Goal: Task Accomplishment & Management: Manage account settings

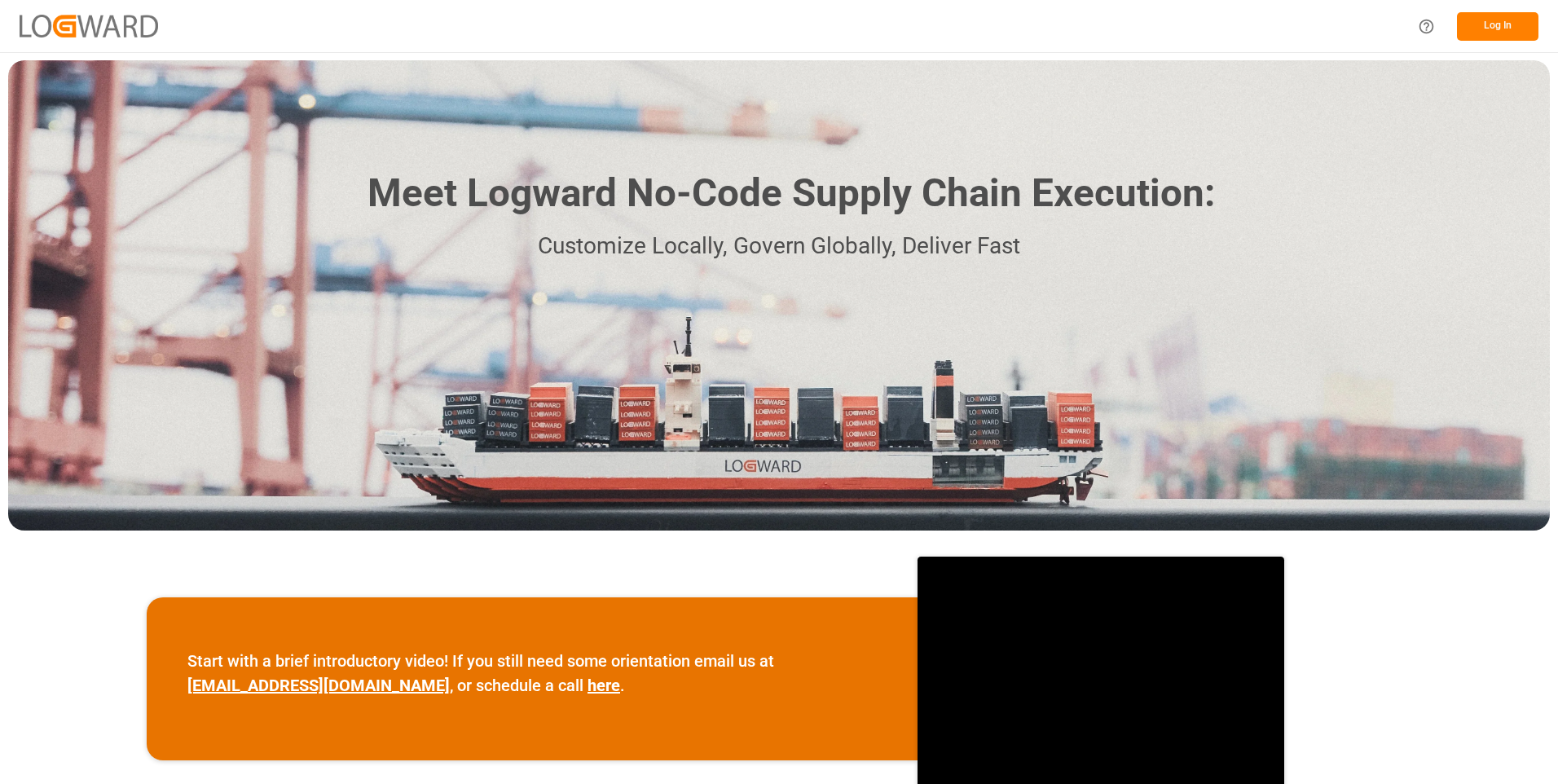
click at [1527, 28] on button "Log In" at bounding box center [1498, 27] width 82 height 29
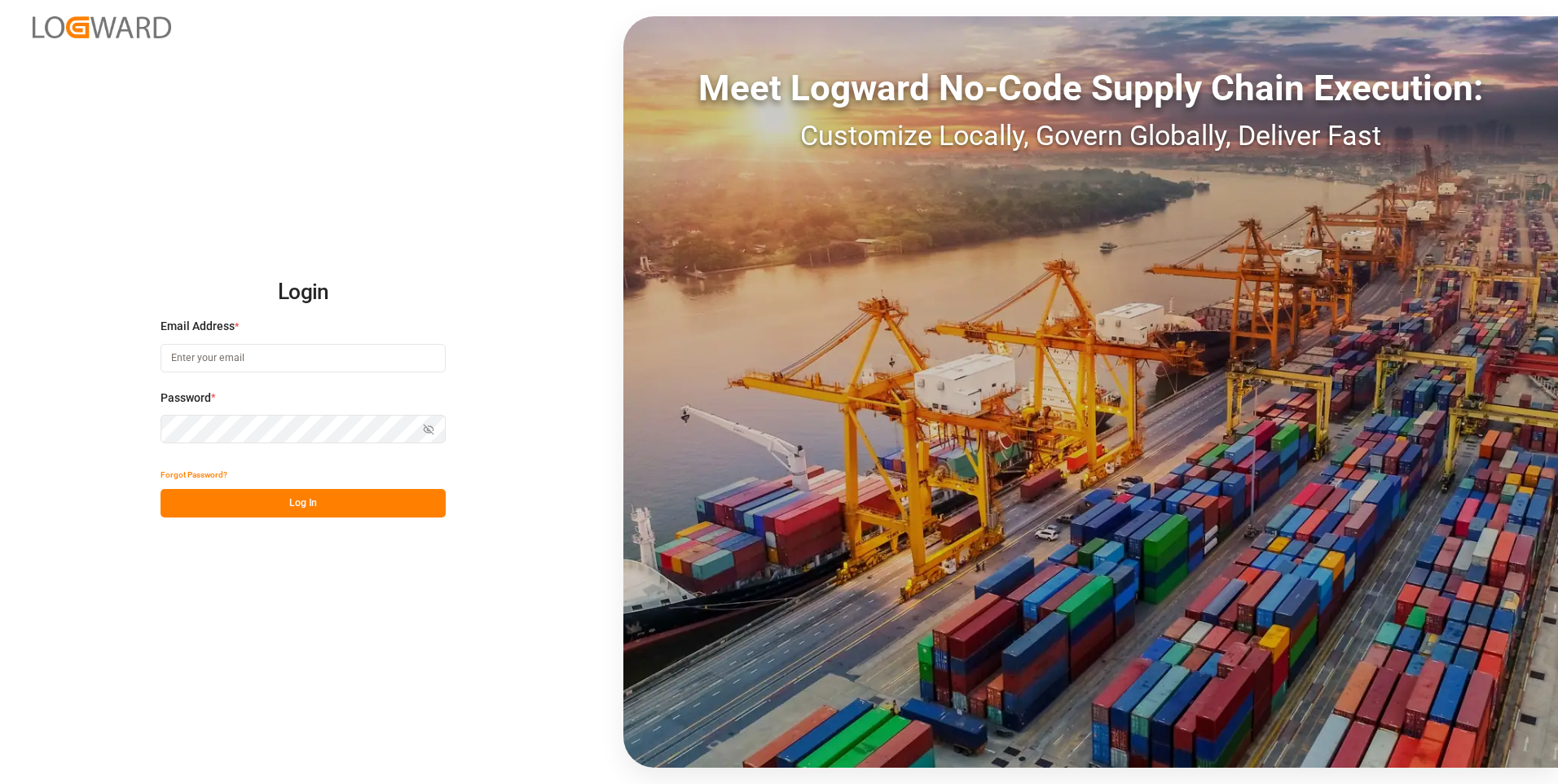
type input "julissa.then@leschaco.com"
click at [320, 499] on button "Log In" at bounding box center [303, 503] width 285 height 29
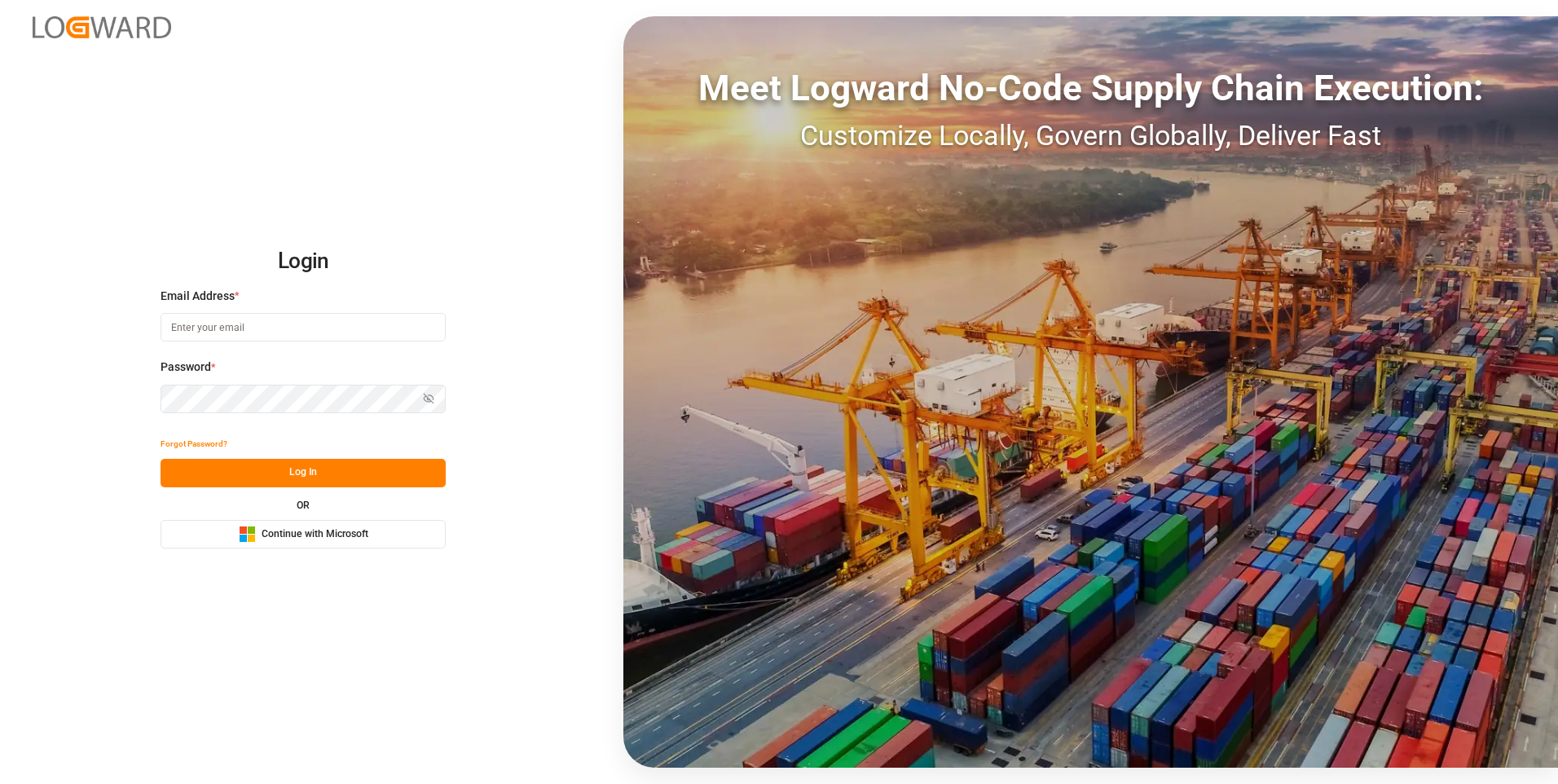
type input "julissa.then@leschaco.com"
click at [287, 461] on button "Log In" at bounding box center [303, 473] width 285 height 29
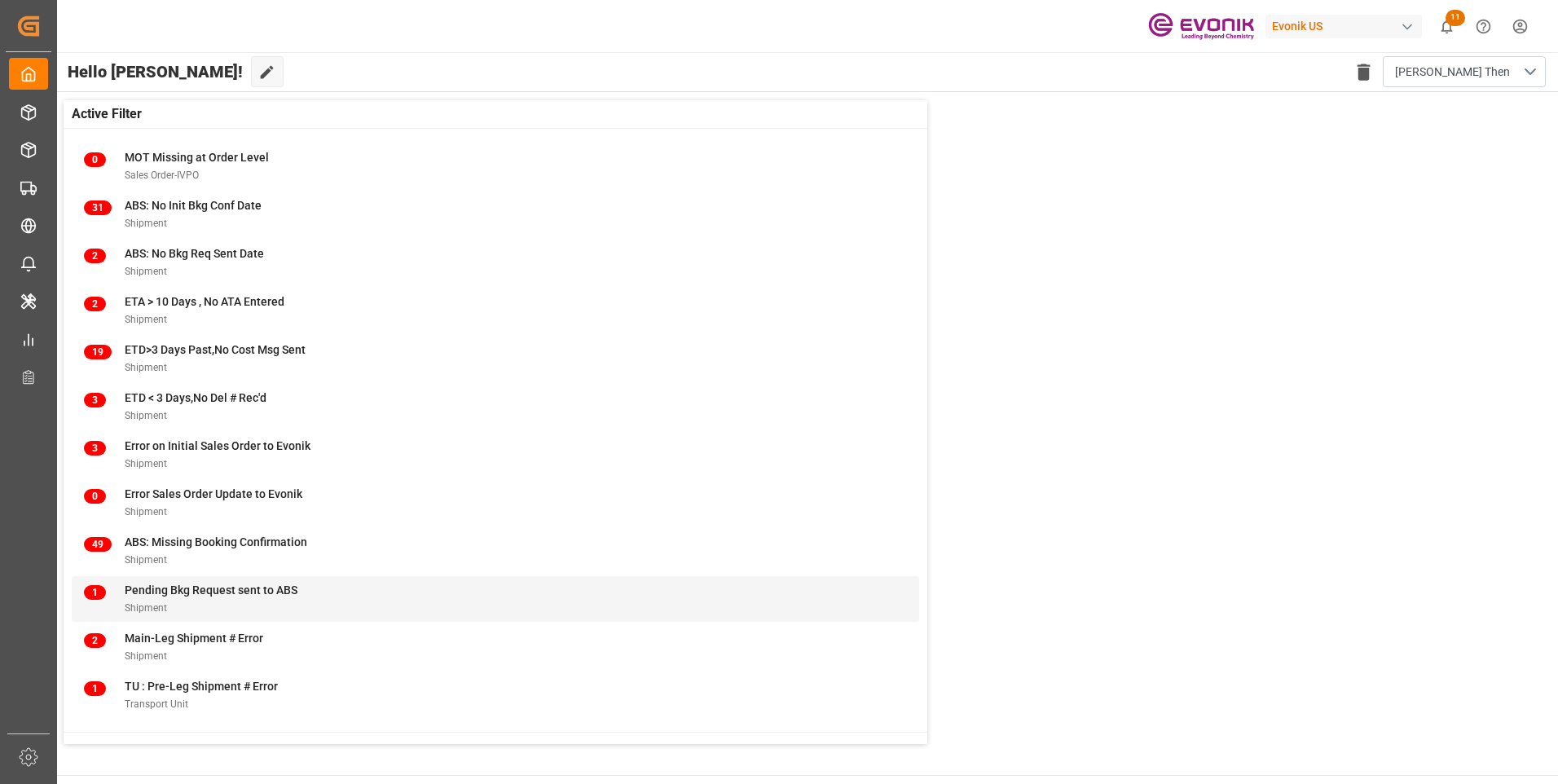
click at [181, 588] on span "Pending Bkg Request sent to ABS" at bounding box center [211, 589] width 173 height 13
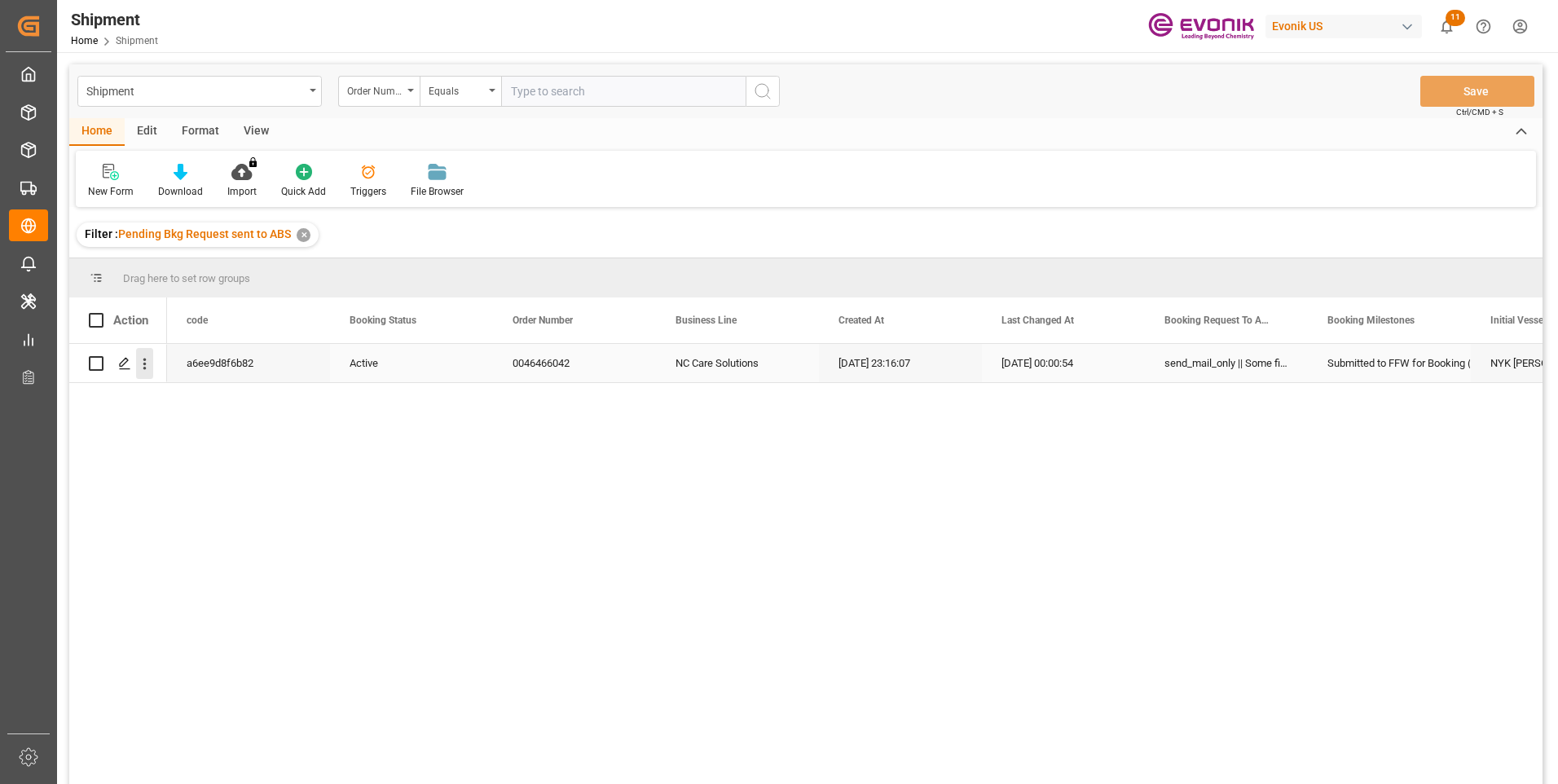
click at [144, 360] on icon "open menu" at bounding box center [145, 364] width 4 height 12
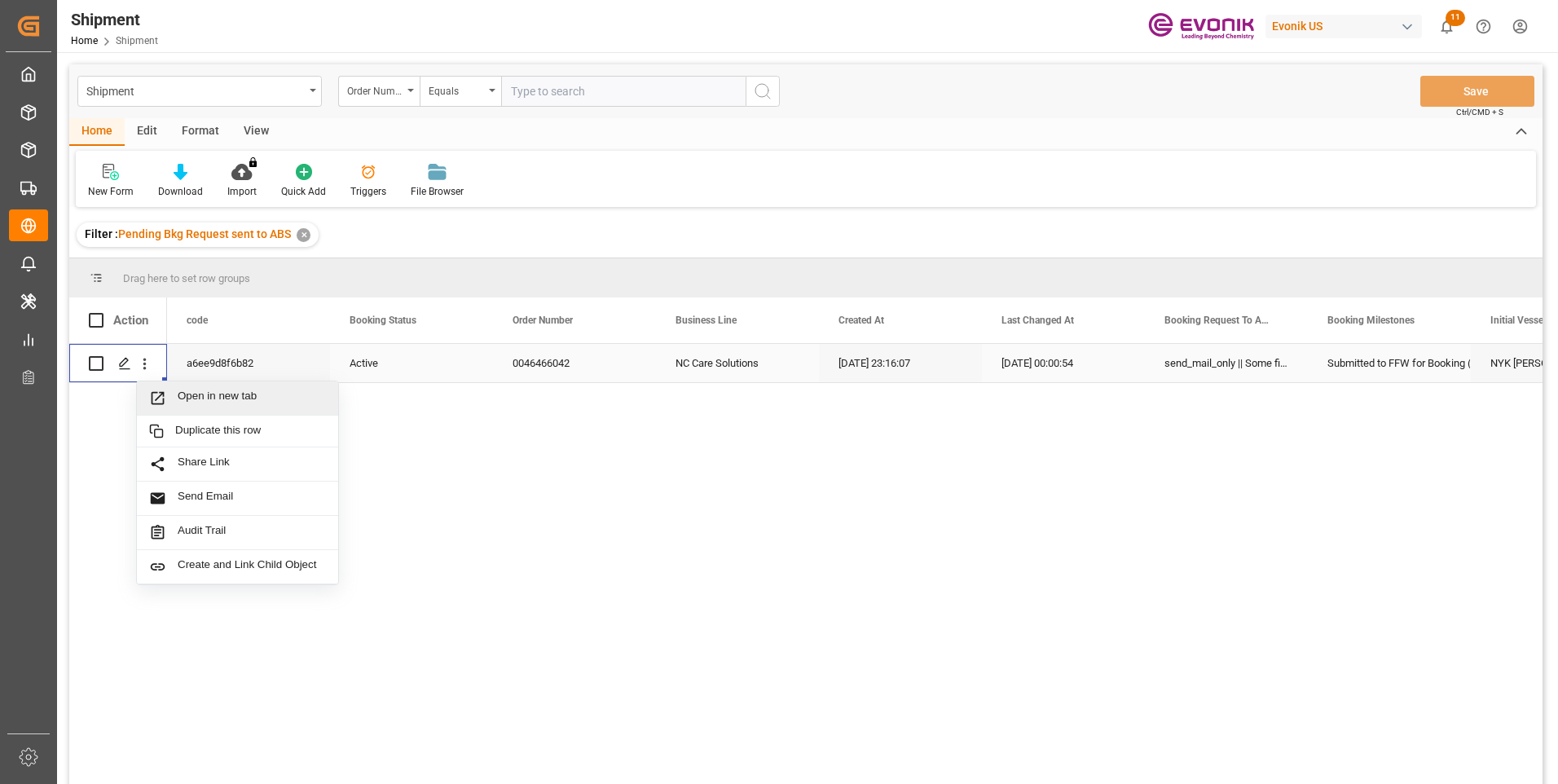
click at [171, 404] on span "Press SPACE to select this row." at bounding box center [163, 397] width 29 height 17
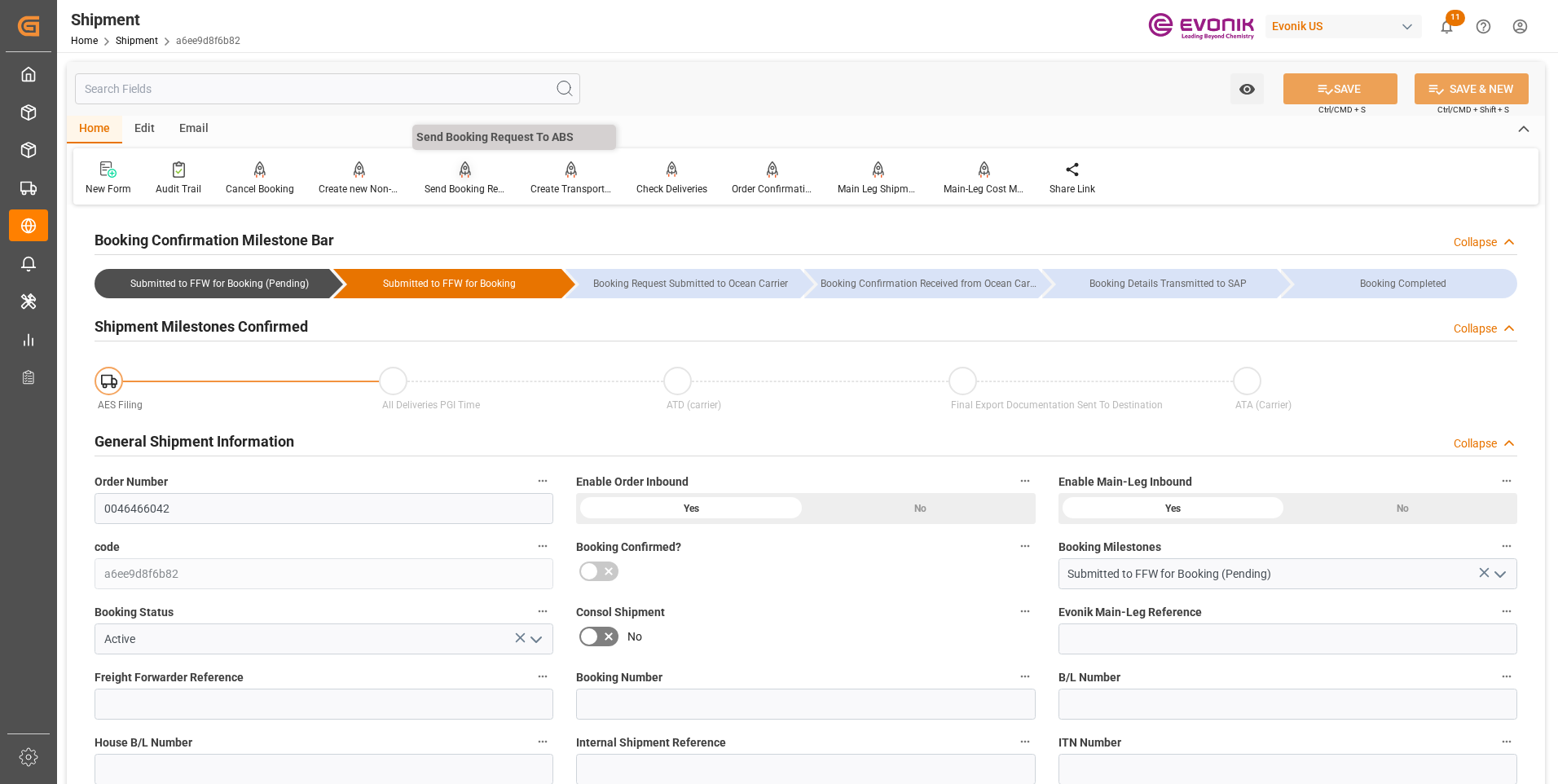
click at [441, 178] on div at bounding box center [465, 169] width 82 height 17
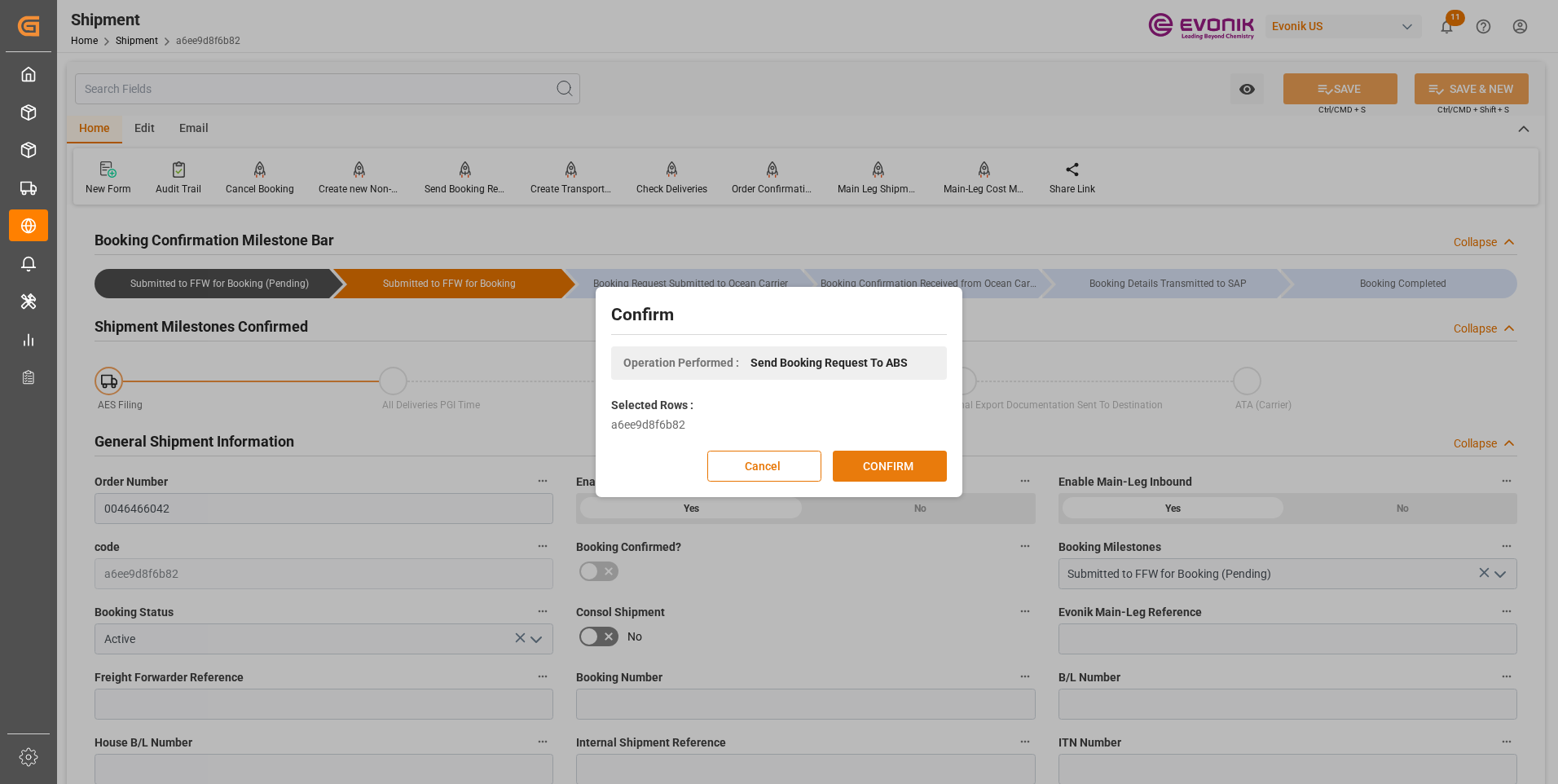
click at [904, 472] on button "CONFIRM" at bounding box center [889, 466] width 114 height 31
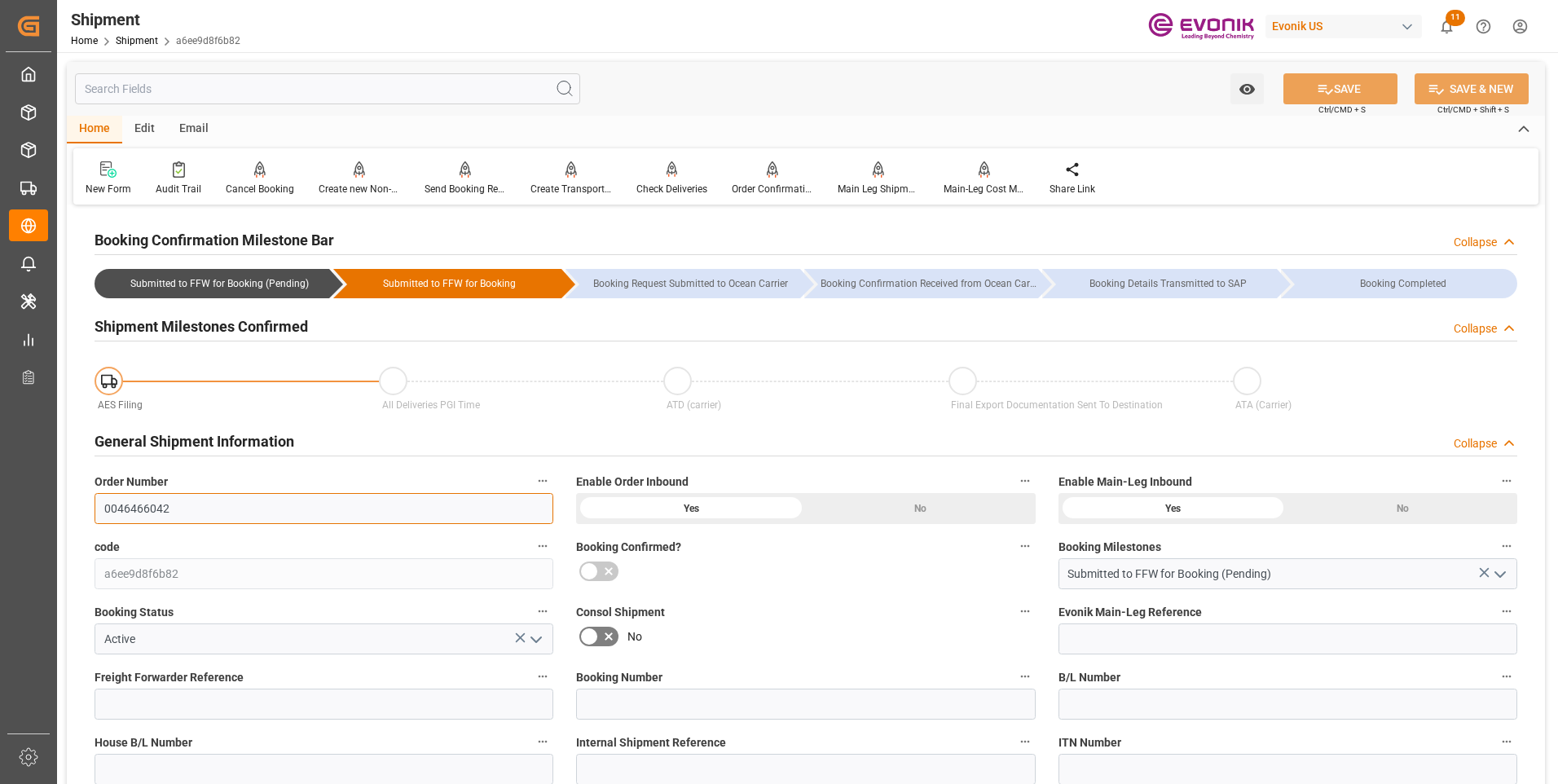
click at [123, 506] on input "0046466042" at bounding box center [323, 508] width 459 height 31
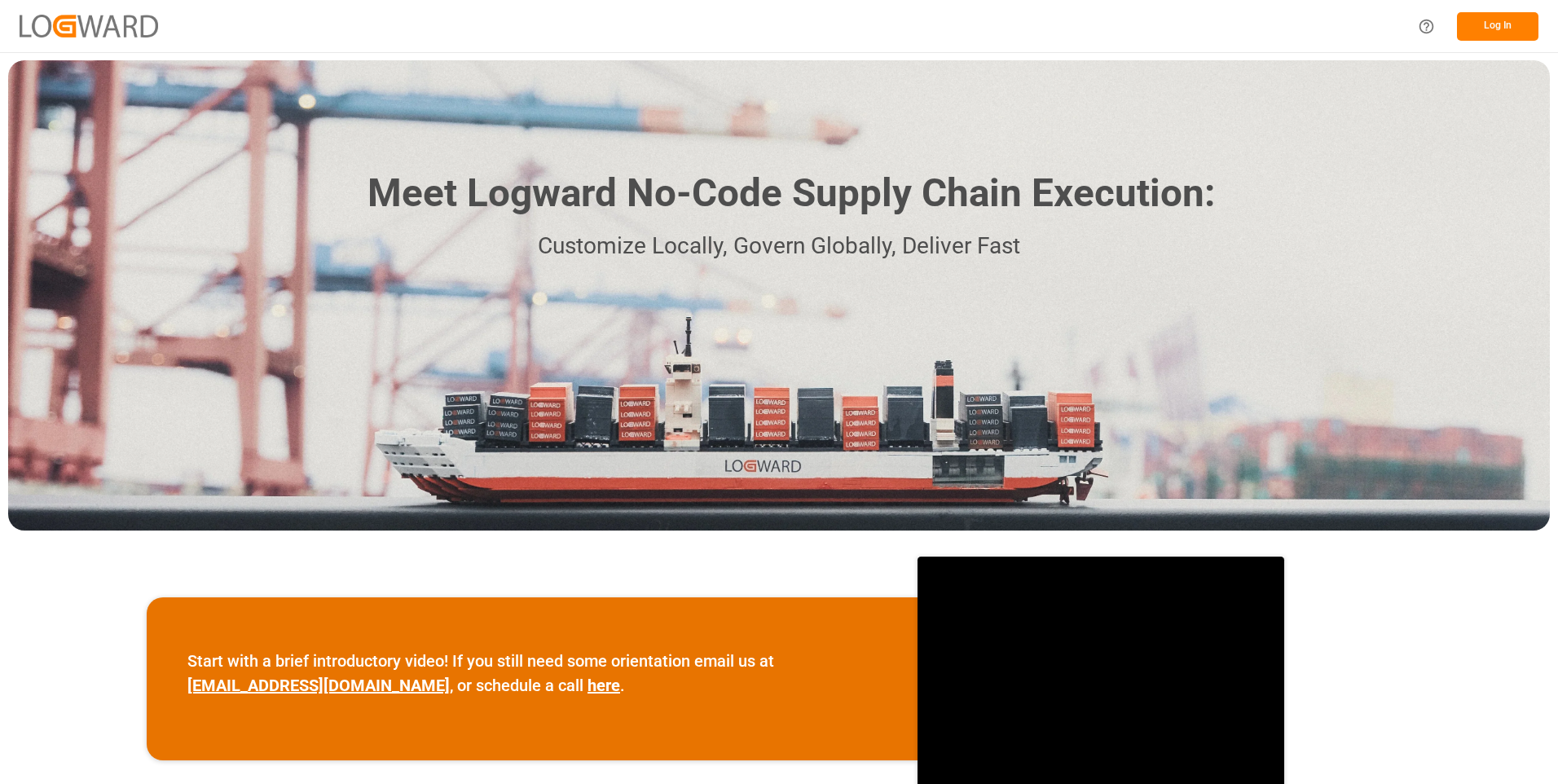
click at [1492, 32] on button "Log In" at bounding box center [1498, 27] width 82 height 29
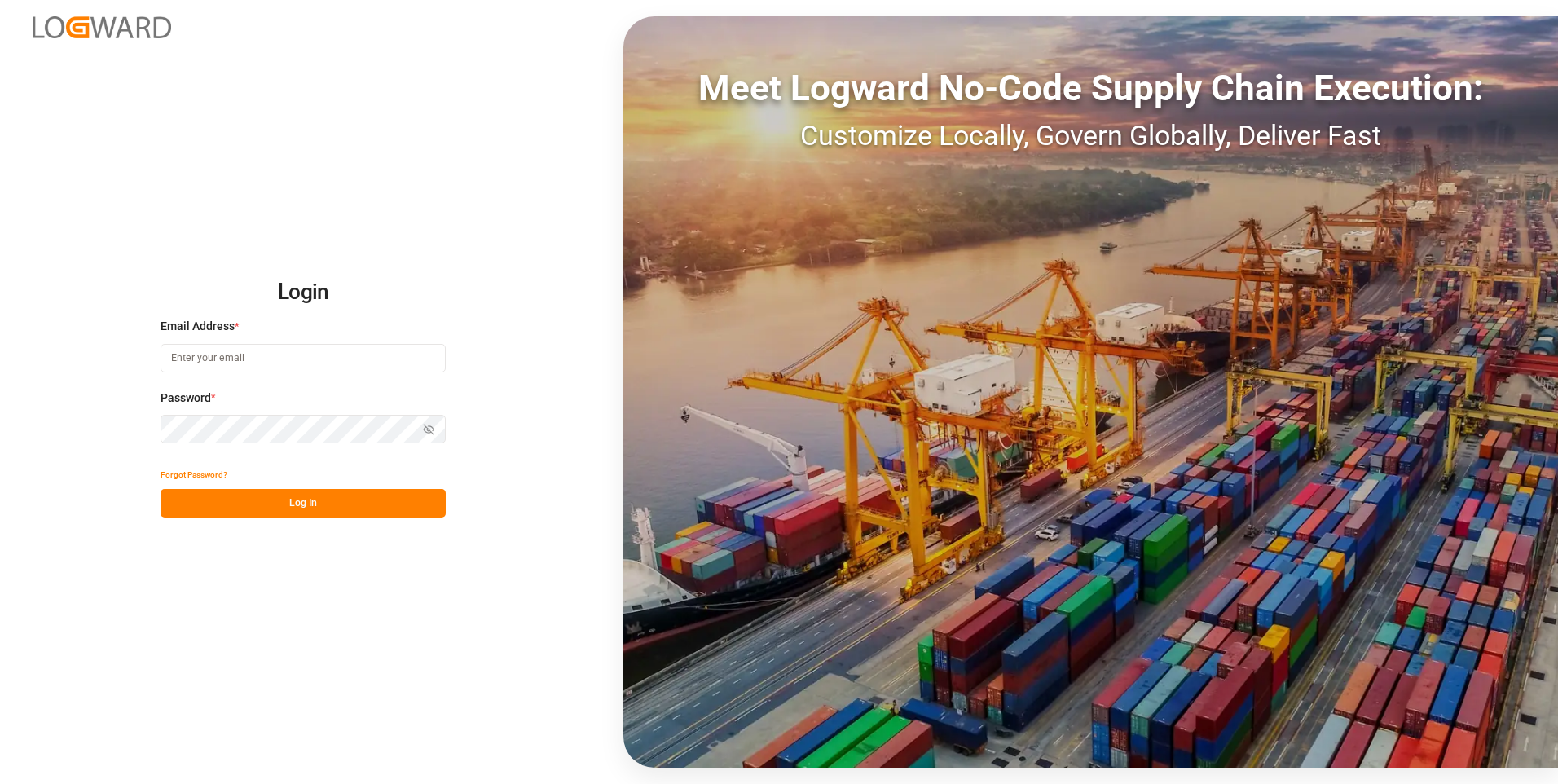
type input "julissa.then@leschaco.com"
click at [306, 501] on button "Log In" at bounding box center [303, 503] width 285 height 29
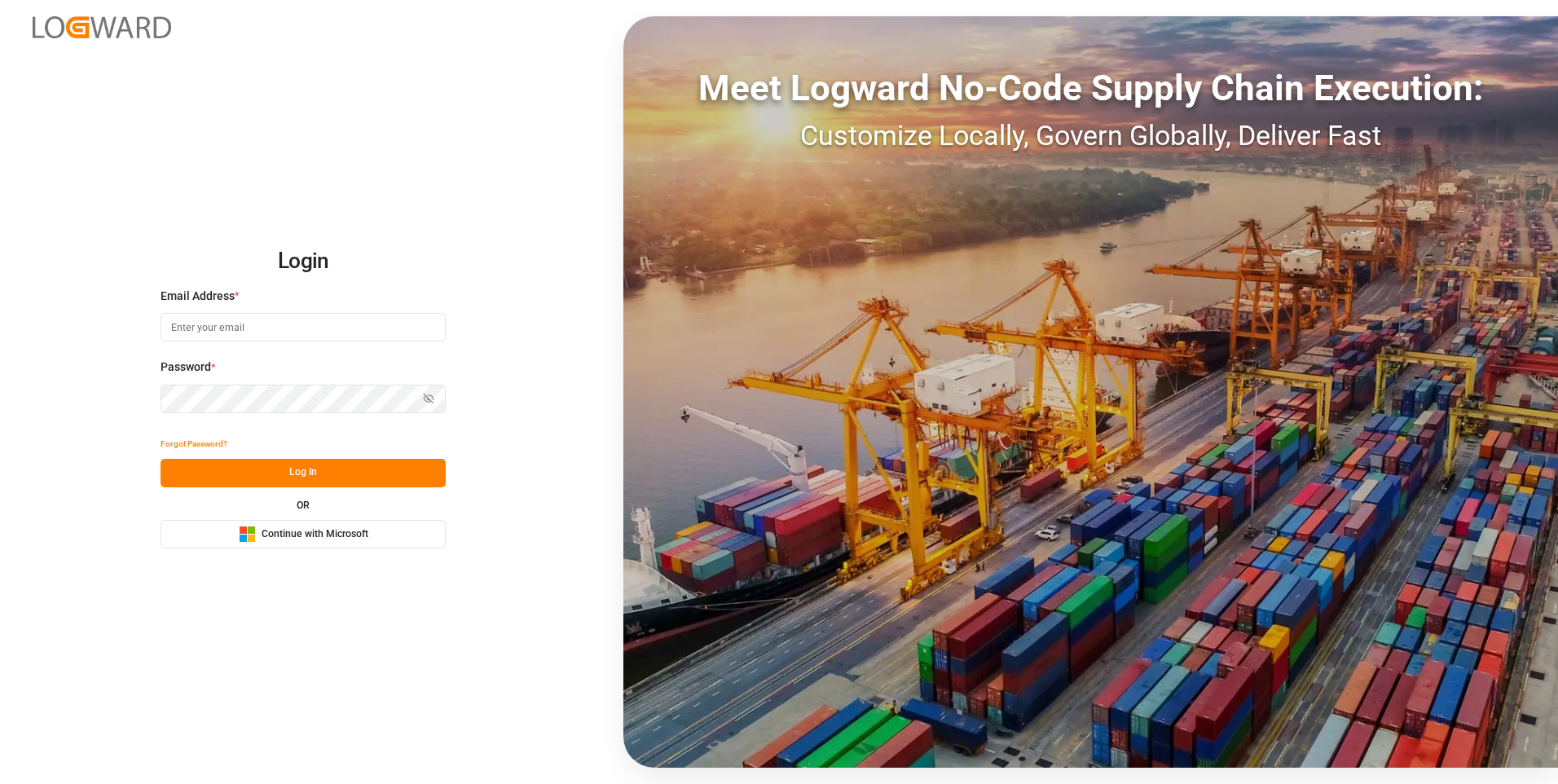
type input "julissa.then@leschaco.com"
click at [304, 483] on button "Log In" at bounding box center [303, 473] width 285 height 29
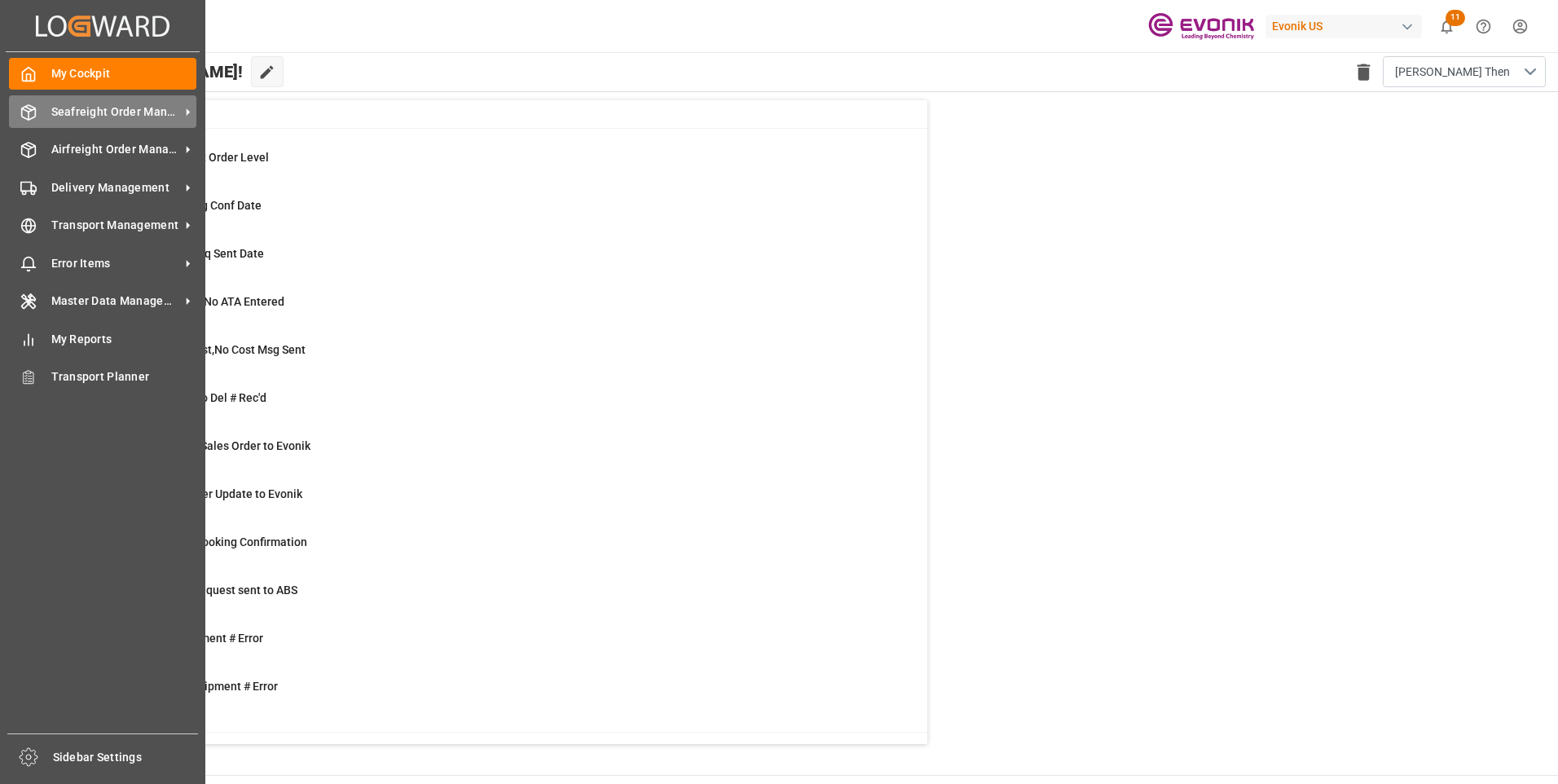
click at [75, 116] on span "Seafreight Order Management" at bounding box center [115, 111] width 128 height 17
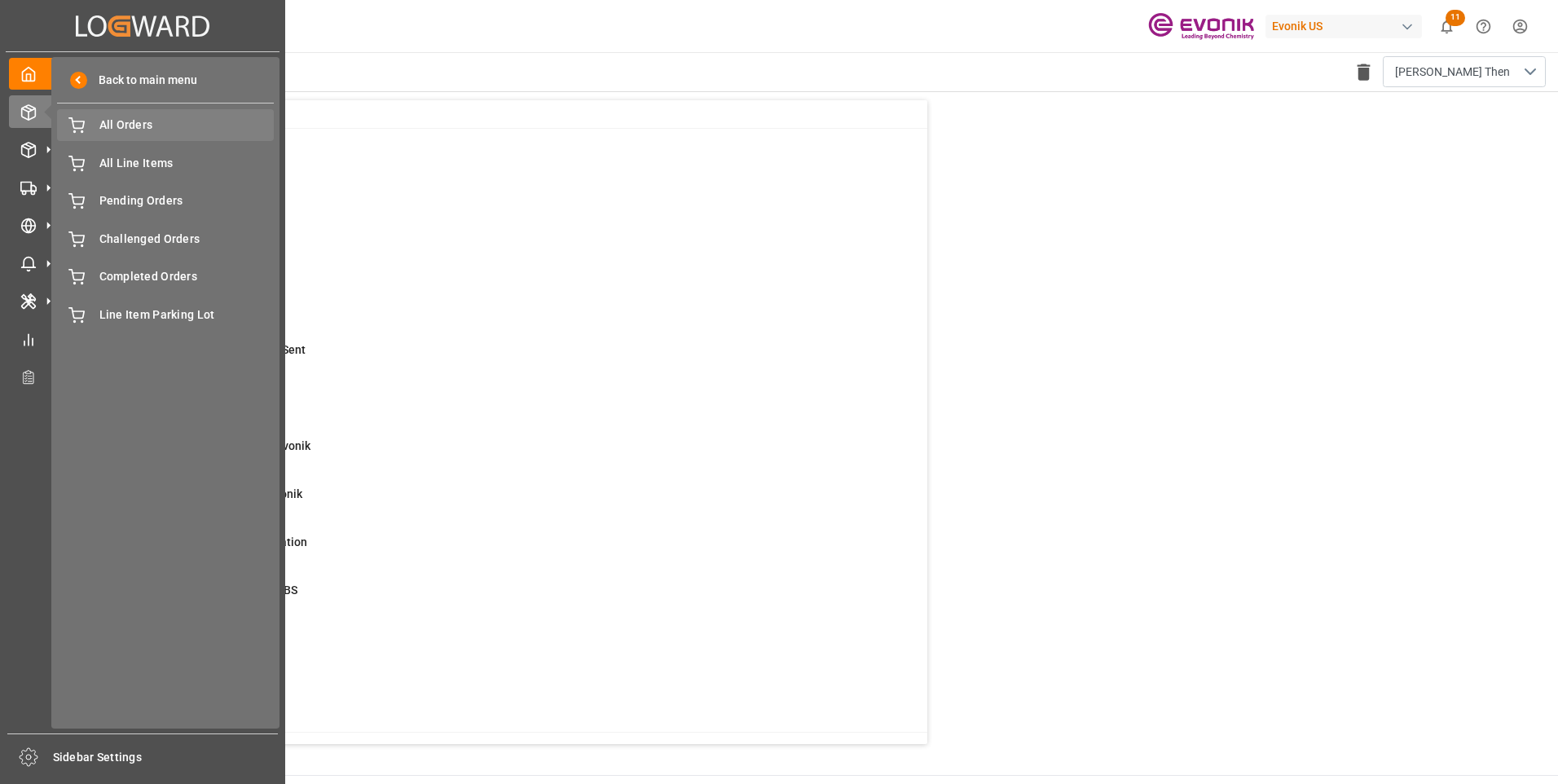
click at [132, 126] on span "All Orders" at bounding box center [187, 125] width 175 height 17
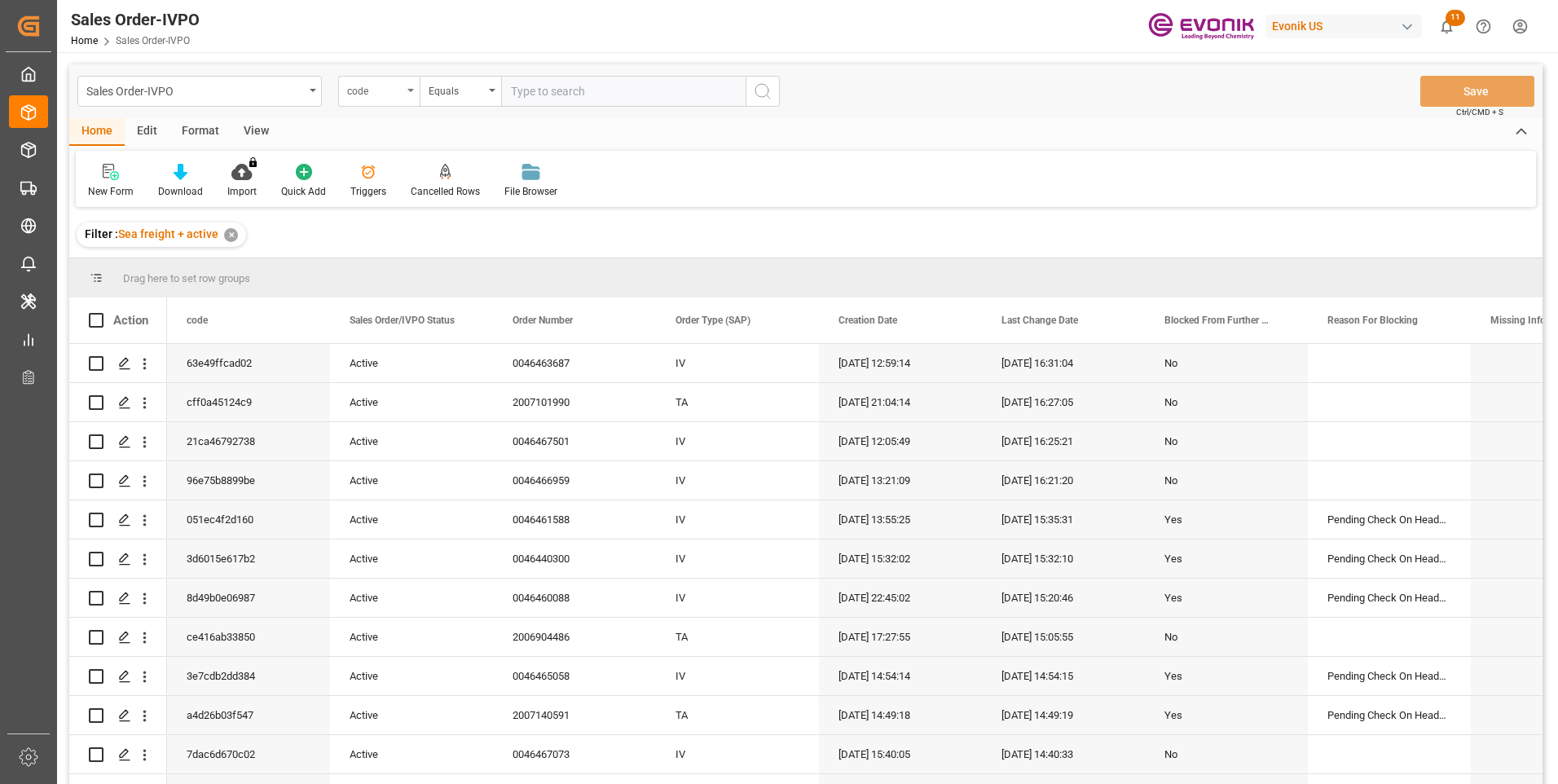
click at [381, 103] on div "code" at bounding box center [379, 91] width 82 height 31
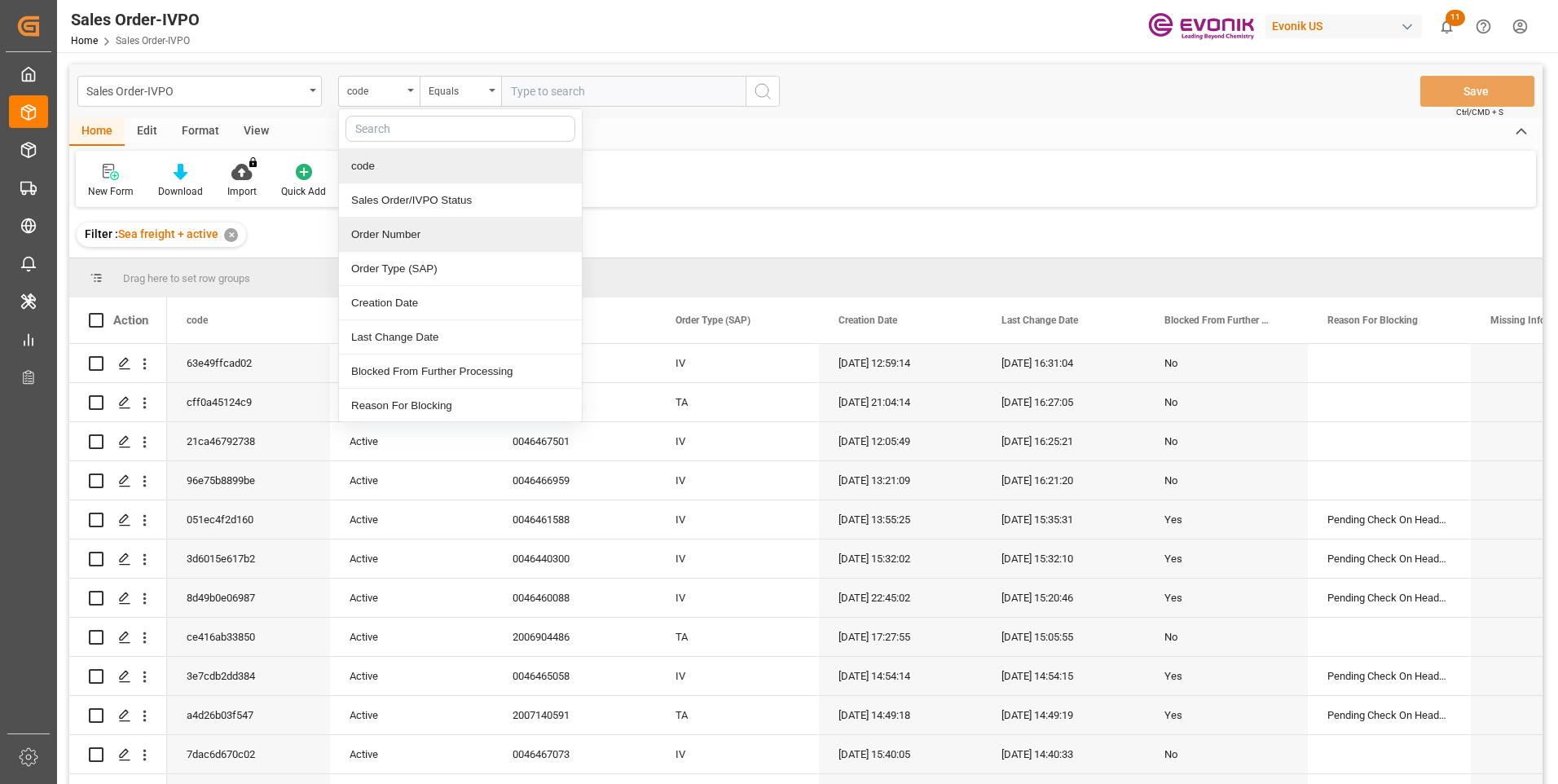
click at [377, 235] on div "Order Number" at bounding box center [460, 234] width 243 height 34
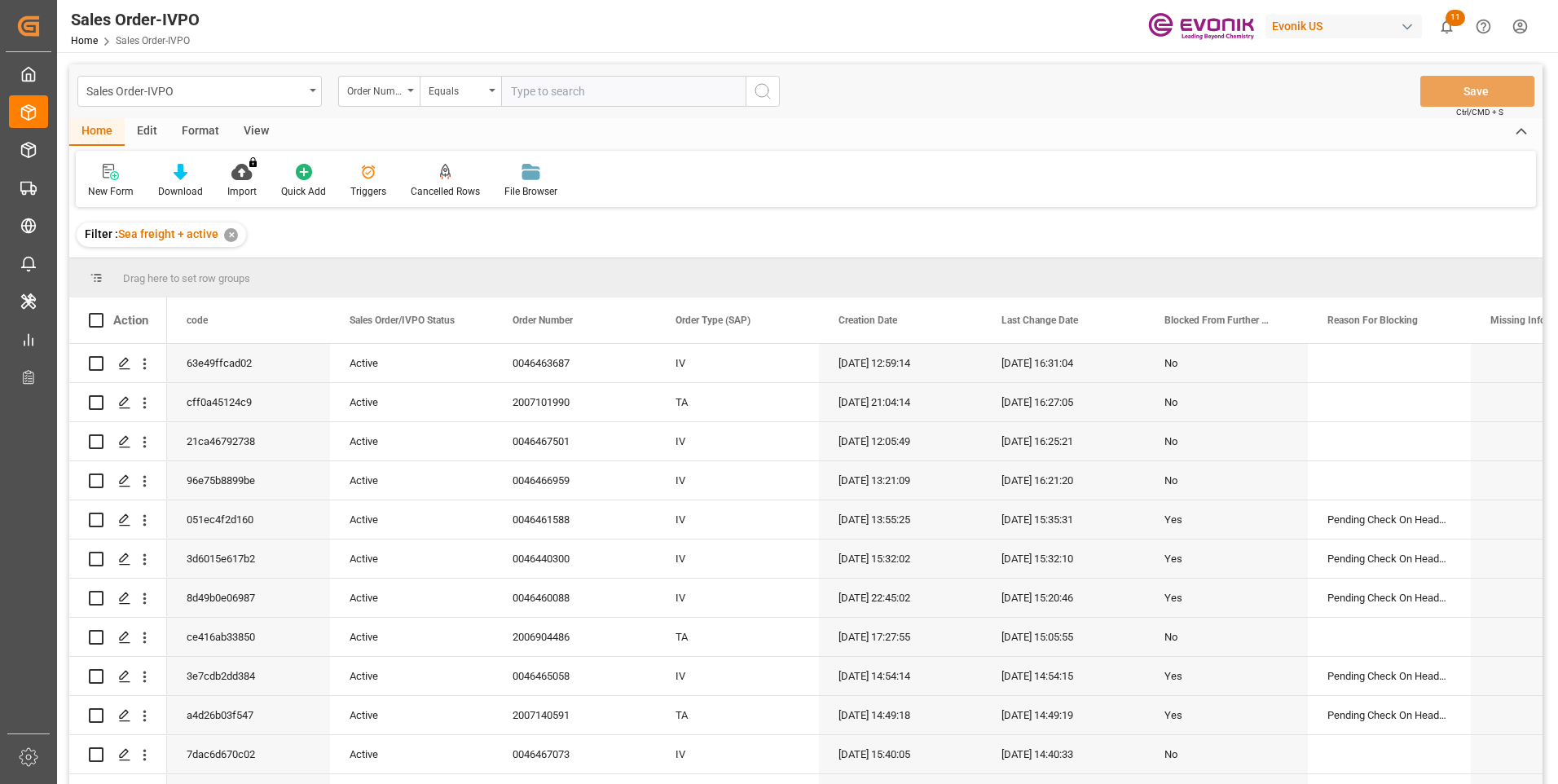
click at [586, 100] on input "text" at bounding box center [623, 91] width 244 height 31
paste input "0046466042"
type input "0046466042"
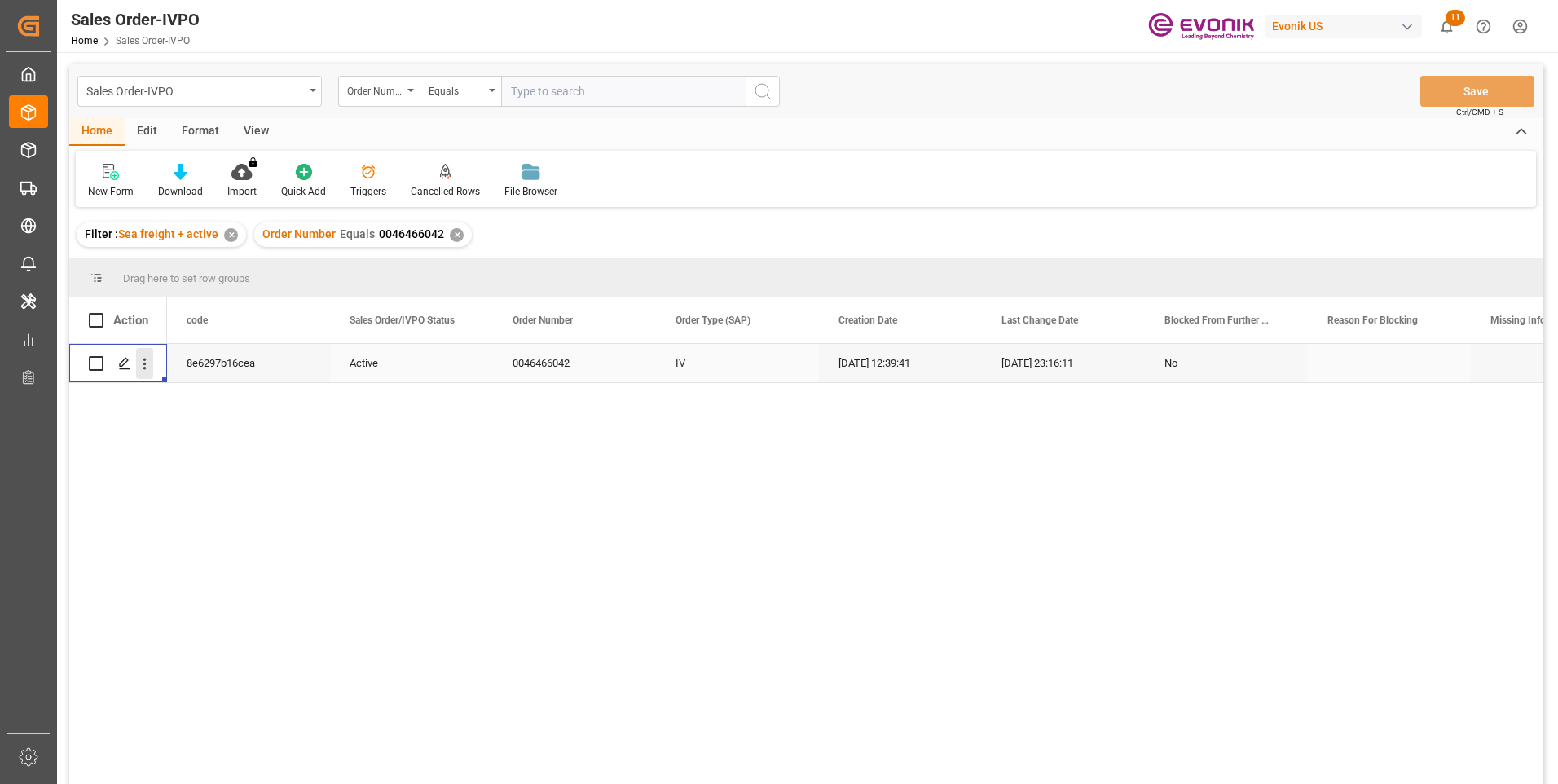
click at [148, 362] on icon "open menu" at bounding box center [144, 363] width 17 height 17
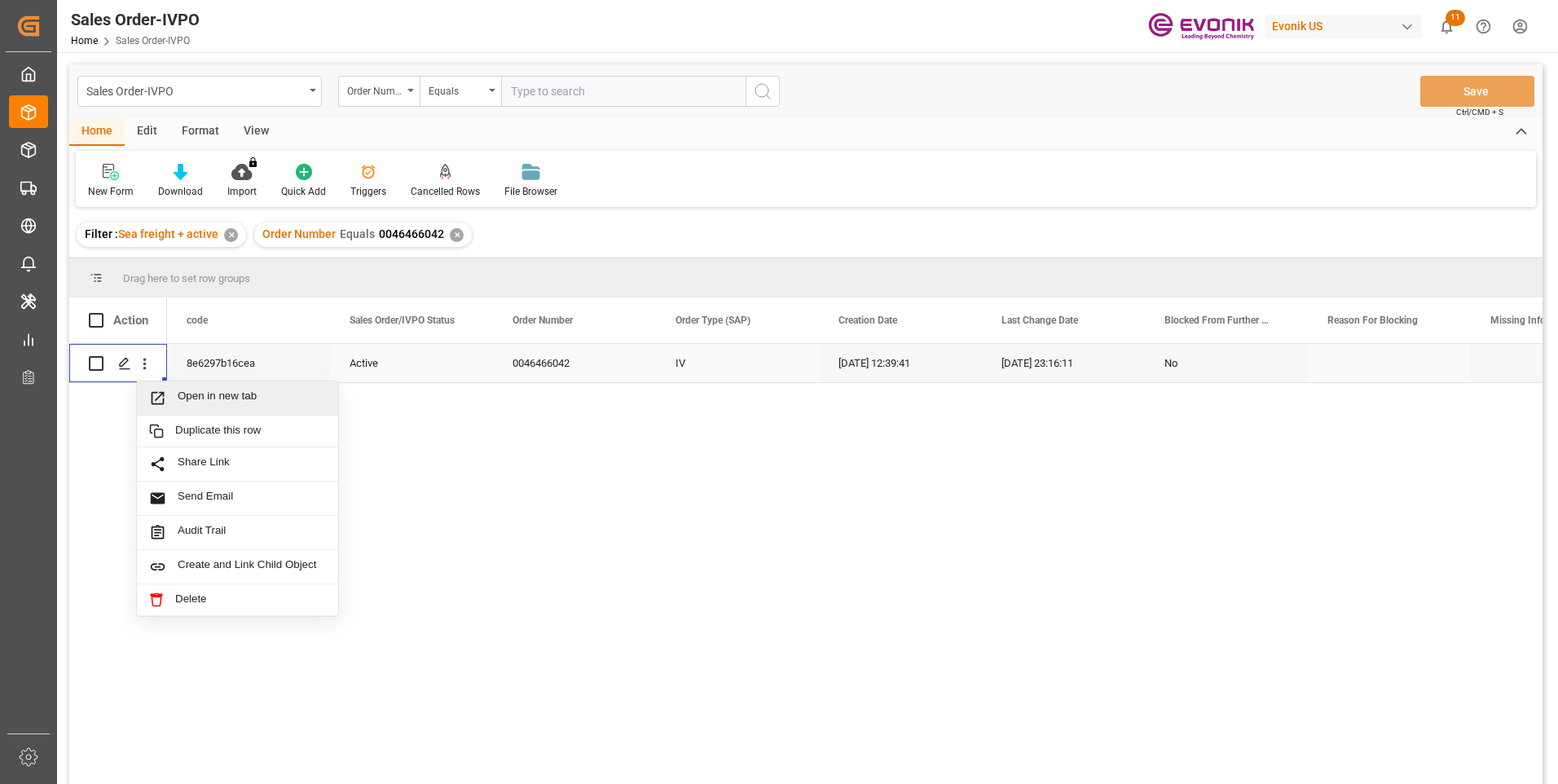
click at [206, 392] on span "Open in new tab" at bounding box center [251, 397] width 148 height 17
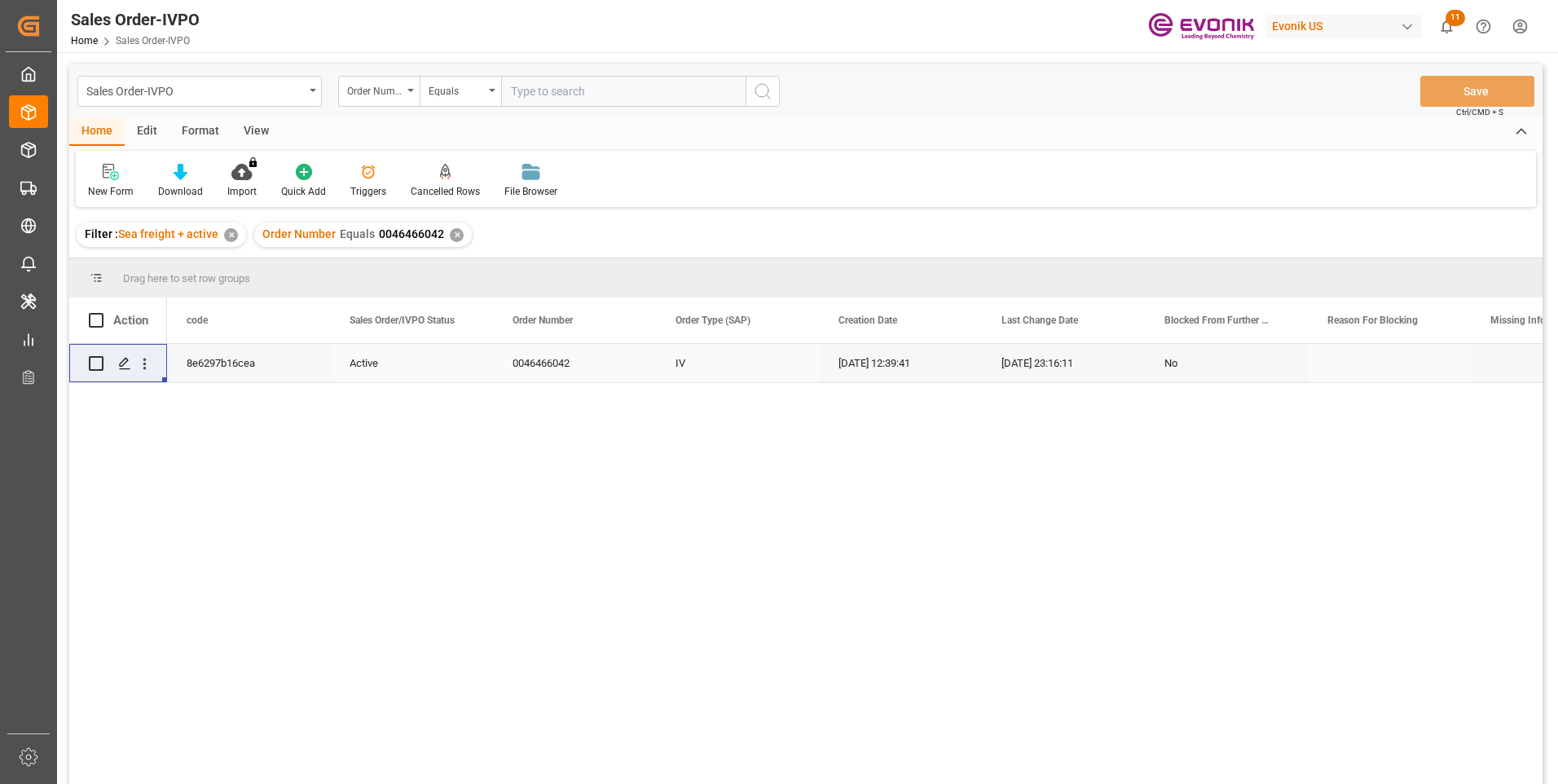
click at [538, 83] on input "text" at bounding box center [623, 91] width 244 height 31
paste input "46467641"
type input "0046467641"
click at [766, 91] on icon "search button" at bounding box center [763, 91] width 20 height 20
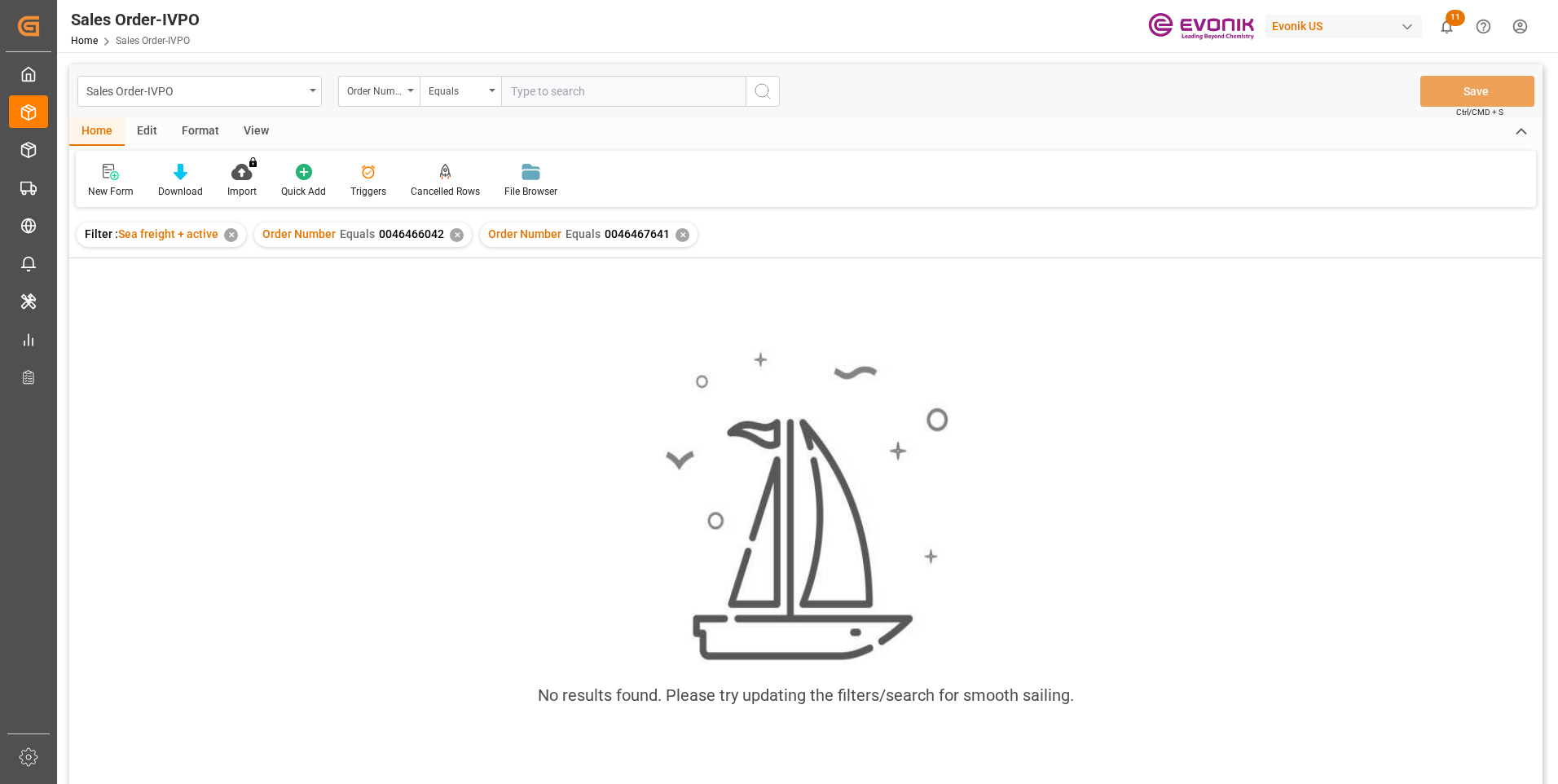
click at [450, 235] on div "✕" at bounding box center [456, 234] width 13 height 13
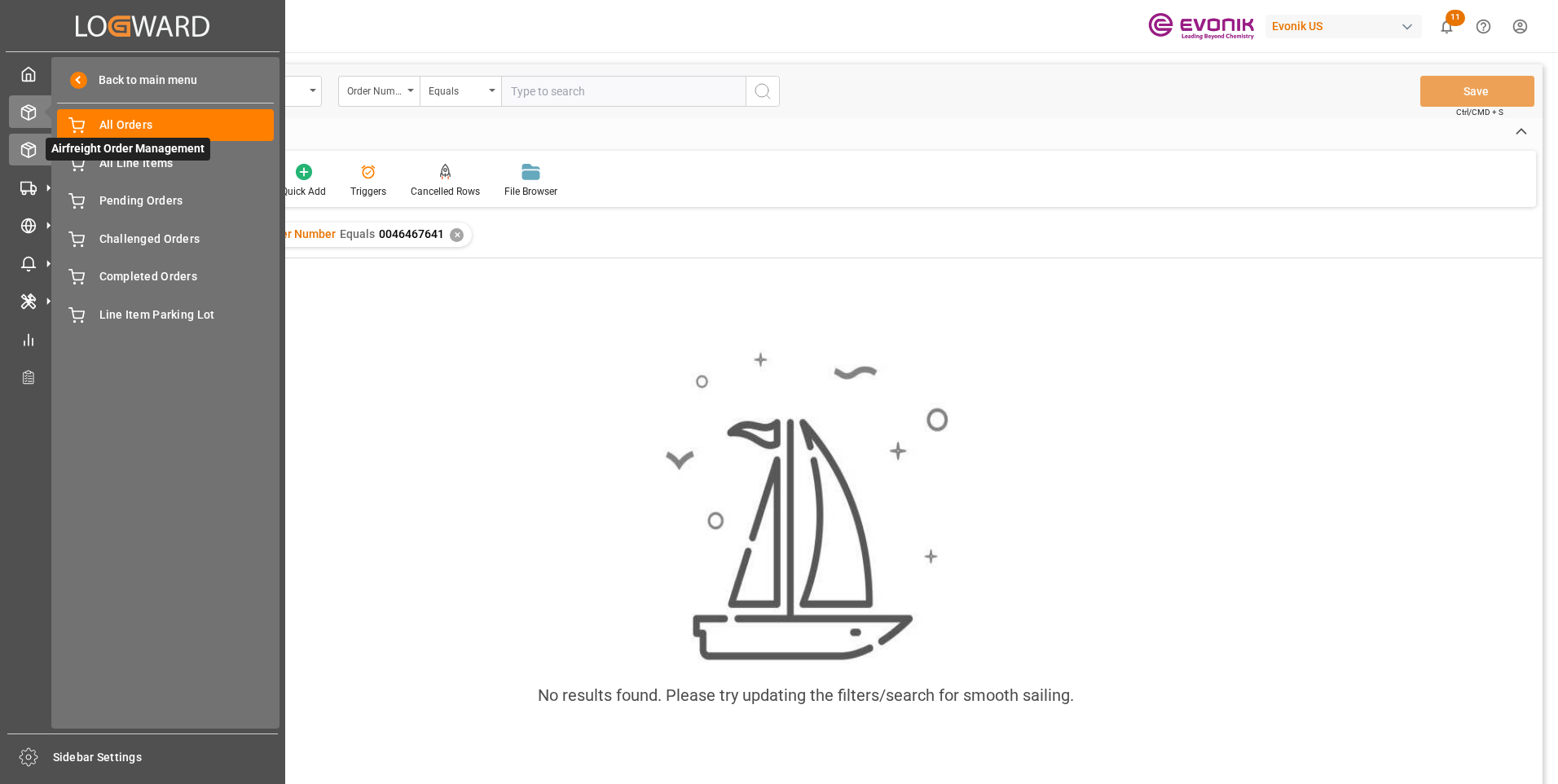
click at [24, 148] on icon at bounding box center [29, 150] width 16 height 16
click at [136, 131] on span "All Orders" at bounding box center [187, 125] width 175 height 17
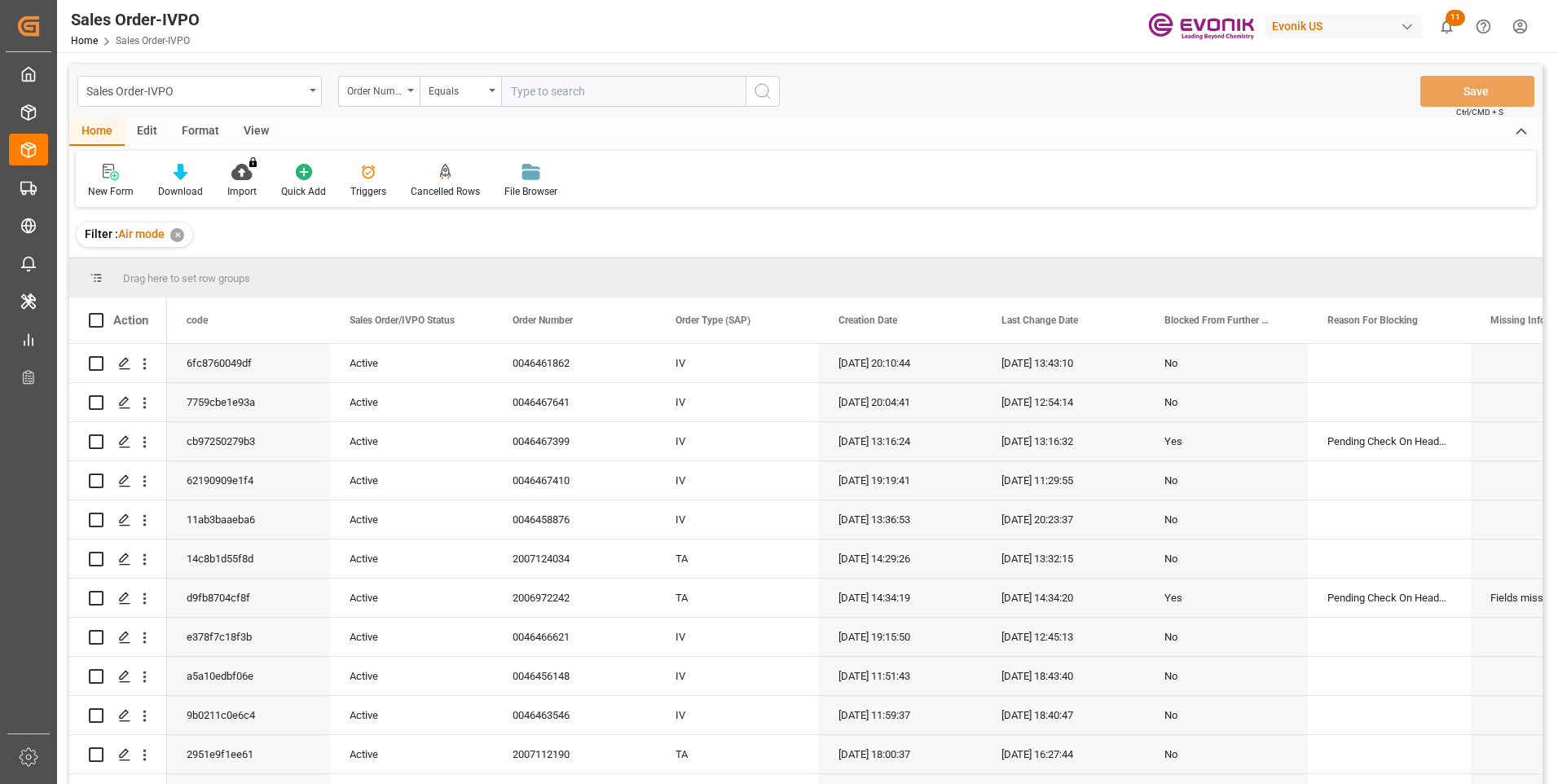
click at [570, 93] on input "text" at bounding box center [623, 91] width 244 height 31
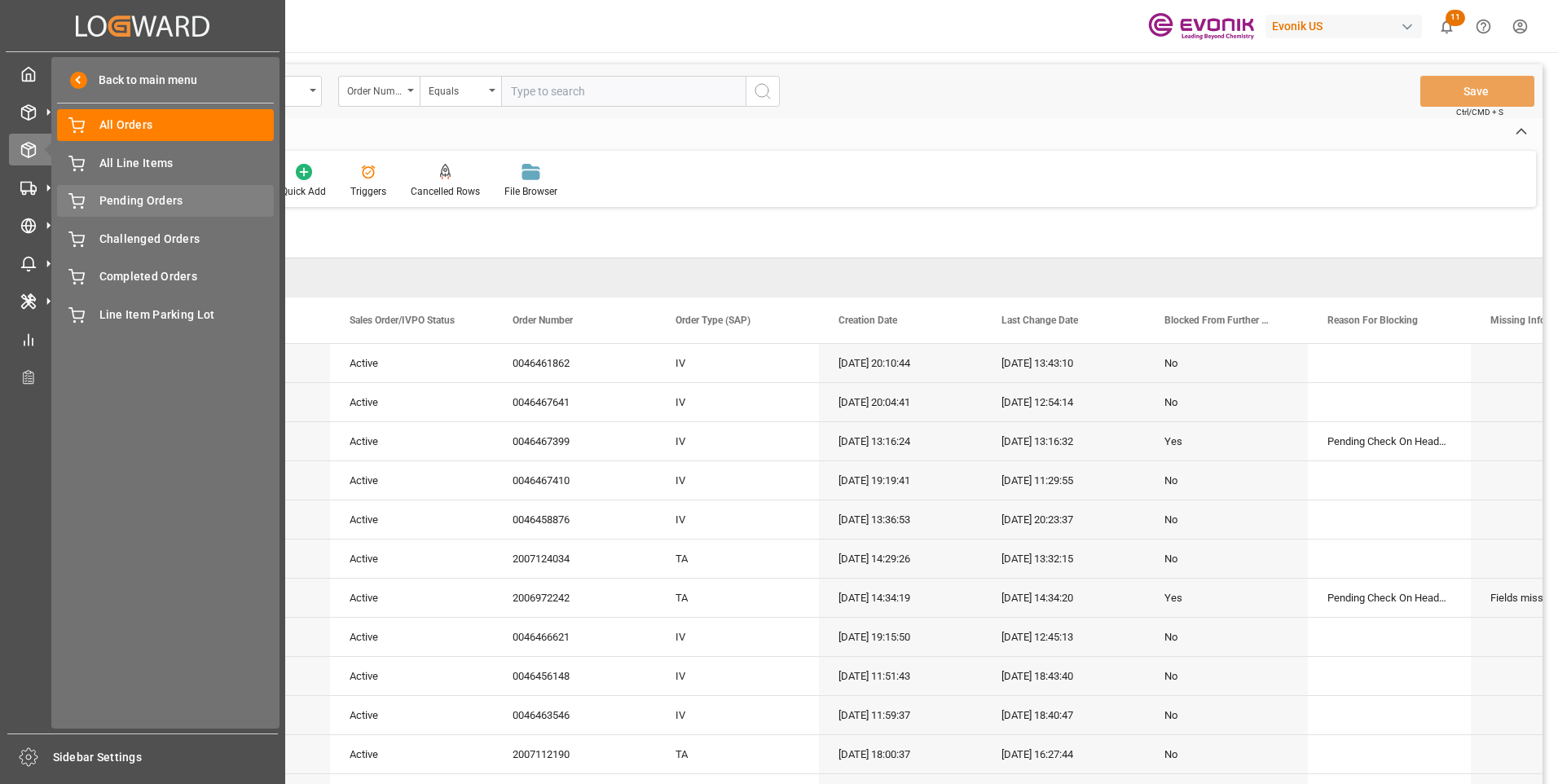
click at [132, 197] on span "Pending Orders" at bounding box center [187, 200] width 175 height 17
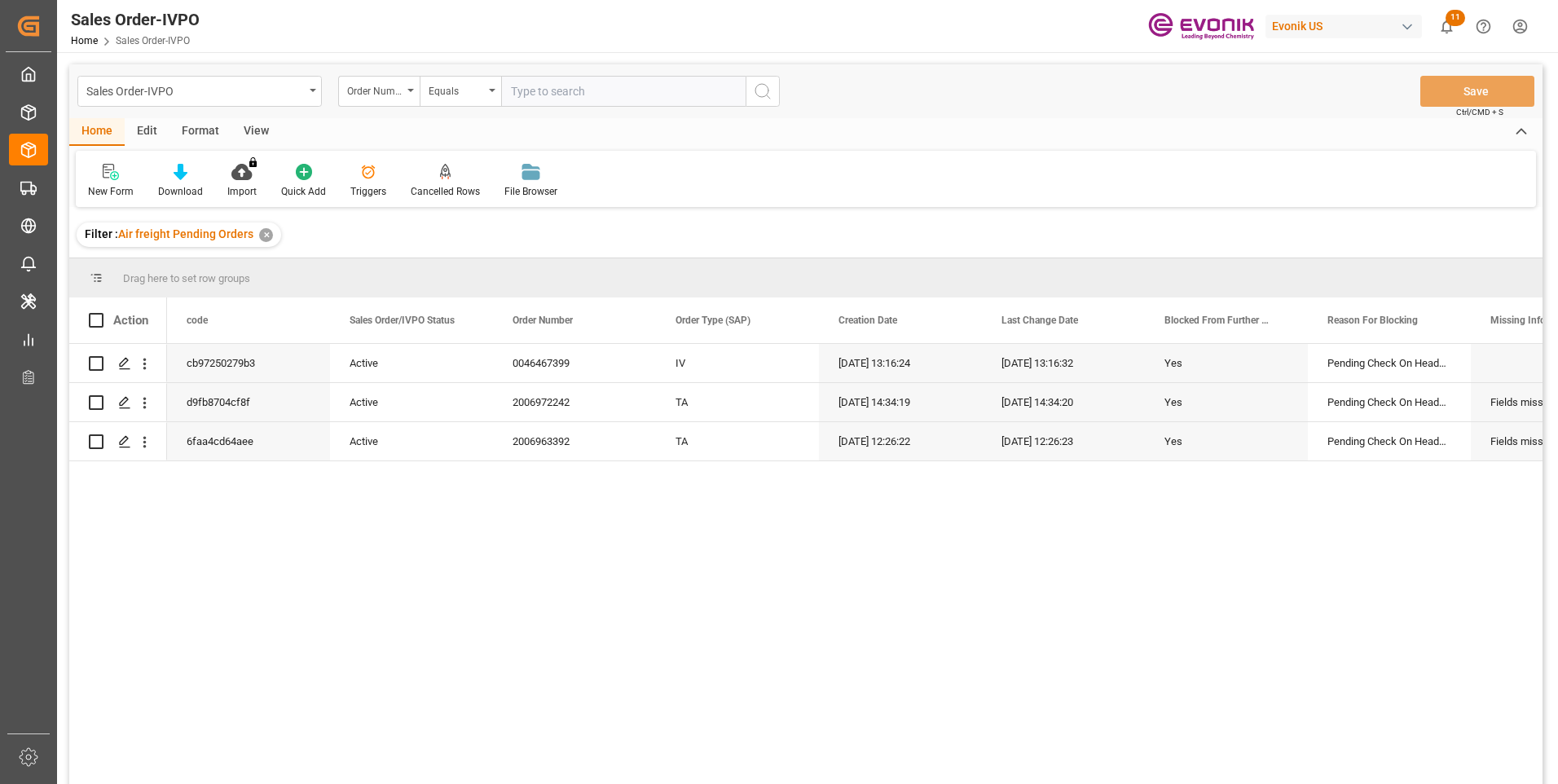
click at [474, 560] on div "cb97250279b3 Active 0046467399 IV 08-13-2025 13:16:24 08-13-2025 13:16:32 Yes P…" at bounding box center [854, 569] width 1376 height 450
click at [142, 363] on icon "open menu" at bounding box center [144, 363] width 17 height 17
click at [240, 403] on span "Open in new tab" at bounding box center [251, 397] width 148 height 17
click at [1027, 15] on div "Sales Order-IVPO Home Sales Order-IVPO Evonik US 11 Notifications Only show unr…" at bounding box center [801, 26] width 1512 height 52
click at [144, 365] on icon "open menu" at bounding box center [145, 364] width 4 height 12
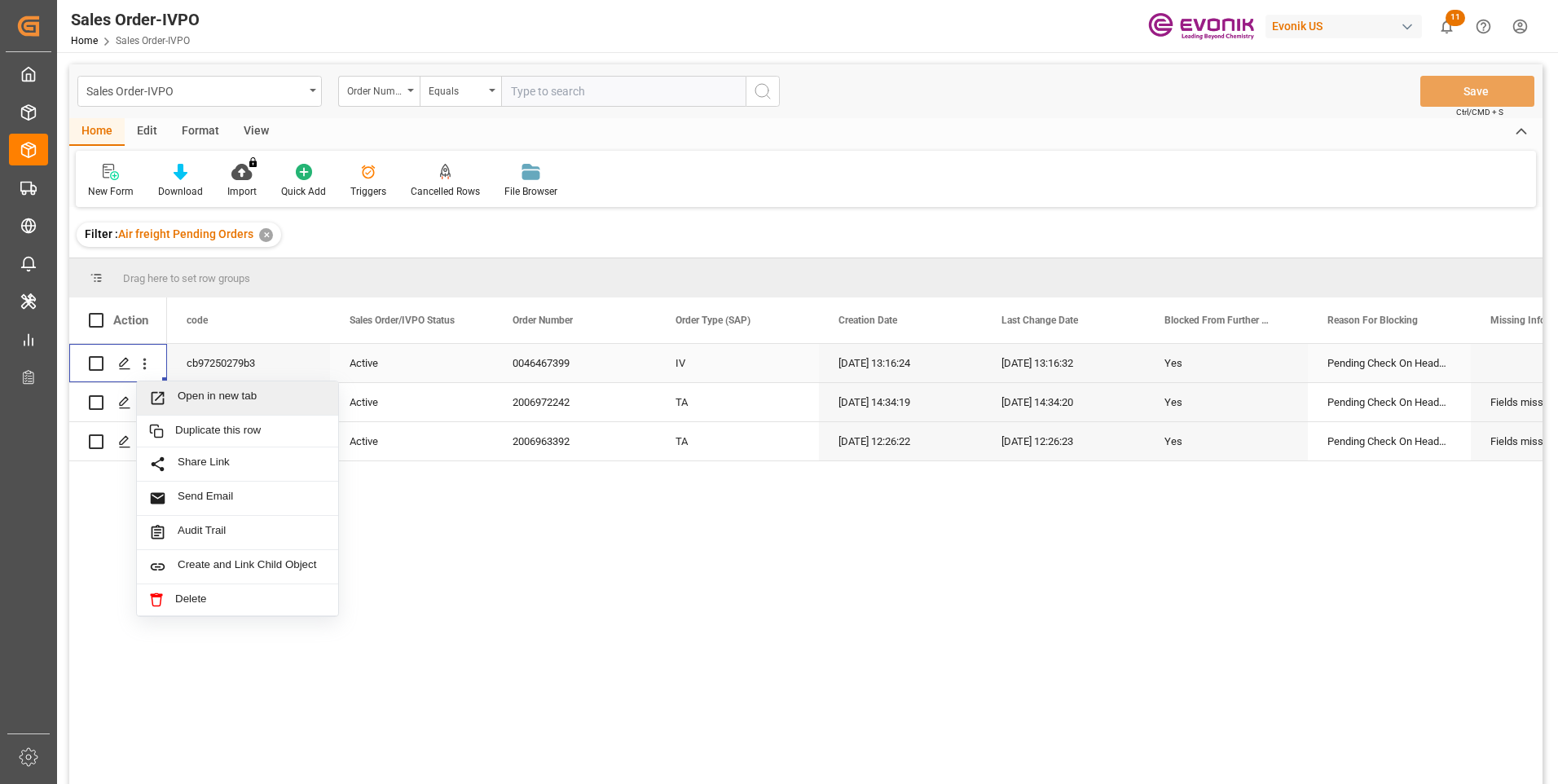
click at [213, 395] on span "Open in new tab" at bounding box center [251, 397] width 148 height 17
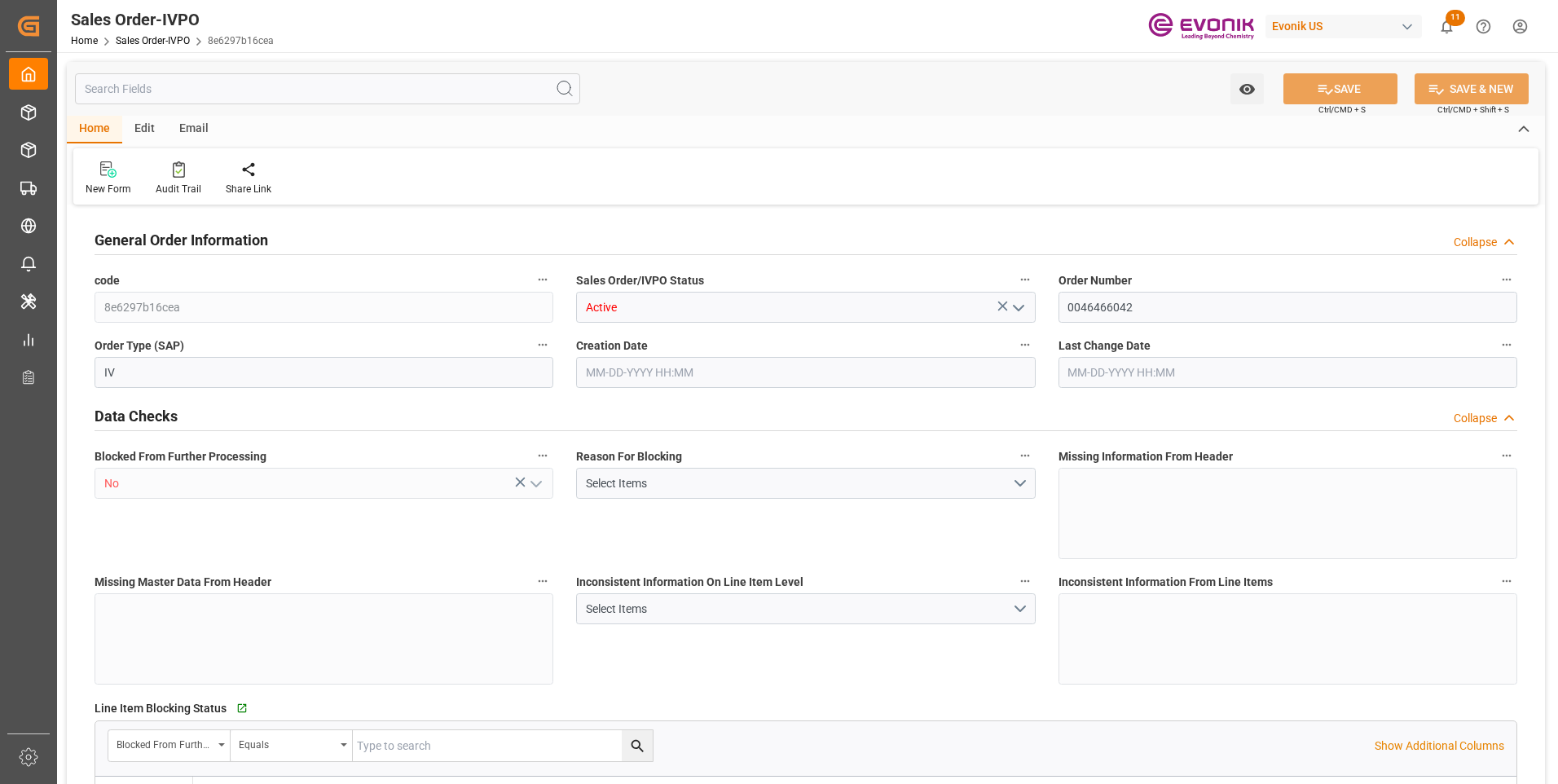
type input "JPYOK"
type input "0"
type input "1"
type input "1757.664"
type input "[DATE] 12:39"
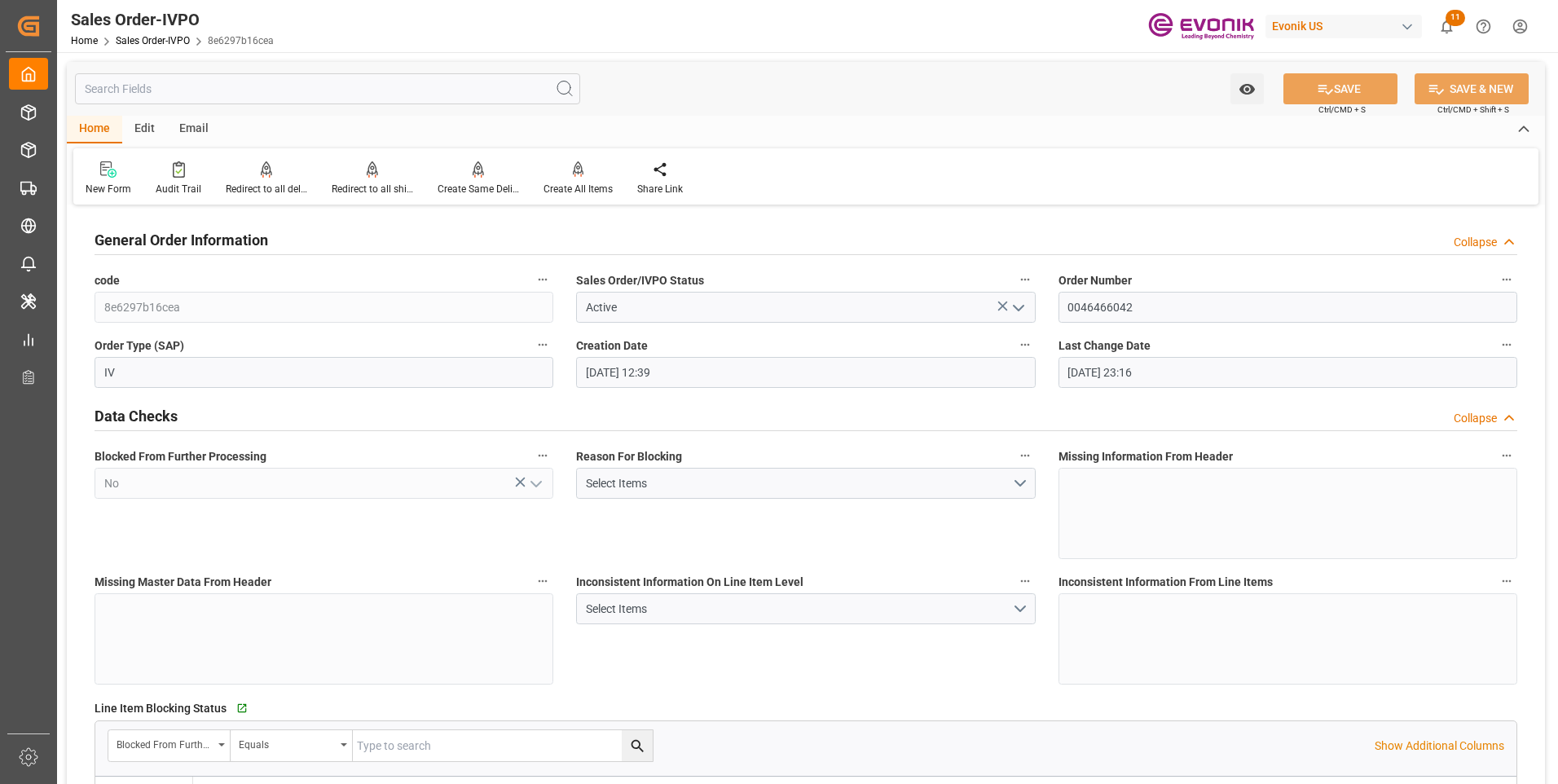
type input "08-13-2025 23:16"
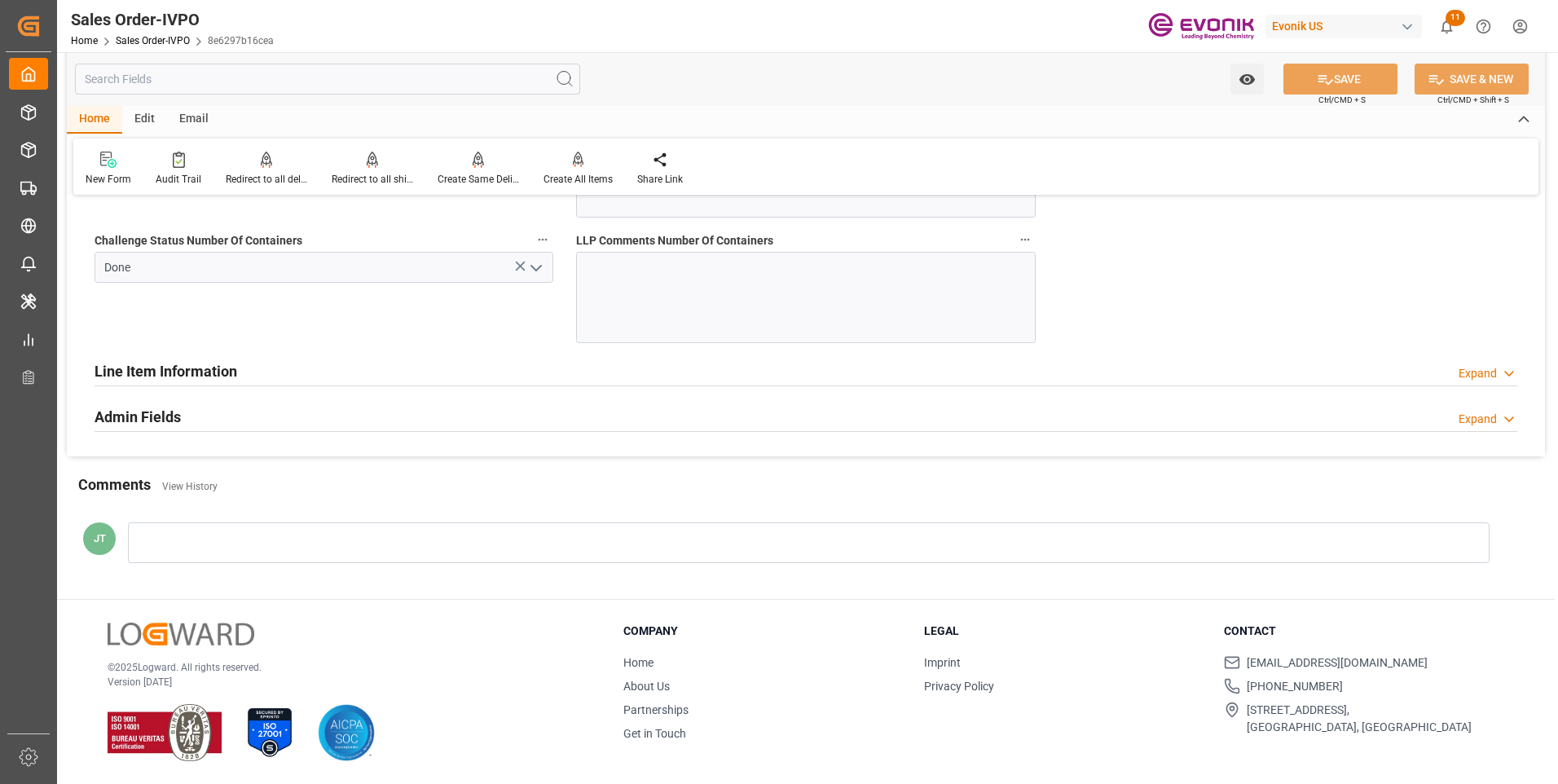
scroll to position [3233, 0]
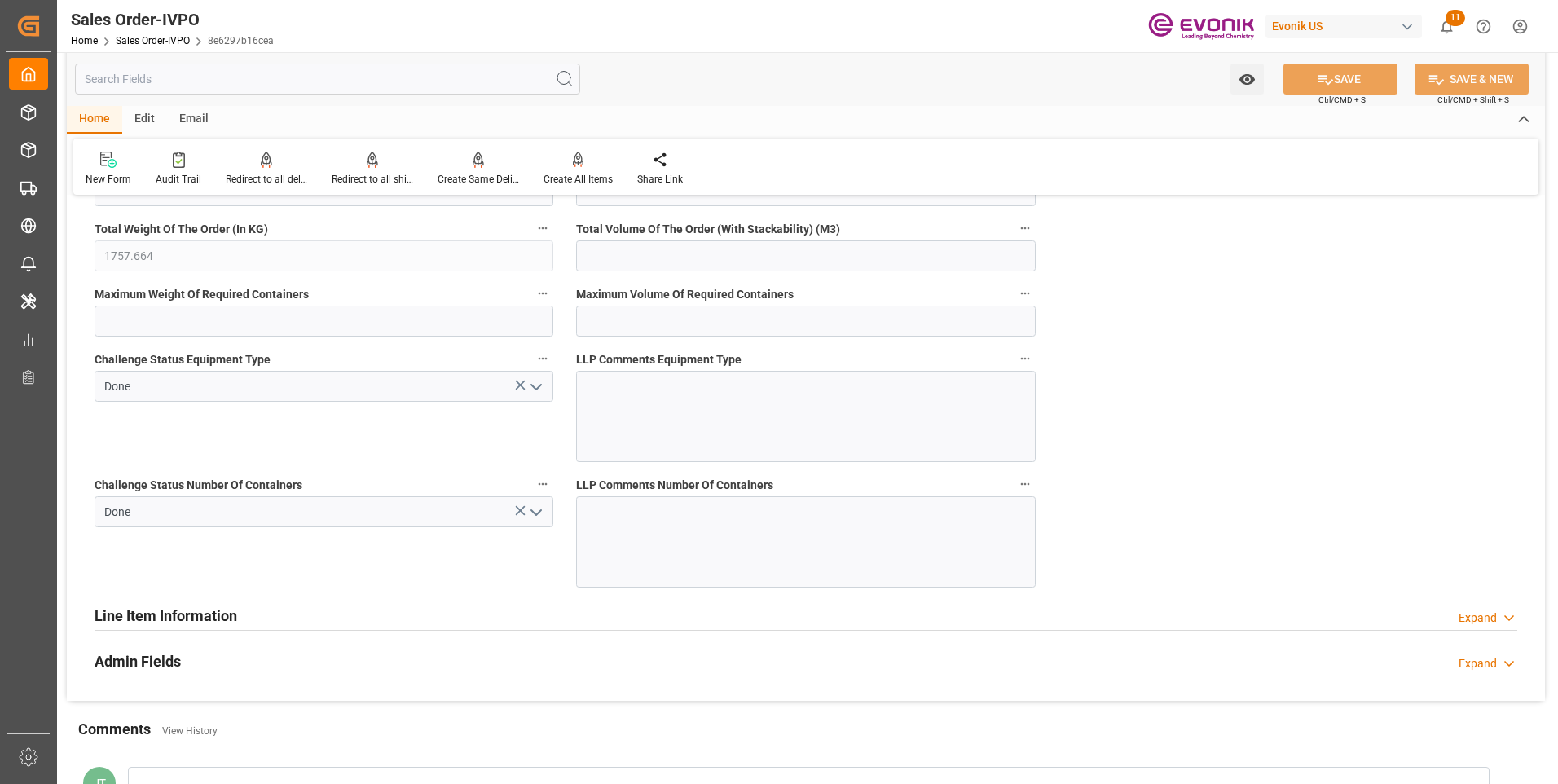
click at [278, 613] on div "Line Item Information Expand" at bounding box center [806, 614] width 1423 height 31
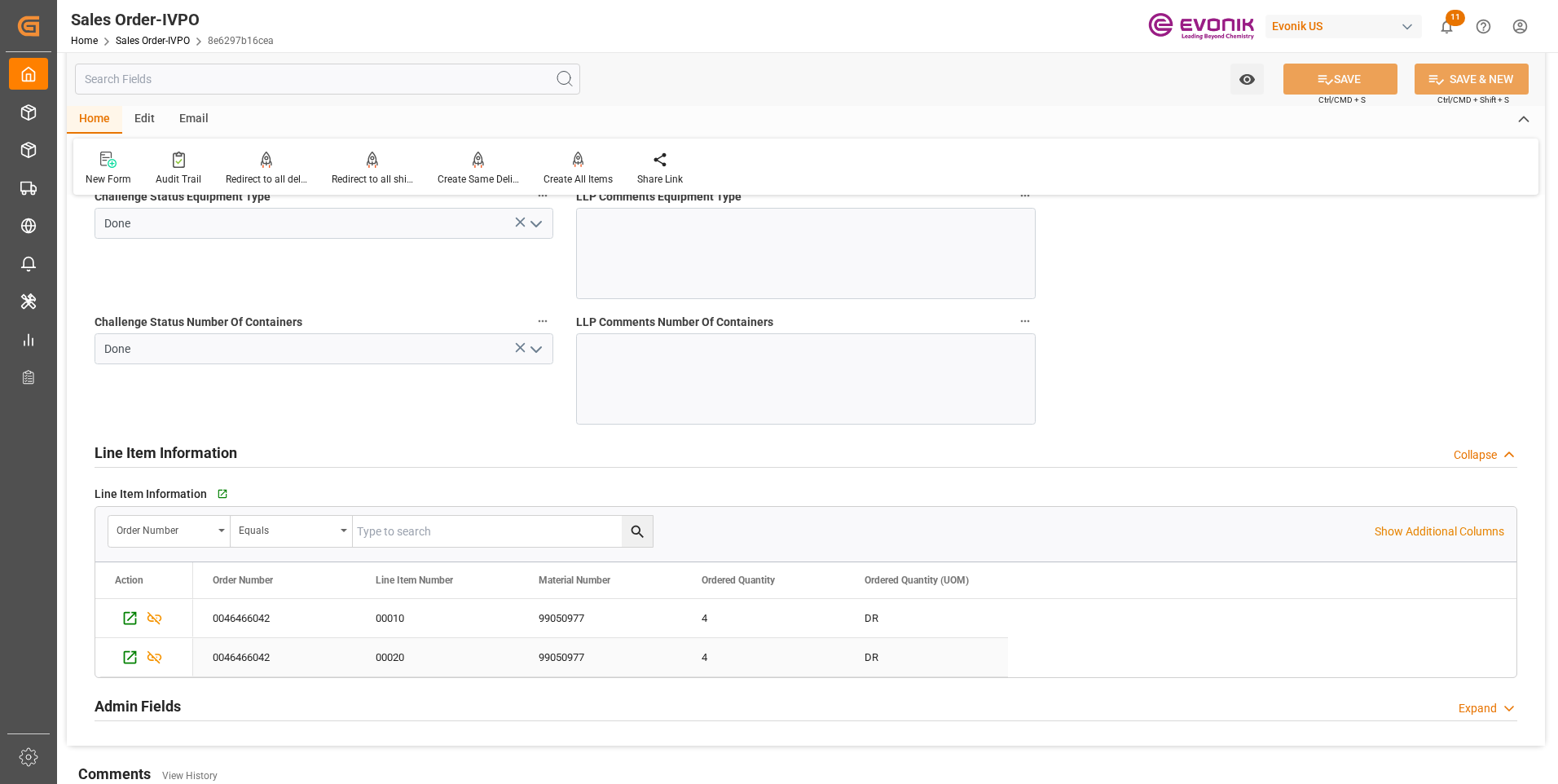
scroll to position [3478, 0]
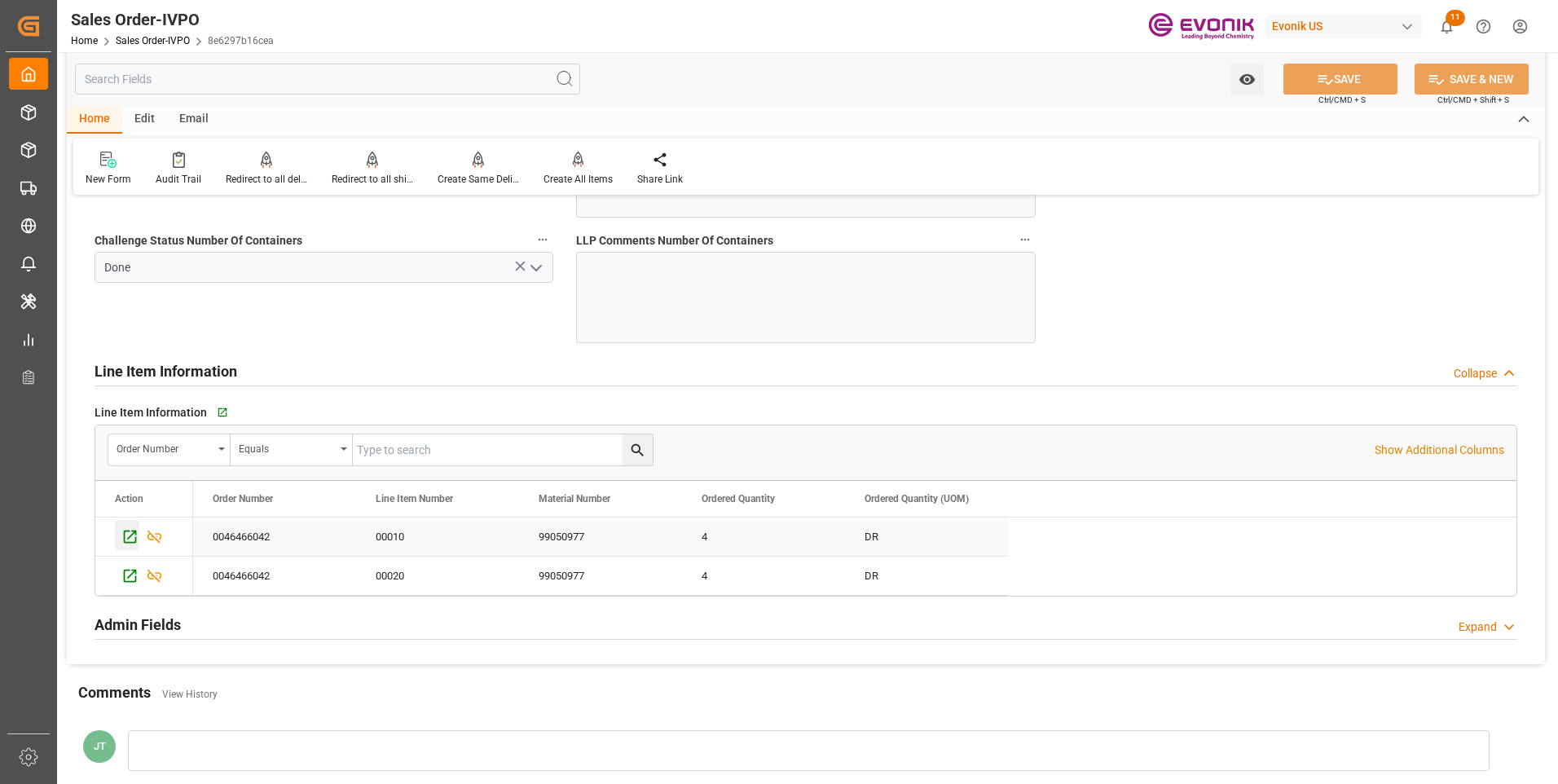
click at [129, 536] on icon "Press SPACE to select this row." at bounding box center [129, 536] width 17 height 17
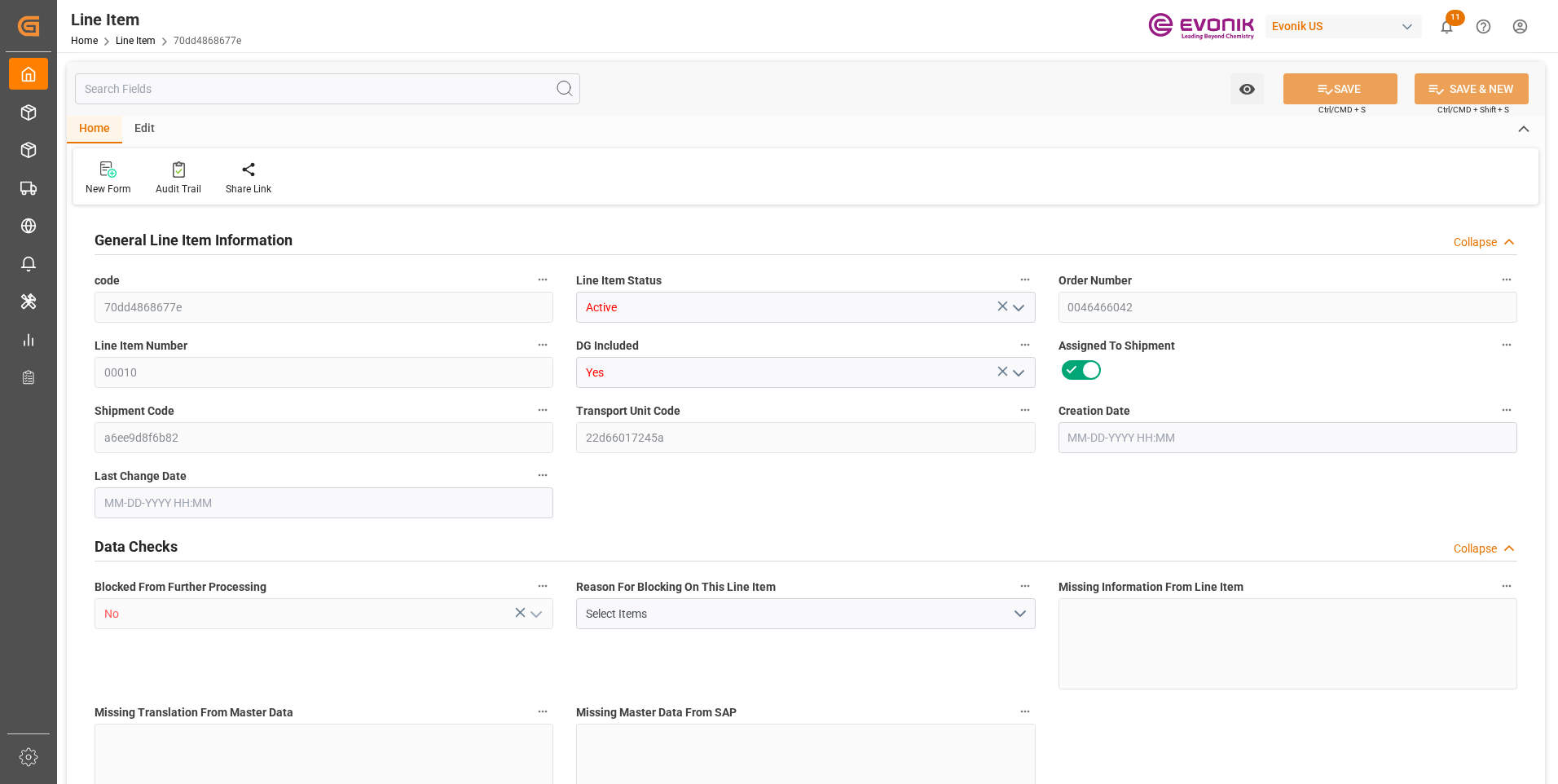
type input "1"
type input "853.832"
type input "772"
type input "1.1565"
type input "4"
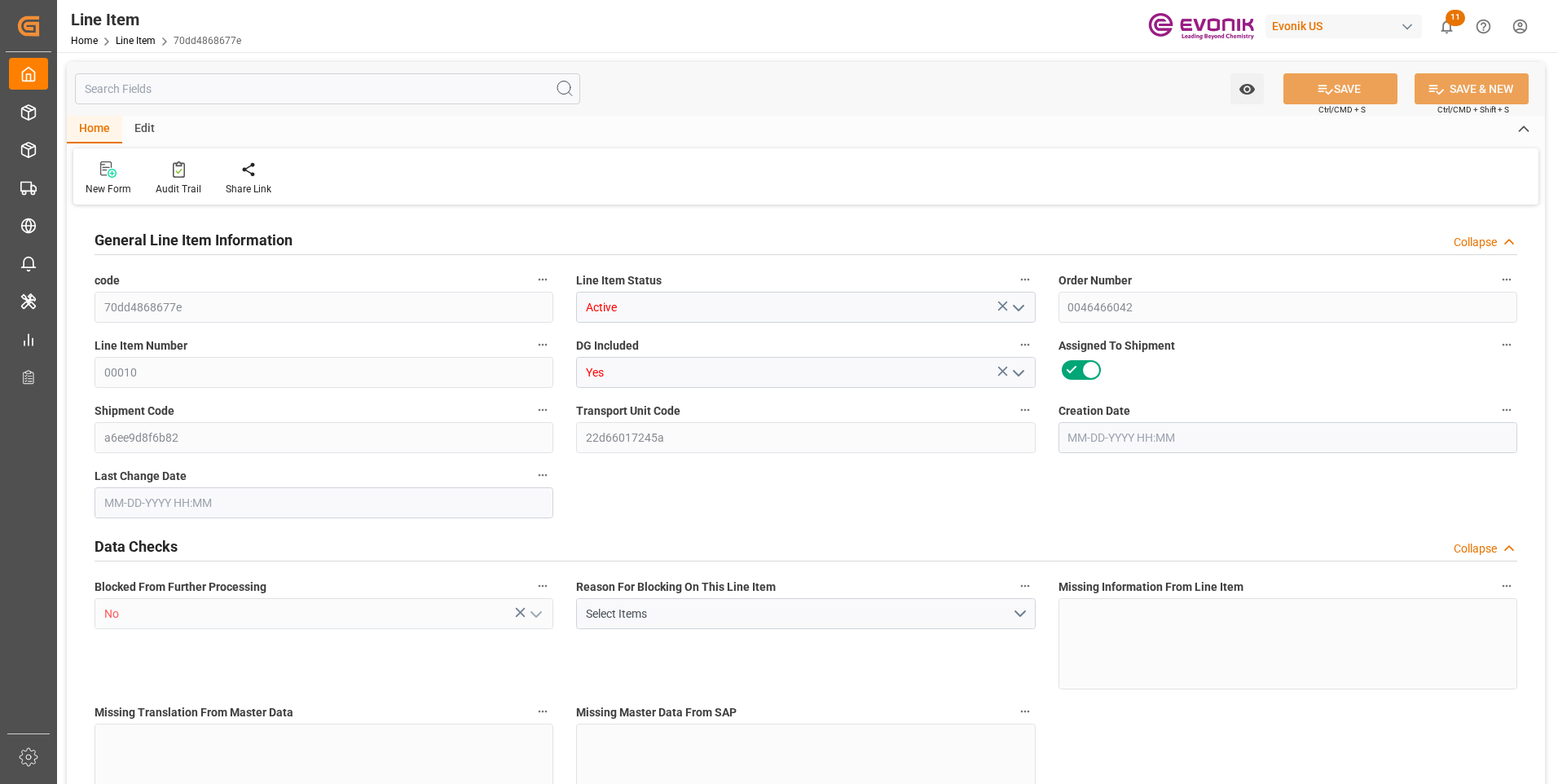
type input "537312"
type input "4"
type input "772"
type input "853.832"
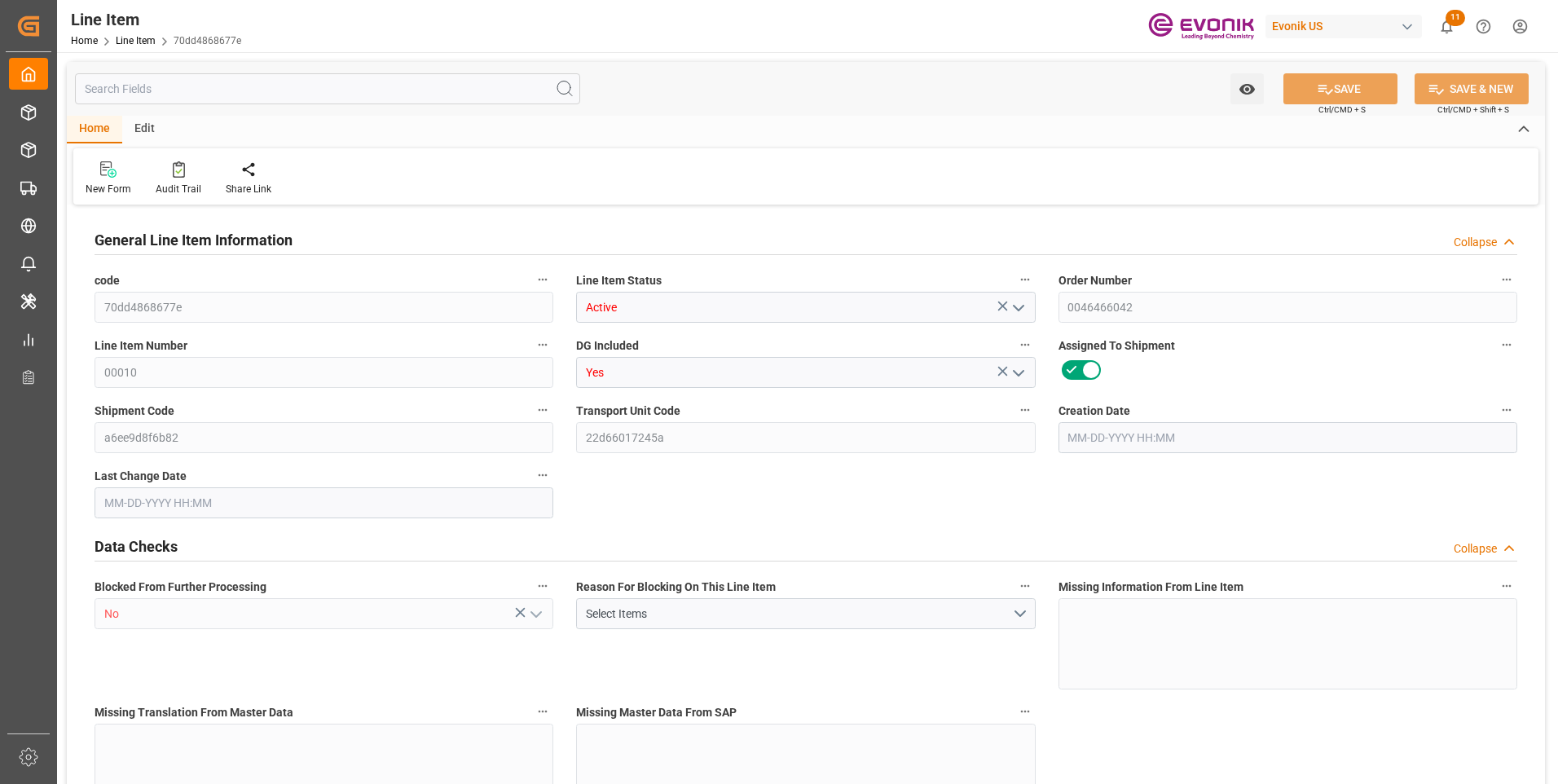
type input "878.832"
type input "772"
type input "1.1565"
type input "1156.456"
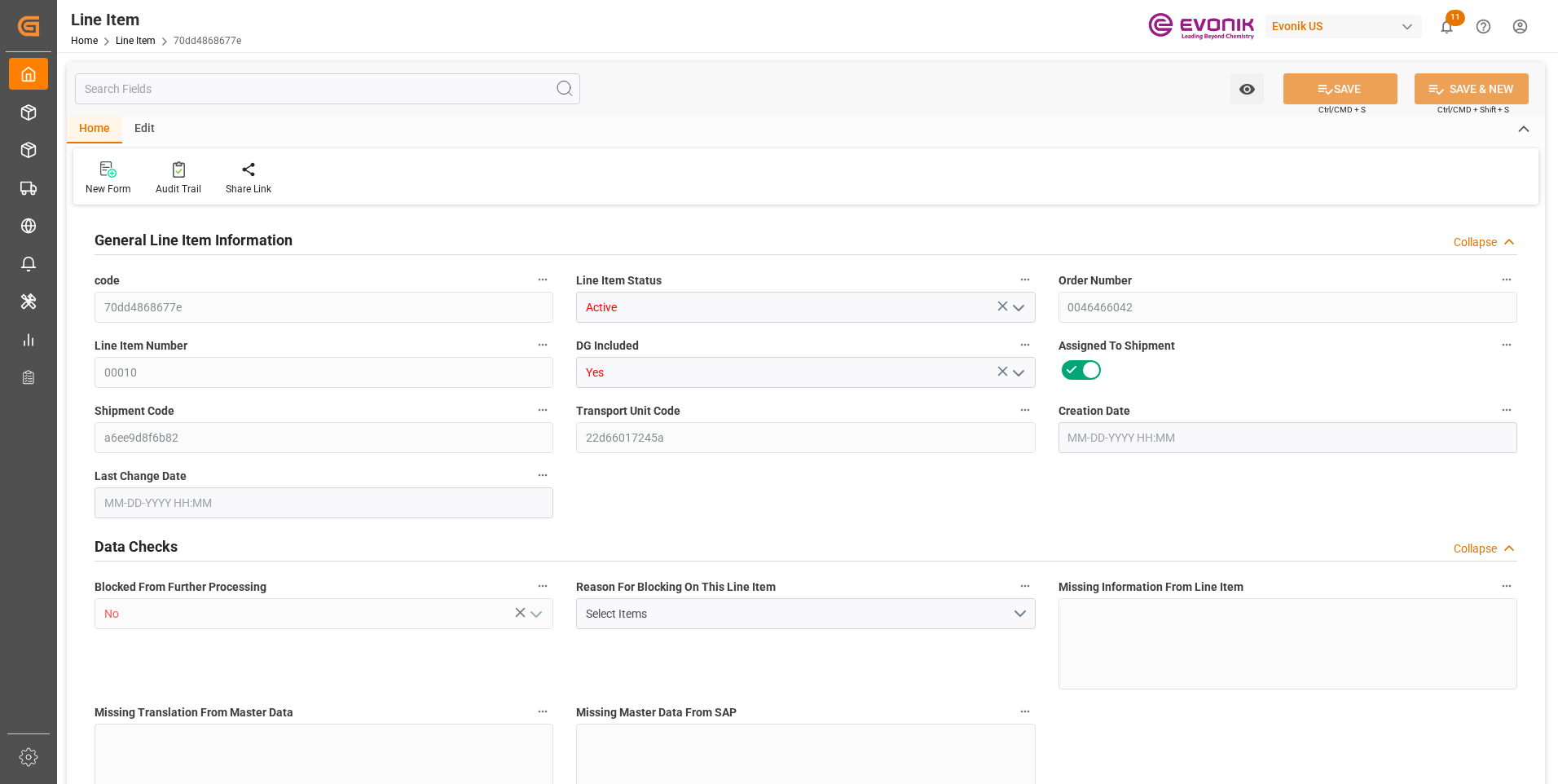
type input "0"
type input "[DATE] 12:39"
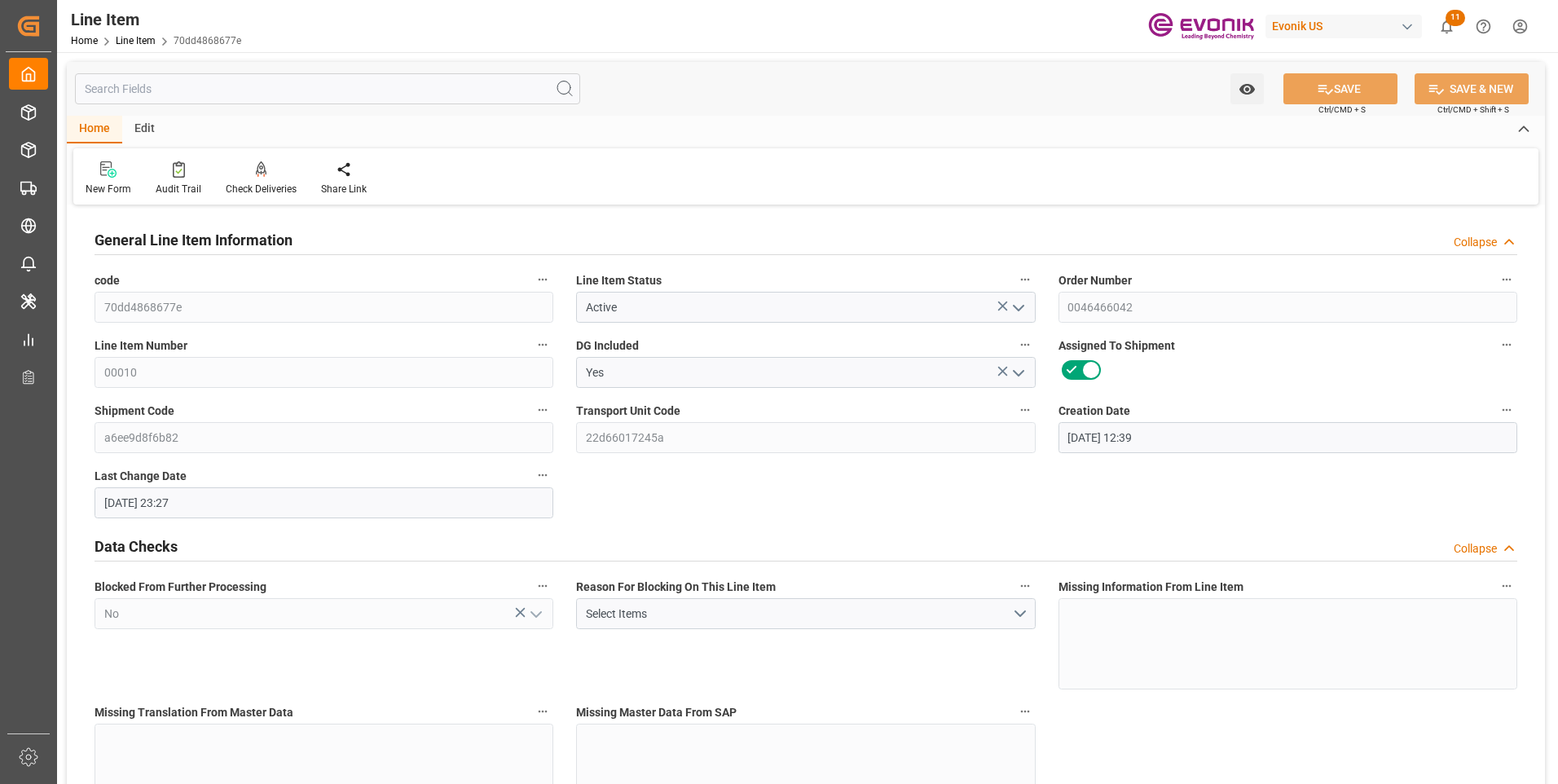
type input "[DATE] 23:27"
type input "[DATE]"
type input "09-10-2025"
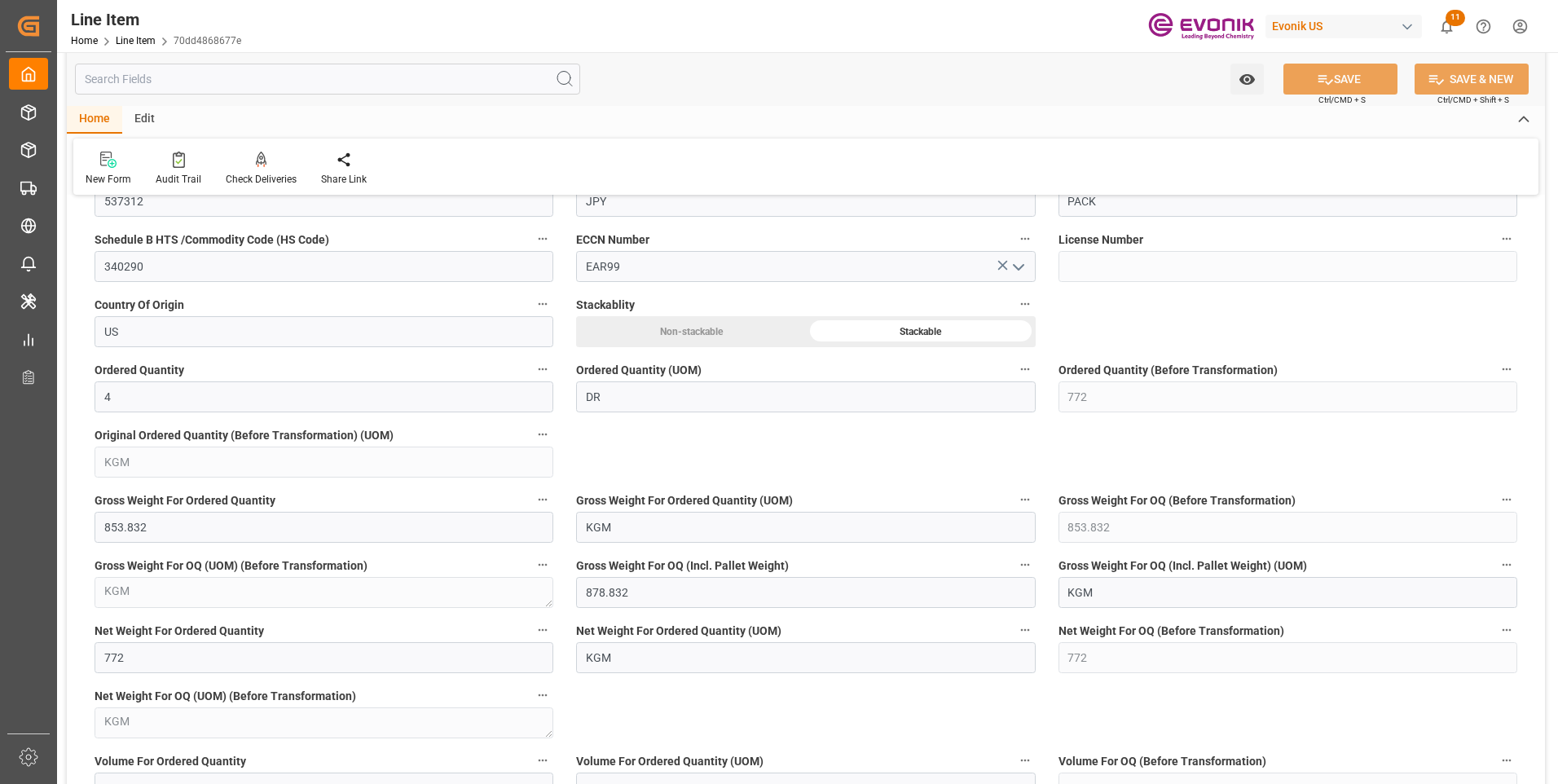
scroll to position [1222, 0]
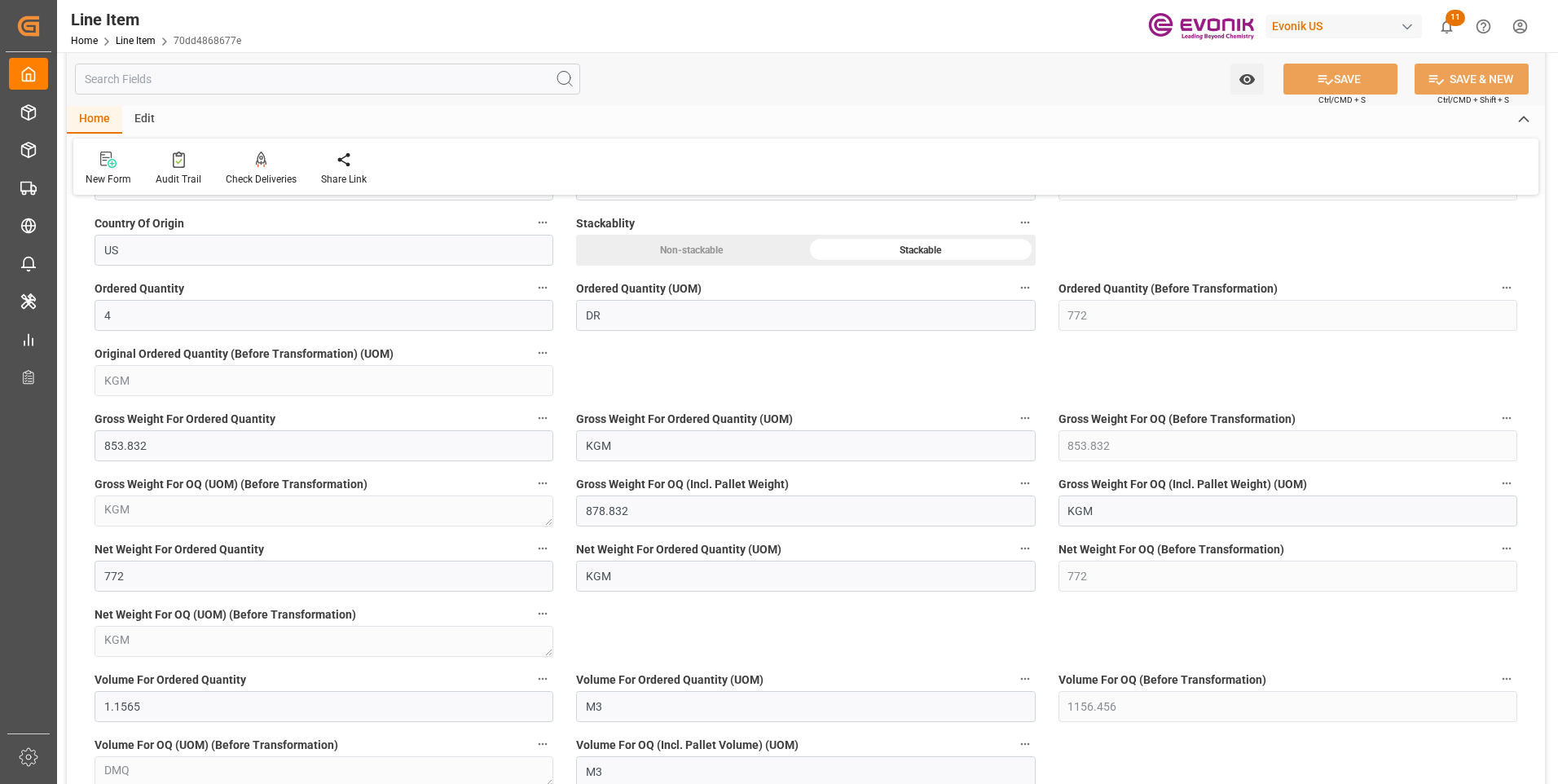
click at [378, 80] on input "text" at bounding box center [328, 79] width 505 height 31
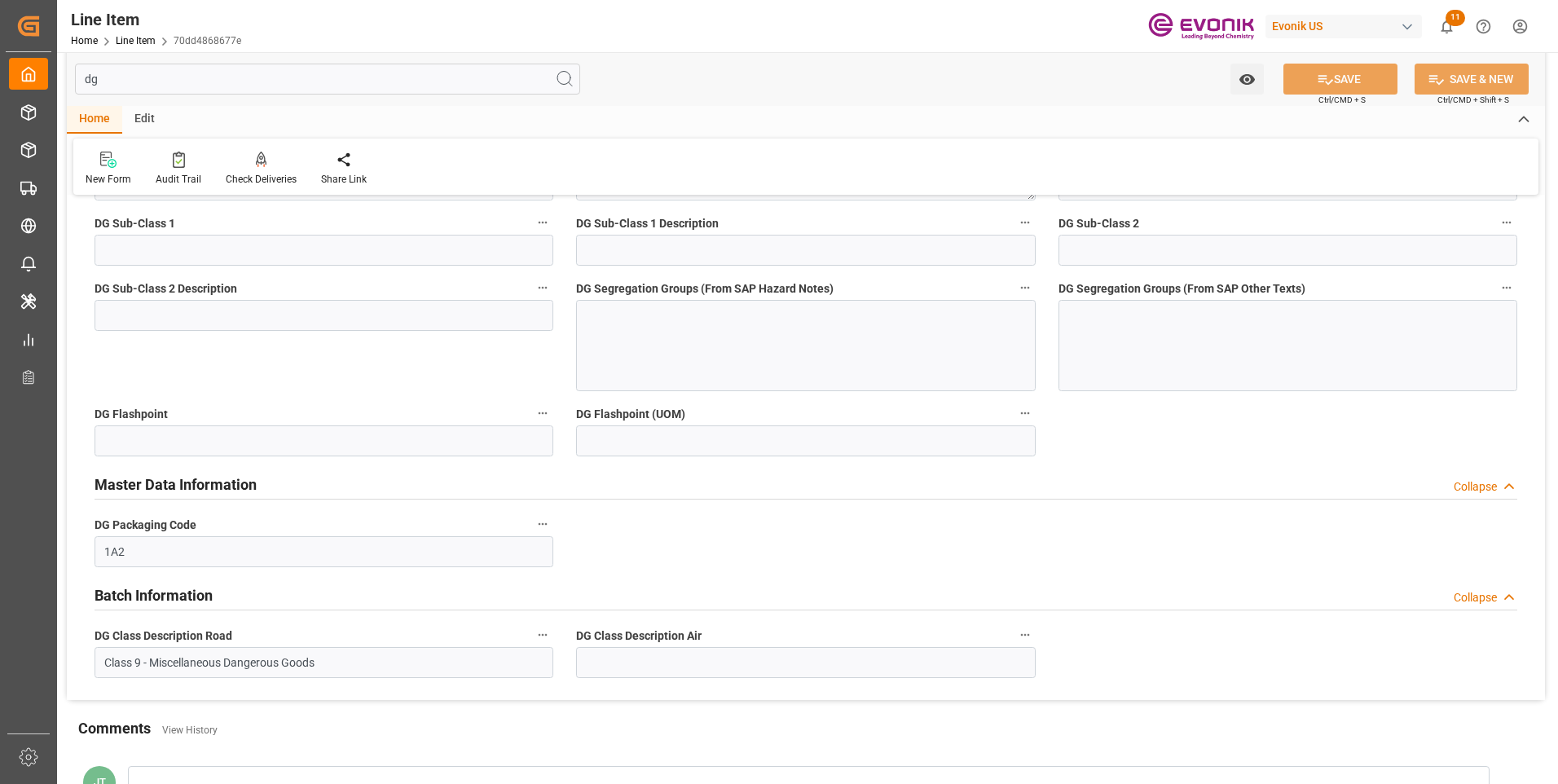
scroll to position [0, 0]
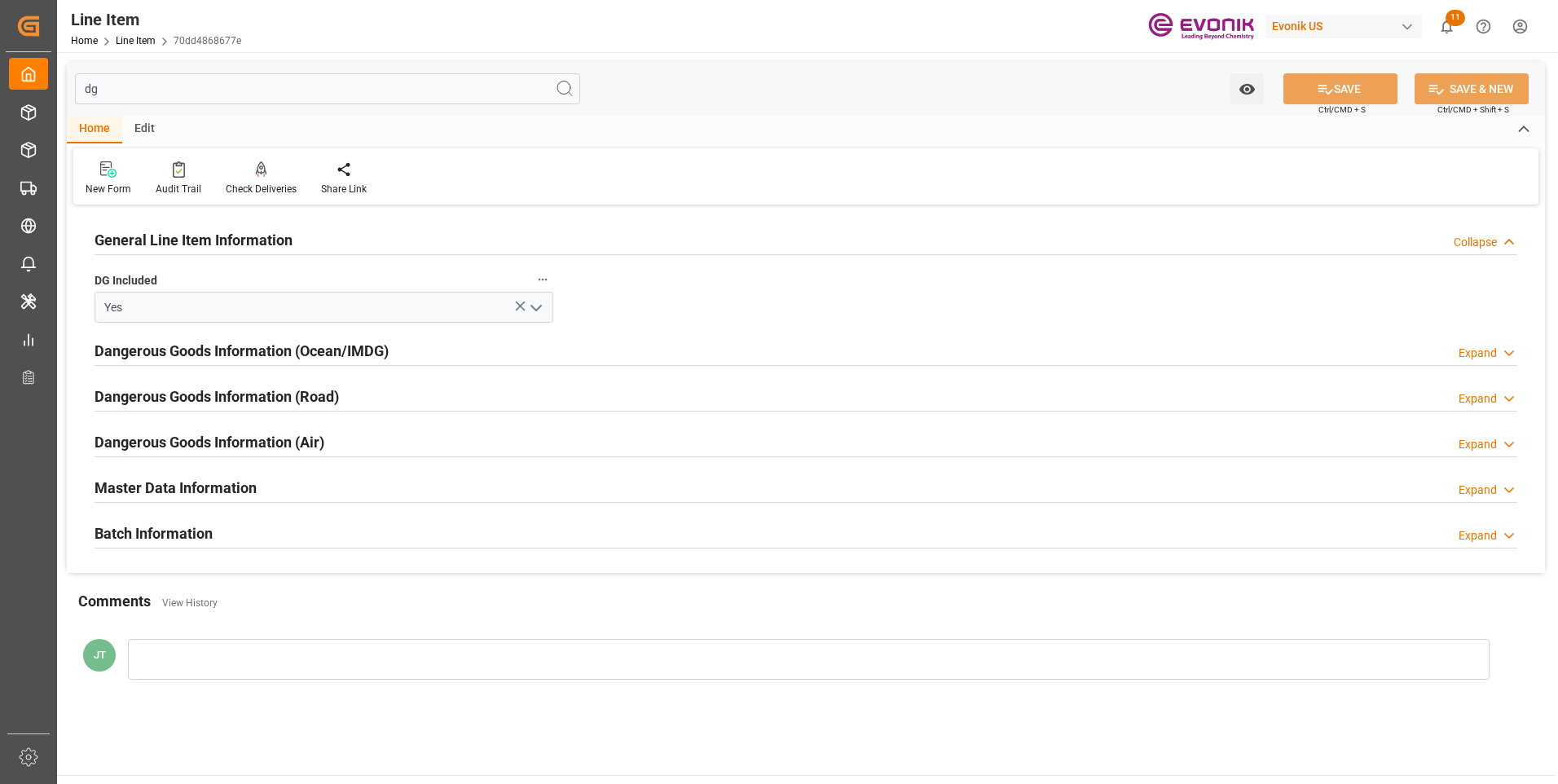
type input "dg"
click at [637, 353] on div "Dangerous Goods Information (Ocean/IMDG) Expand" at bounding box center [806, 349] width 1423 height 31
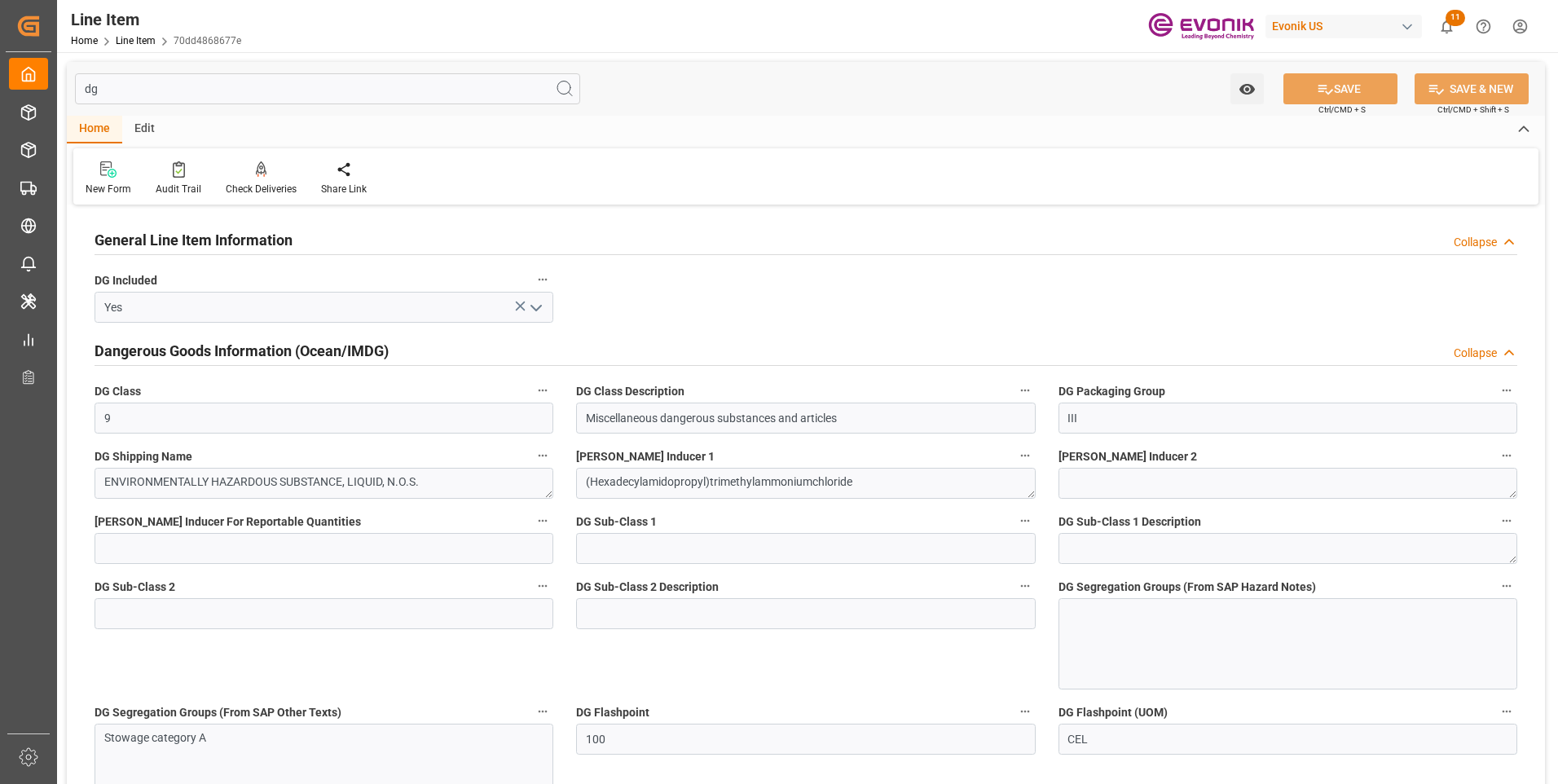
click at [1119, 633] on div at bounding box center [1288, 644] width 459 height 91
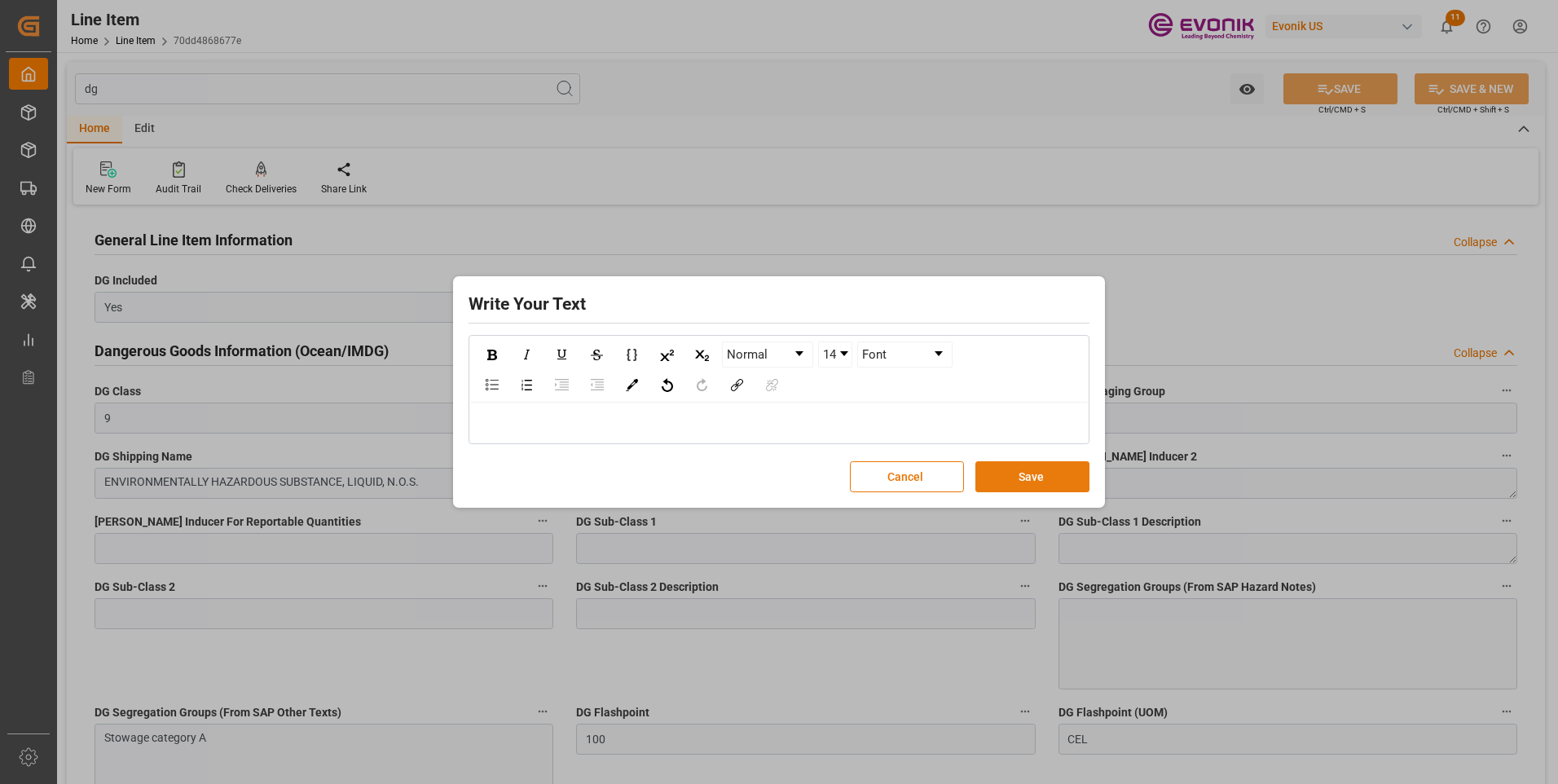
click at [1040, 485] on button "Save" at bounding box center [1032, 476] width 114 height 31
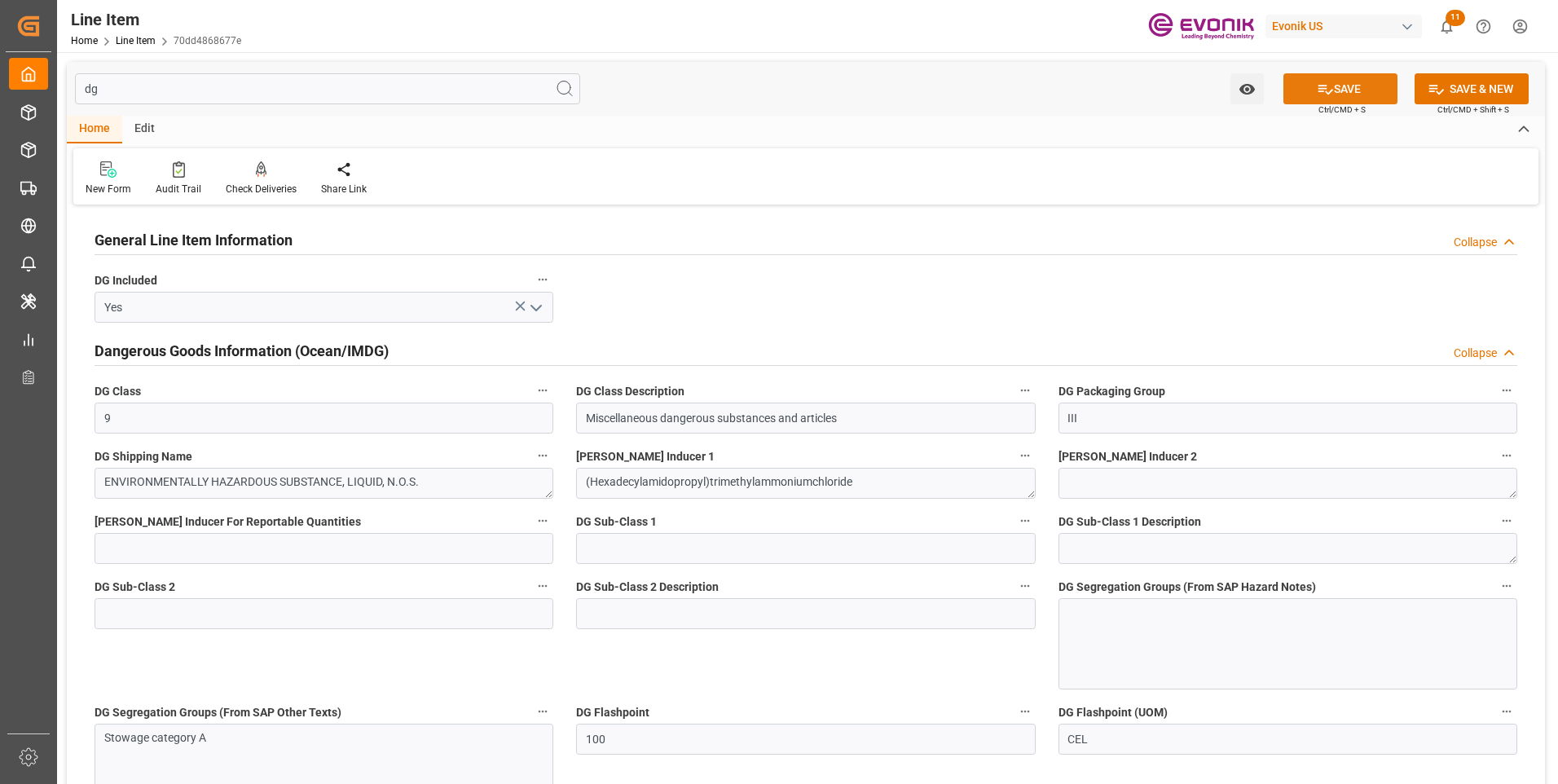
click at [1325, 90] on icon at bounding box center [1325, 89] width 17 height 17
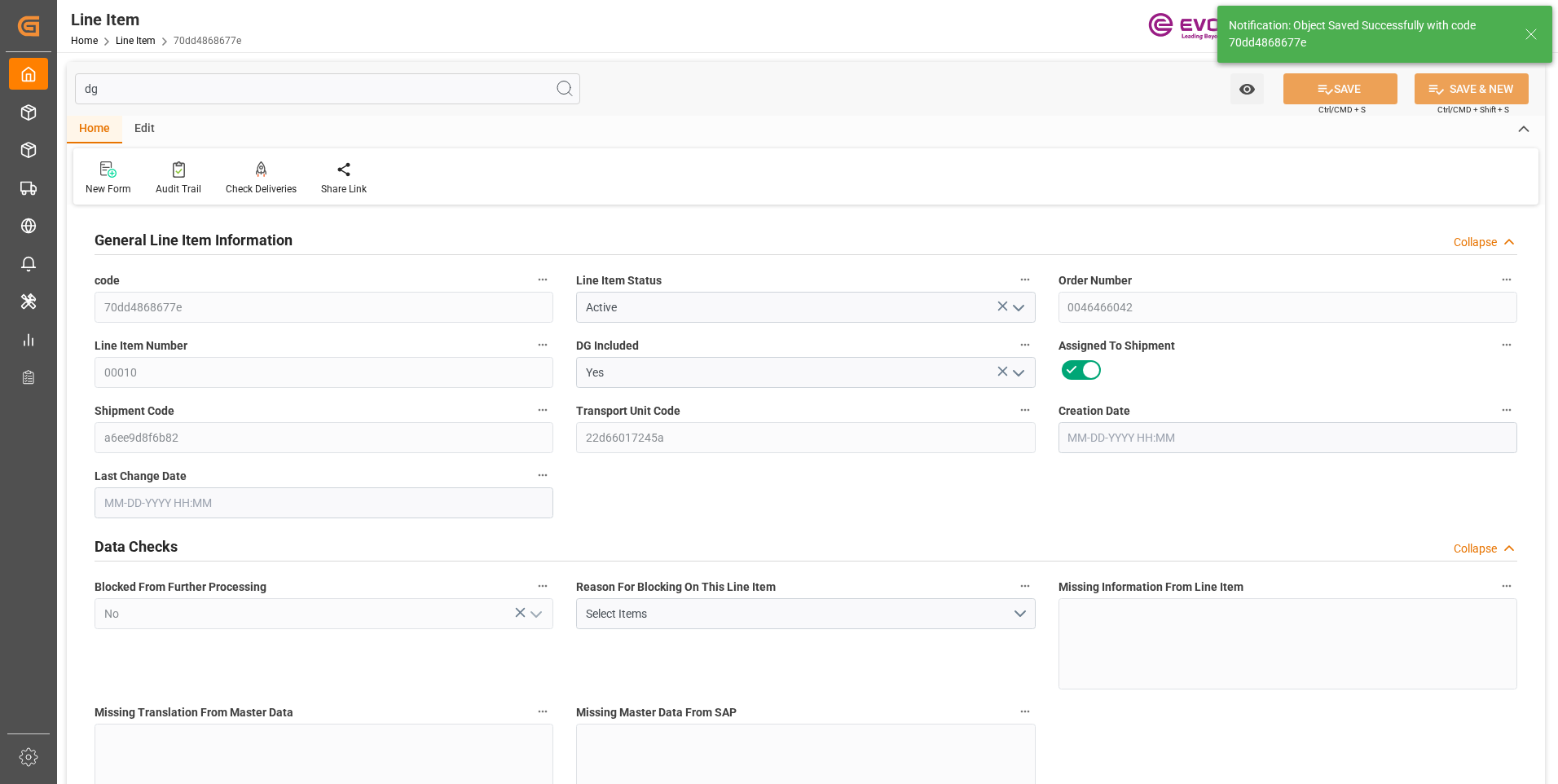
type input "1"
type input "853.832"
type input "772"
type input "1.1565"
type input "4"
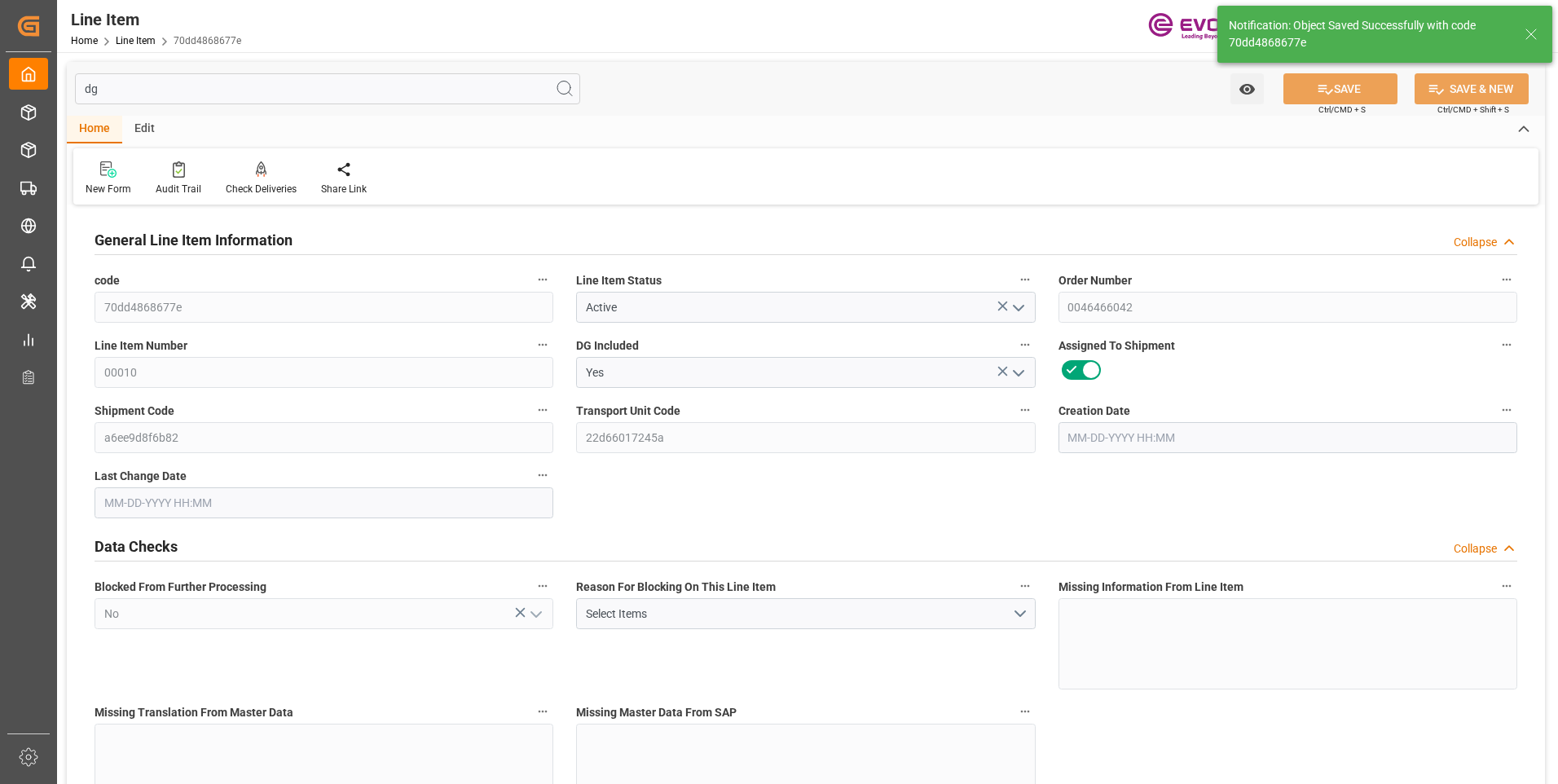
type input "537312"
type input "4"
type input "772"
type input "853.832"
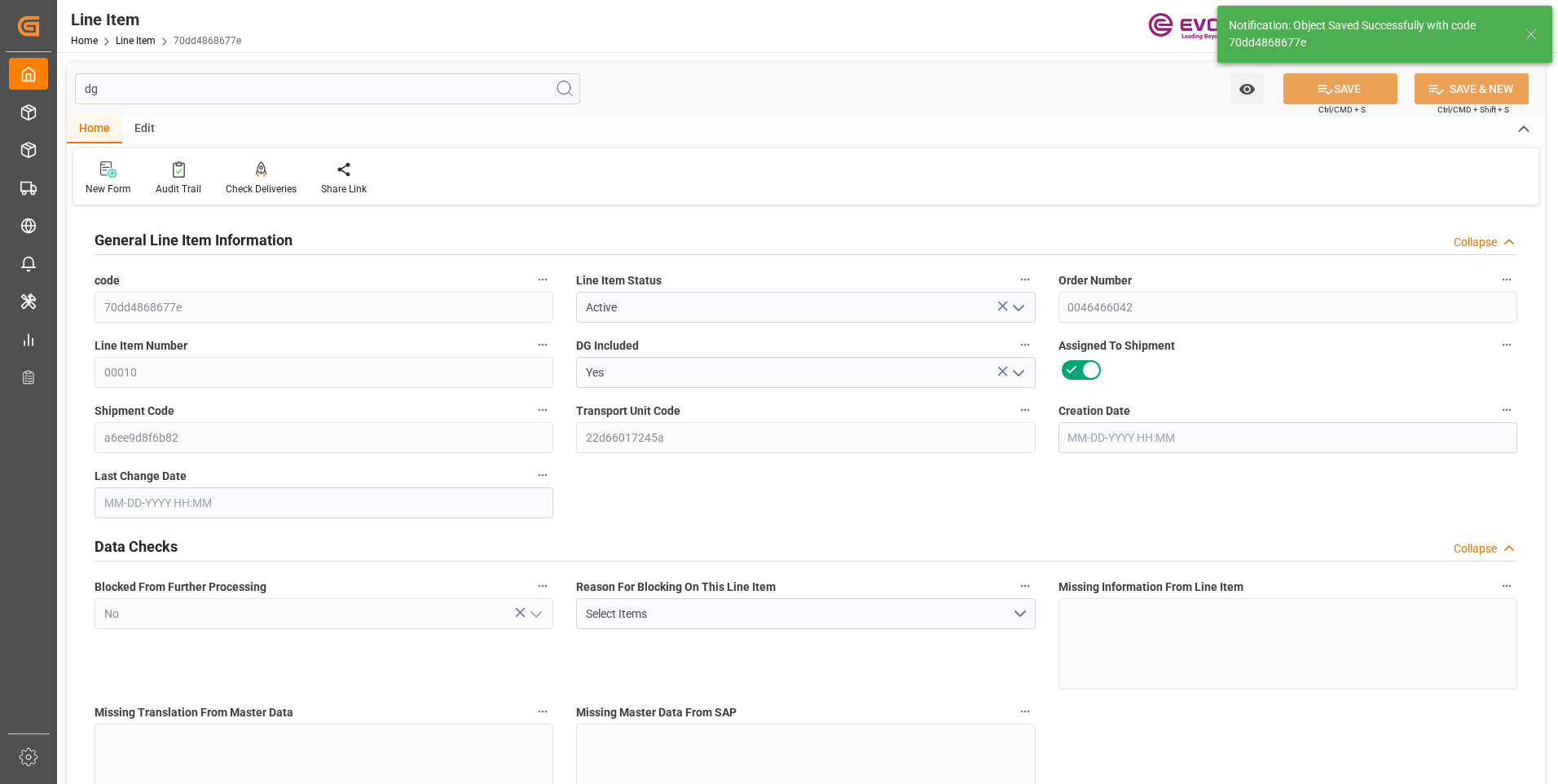
type input "878.832"
type input "772"
type input "1.1565"
type input "1156.456"
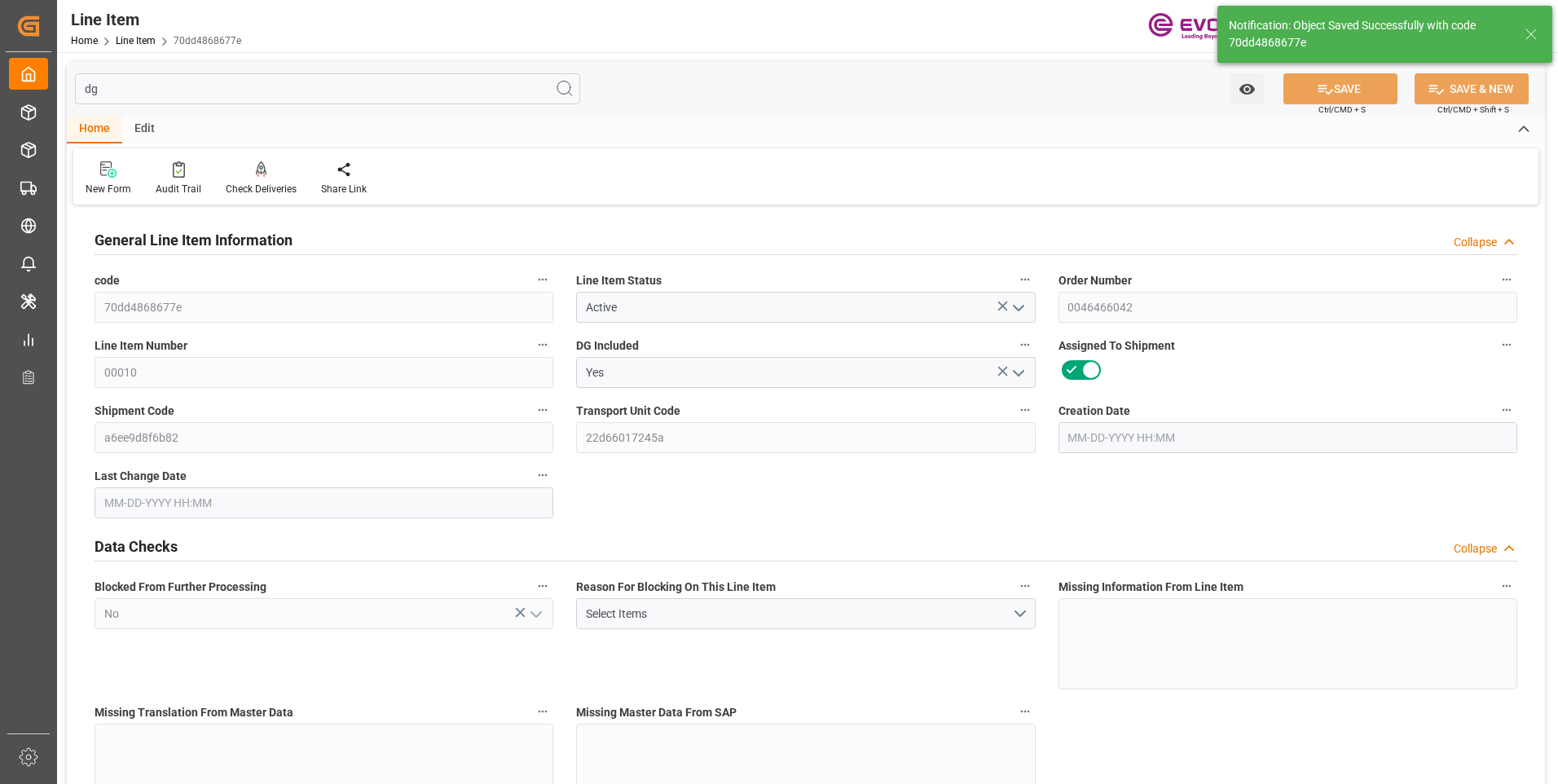
type input "0"
type input "07-30-2025 12:39"
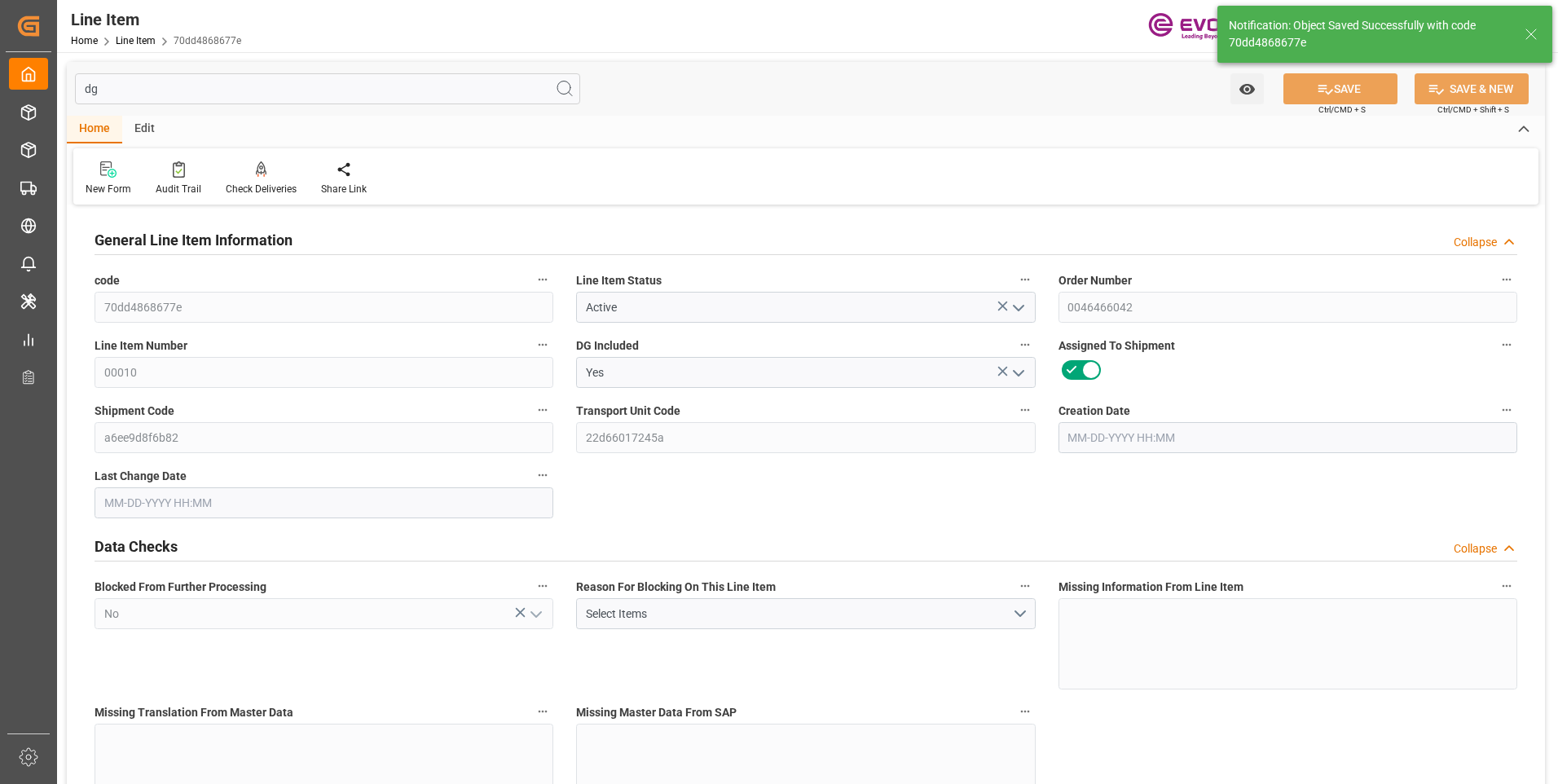
type input "08-14-2025 16:55"
type input "[DATE]"
type input "09-17-2025"
type input "09-10-2025"
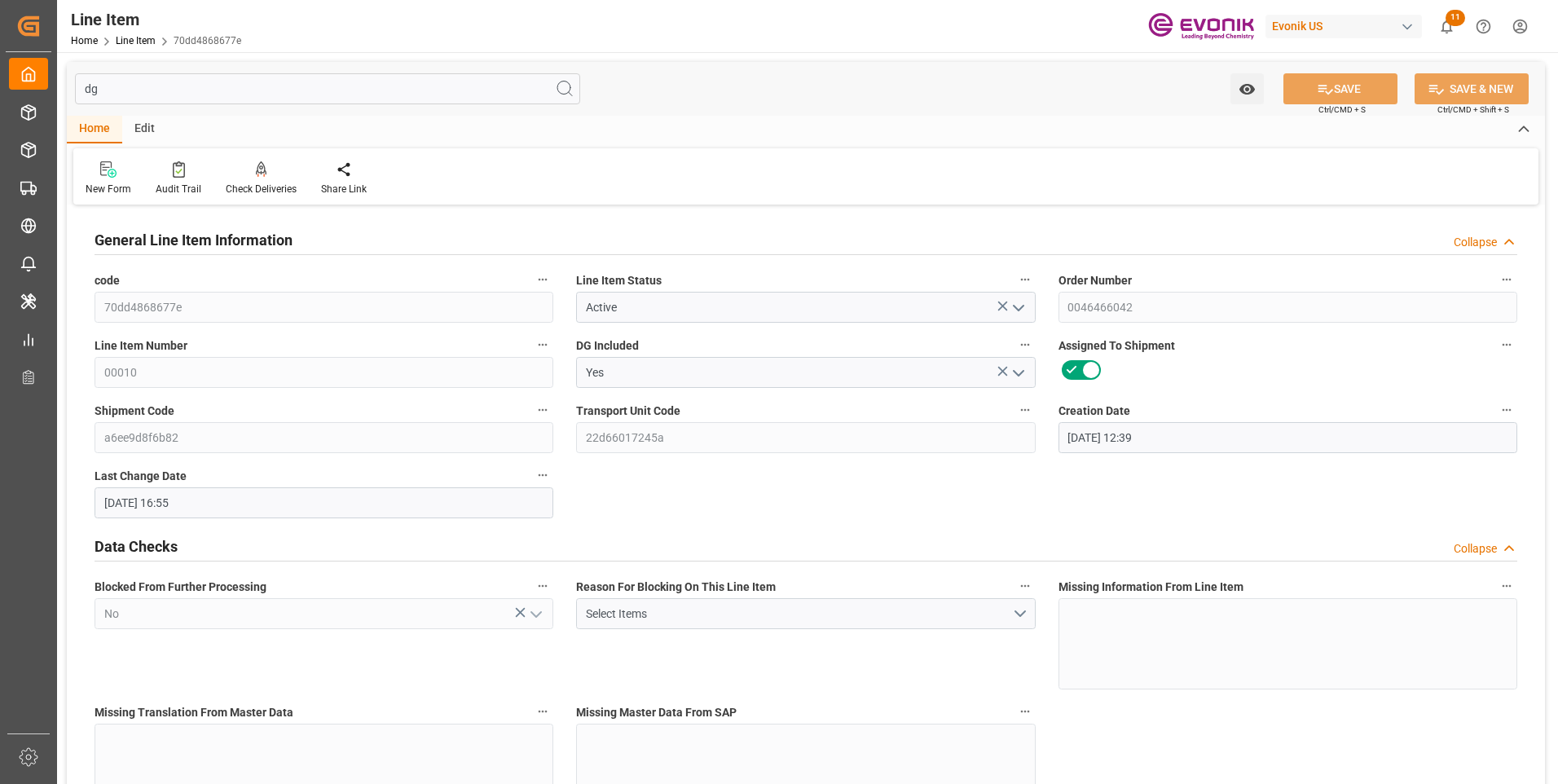
scroll to position [163, 0]
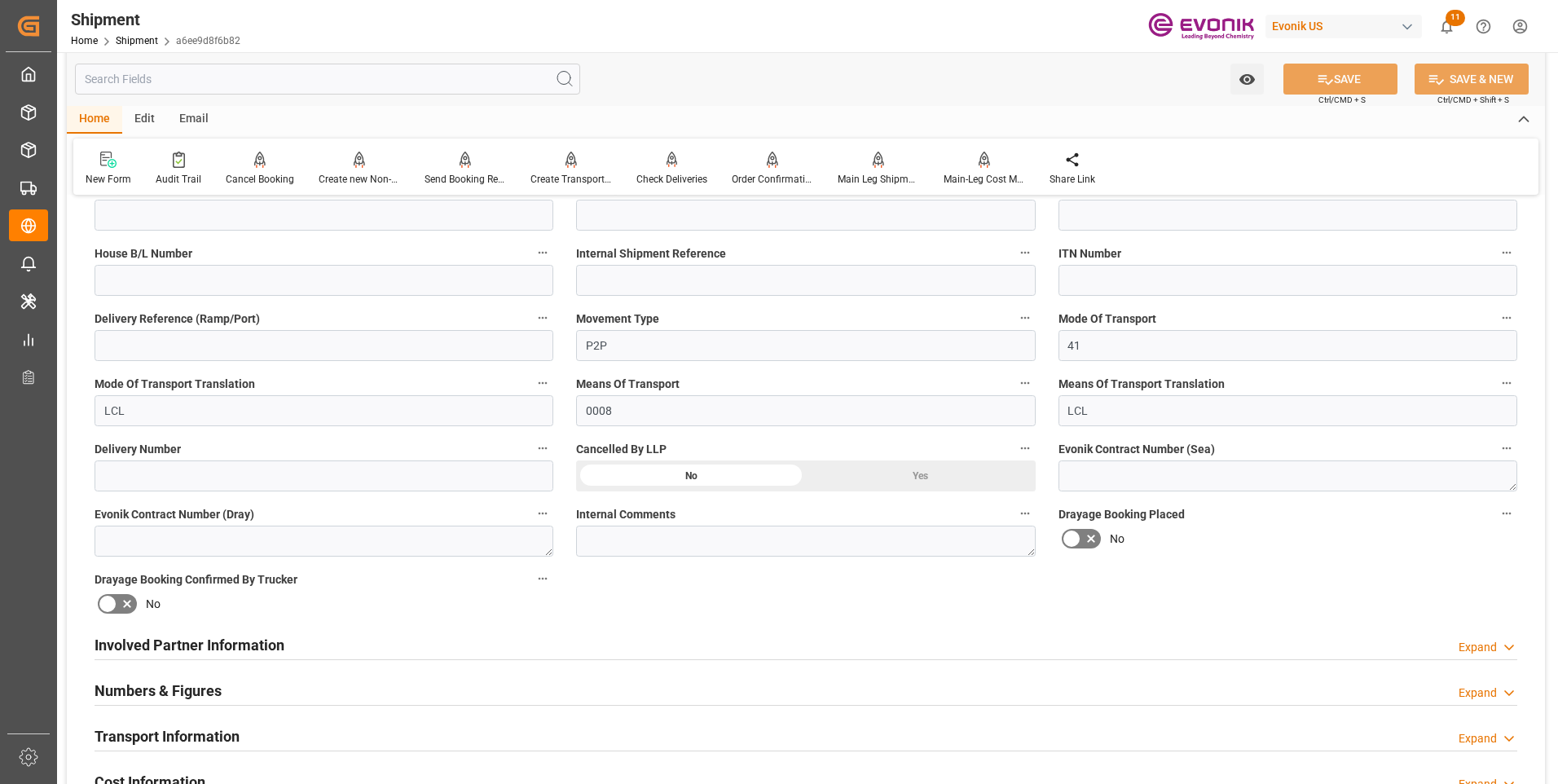
scroll to position [651, 0]
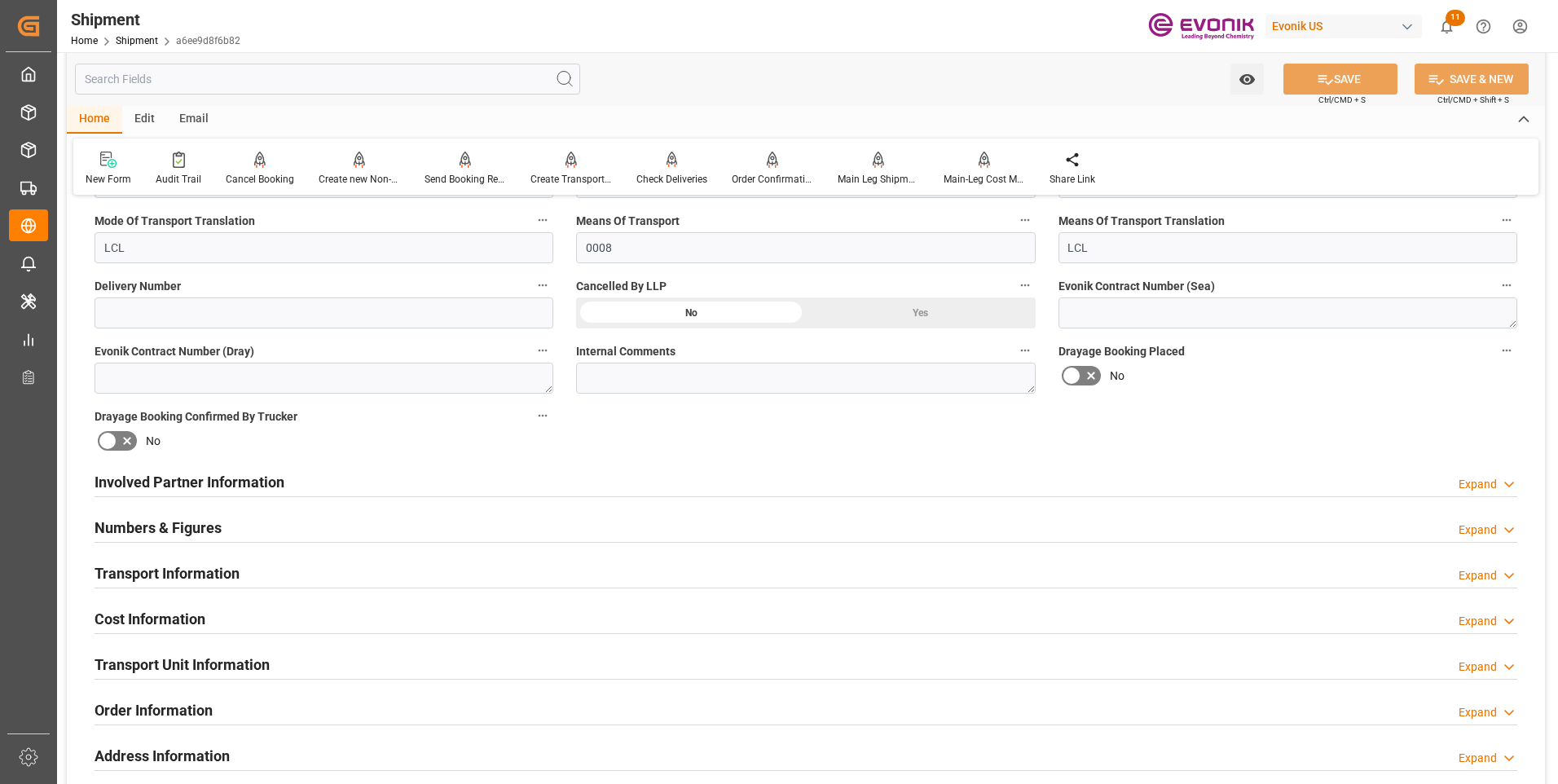
click at [261, 480] on h2 "Involved Partner Information" at bounding box center [189, 482] width 190 height 22
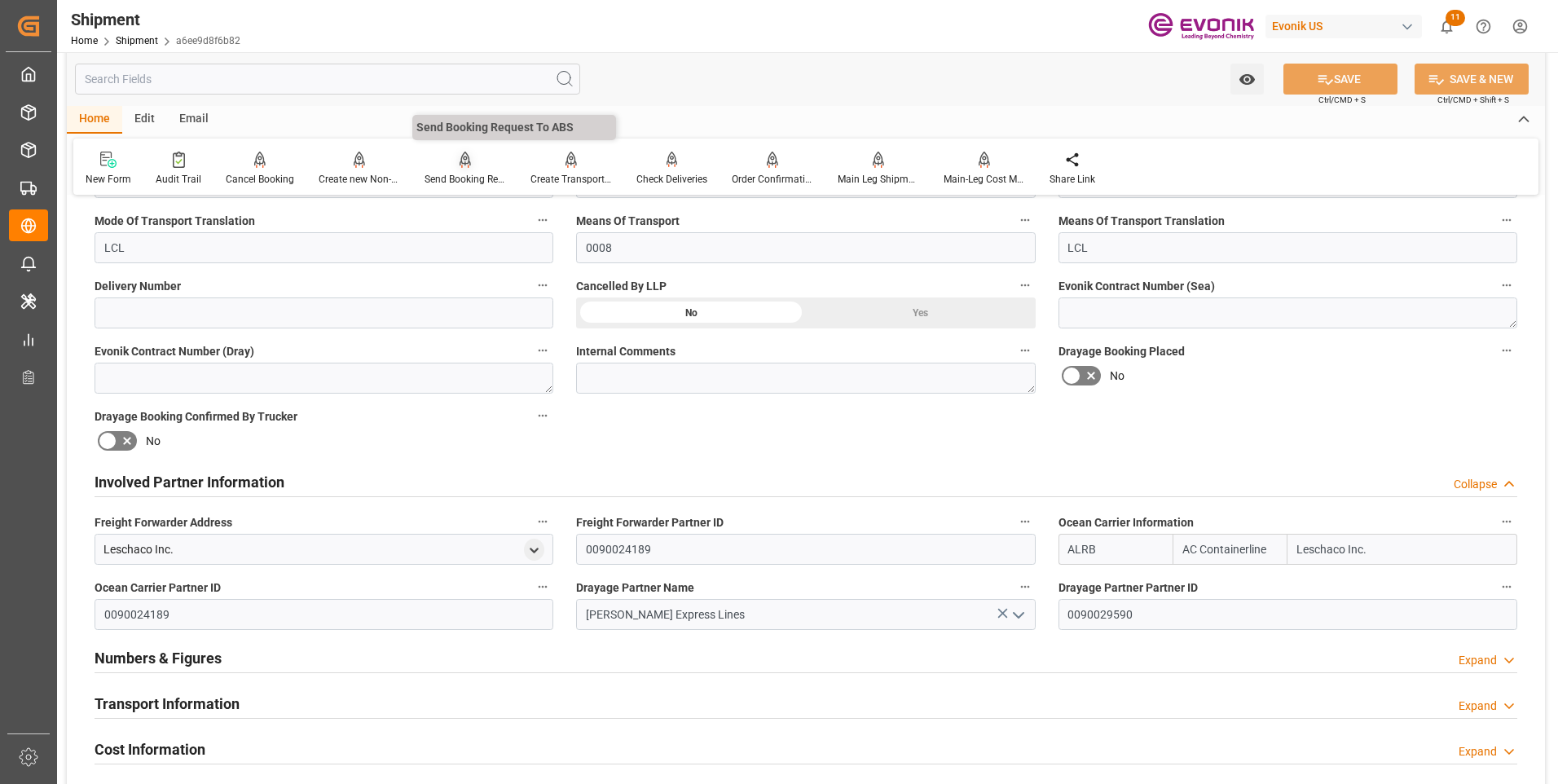
click at [442, 179] on div "Send Booking Request To ABS" at bounding box center [465, 179] width 82 height 14
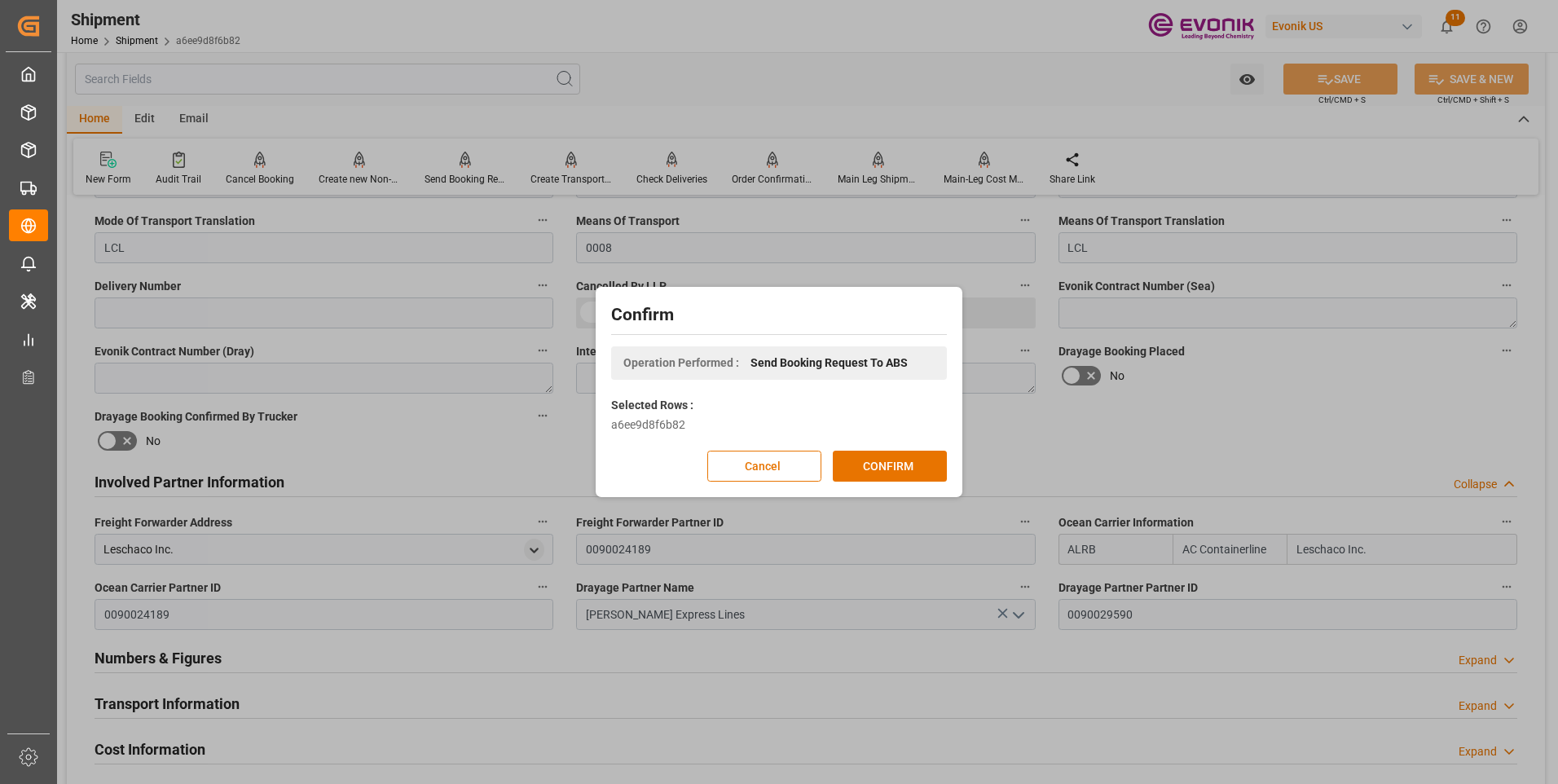
click at [888, 492] on div "Confirm Operation Performed : Send Booking Request To ABS Selected Rows : a6ee9…" at bounding box center [779, 392] width 367 height 210
click at [889, 470] on button "CONFIRM" at bounding box center [889, 466] width 114 height 31
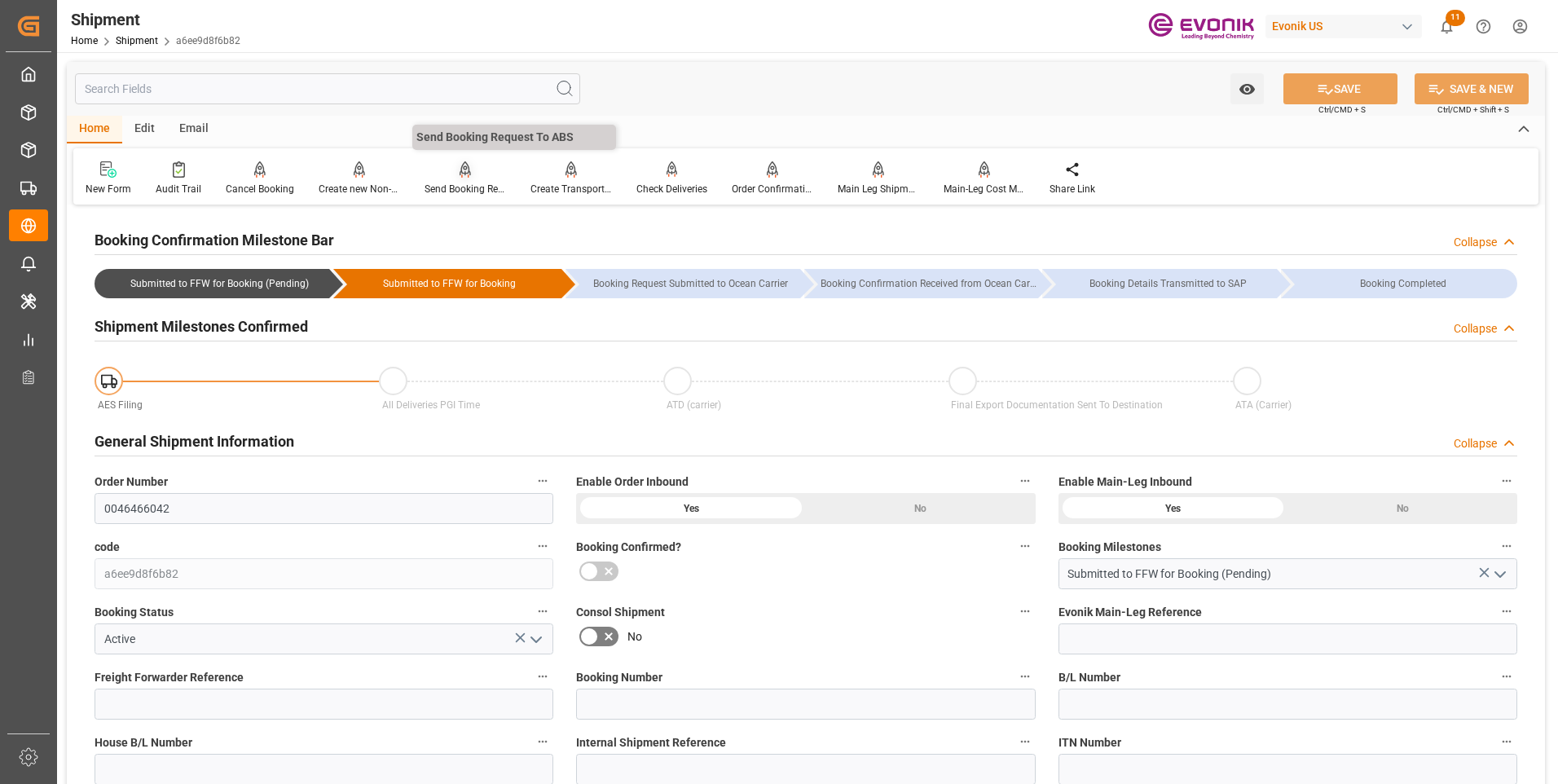
click at [456, 185] on div "Send Booking Request To ABS" at bounding box center [465, 189] width 82 height 14
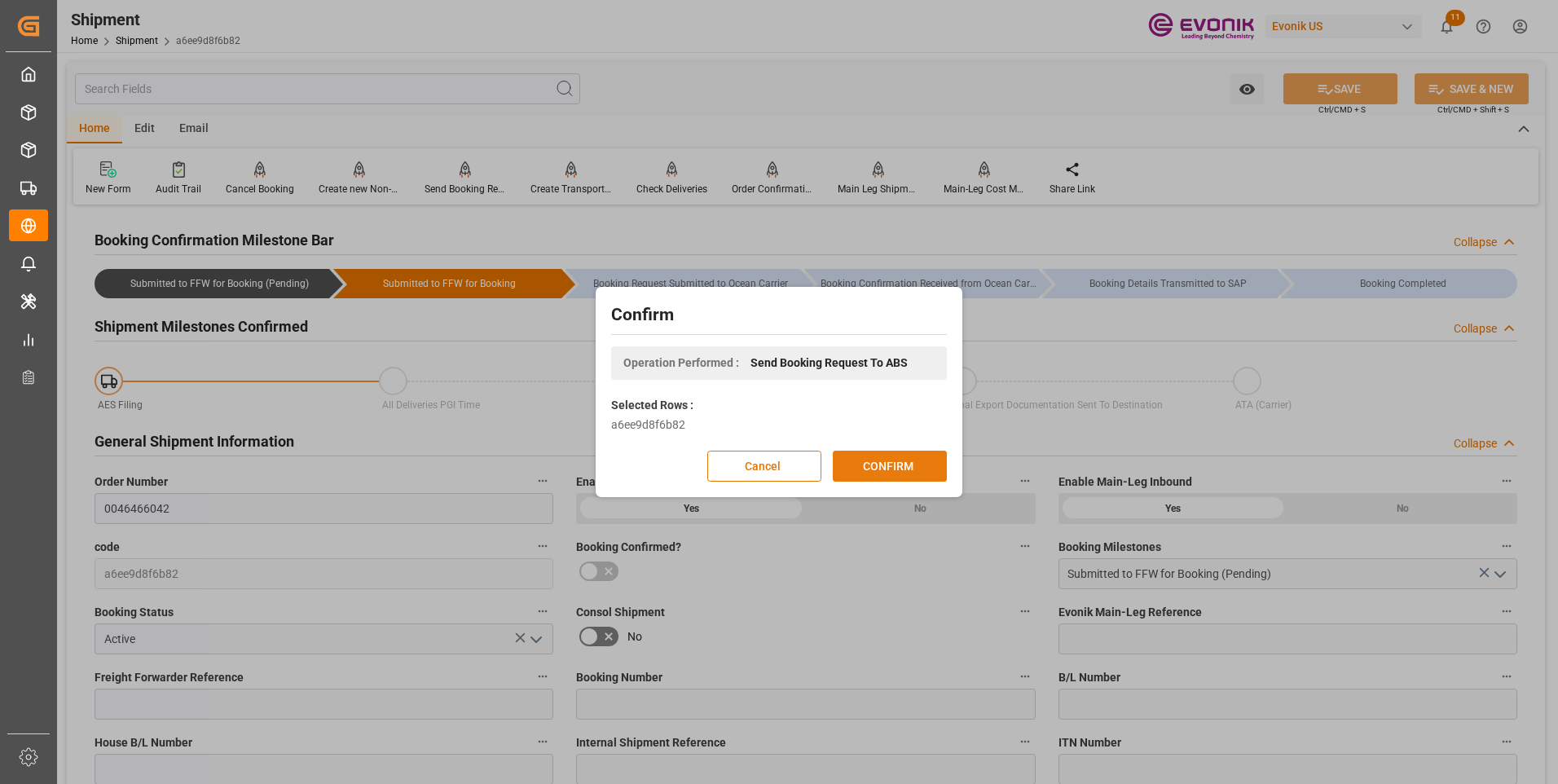
click at [880, 474] on button "CONFIRM" at bounding box center [889, 466] width 114 height 31
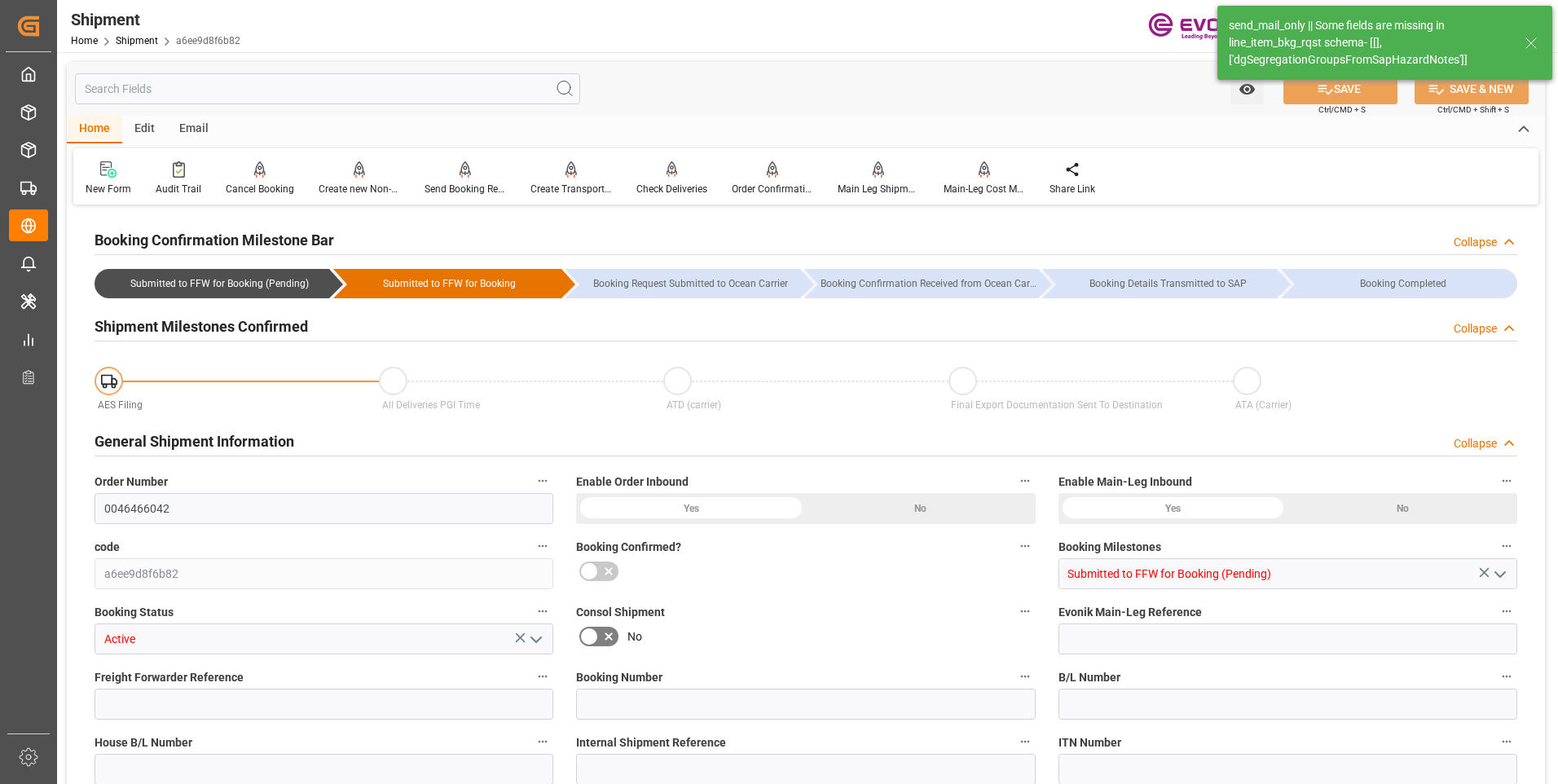
type input "0046466042"
type input "a6ee9d8f6b82"
type input "Submitted to FFW for Booking (Pending)"
type input "Active"
type input "P2P"
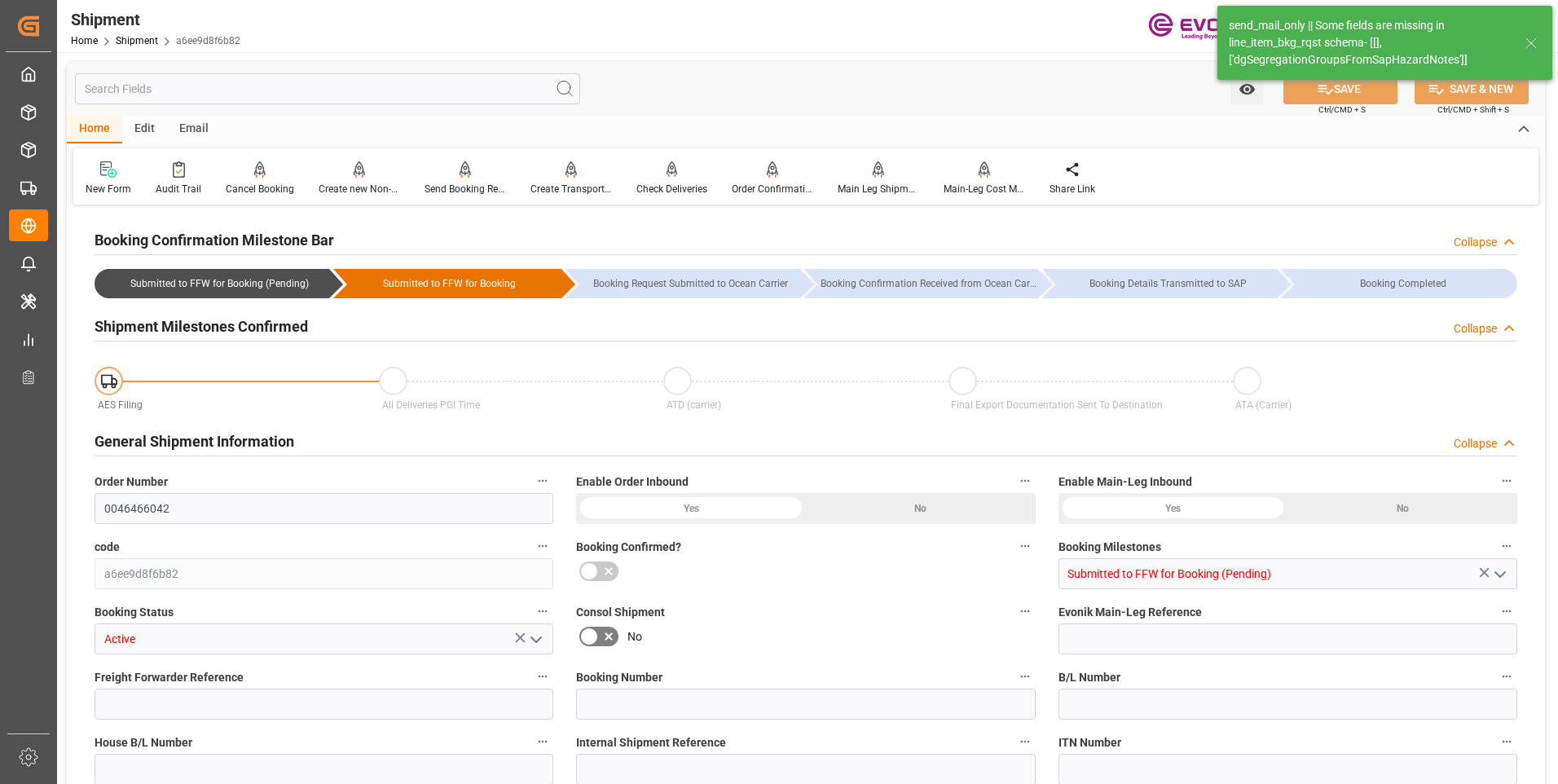
type input "41"
type input "LCL"
type input "0008"
type input "LCL"
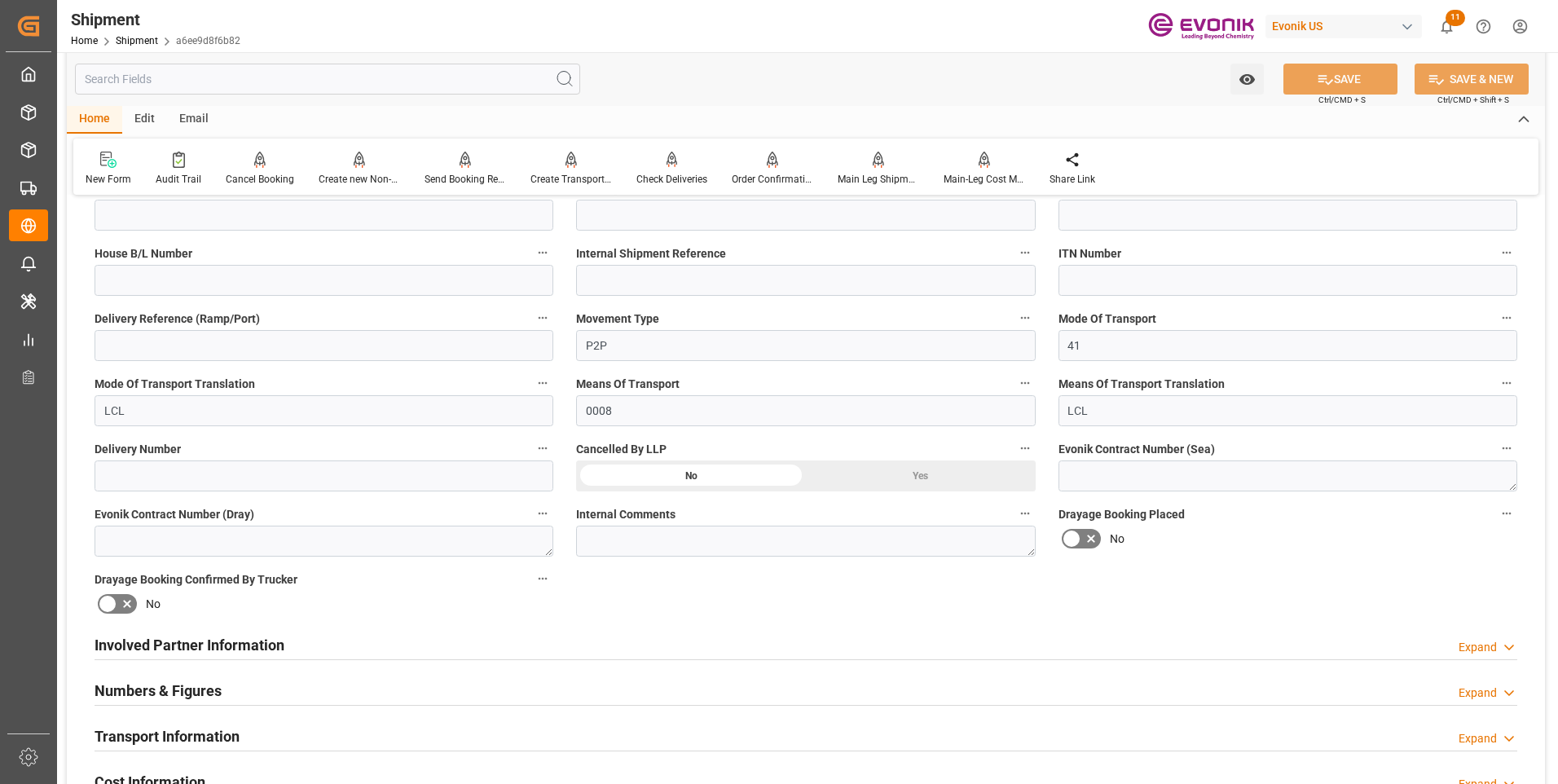
scroll to position [651, 0]
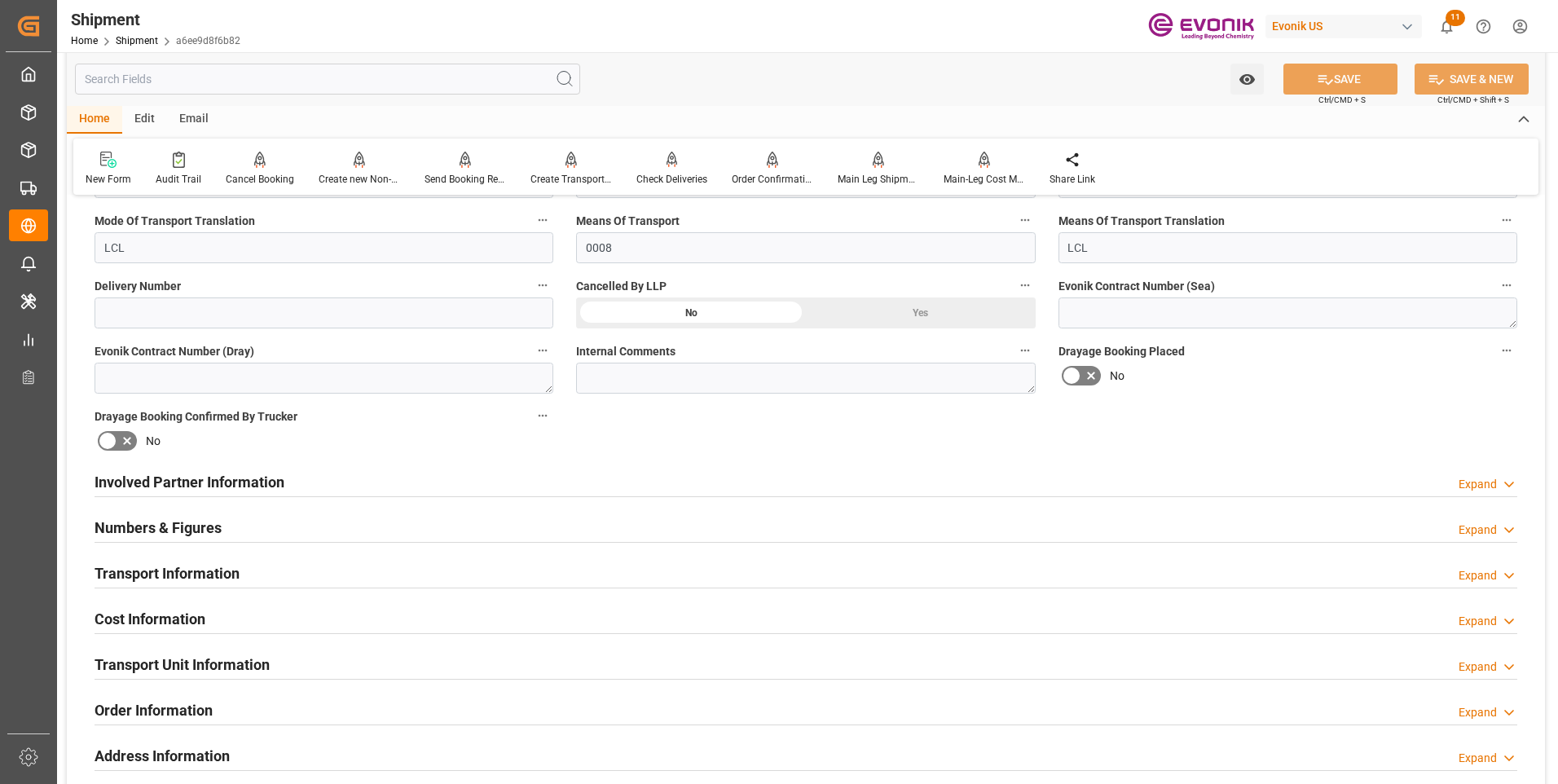
click at [510, 483] on div "Involved Partner Information Expand" at bounding box center [806, 481] width 1423 height 31
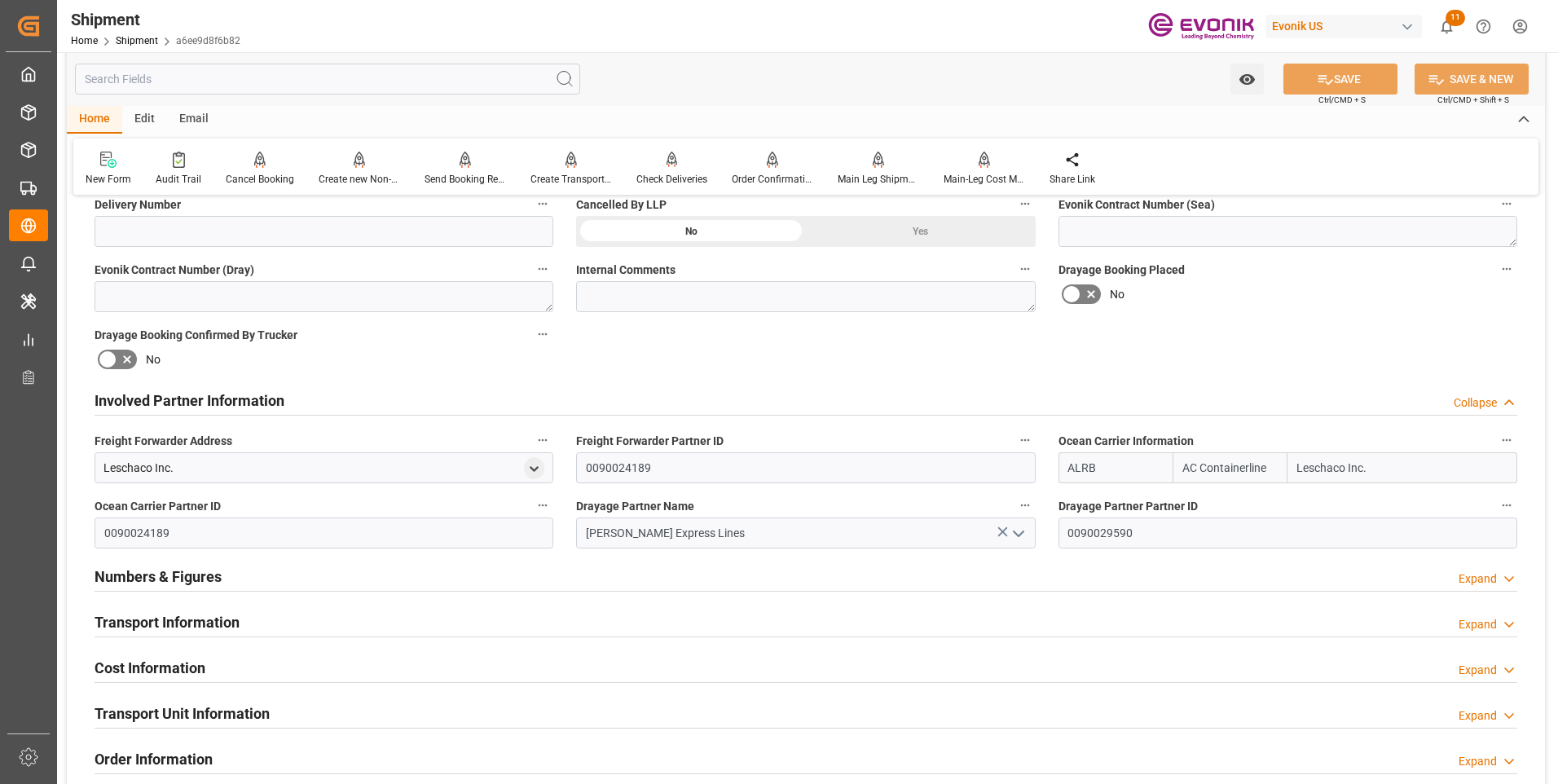
scroll to position [814, 0]
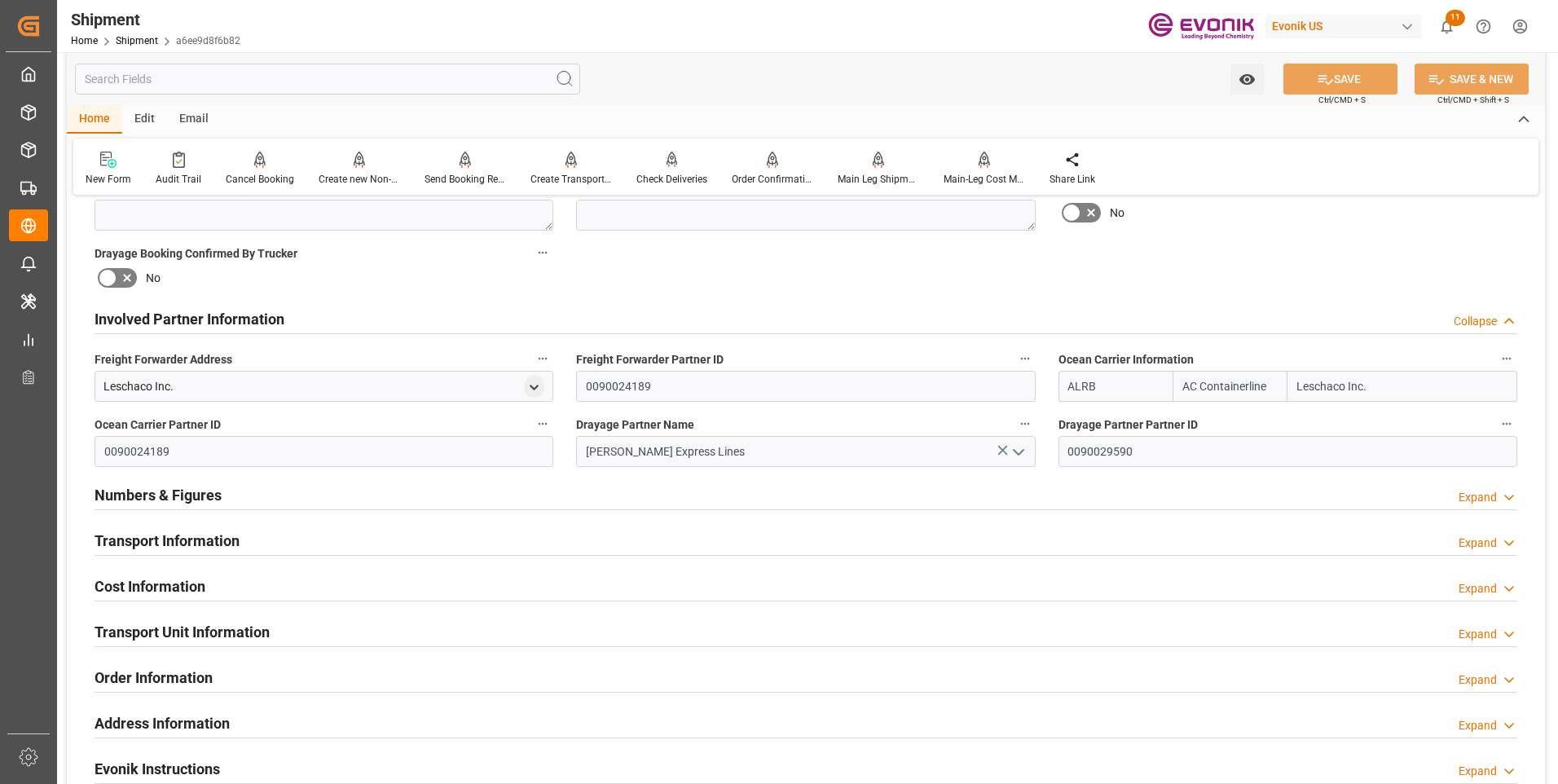
click at [416, 578] on div "Cost Information Expand" at bounding box center [806, 585] width 1423 height 31
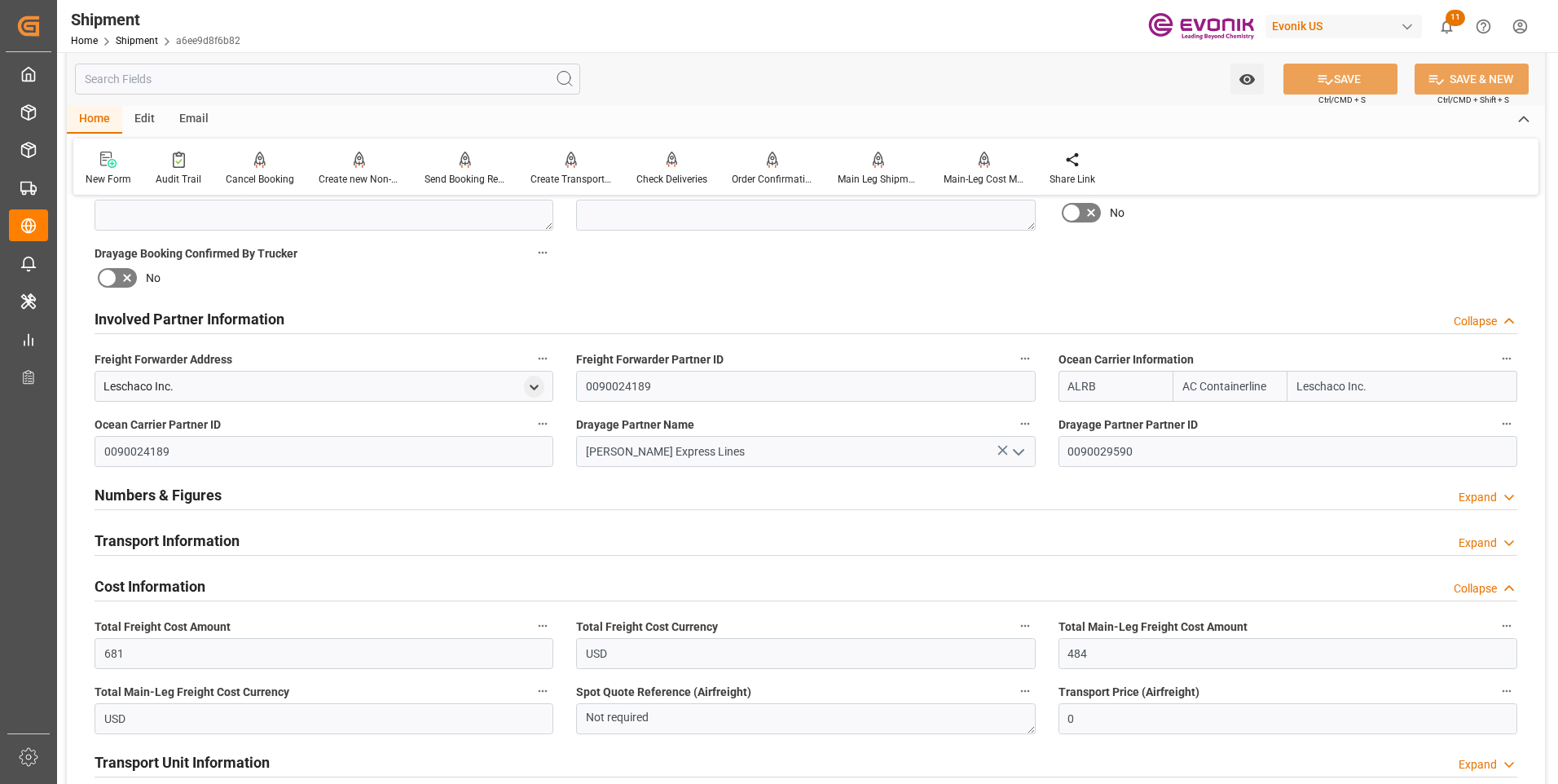
click at [441, 539] on div "Transport Information Expand" at bounding box center [806, 539] width 1423 height 31
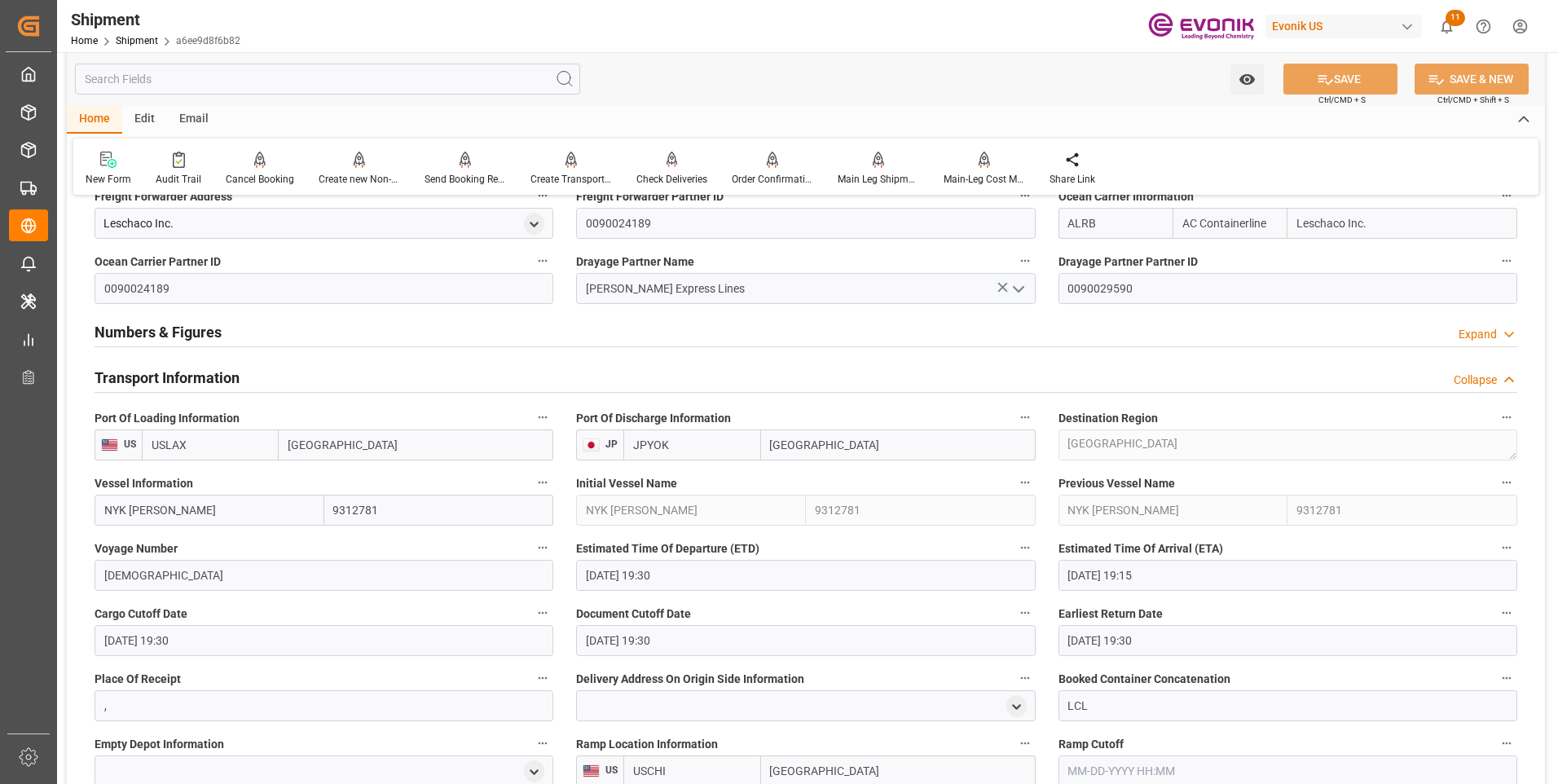
scroll to position [1059, 0]
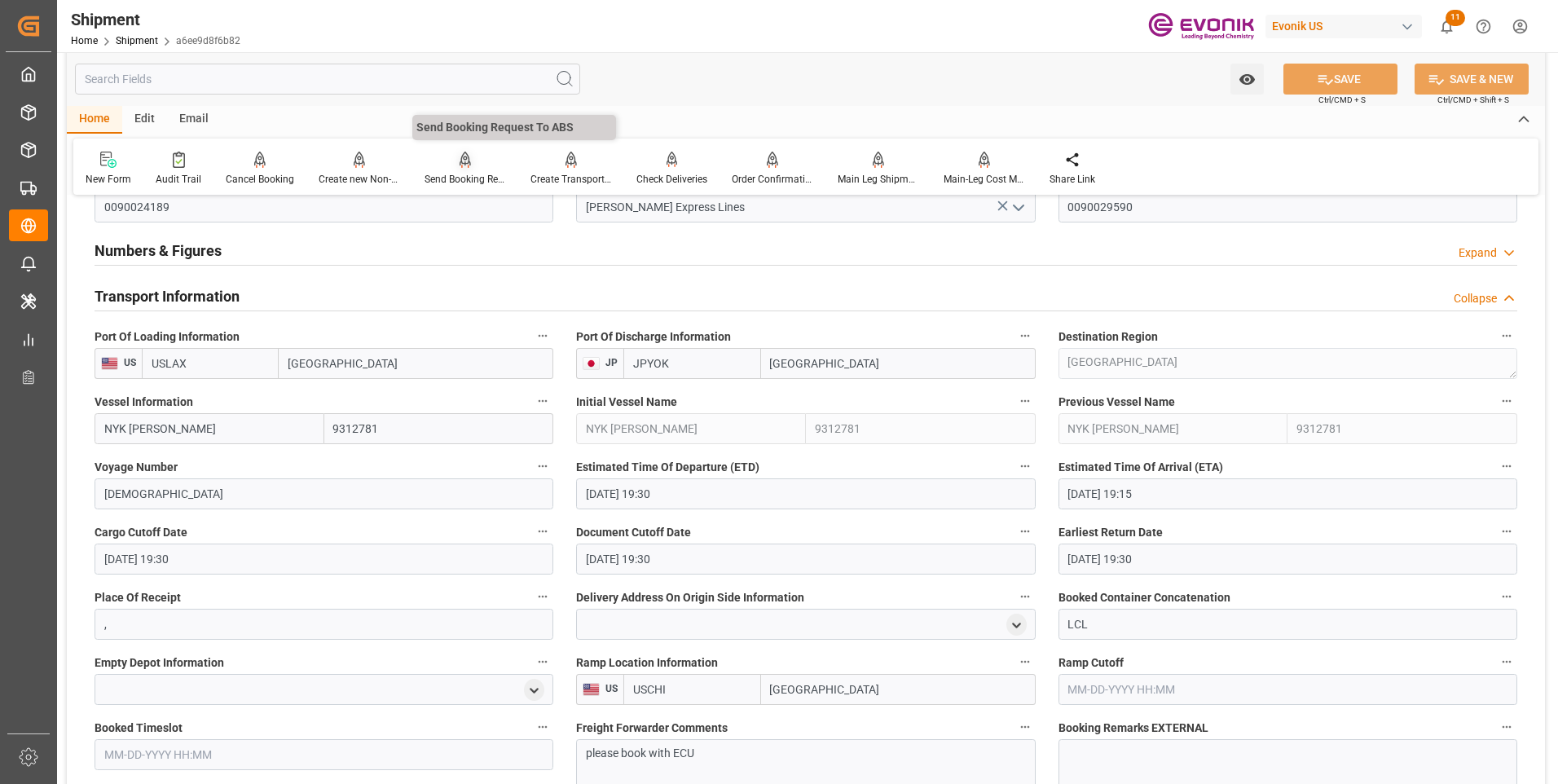
click at [448, 177] on div "Send Booking Request To ABS" at bounding box center [465, 179] width 82 height 14
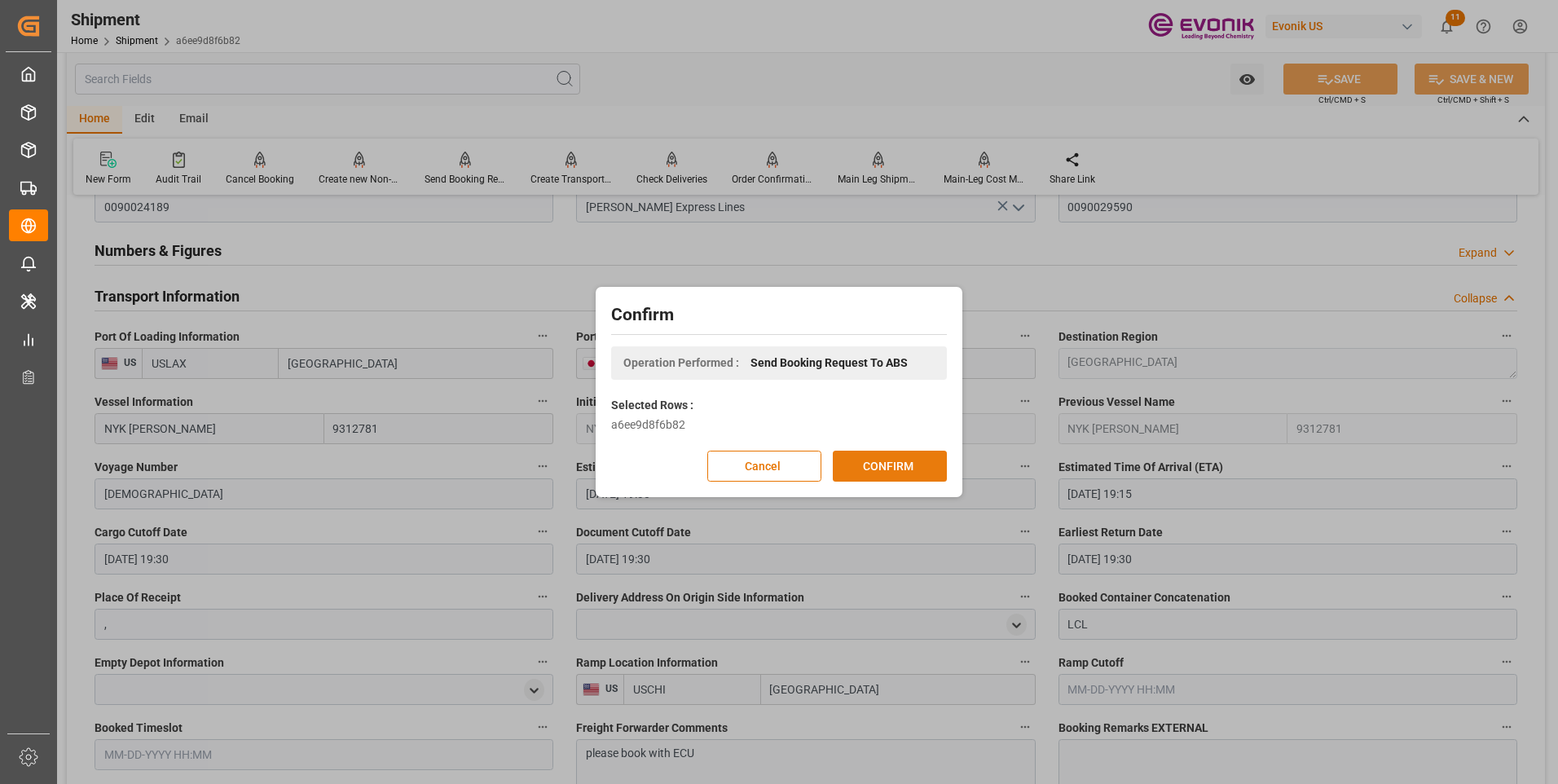
click at [855, 468] on button "CONFIRM" at bounding box center [889, 466] width 114 height 31
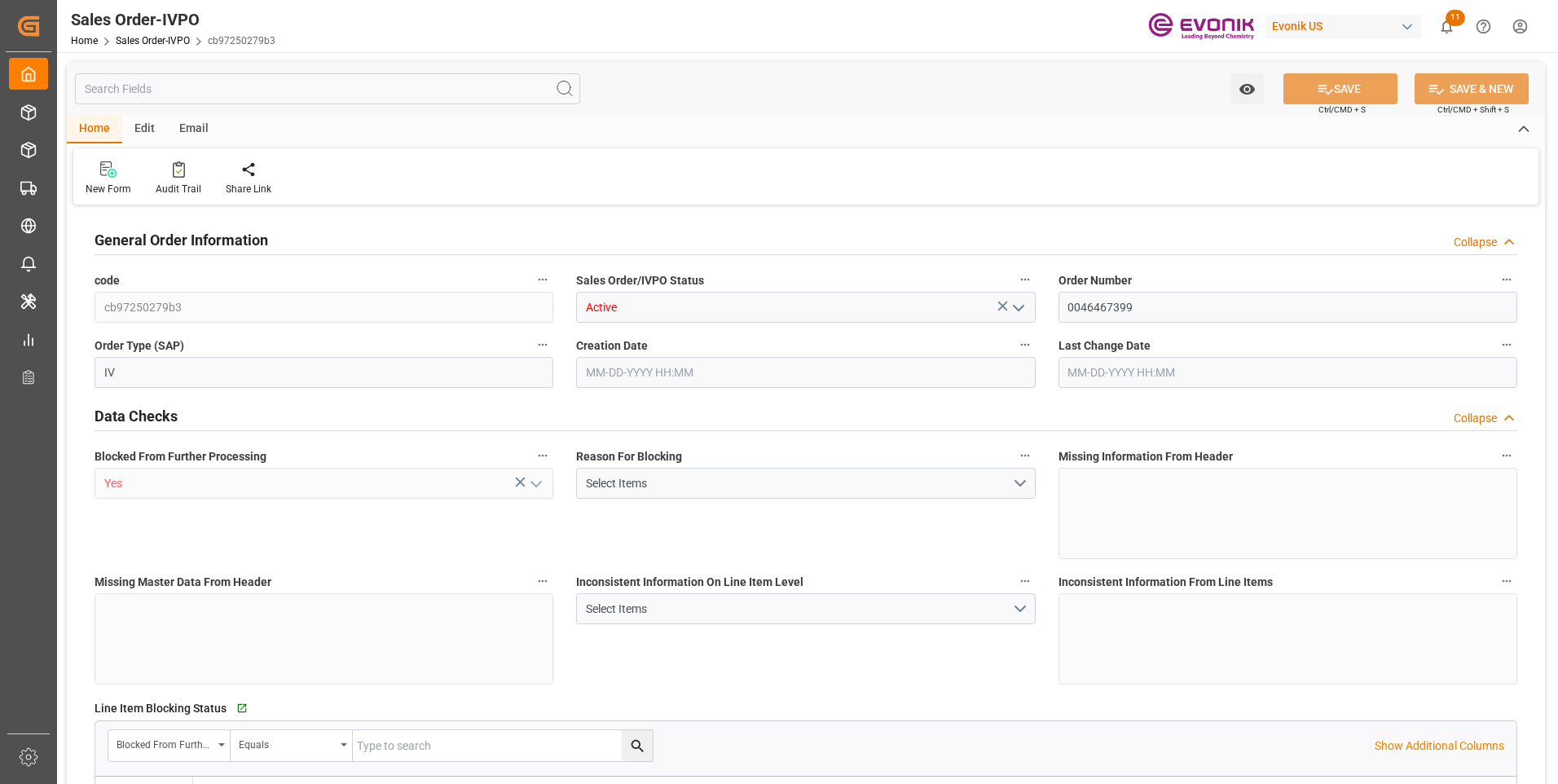
type input "CNSHA"
type input "807.8"
type input "1"
type input "236.1"
type input "[DATE] 13:16"
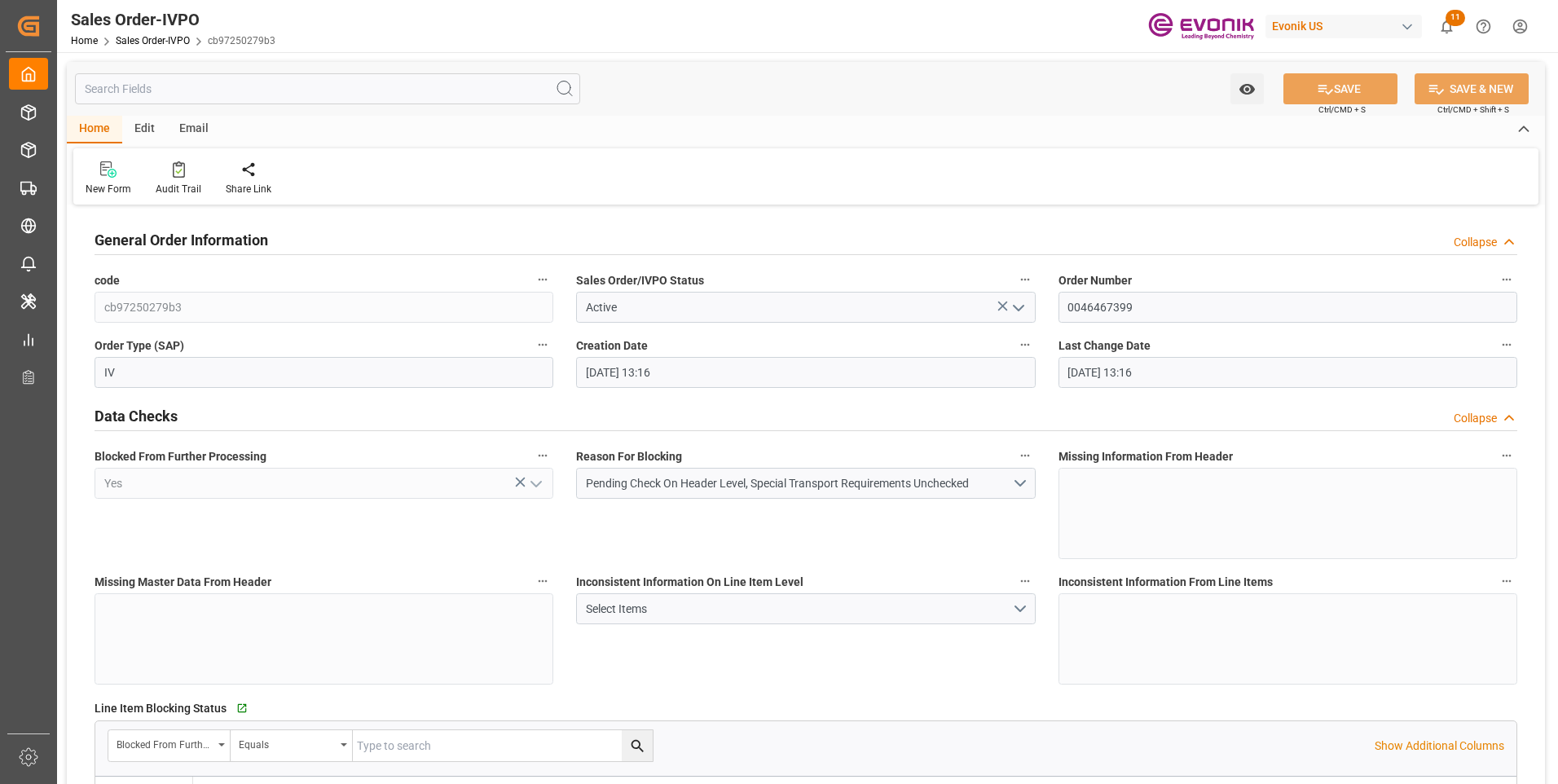
type input "[DATE] 13:16"
type input "CNSHA"
type input "807.8"
type input "1"
type input "236.1"
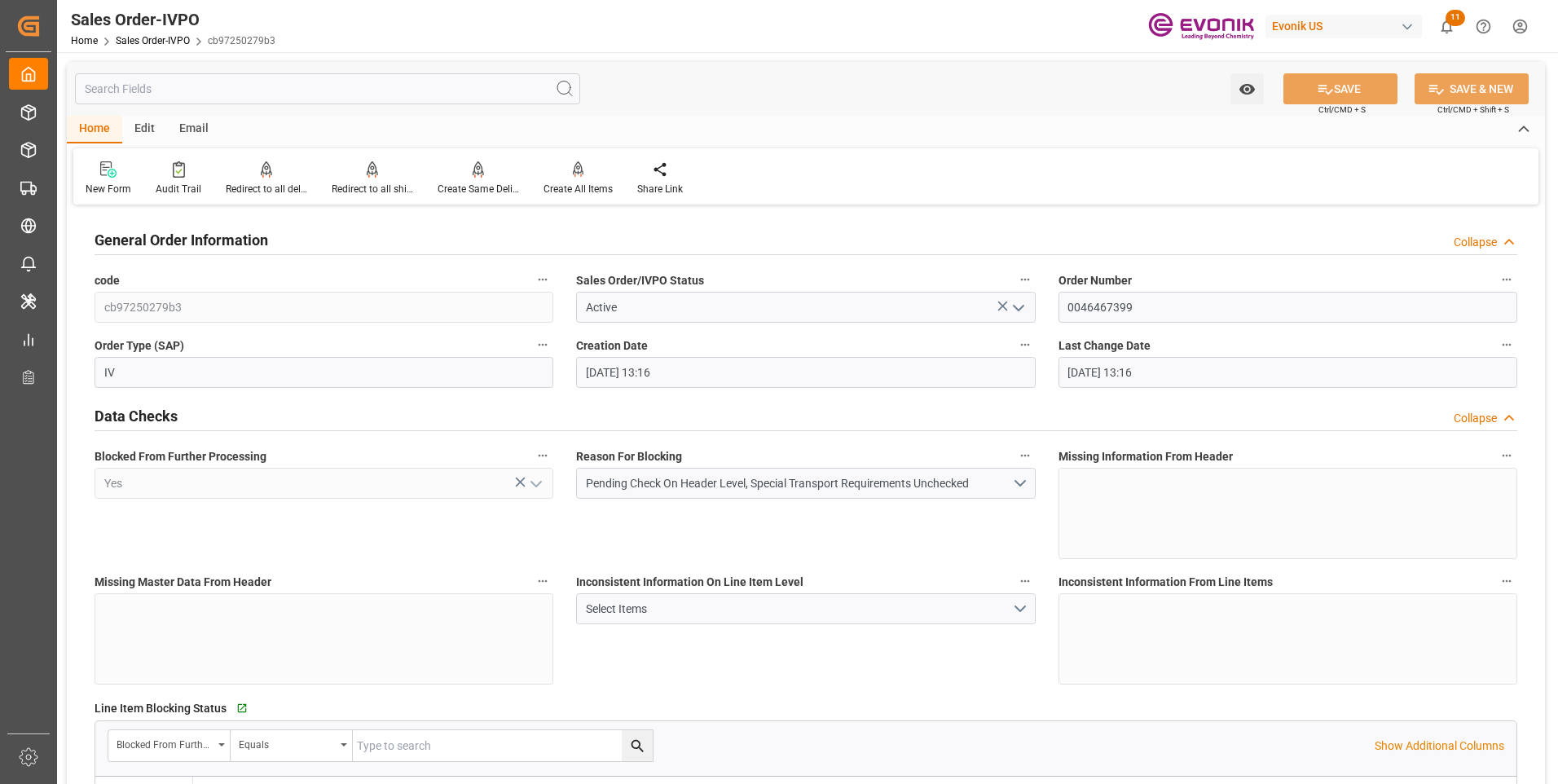
type input "08-13-2025 13:16"
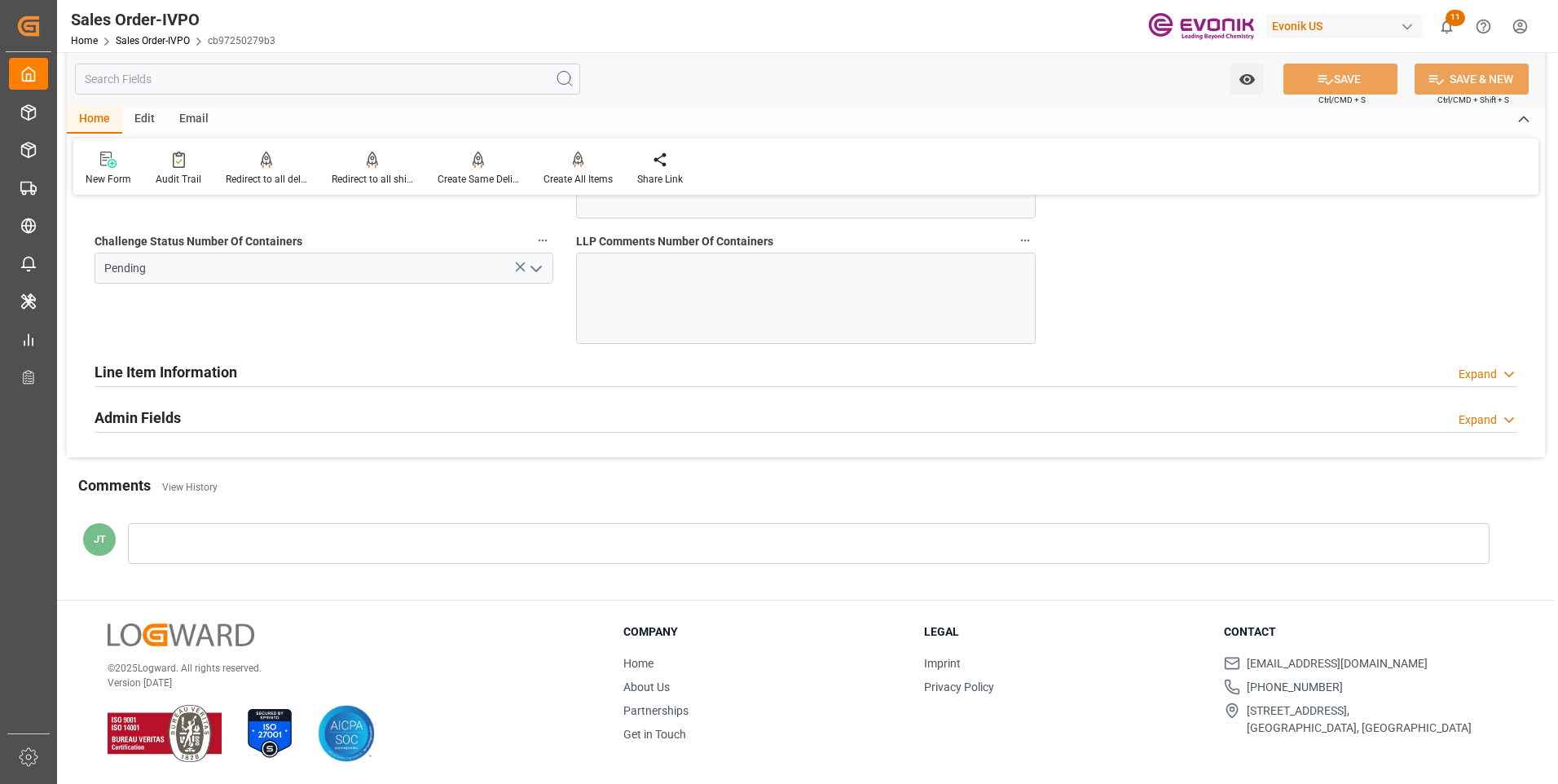
scroll to position [3096, 0]
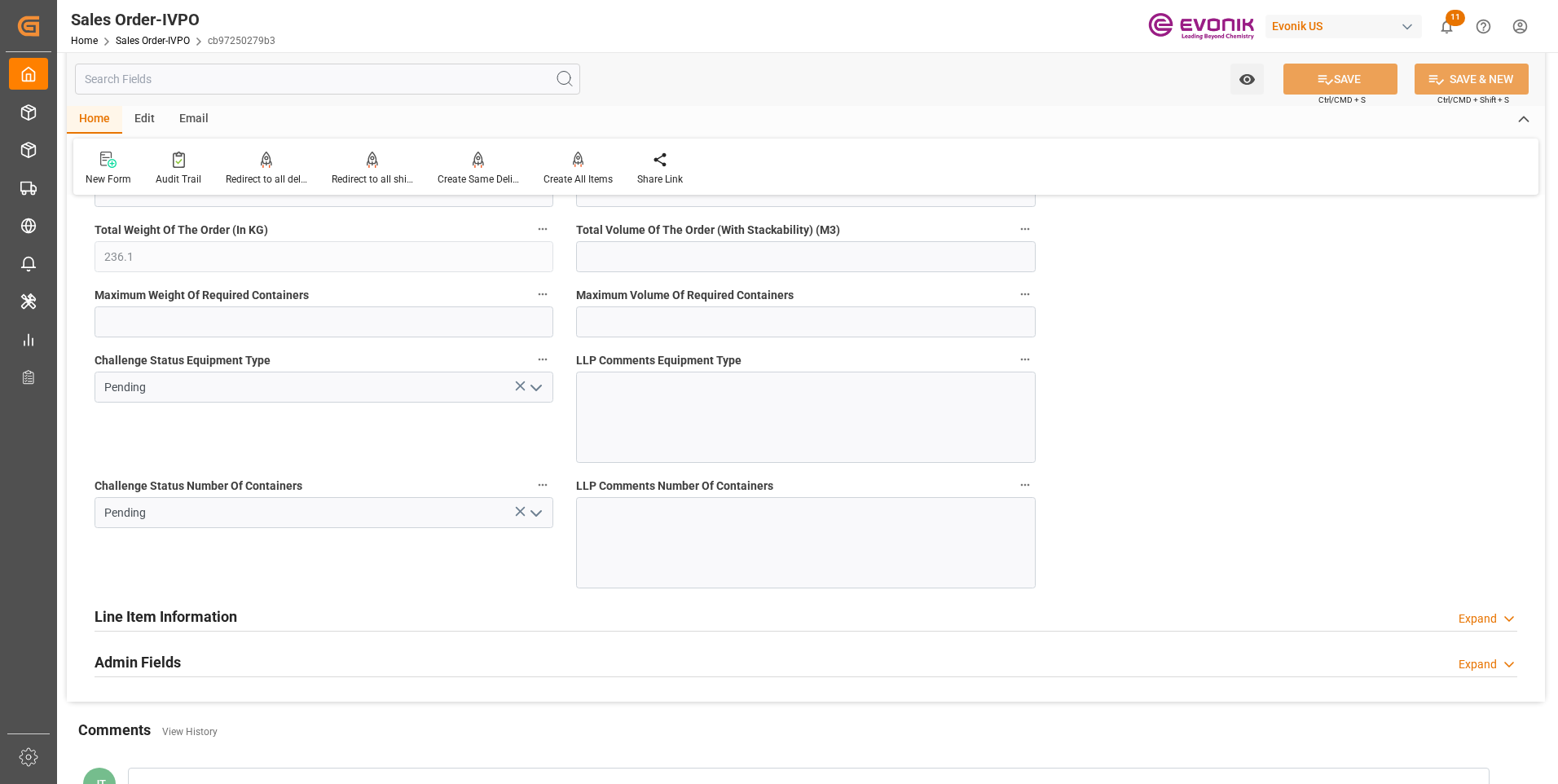
click at [537, 516] on icon "open menu" at bounding box center [537, 513] width 20 height 20
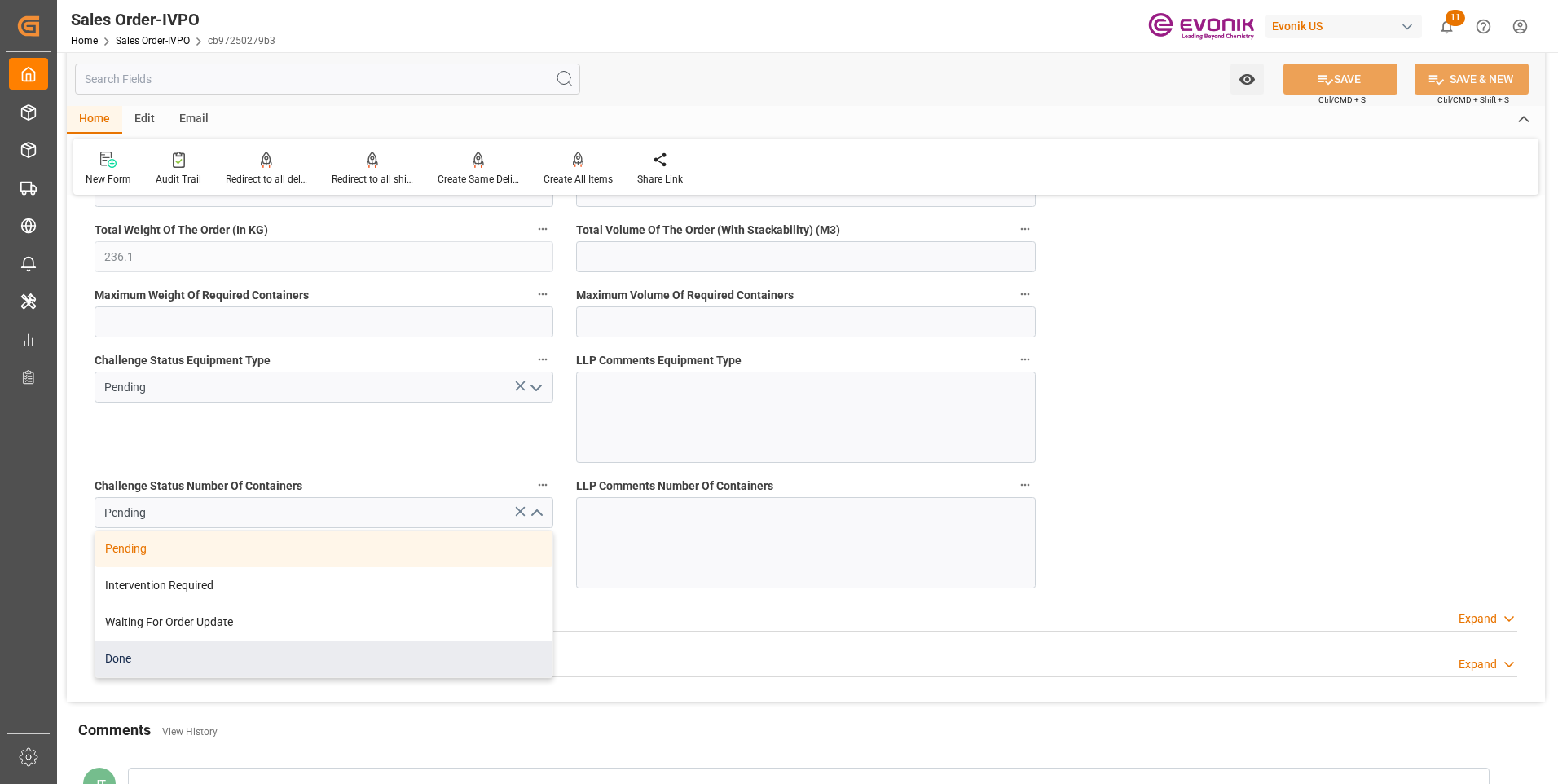
click at [144, 658] on div "Done" at bounding box center [323, 658] width 457 height 37
type input "Done"
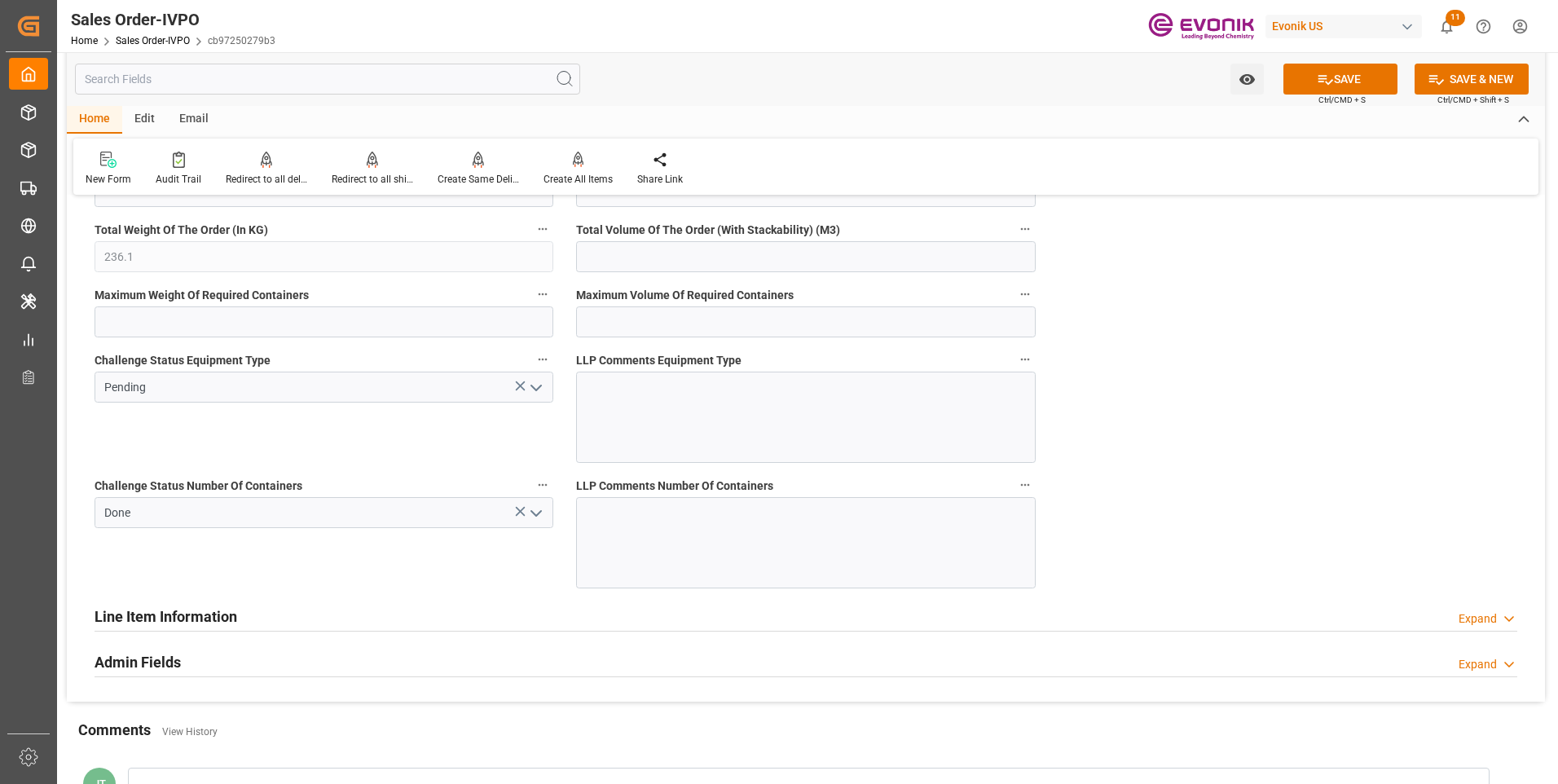
click at [538, 385] on icon "open menu" at bounding box center [537, 388] width 20 height 20
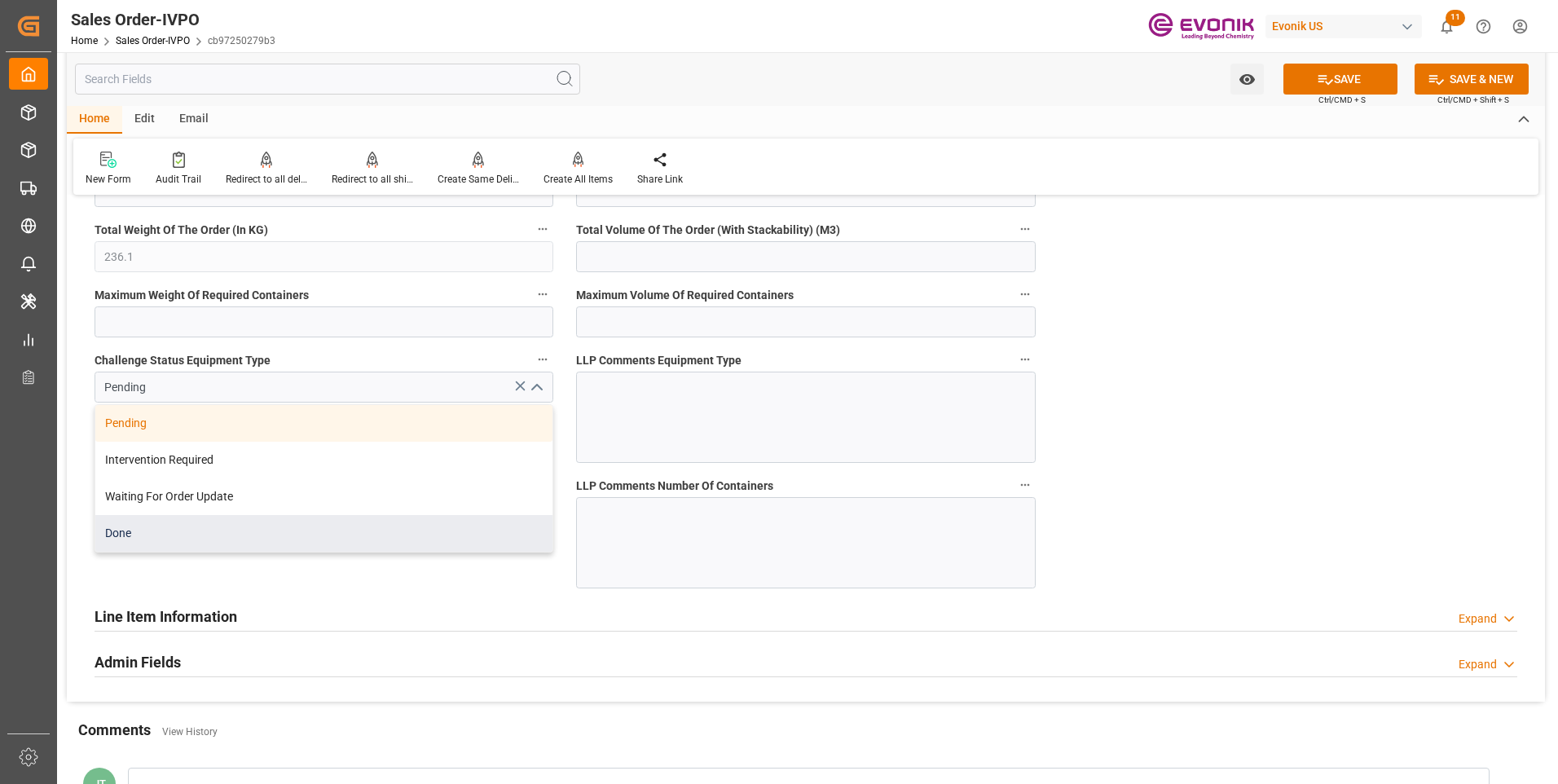
click at [156, 531] on div "Done" at bounding box center [323, 533] width 457 height 37
type input "Done"
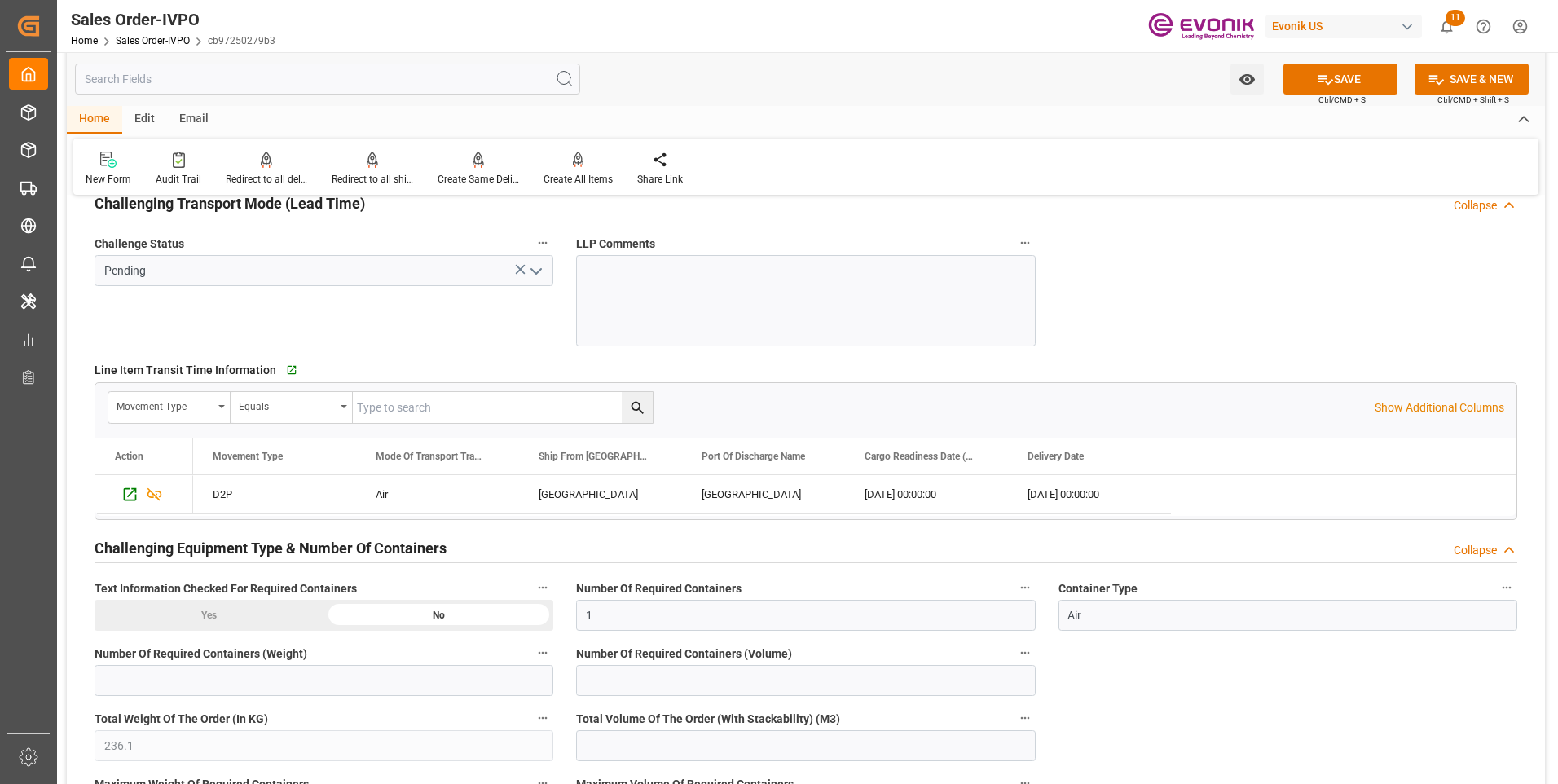
scroll to position [2525, 0]
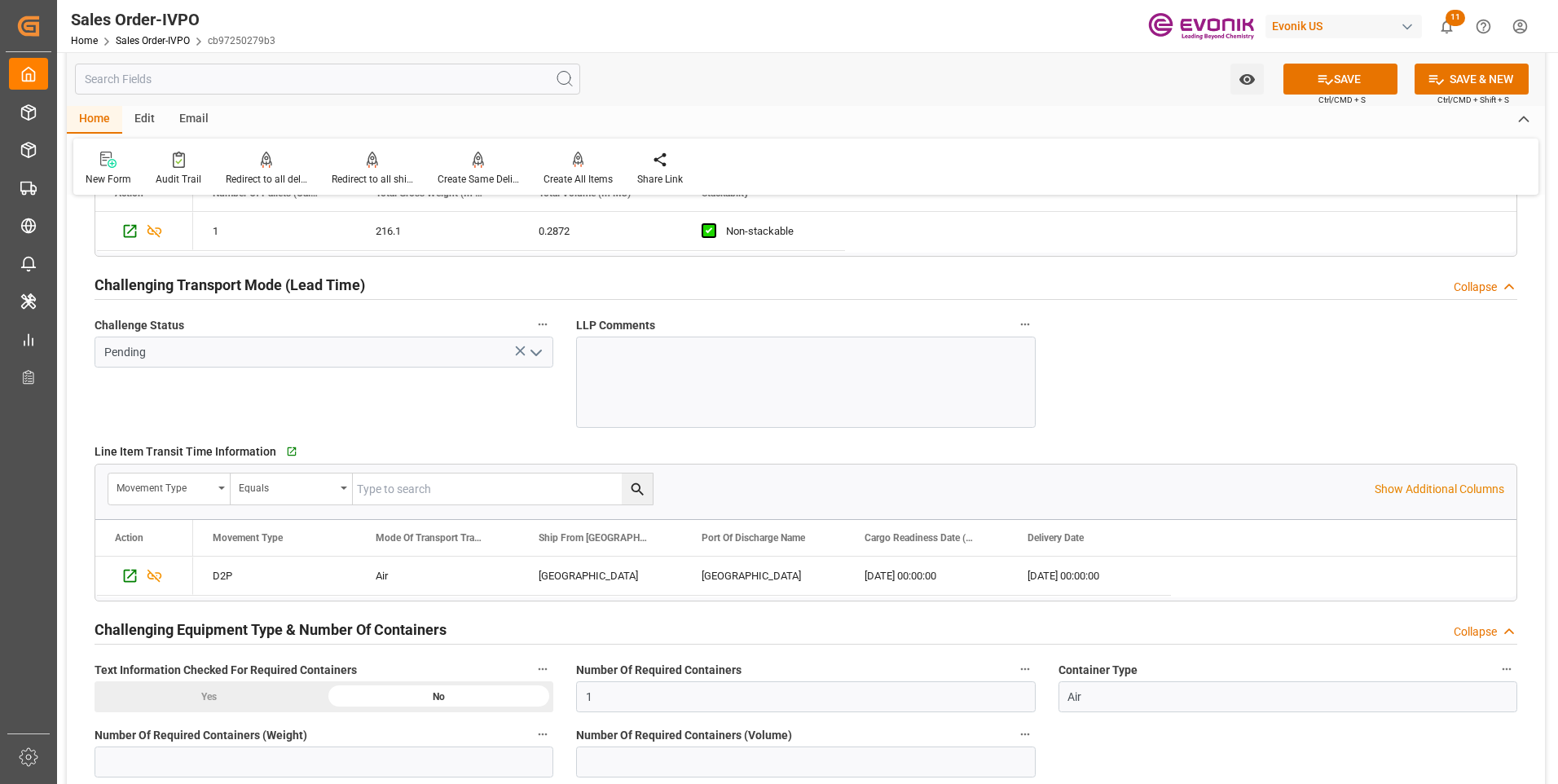
click at [539, 353] on icon "open menu" at bounding box center [537, 353] width 20 height 20
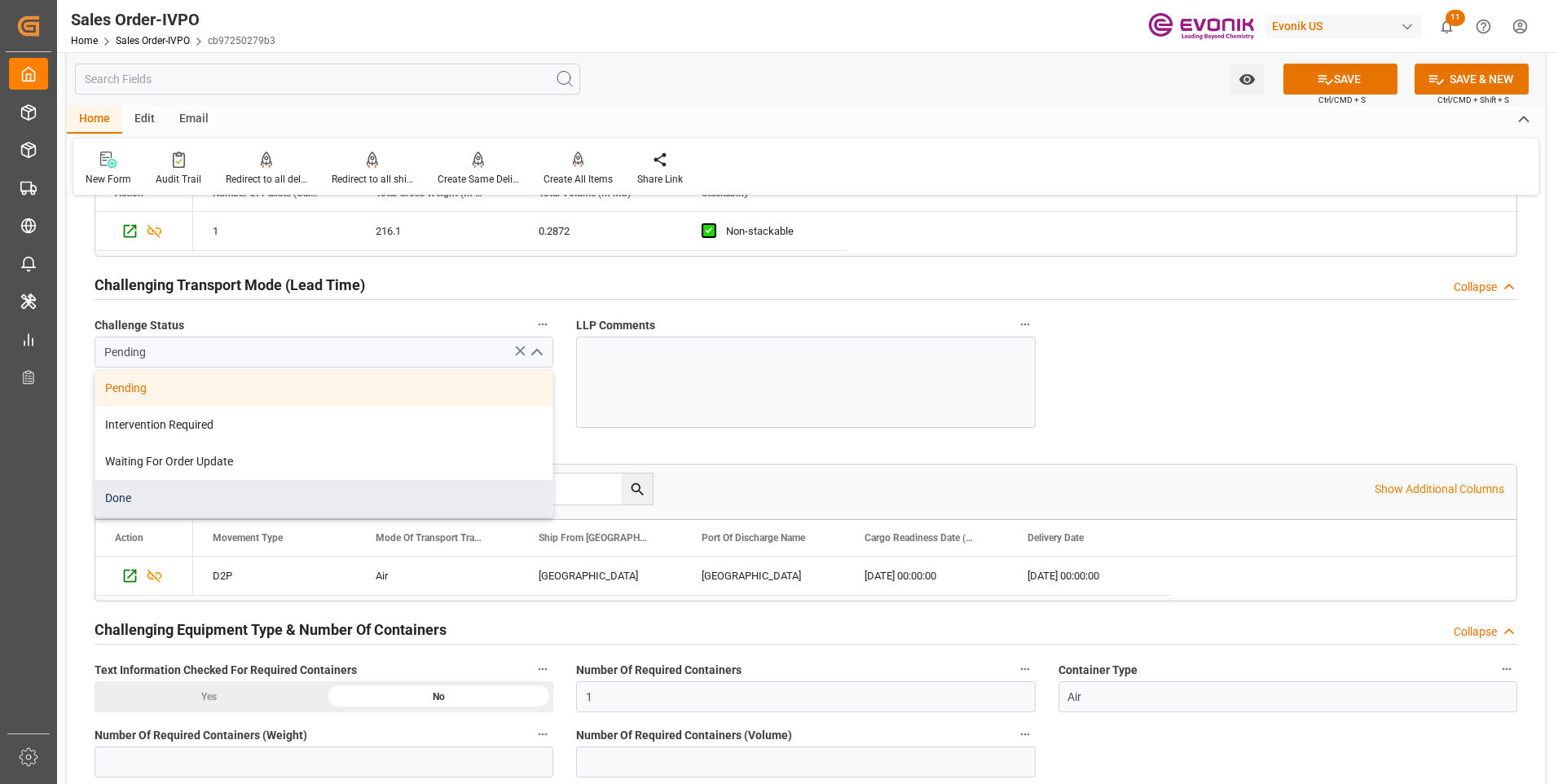
click at [102, 510] on div "Done" at bounding box center [323, 498] width 457 height 37
type input "Done"
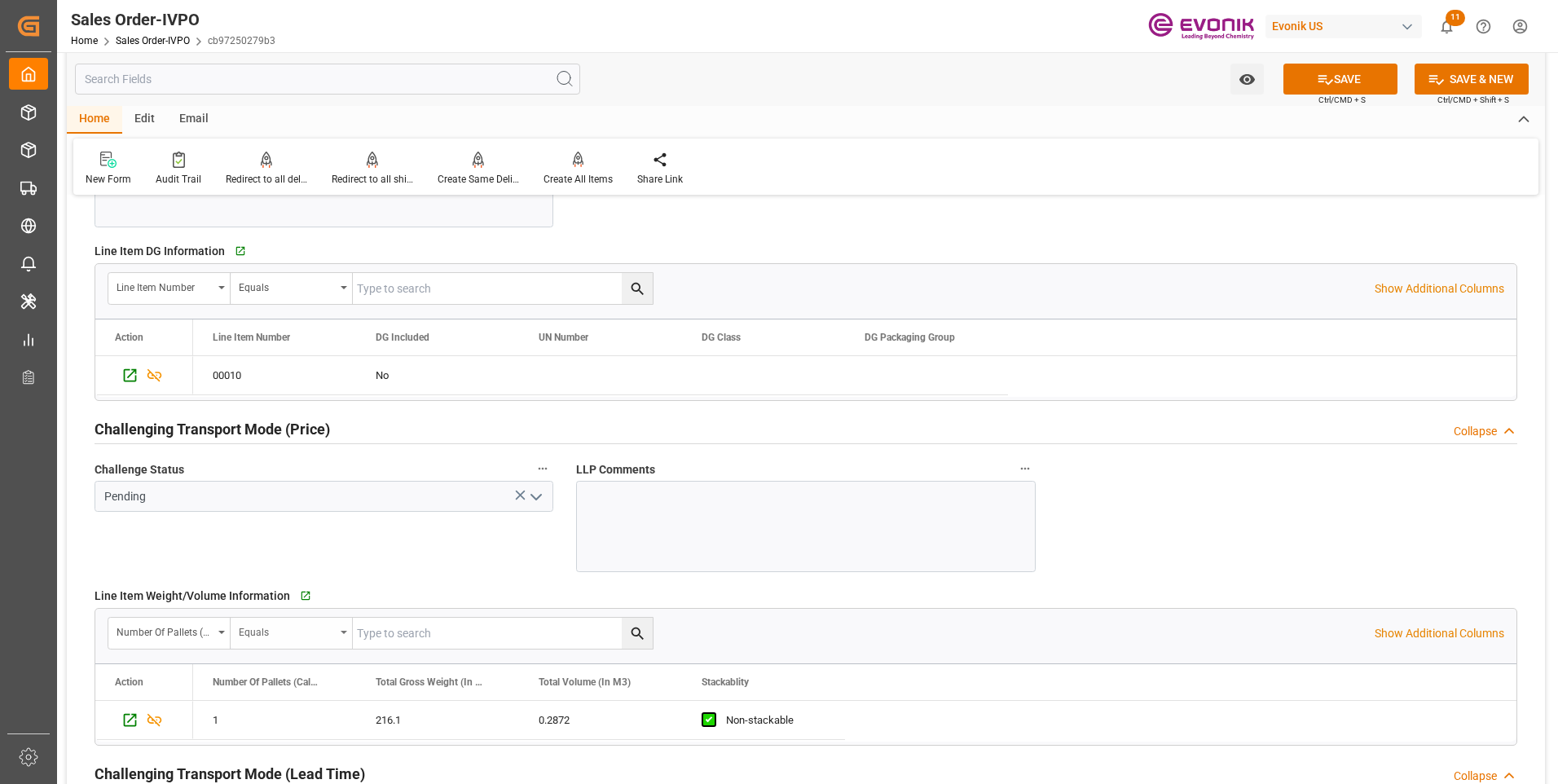
scroll to position [1955, 0]
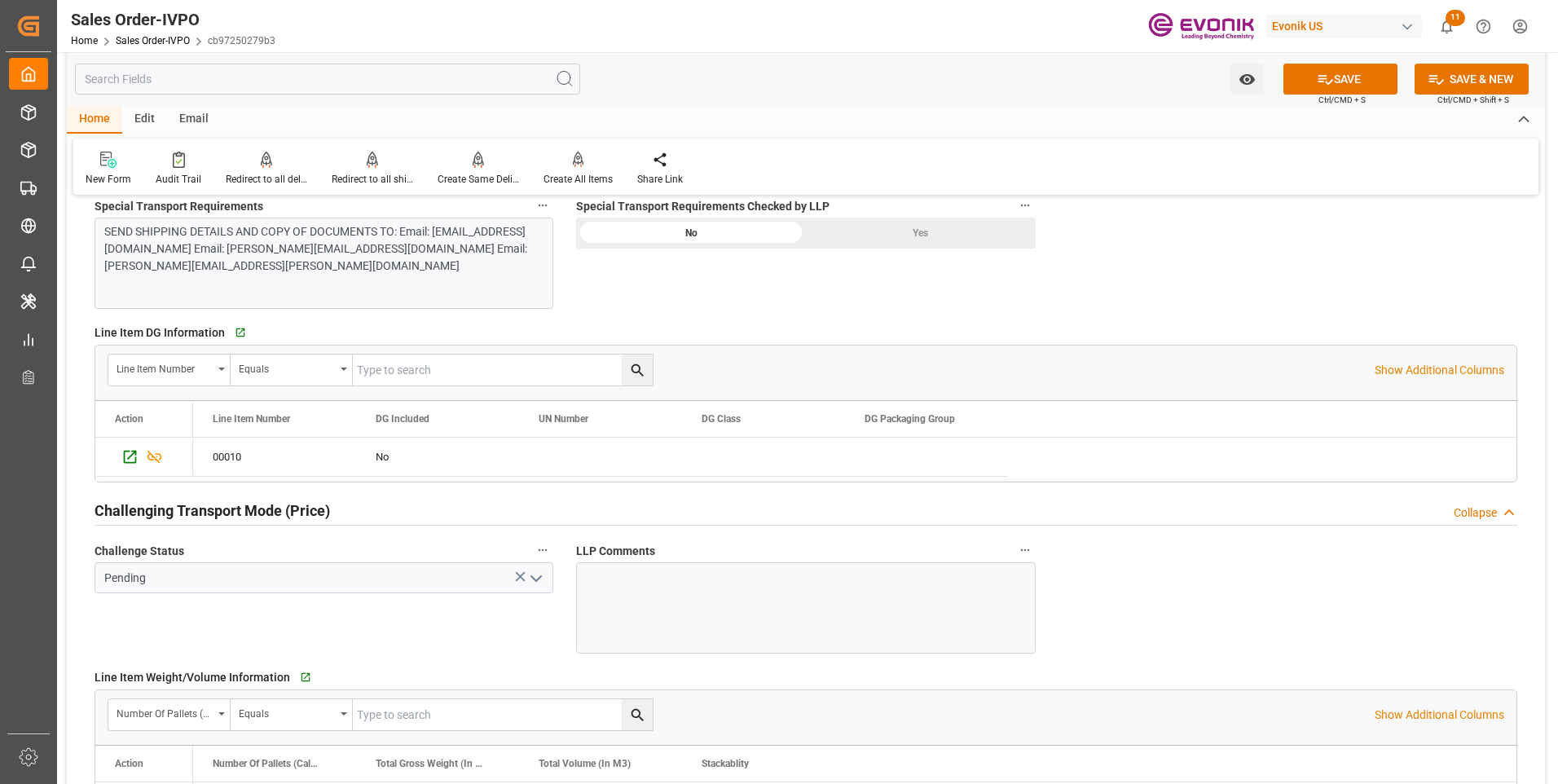
click at [531, 579] on icon "open menu" at bounding box center [537, 579] width 20 height 20
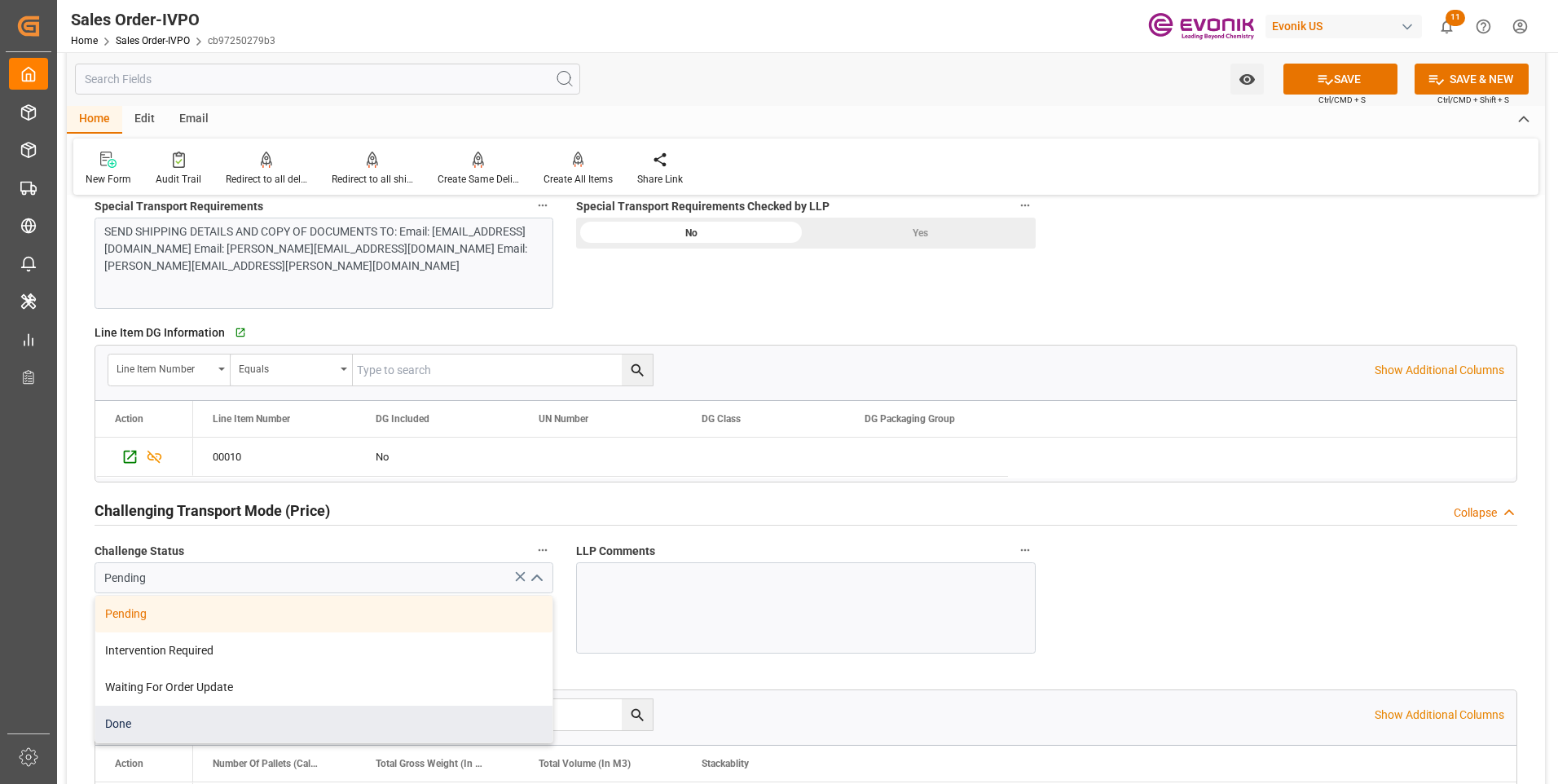
click at [127, 727] on div "Done" at bounding box center [323, 723] width 457 height 37
type input "Done"
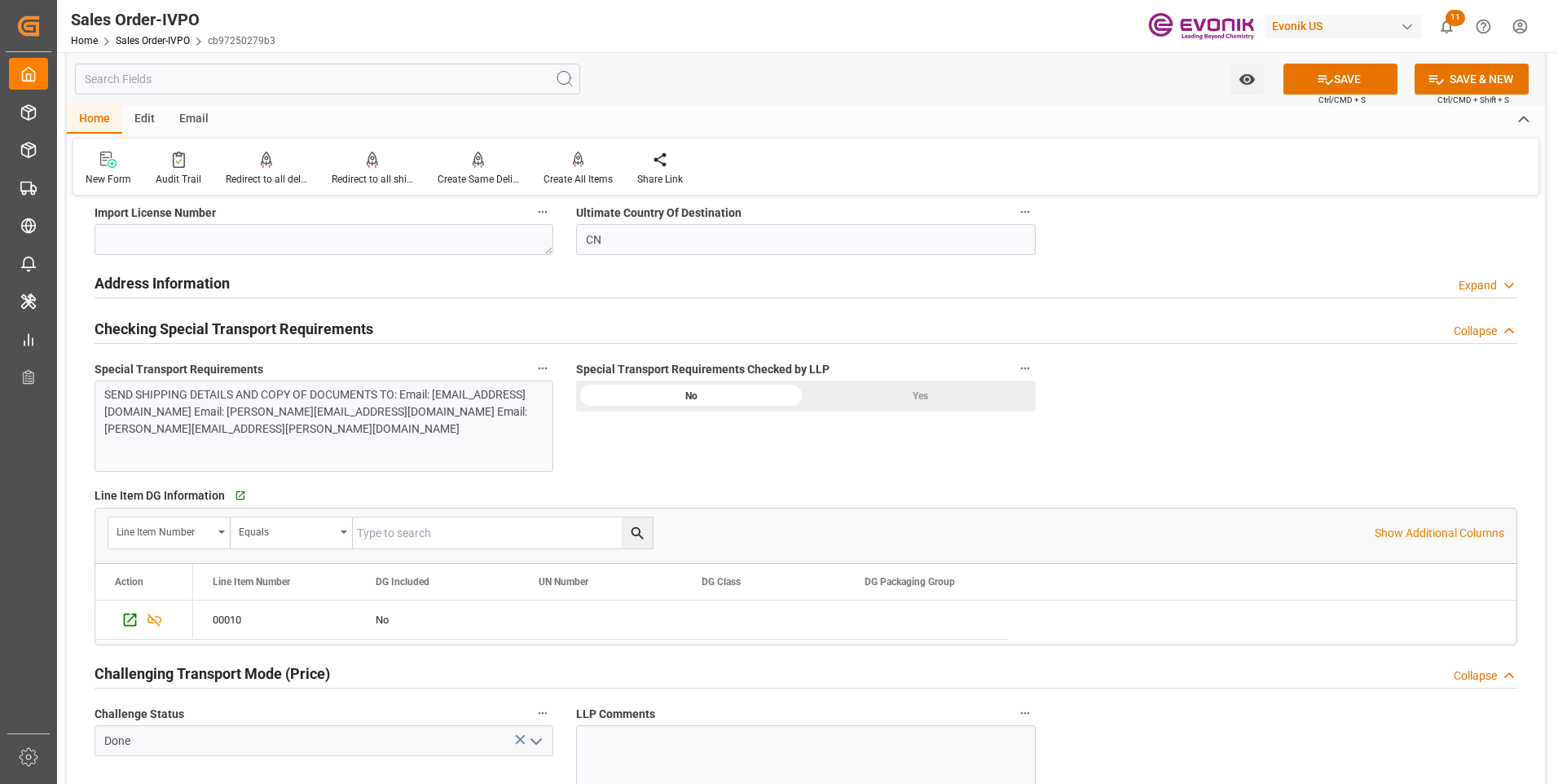
scroll to position [1711, 0]
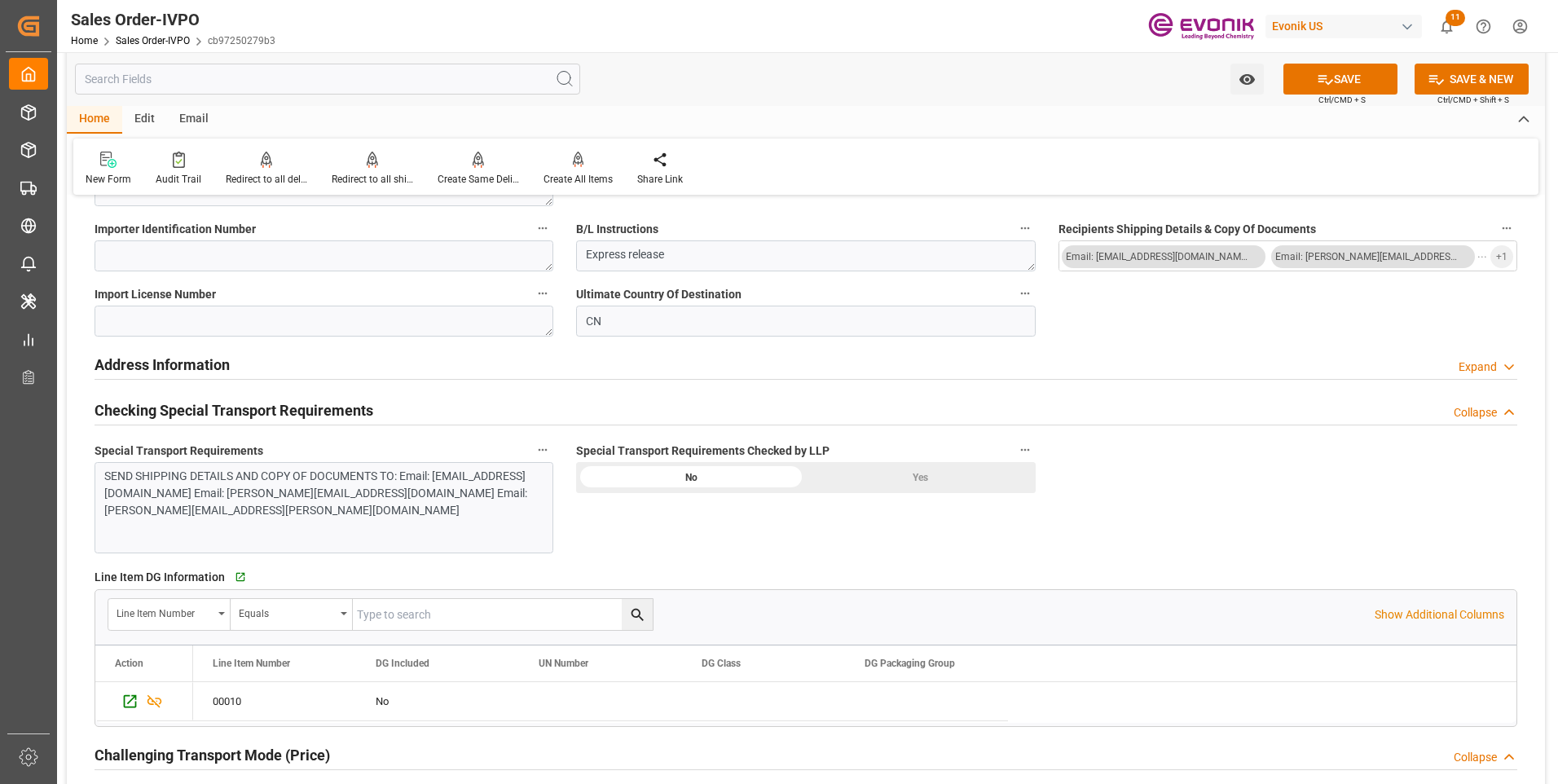
click at [943, 473] on div "Yes" at bounding box center [921, 477] width 230 height 31
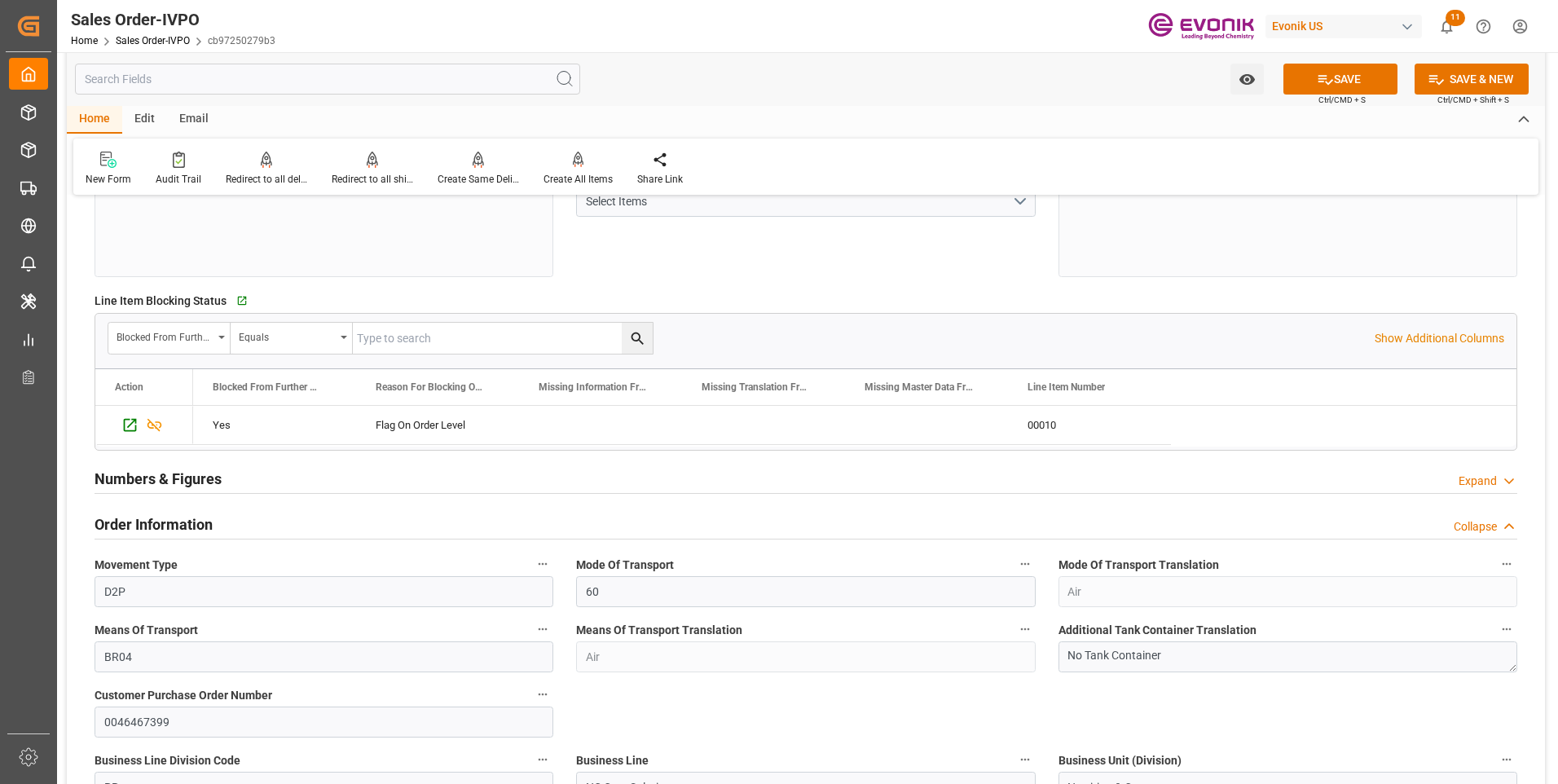
scroll to position [0, 0]
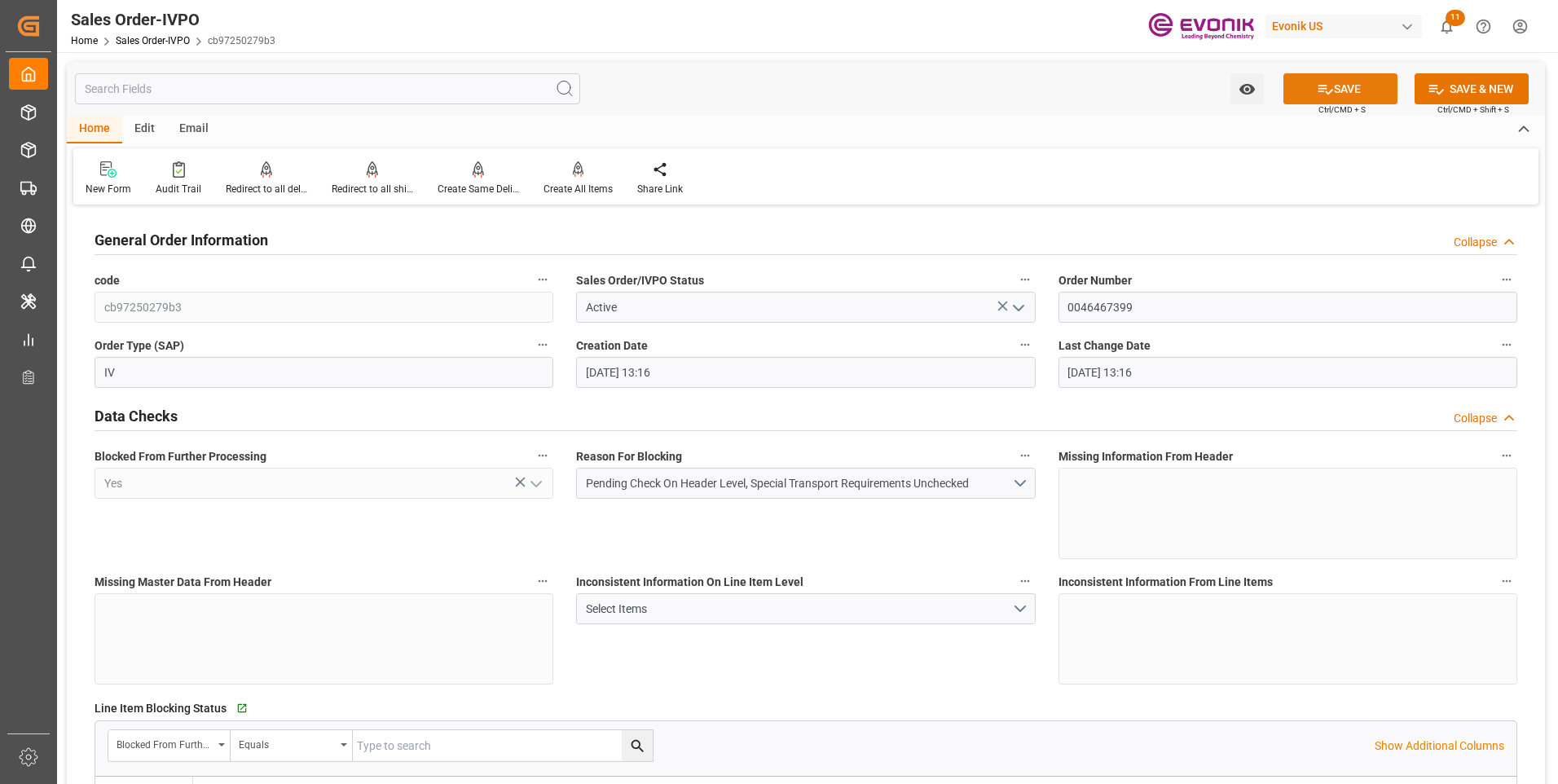
click at [1328, 92] on icon at bounding box center [1325, 89] width 17 height 17
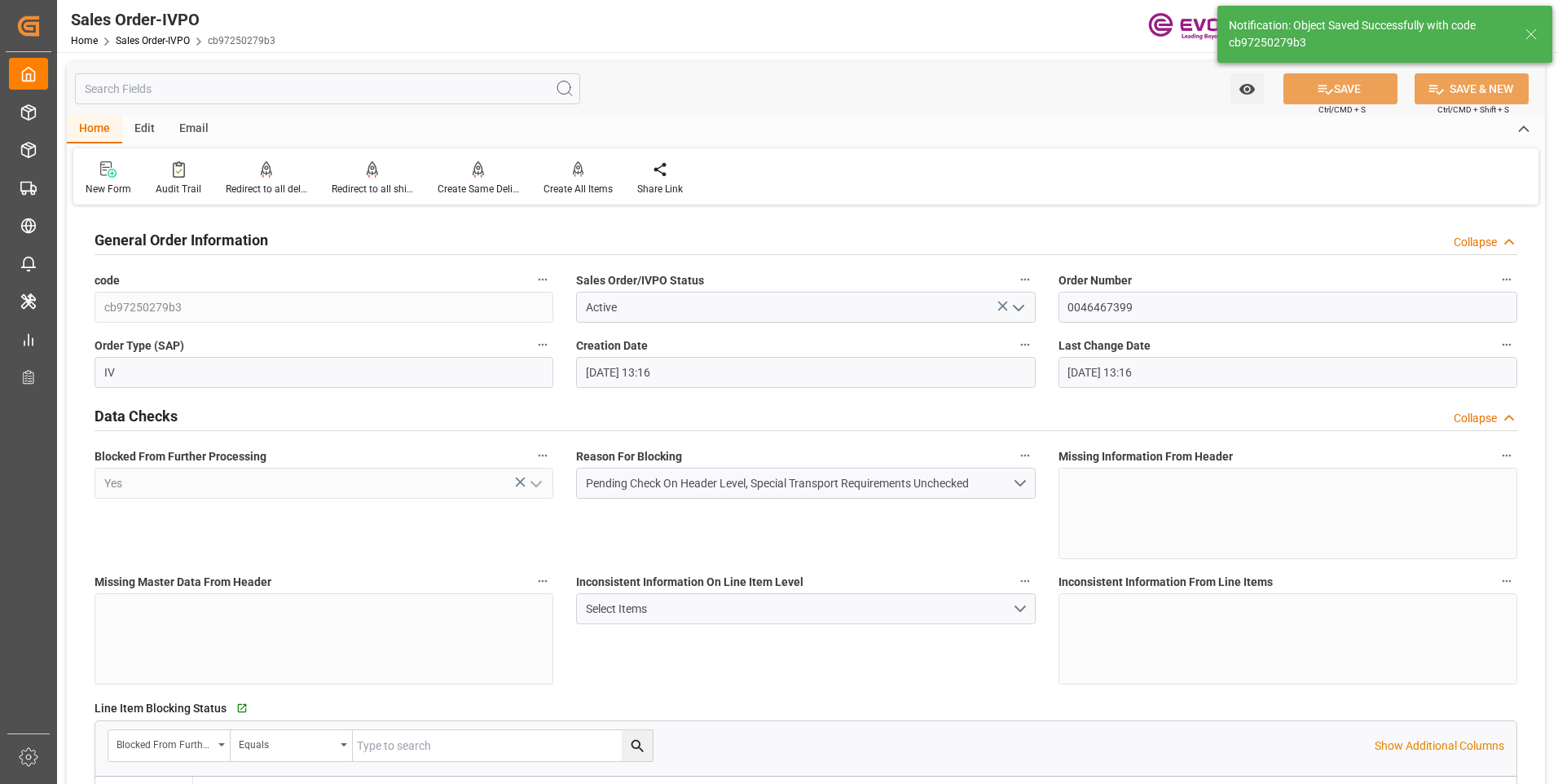
type input "08-14-2025 17:28"
type input "No"
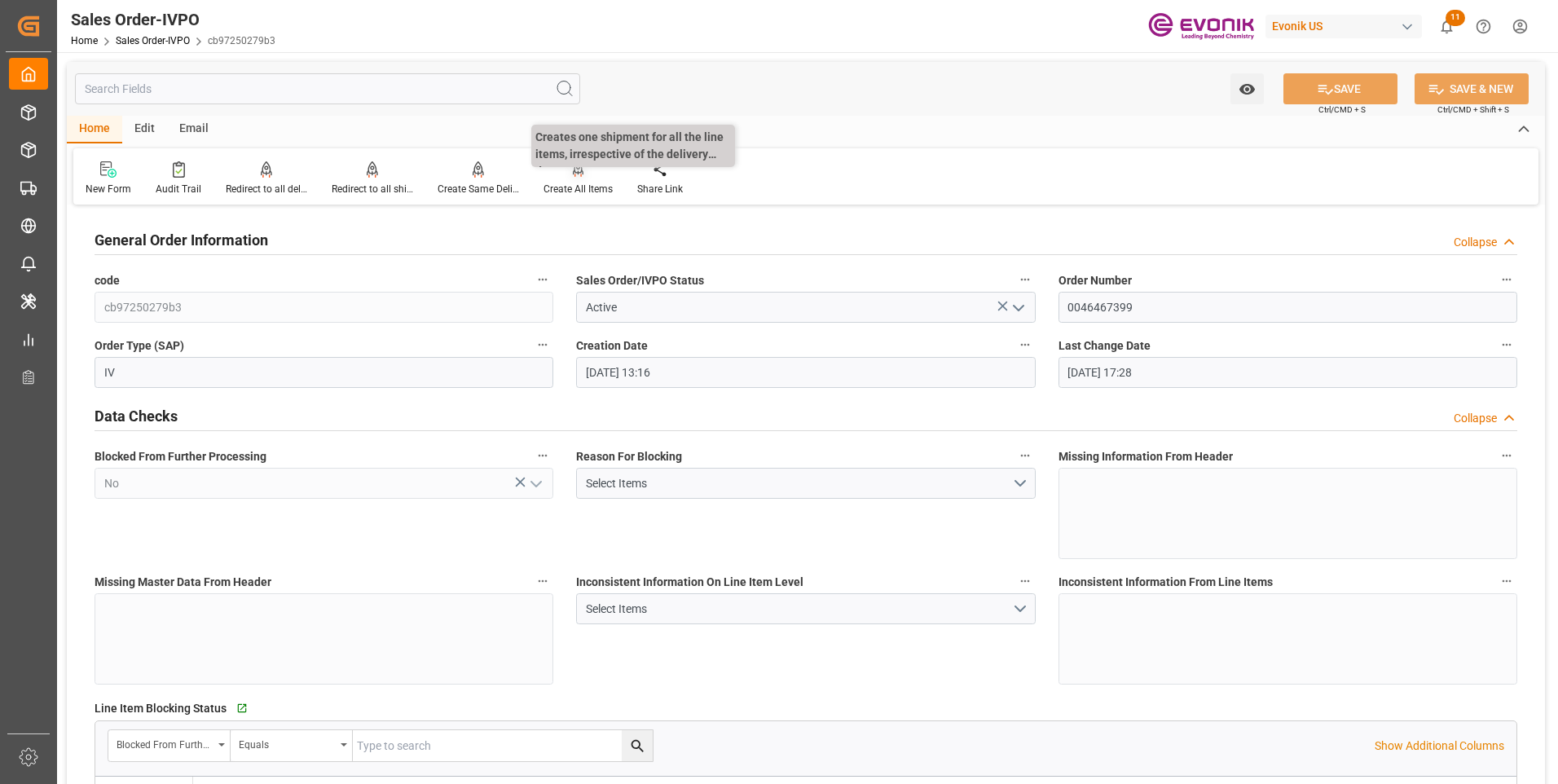
click at [555, 181] on div "Create All Items" at bounding box center [578, 179] width 93 height 36
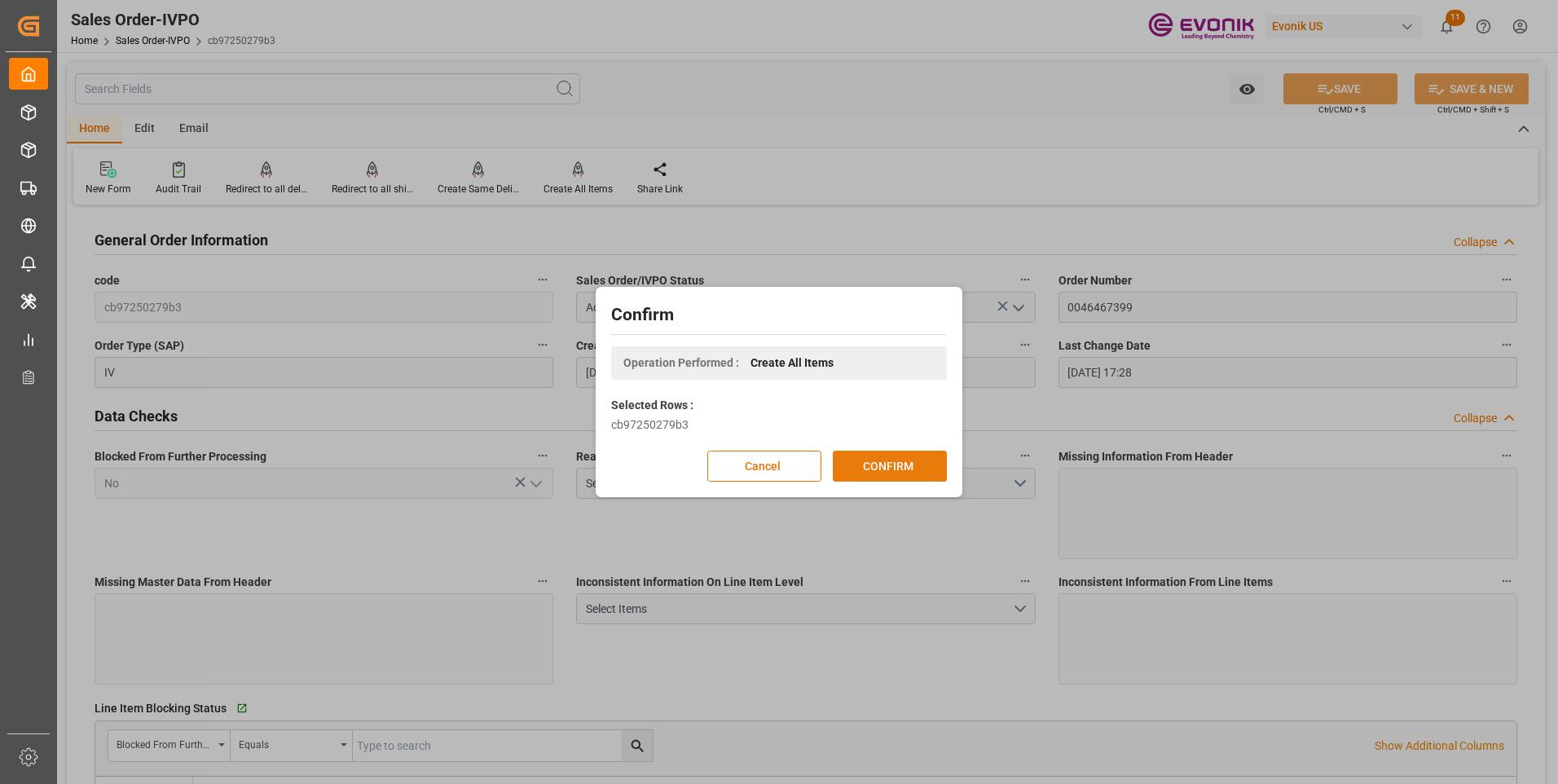
click at [865, 457] on button "CONFIRM" at bounding box center [889, 466] width 114 height 31
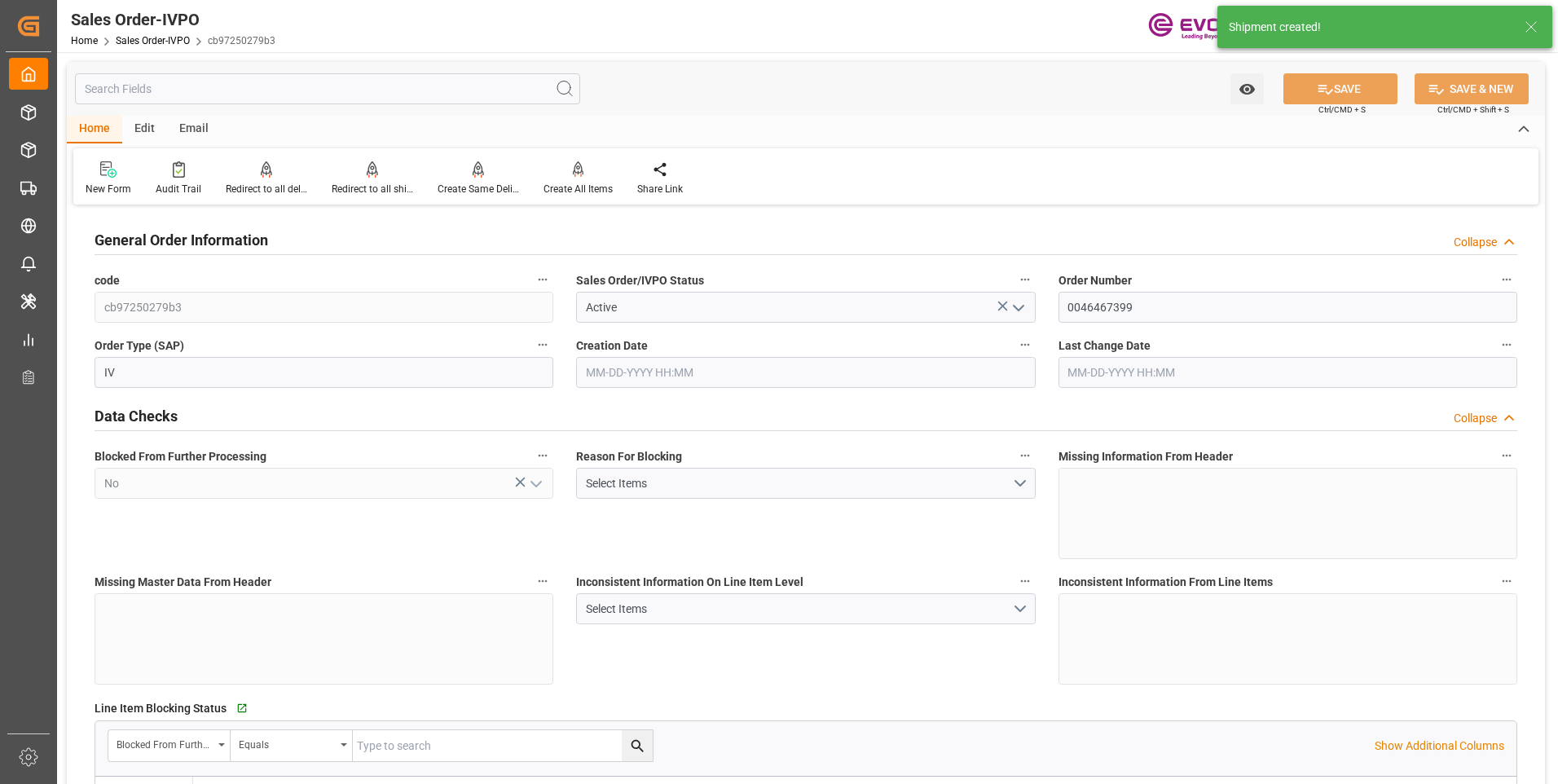
type input "CNSHA"
type input "807.8"
type input "1"
type input "236.1"
type input "08-13-2025 13:16"
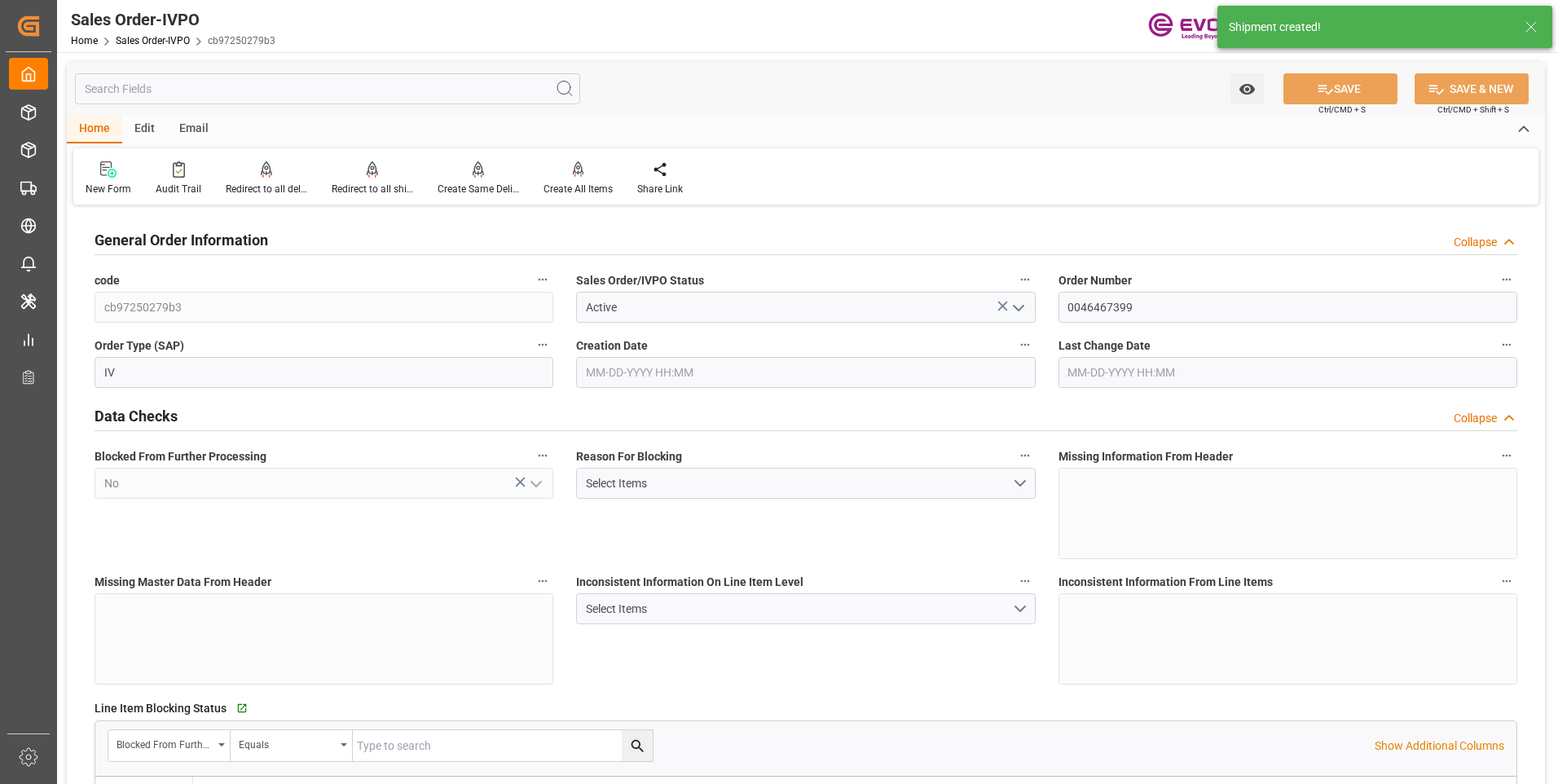
type input "[DATE] 17:29"
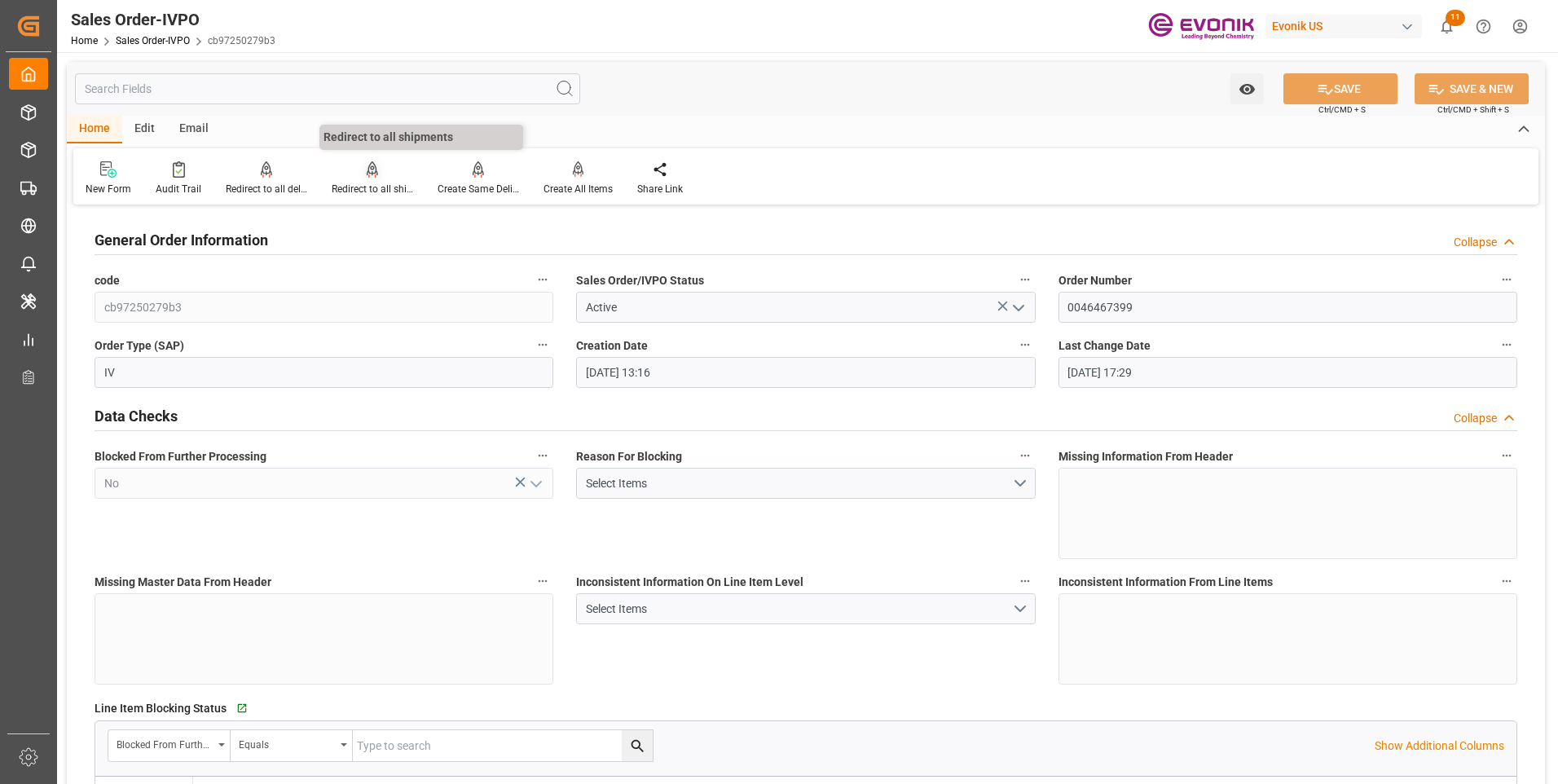
click at [371, 180] on div "Redirect to all shipments" at bounding box center [372, 179] width 106 height 36
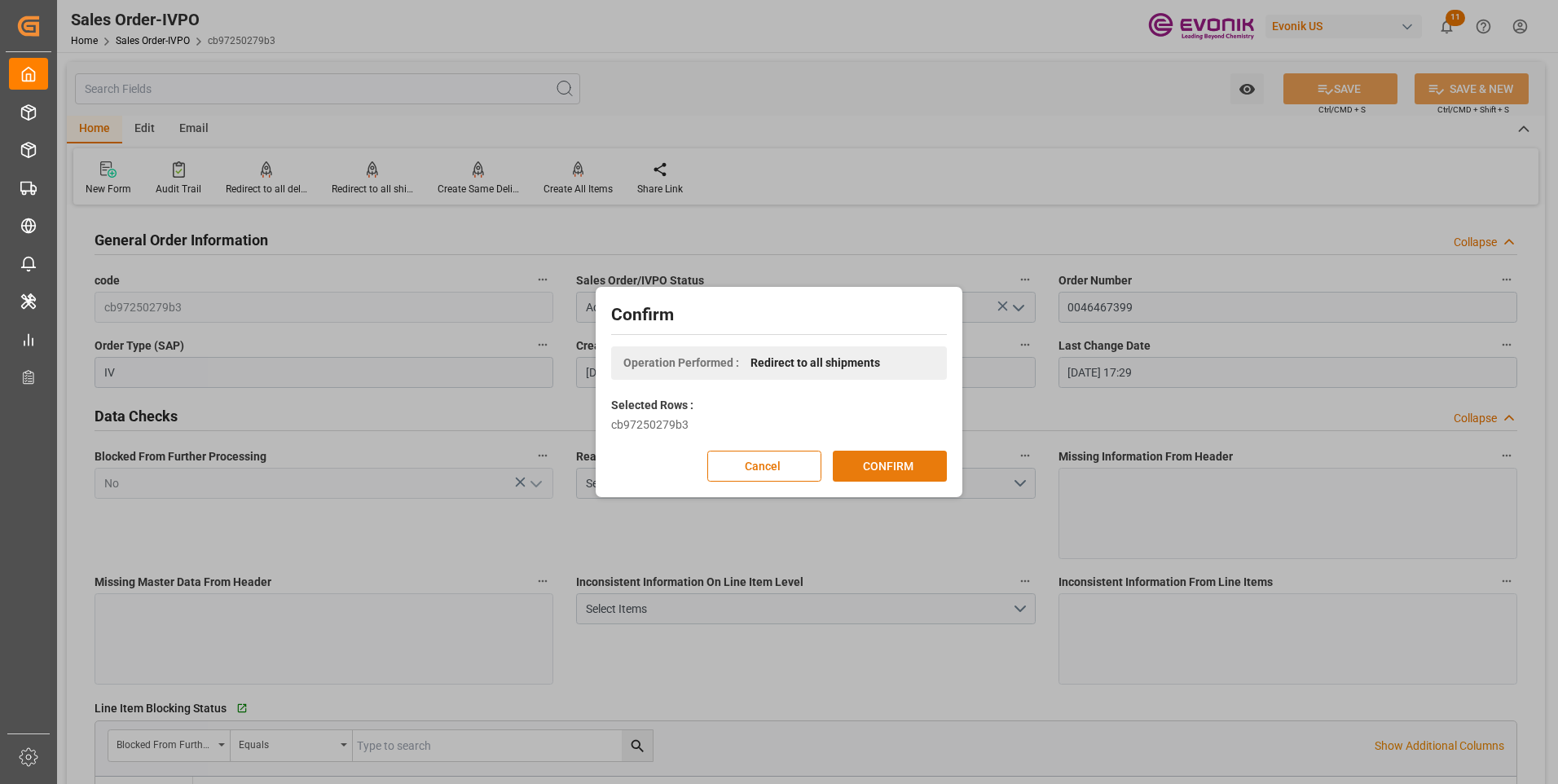
click at [887, 467] on button "CONFIRM" at bounding box center [889, 466] width 114 height 31
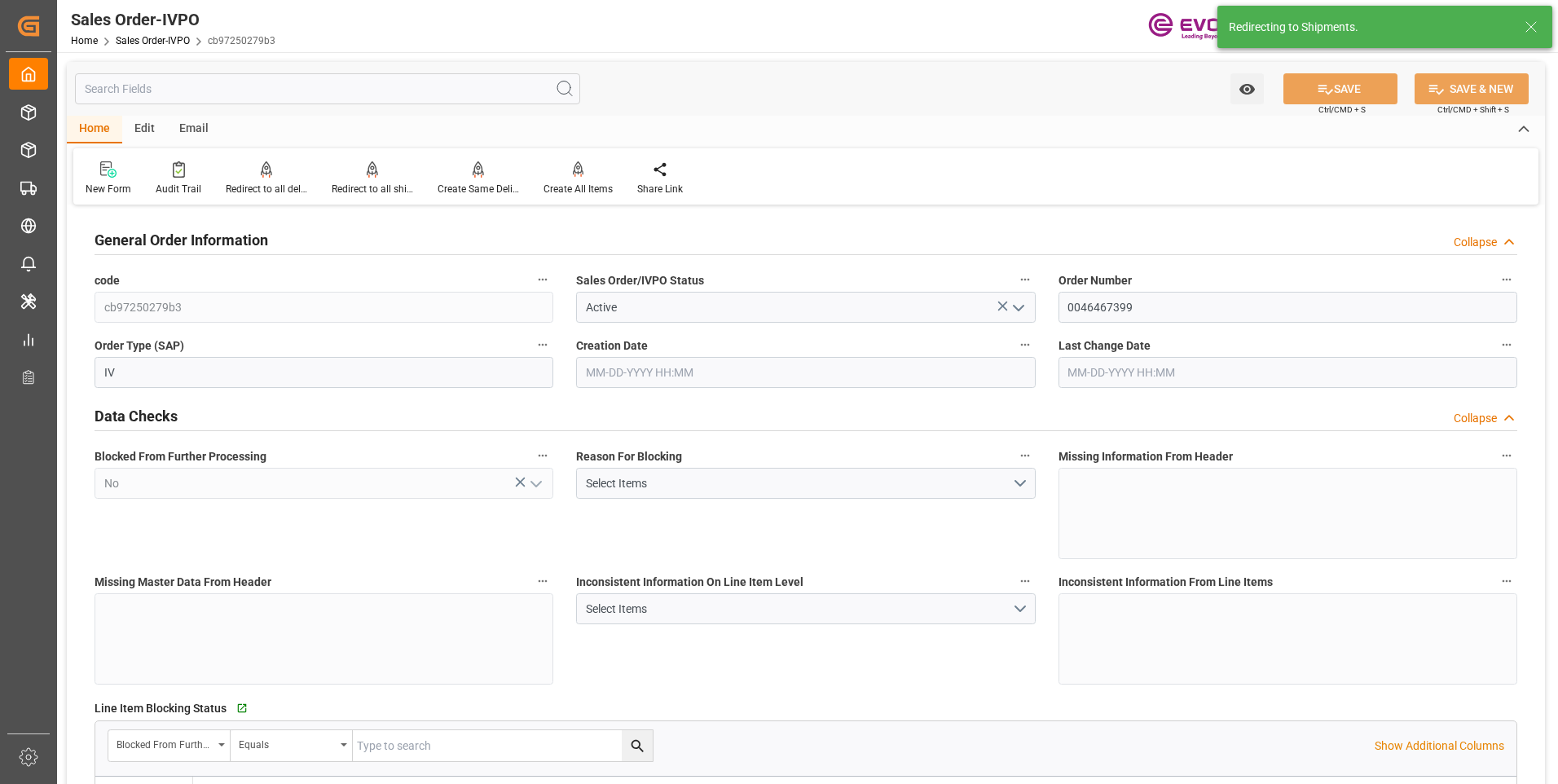
type input "08-13-2025 13:16"
type input "[DATE] 17:29"
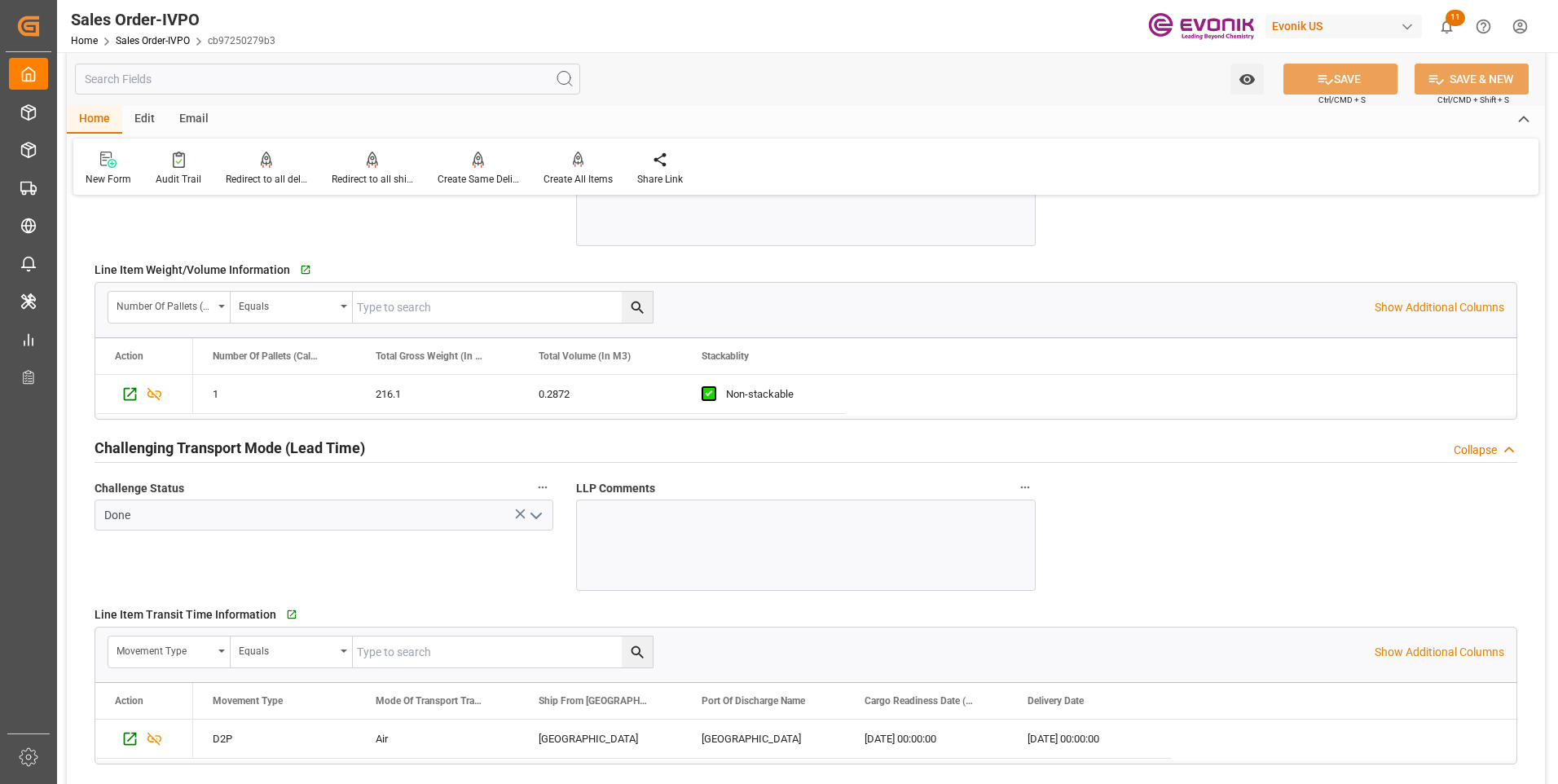
scroll to position [2525, 0]
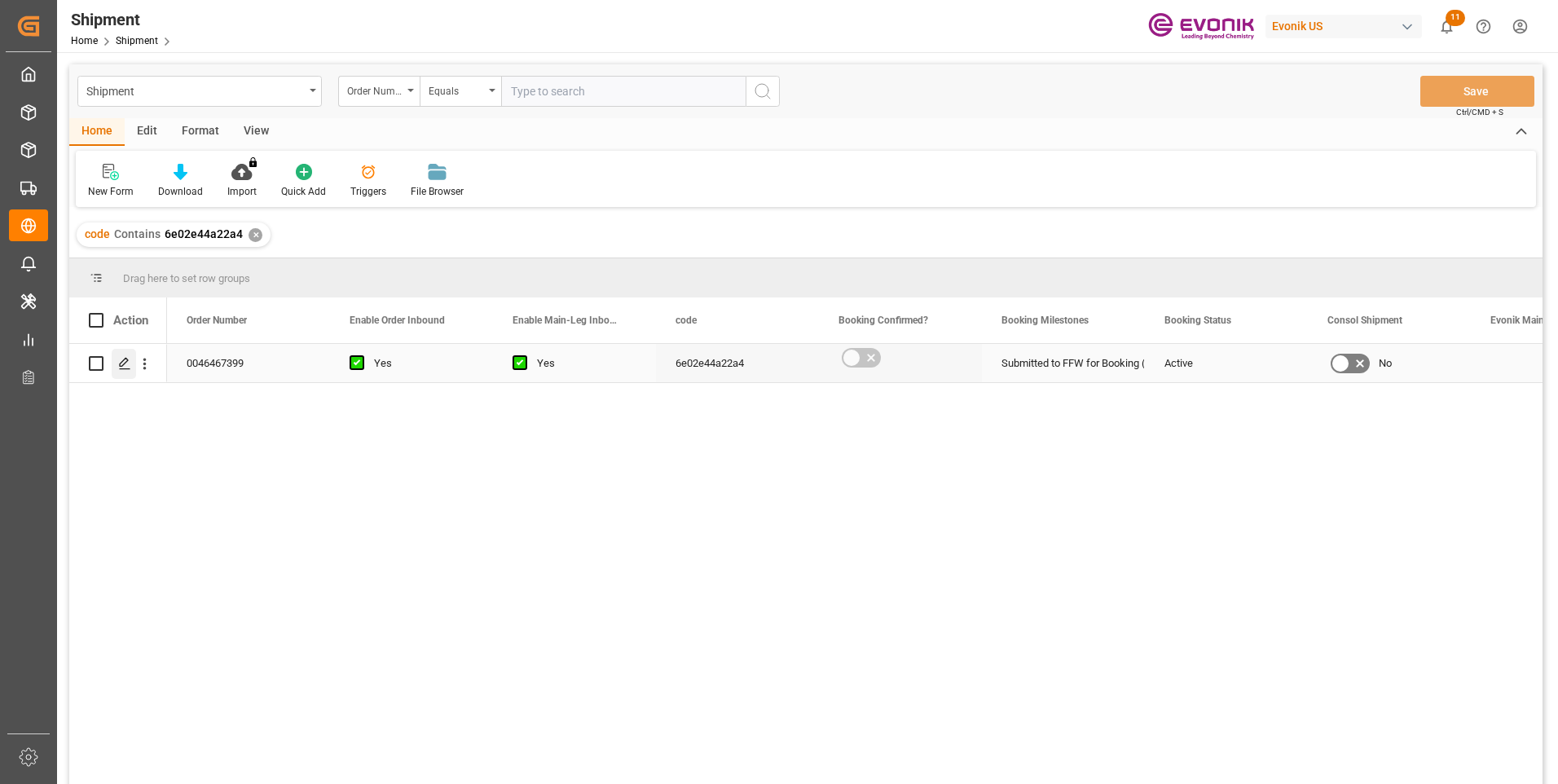
click at [128, 361] on polygon "Press SPACE to select this row." at bounding box center [123, 362] width 8 height 8
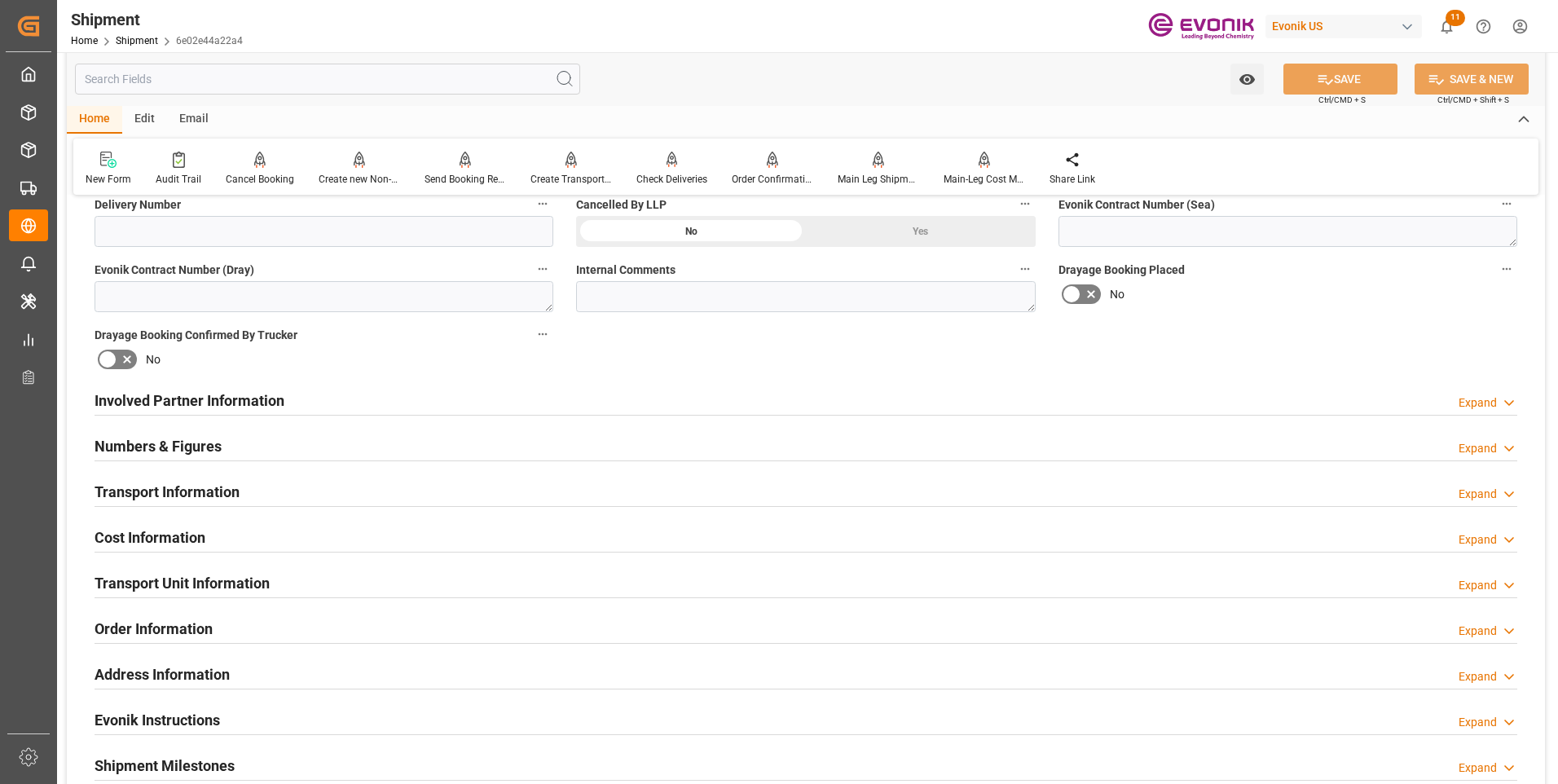
scroll to position [896, 0]
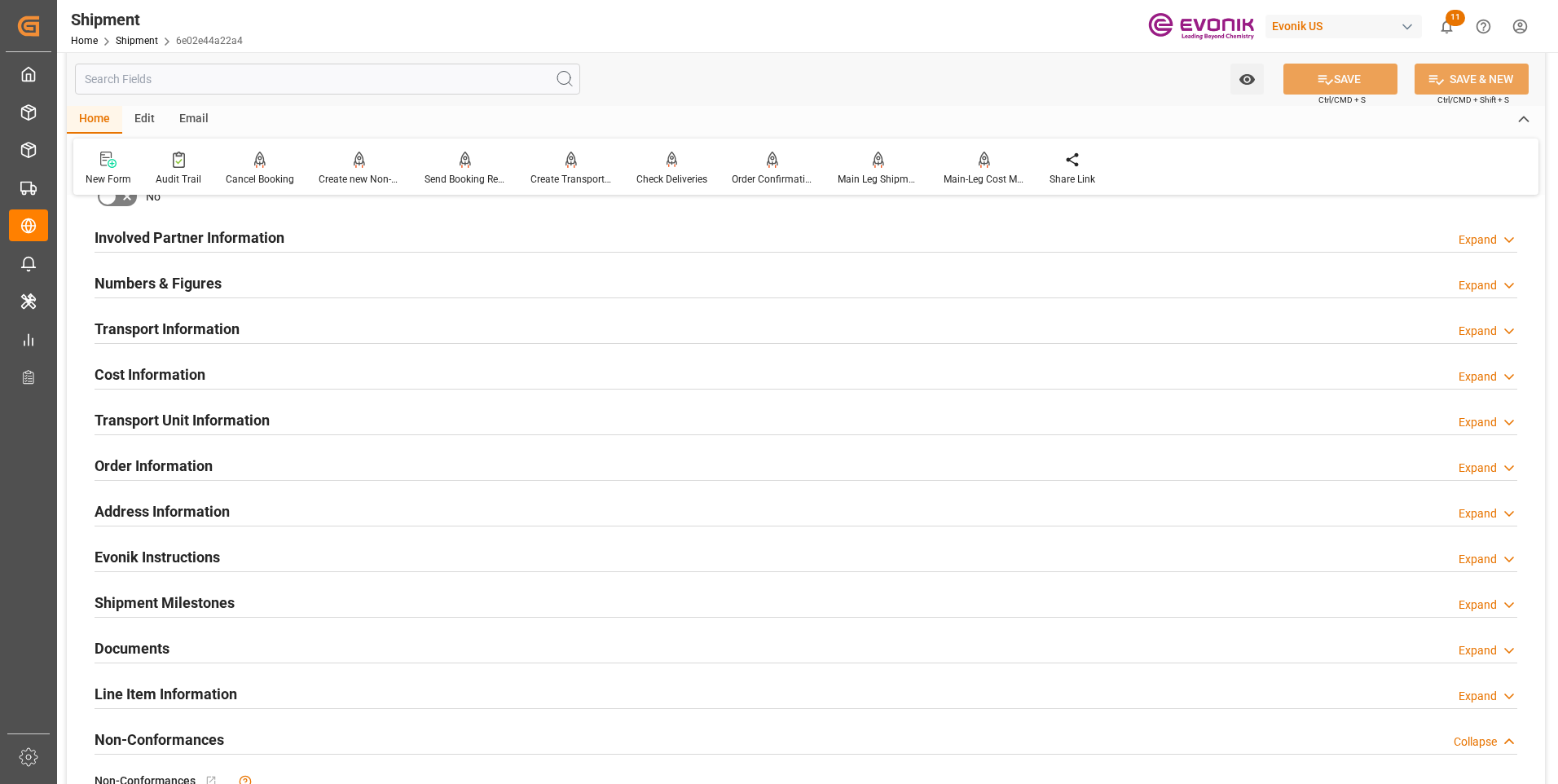
click at [377, 239] on div "Involved Partner Information Expand" at bounding box center [806, 236] width 1423 height 31
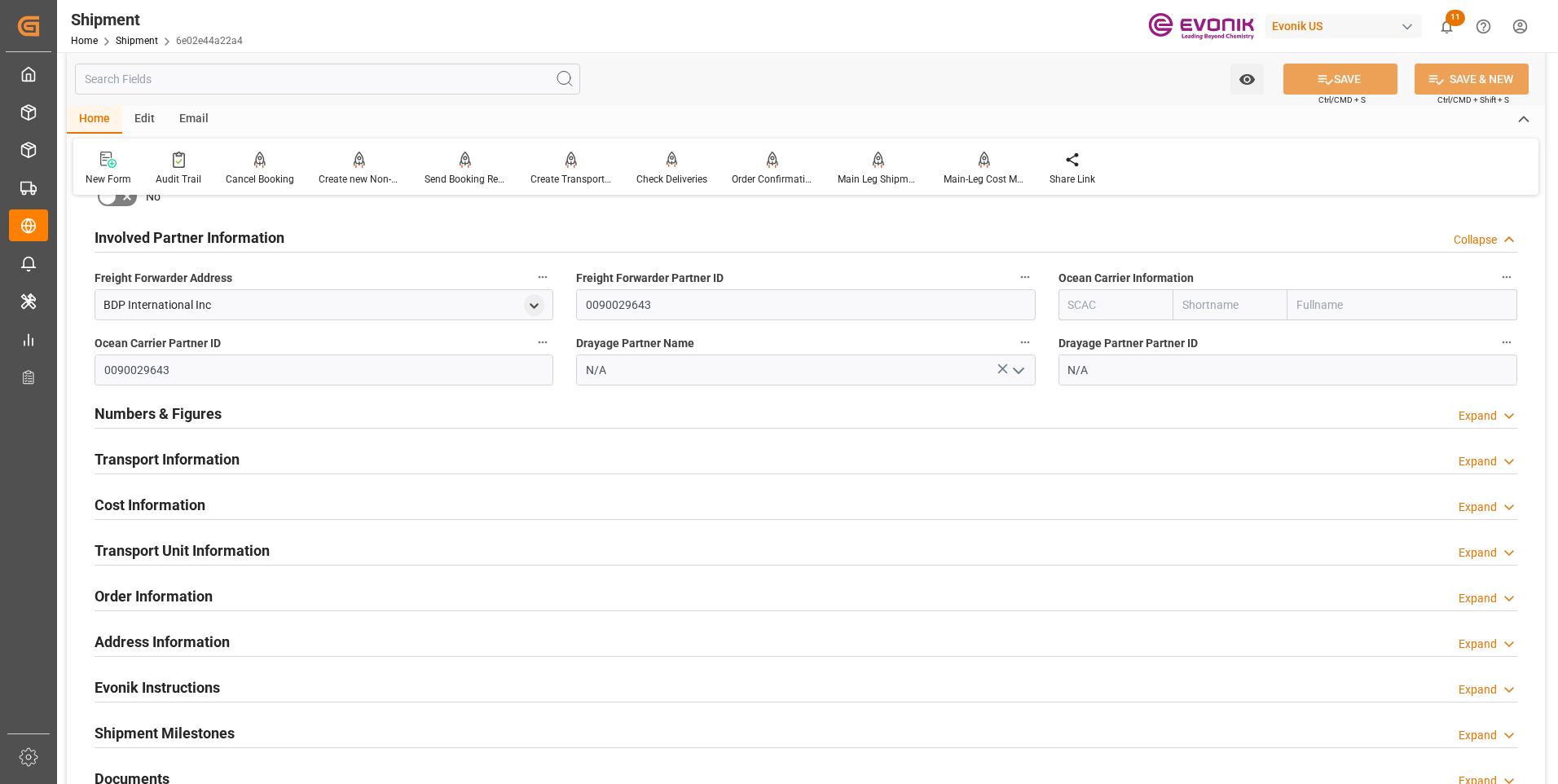
click at [415, 465] on div "Transport Information Expand" at bounding box center [806, 457] width 1423 height 31
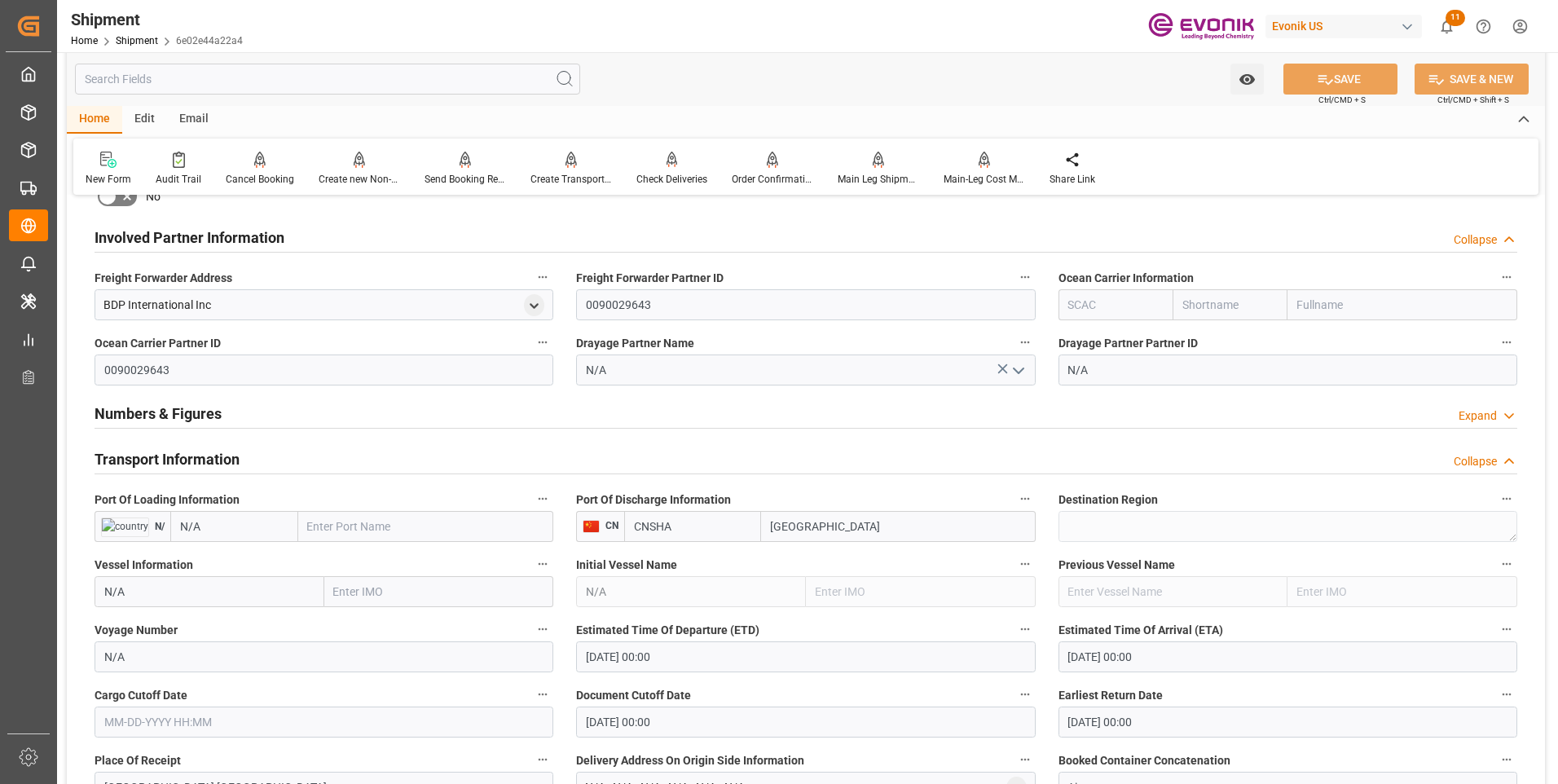
scroll to position [1059, 0]
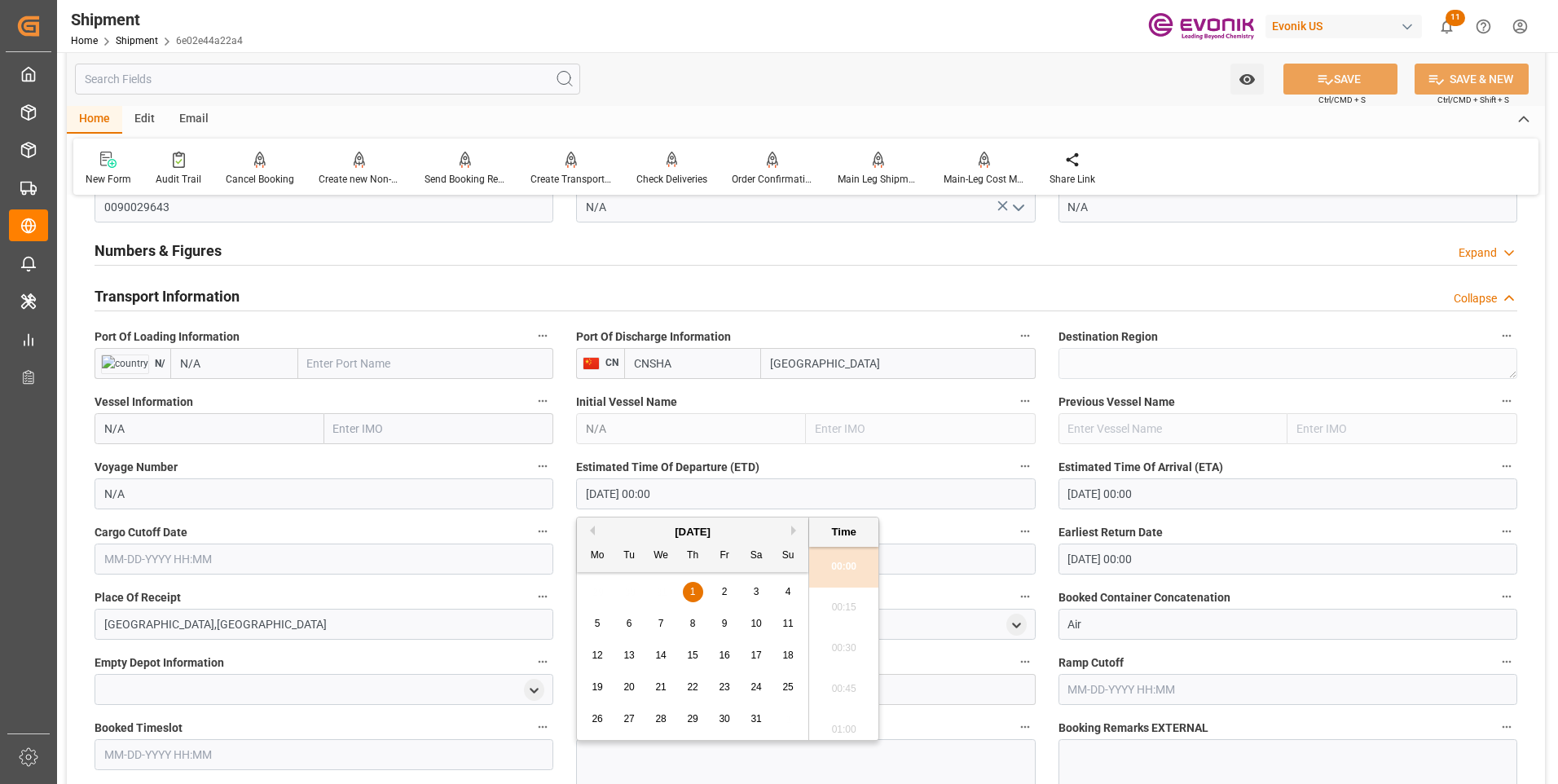
click at [696, 492] on input "[DATE] 00:00" at bounding box center [805, 493] width 459 height 31
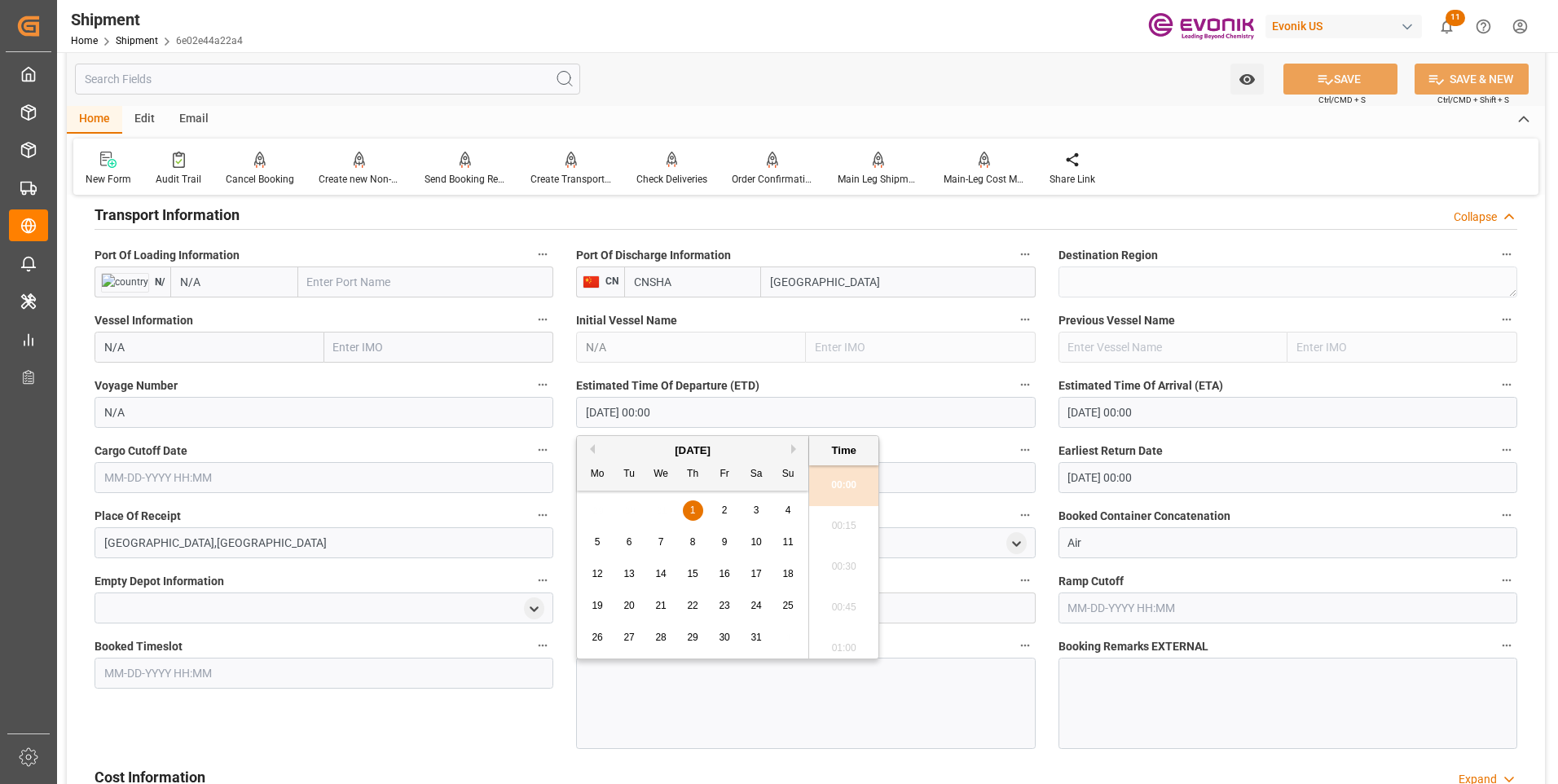
drag, startPoint x: 697, startPoint y: 494, endPoint x: 563, endPoint y: 497, distance: 134.0
click at [563, 497] on div "Booking Confirmation Milestone Bar Collapse Submitted to FFW for Booking (Pendi…" at bounding box center [805, 234] width 1478 height 2331
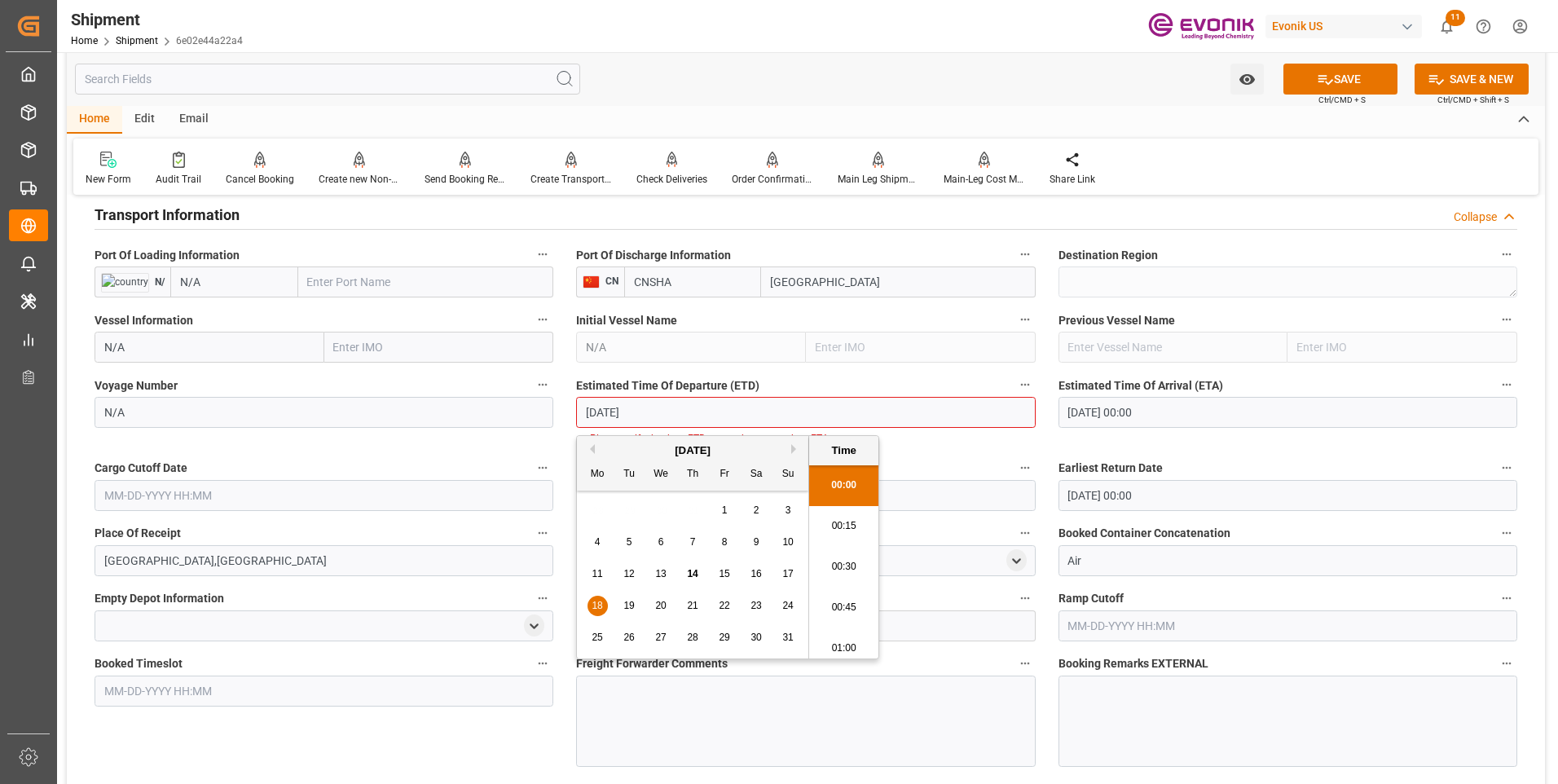
click at [847, 519] on li "00:15" at bounding box center [844, 526] width 69 height 40
type input "[DATE] 00:15"
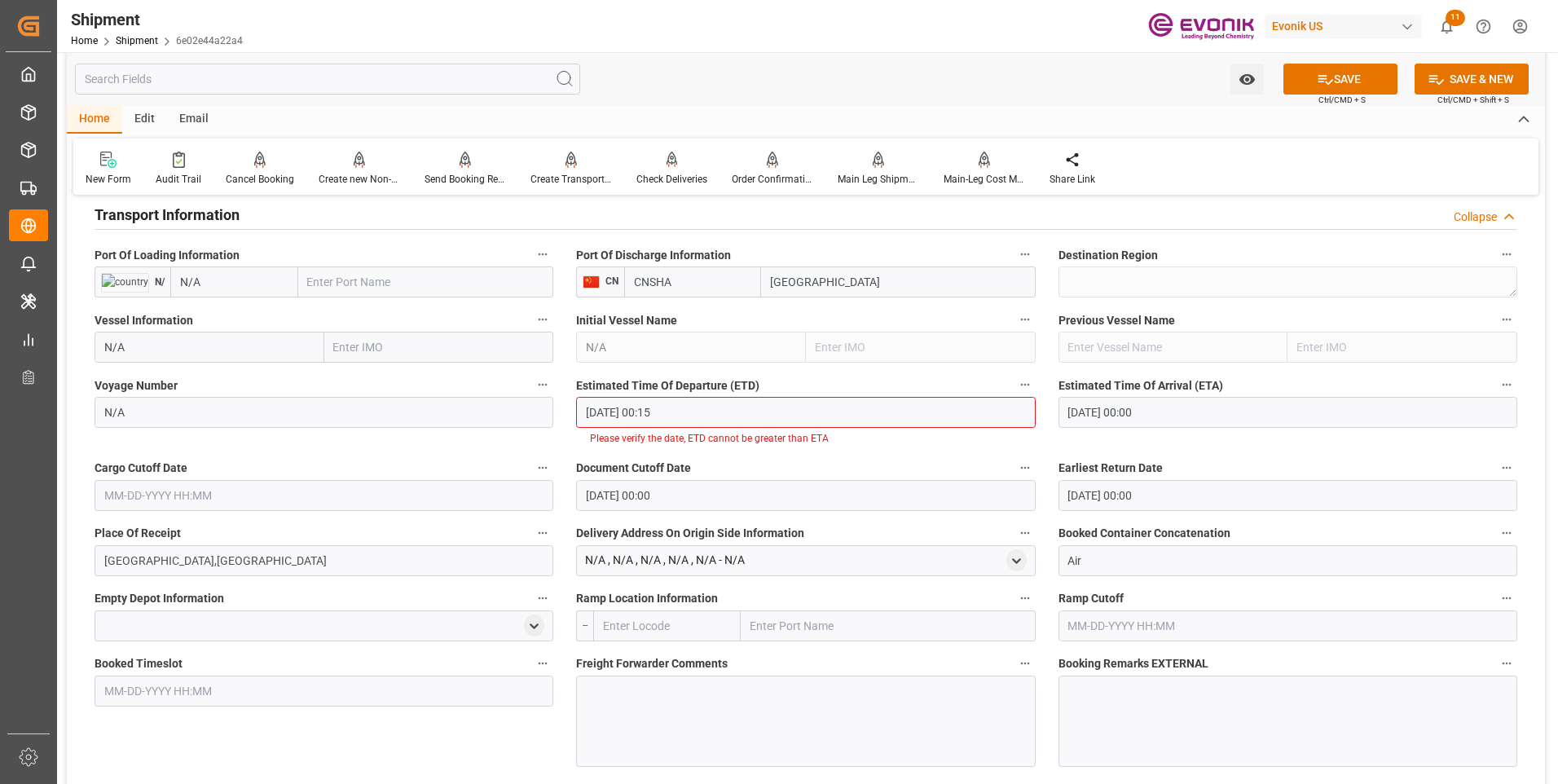
click at [1186, 413] on input "01-01-1970 00:00" at bounding box center [1288, 412] width 459 height 31
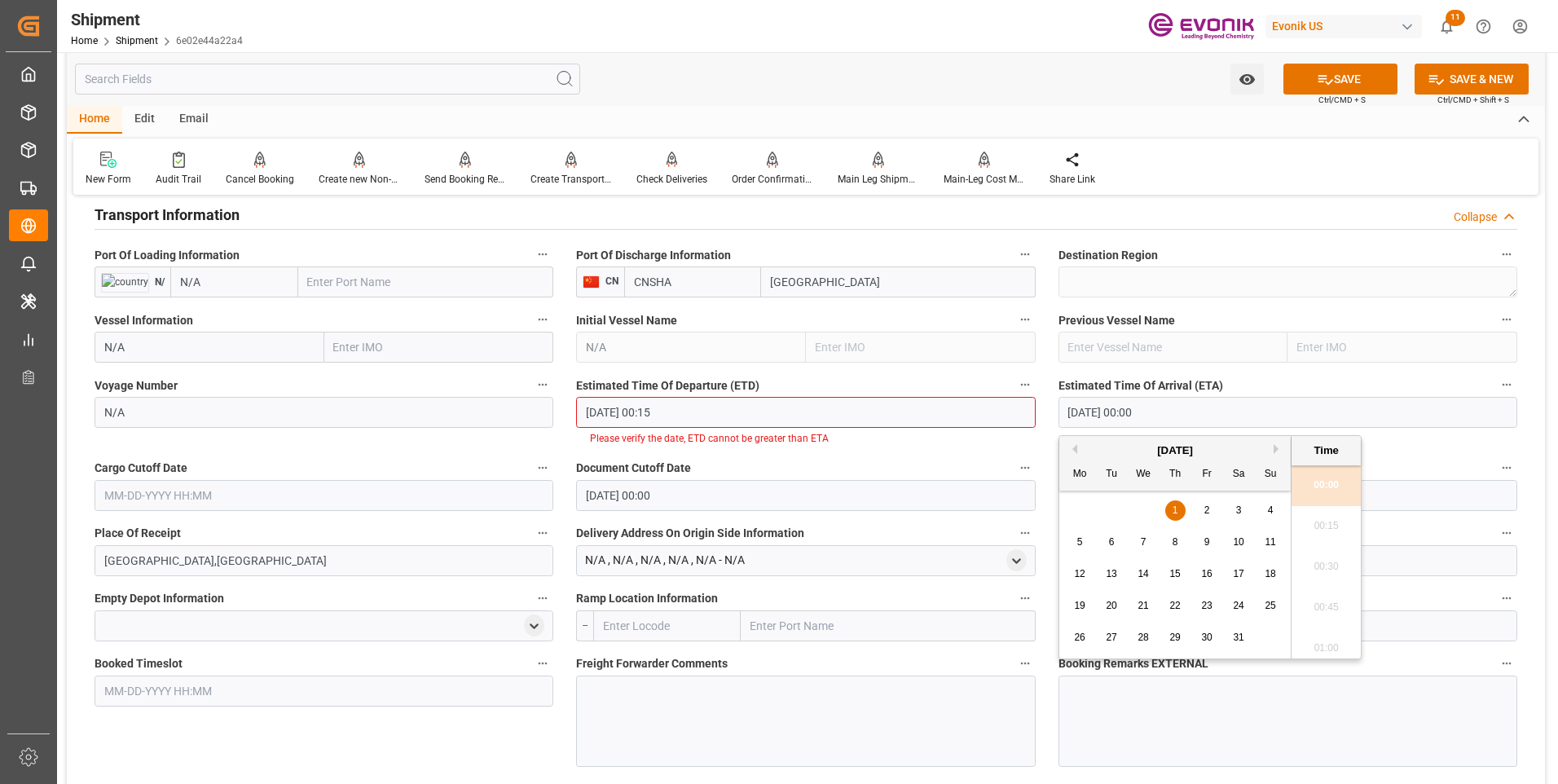
drag, startPoint x: 1191, startPoint y: 412, endPoint x: 981, endPoint y: 413, distance: 210.0
click at [981, 413] on div "Booking Confirmation Milestone Bar Collapse Submitted to FFW for Booking (Pendi…" at bounding box center [805, 243] width 1478 height 2349
click at [1323, 565] on li "00:30" at bounding box center [1326, 566] width 69 height 40
type input "[DATE] 00:30"
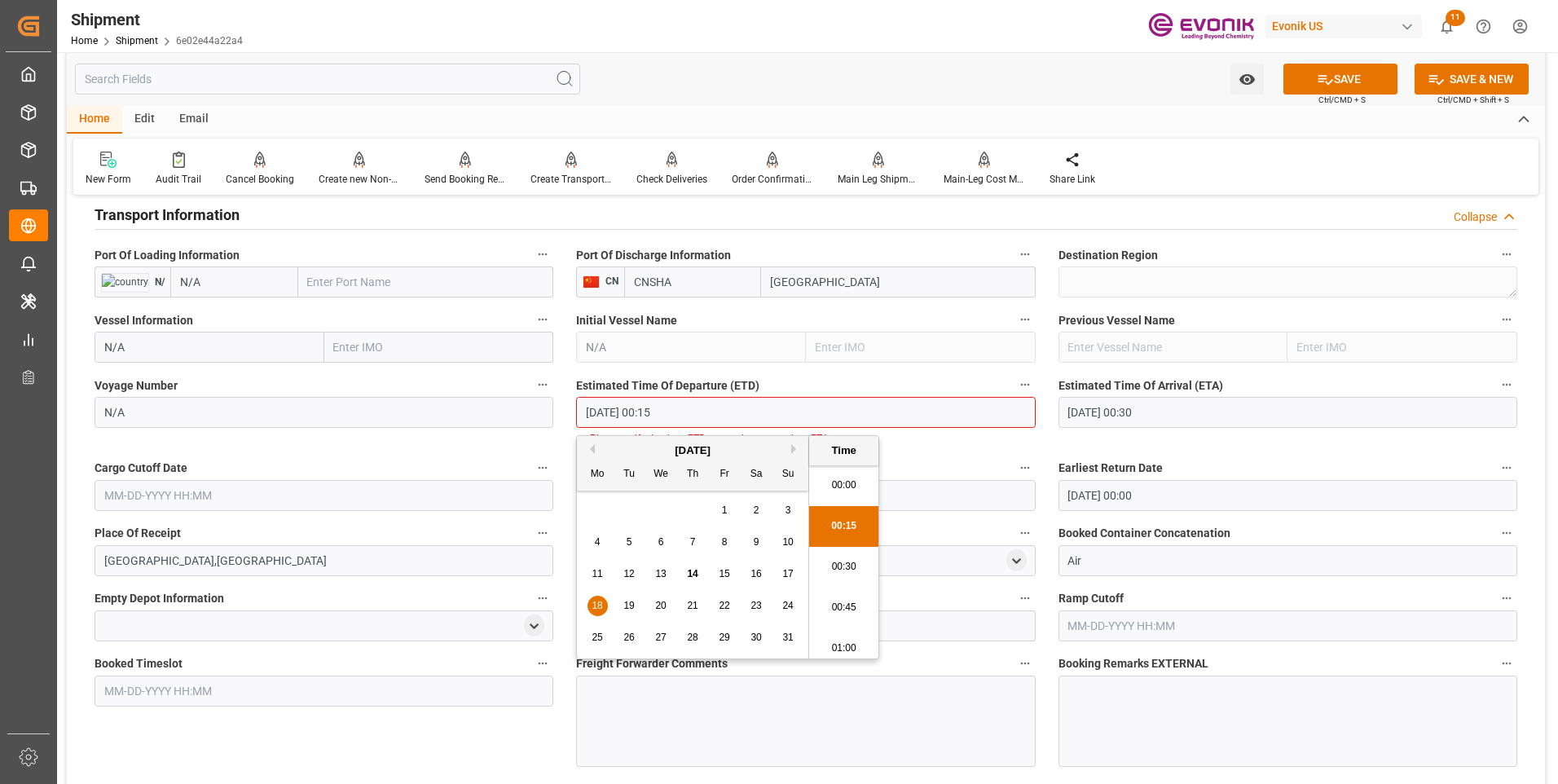
drag, startPoint x: 692, startPoint y: 413, endPoint x: 526, endPoint y: 405, distance: 166.2
click at [526, 405] on div "Booking Confirmation Milestone Bar Collapse Submitted to FFW for Booking (Pendi…" at bounding box center [805, 243] width 1478 height 2349
click at [207, 492] on input "text" at bounding box center [323, 495] width 459 height 31
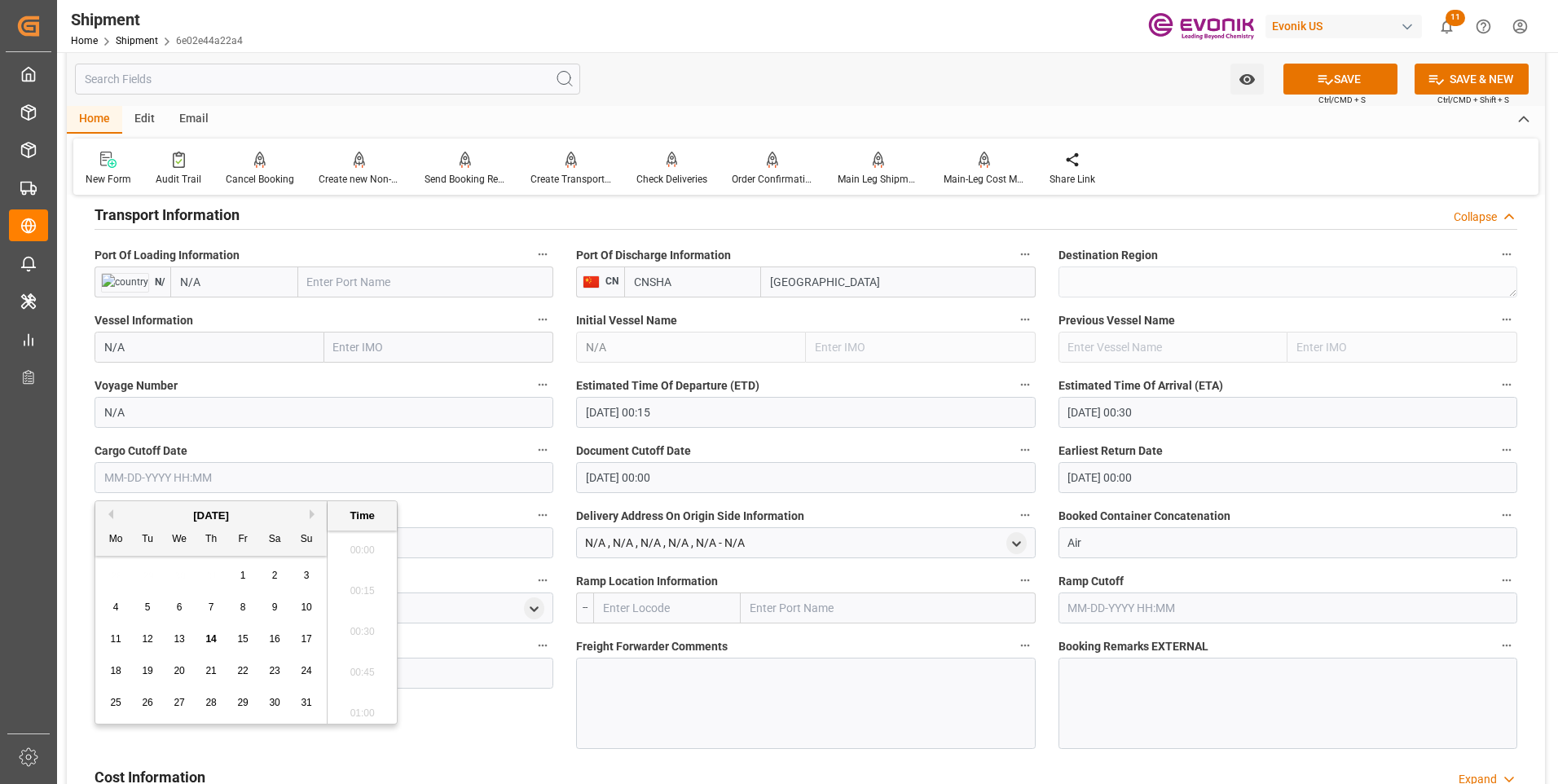
scroll to position [2123, 0]
paste input "[DATE] 00:15"
type input "[DATE] 00:15"
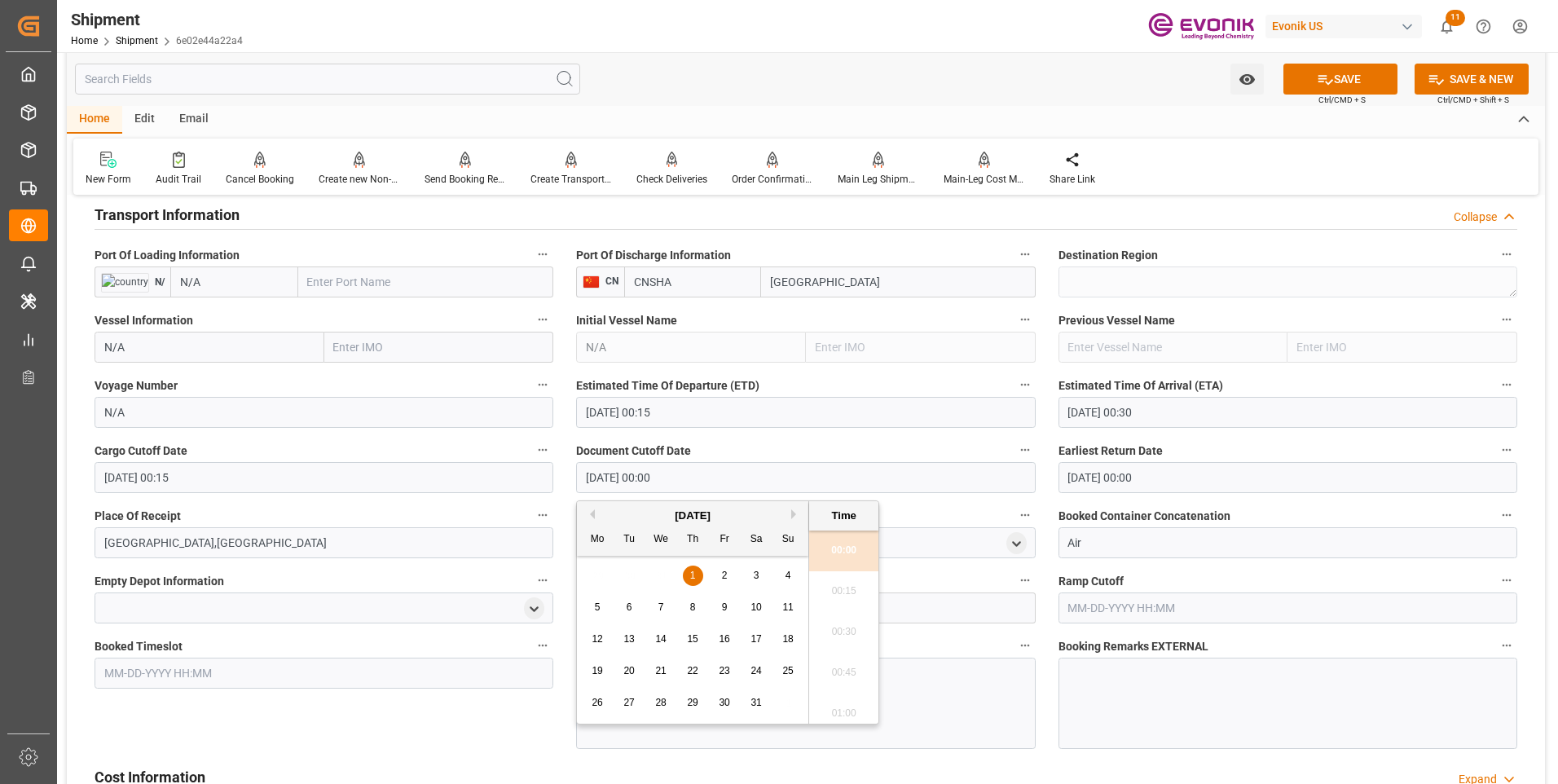
drag, startPoint x: 565, startPoint y: 466, endPoint x: 523, endPoint y: 465, distance: 42.0
click at [523, 465] on div "Booking Confirmation Milestone Bar Collapse Submitted to FFW for Booking (Pendi…" at bounding box center [805, 234] width 1478 height 2331
paste input "8-18-2025 00:15"
type input "[DATE] 00:15"
click at [1168, 470] on input "01-01-1970 00:00" at bounding box center [1288, 477] width 459 height 31
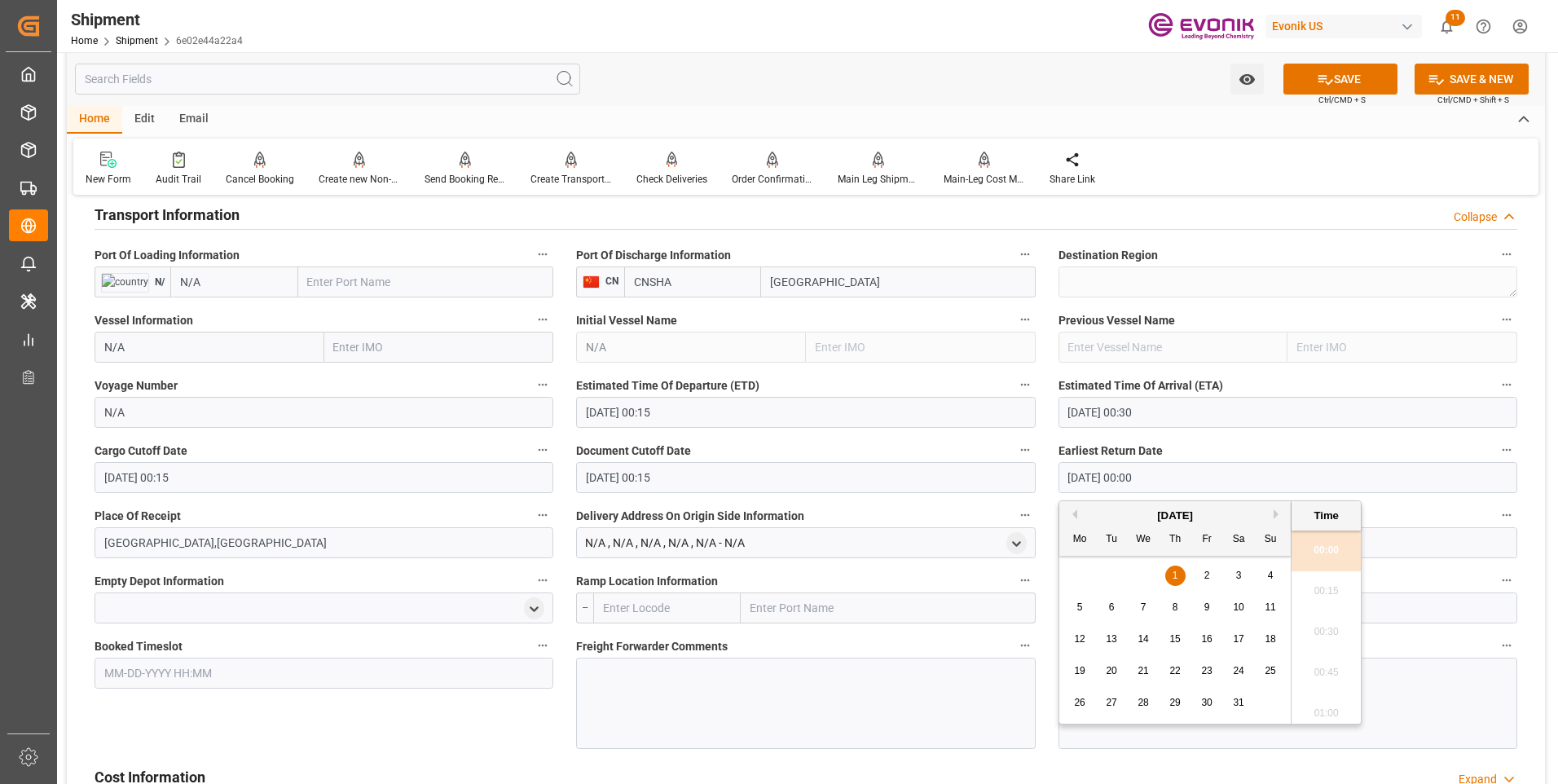
drag, startPoint x: 1178, startPoint y: 475, endPoint x: 1019, endPoint y: 475, distance: 159.0
click at [1024, 475] on div "Booking Confirmation Milestone Bar Collapse Submitted to FFW for Booking (Pendi…" at bounding box center [805, 234] width 1478 height 2331
paste input "8-18-2025 00:15"
type input "[DATE] 00:15"
click at [1328, 597] on li "00:15" at bounding box center [1326, 591] width 69 height 40
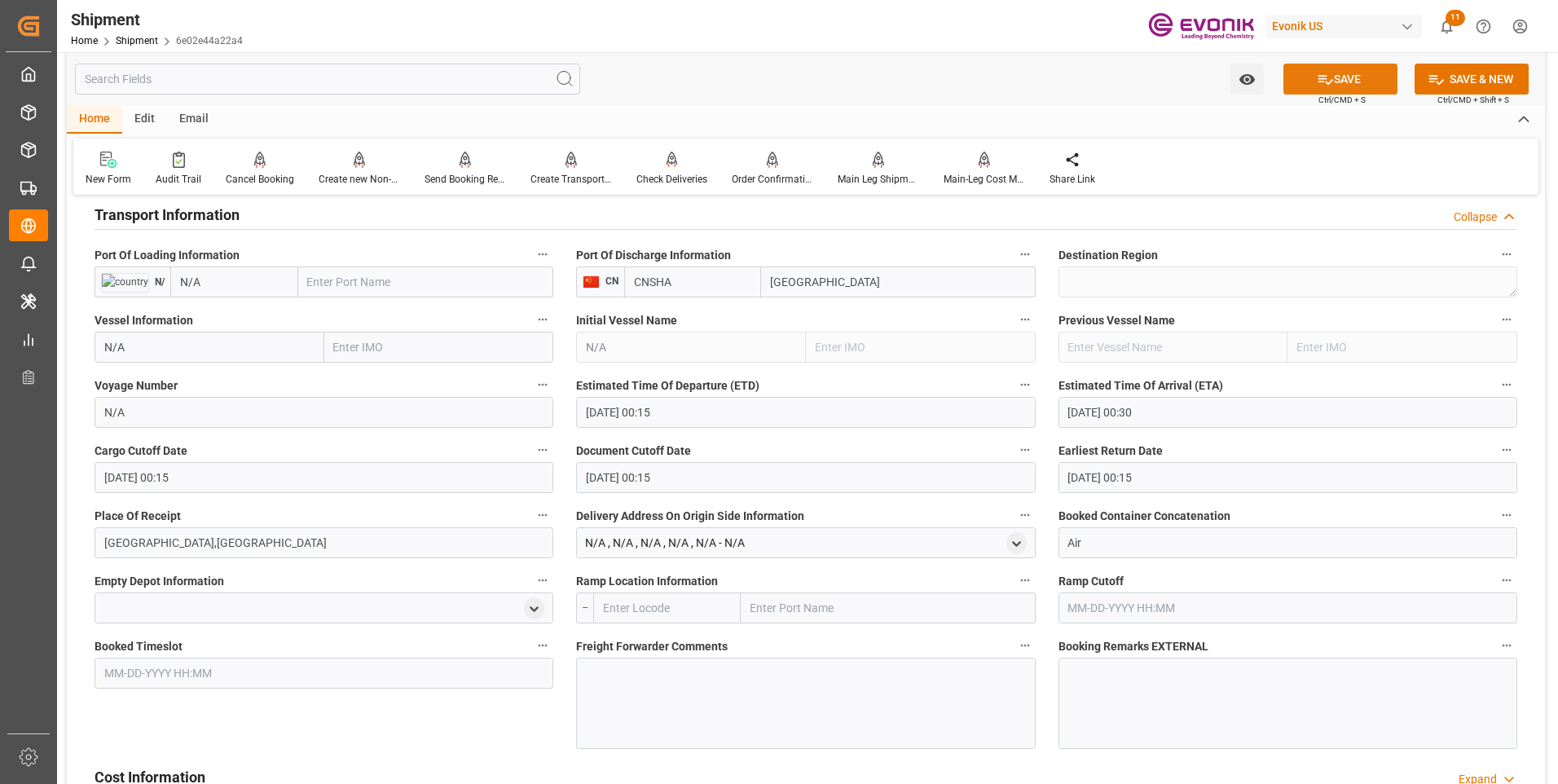
click at [1339, 74] on button "SAVE" at bounding box center [1340, 79] width 114 height 31
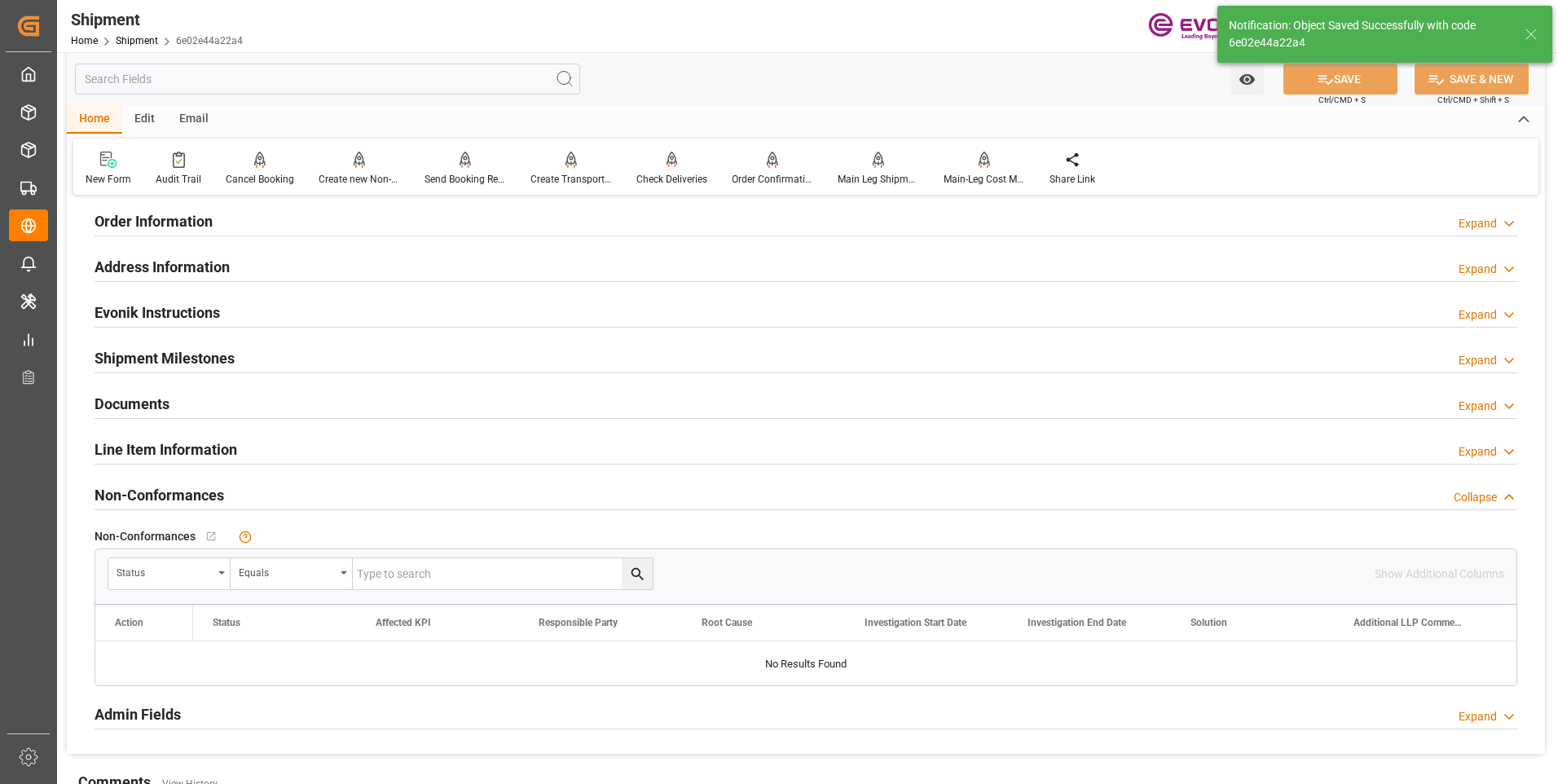
scroll to position [1010, 0]
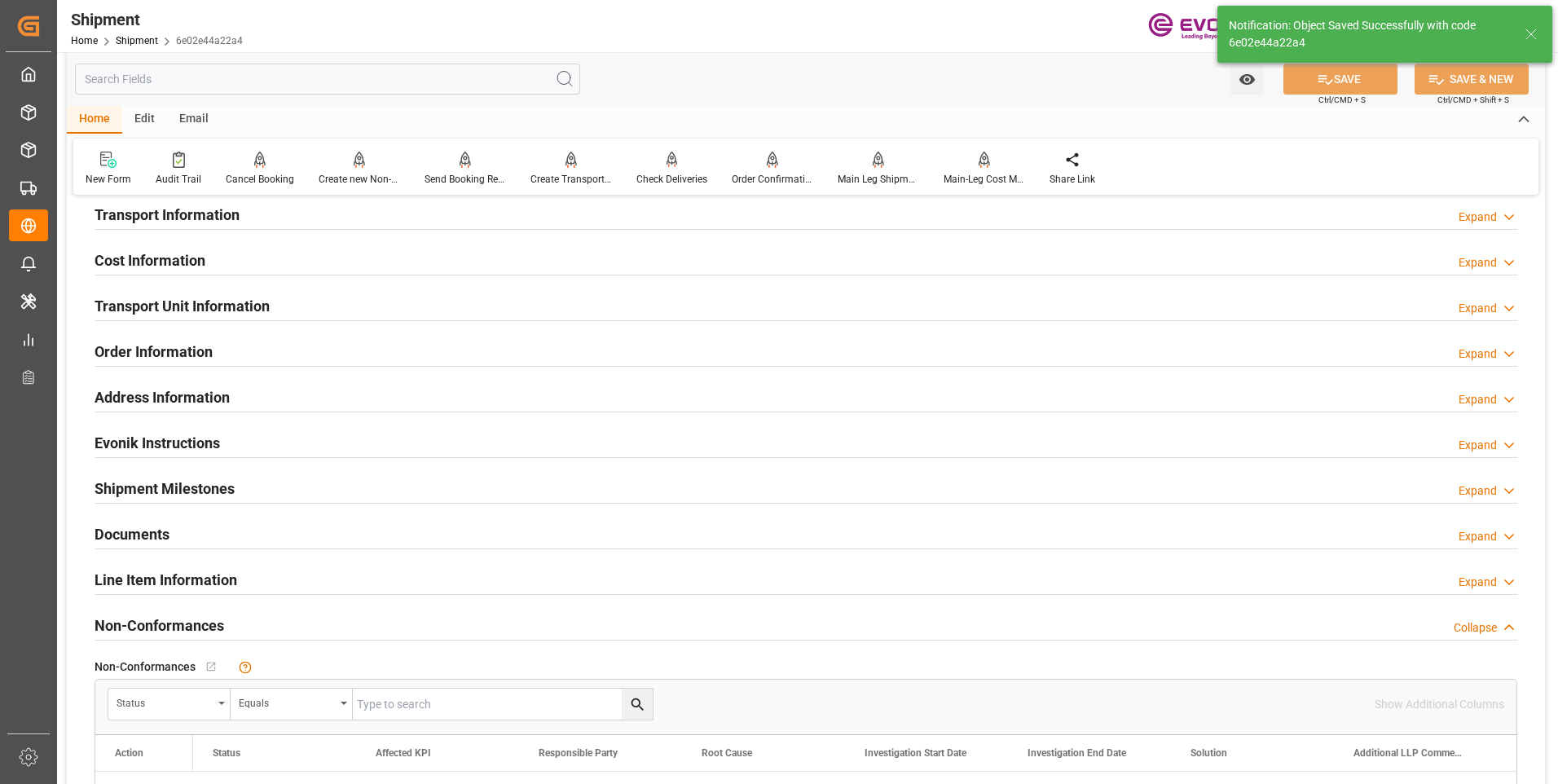
click at [380, 299] on div "Transport Unit Information Expand" at bounding box center [806, 304] width 1423 height 31
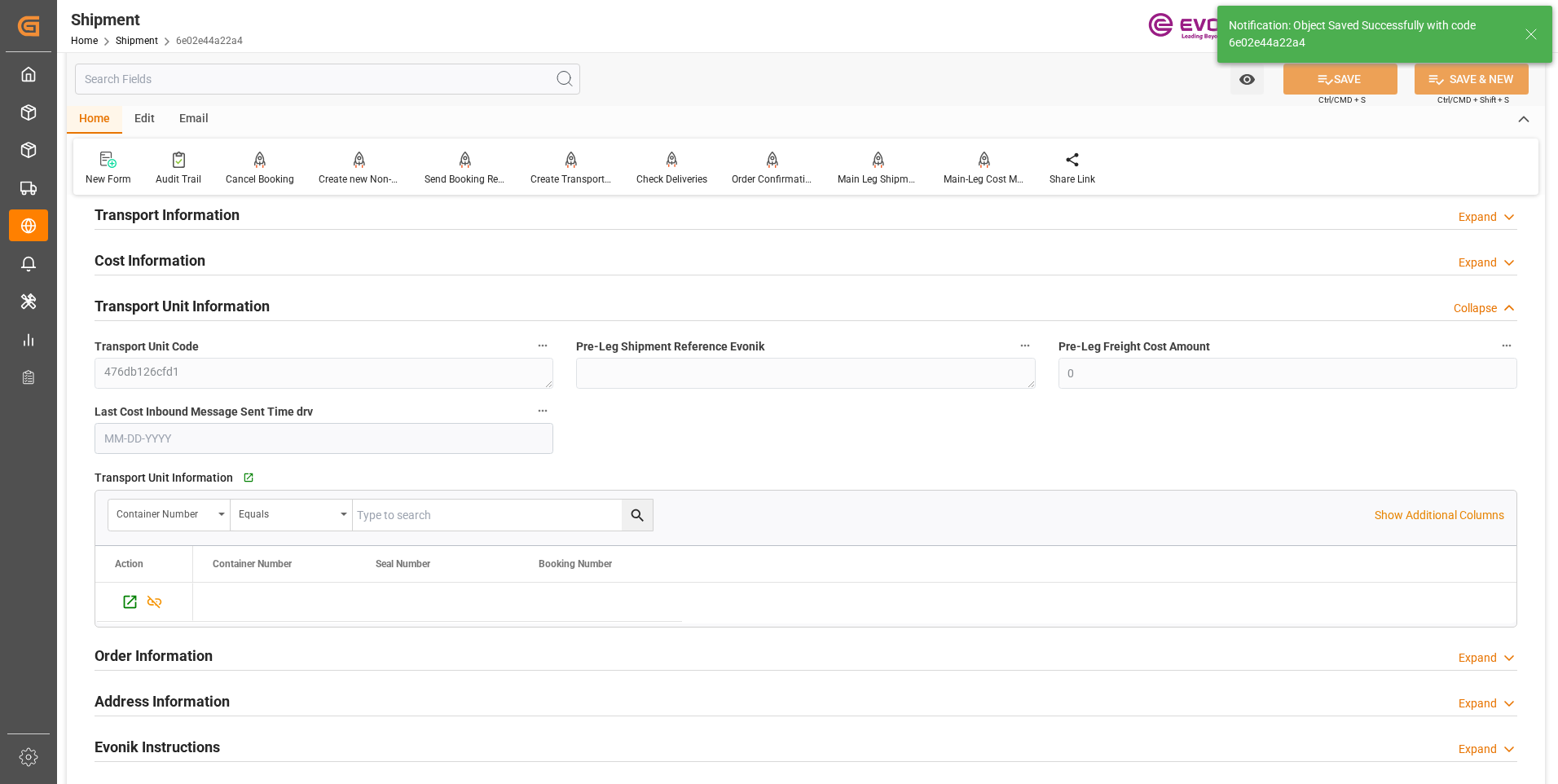
click at [447, 218] on div "Transport Information Expand" at bounding box center [806, 213] width 1423 height 31
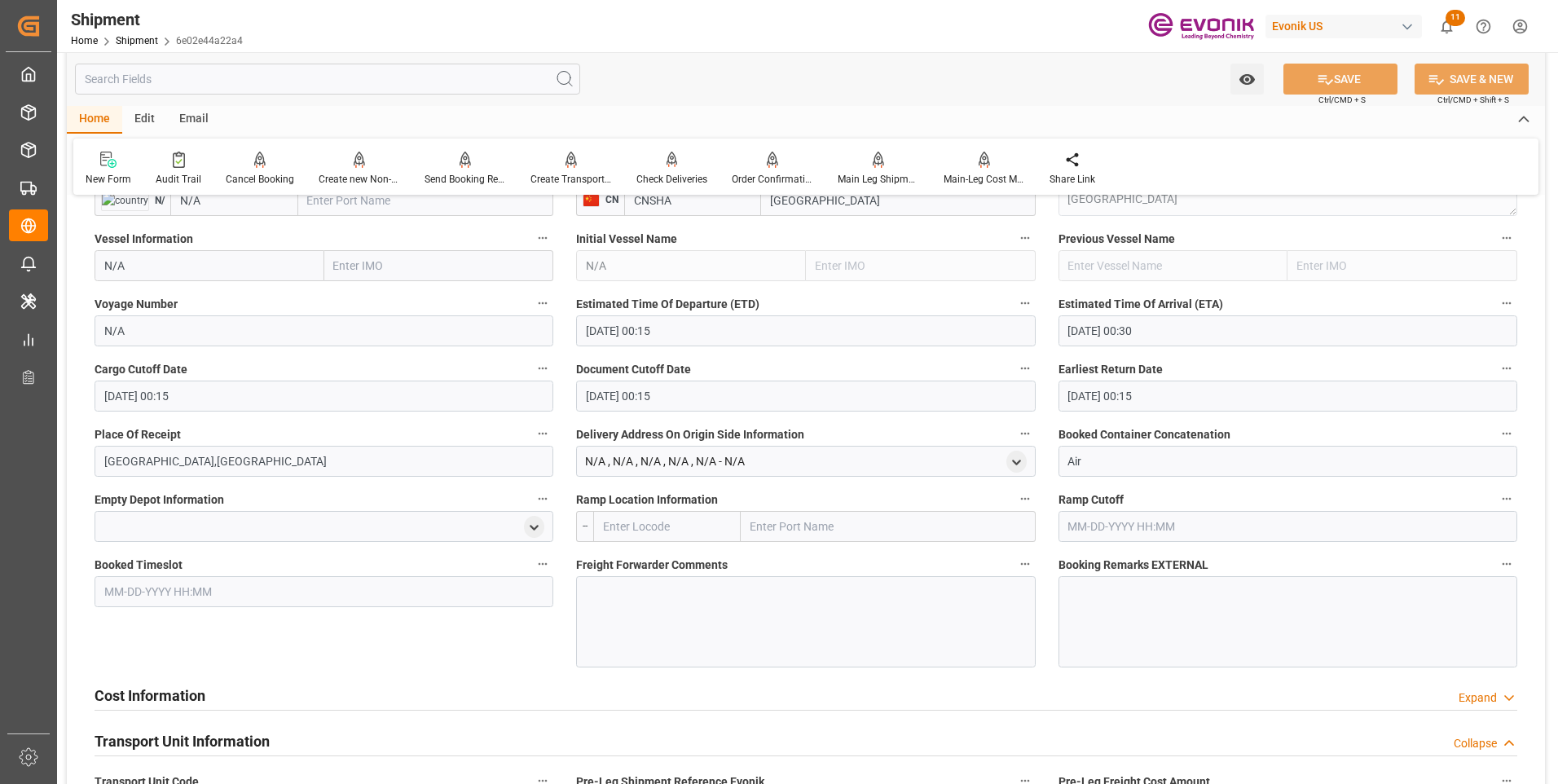
scroll to position [1173, 0]
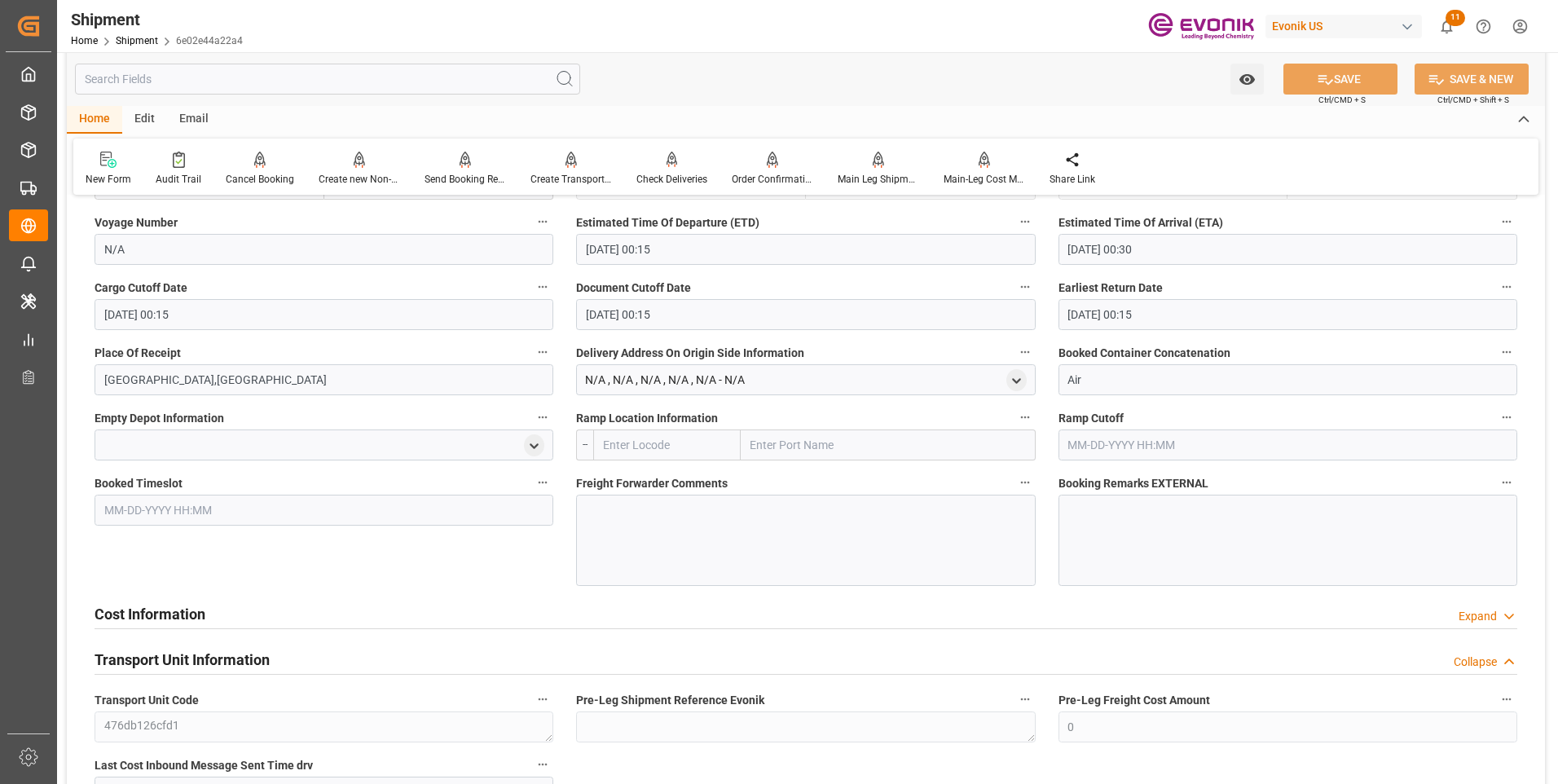
click at [454, 618] on div "Cost Information Expand" at bounding box center [806, 613] width 1423 height 31
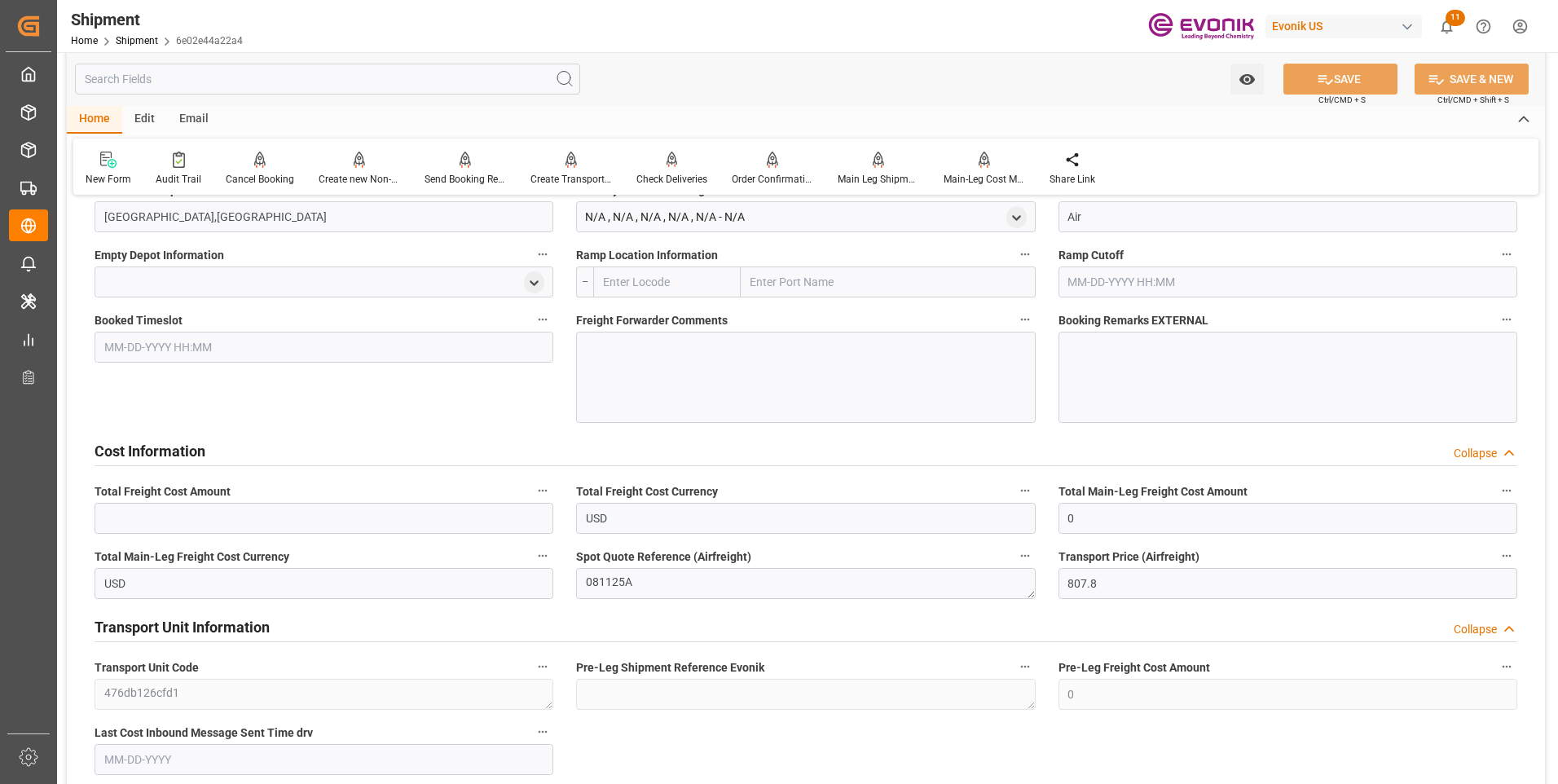
scroll to position [1417, 0]
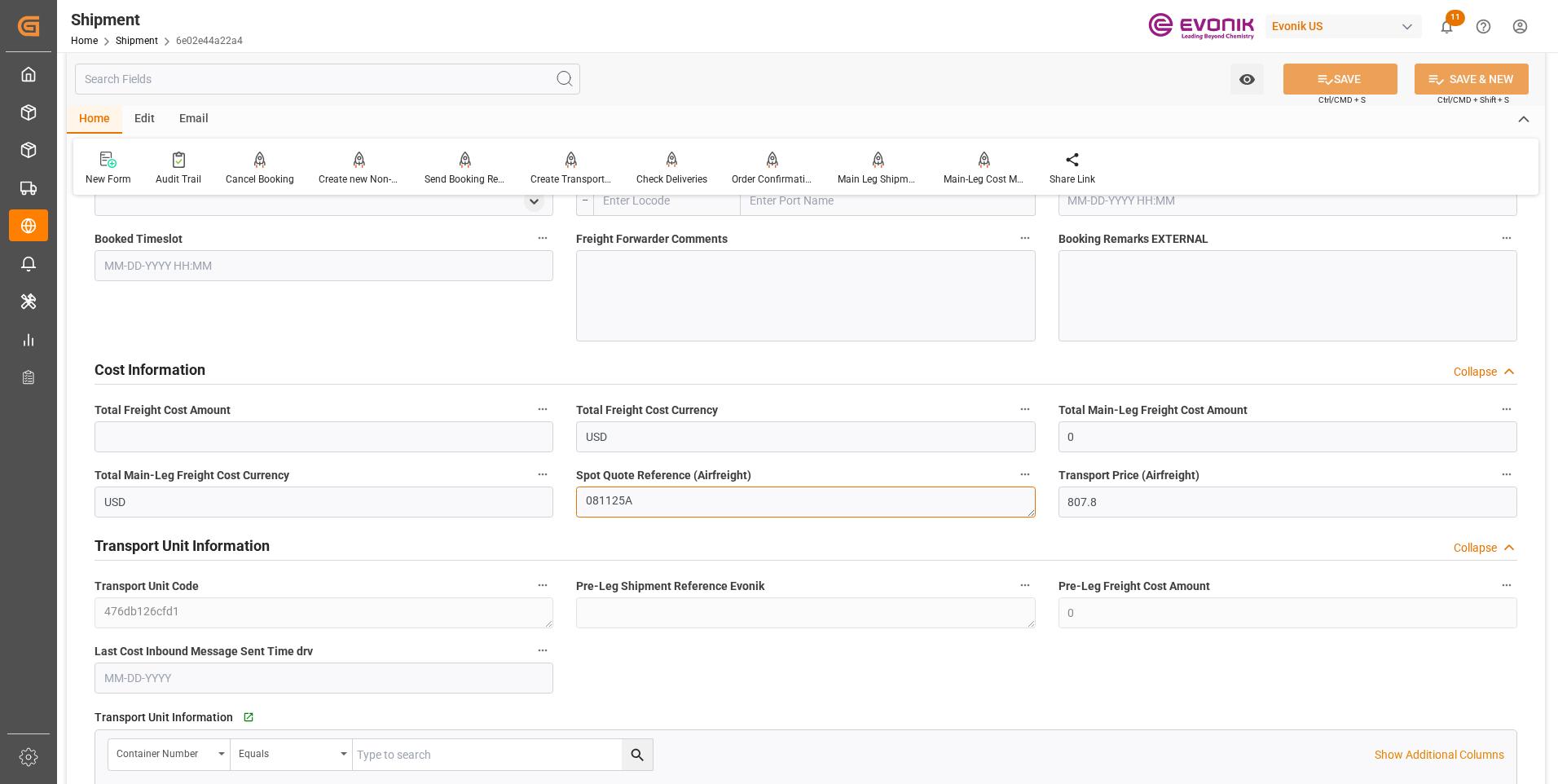
drag, startPoint x: 642, startPoint y: 492, endPoint x: 523, endPoint y: 503, distance: 119.5
click at [523, 503] on div "Booking Confirmation Milestone Bar Collapse Submitted to FFW for Booking (Pendi…" at bounding box center [805, 109] width 1478 height 2635
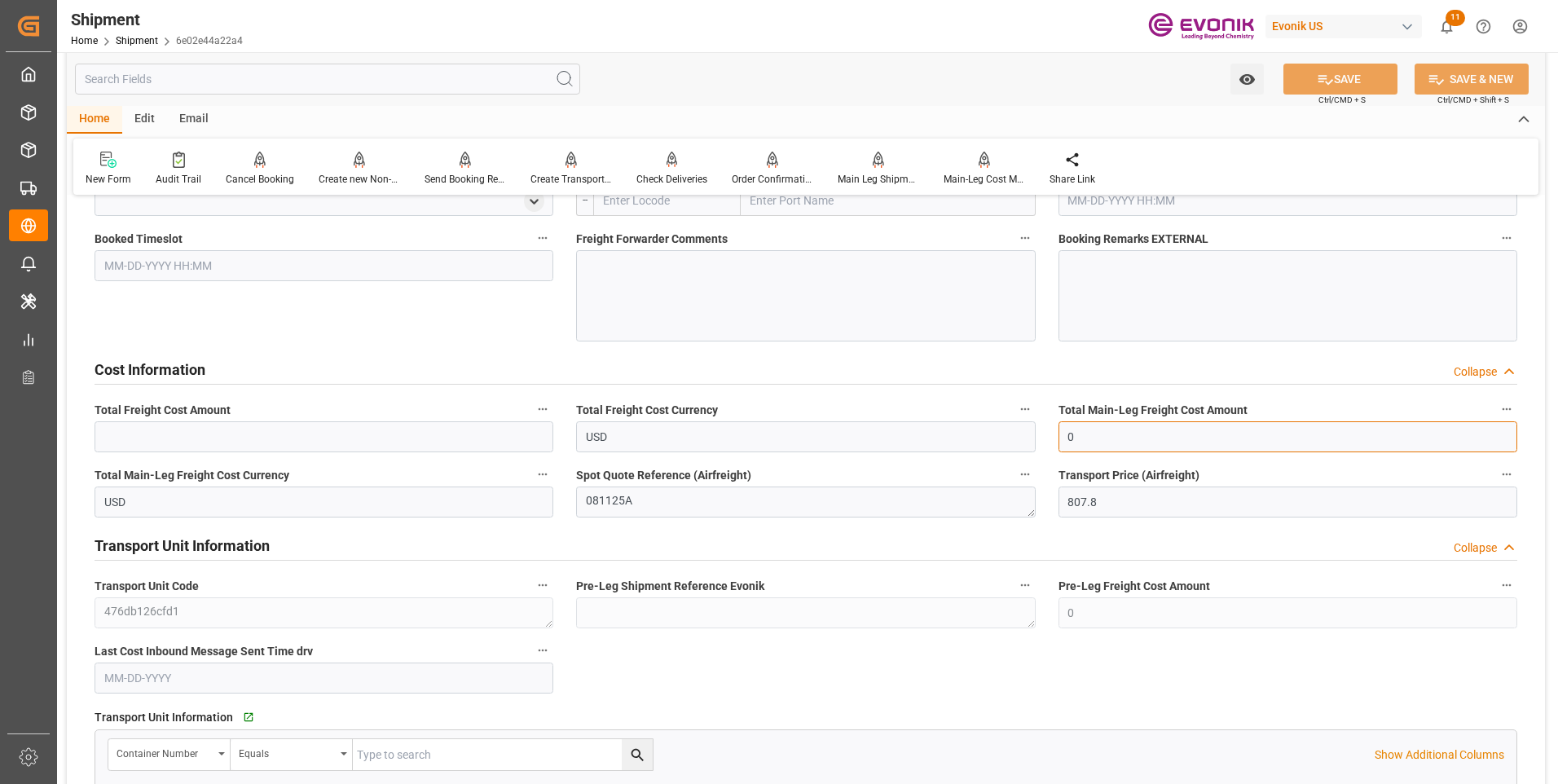
click at [1110, 433] on input "0" at bounding box center [1288, 436] width 459 height 31
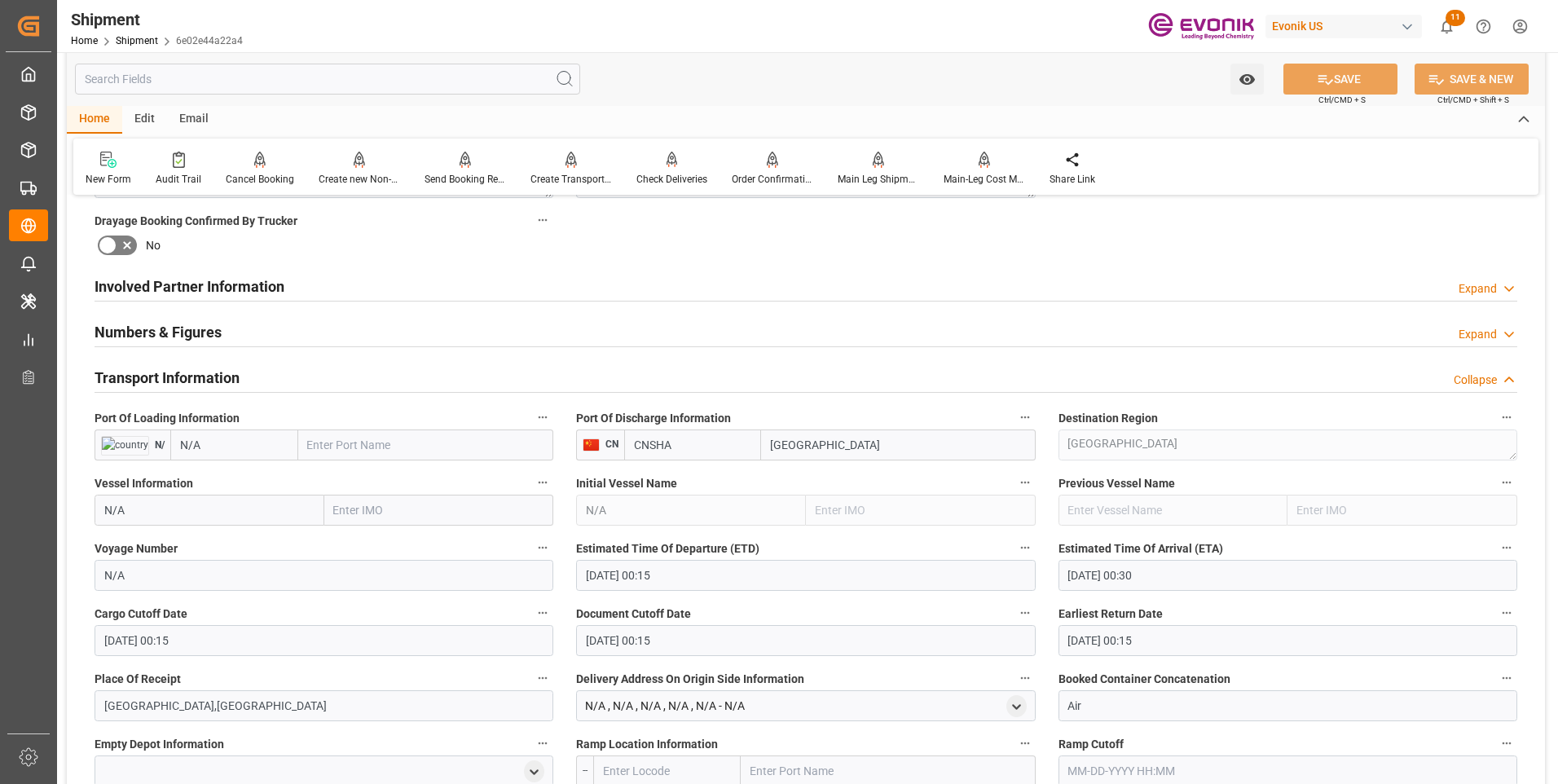
scroll to position [521, 0]
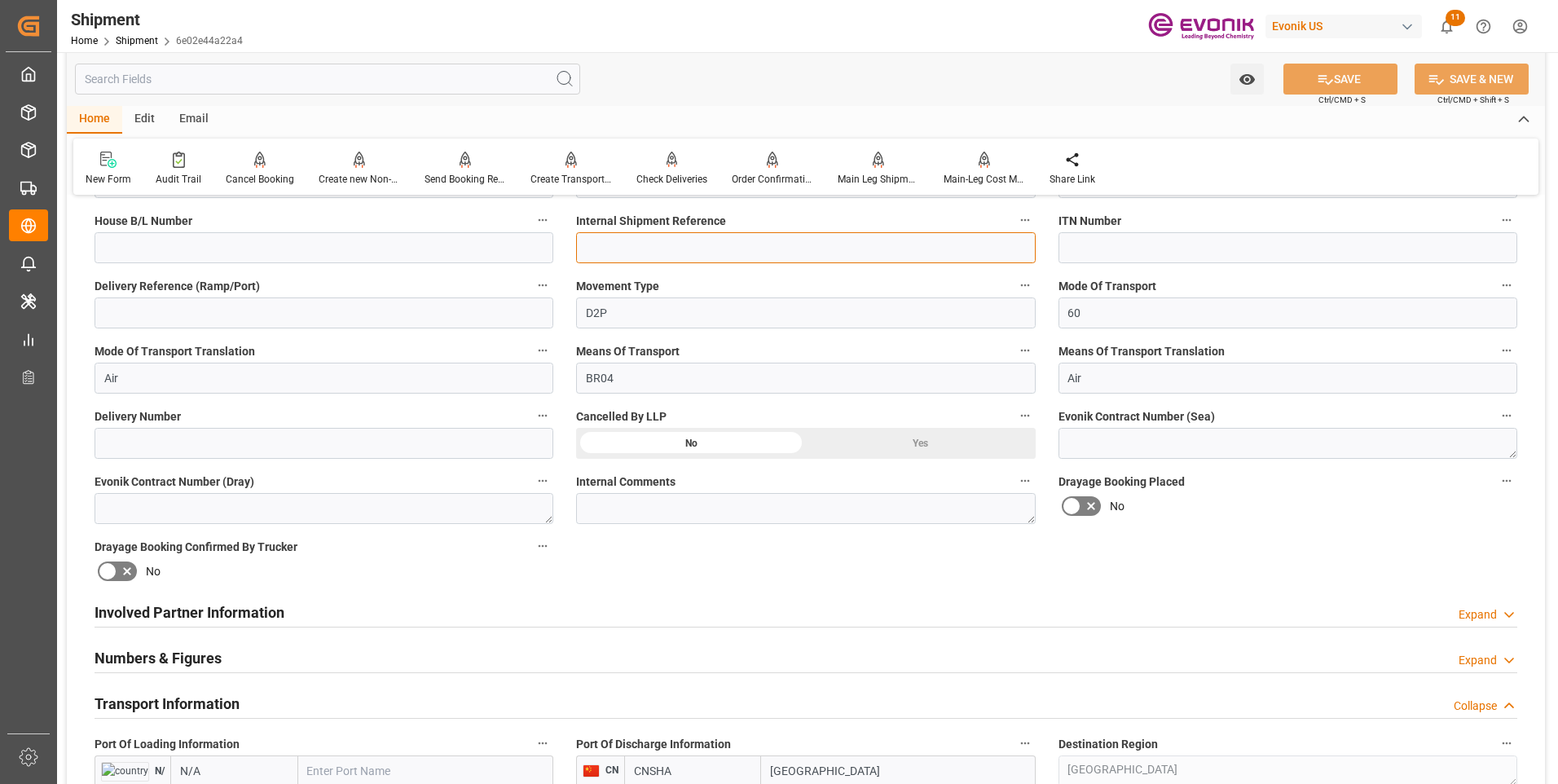
click at [630, 244] on input at bounding box center [805, 248] width 459 height 31
paste input "081125A"
type input "081125A"
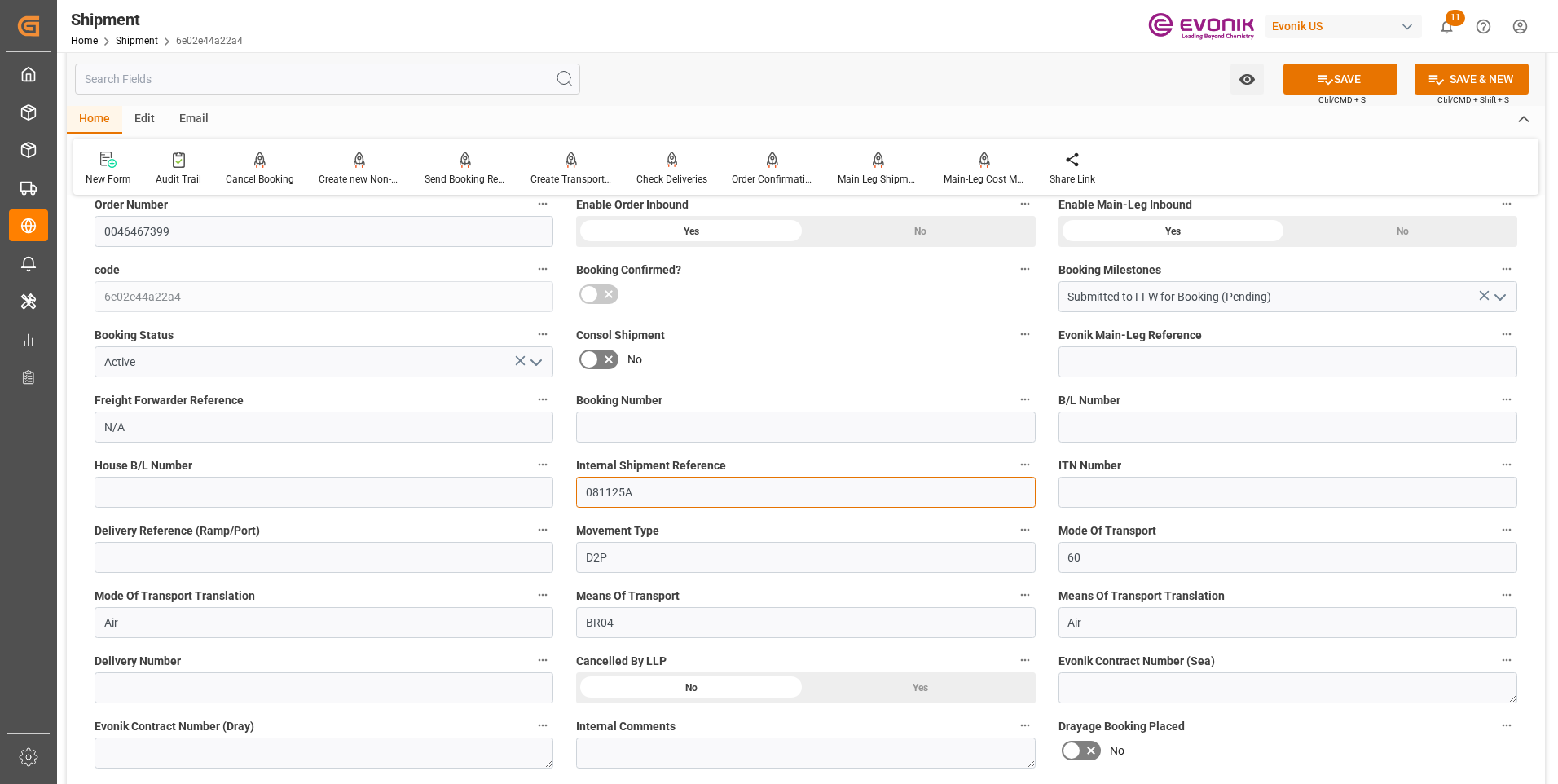
drag, startPoint x: 640, startPoint y: 494, endPoint x: 530, endPoint y: 494, distance: 110.0
click at [620, 421] on input at bounding box center [805, 427] width 459 height 31
paste input "081125A"
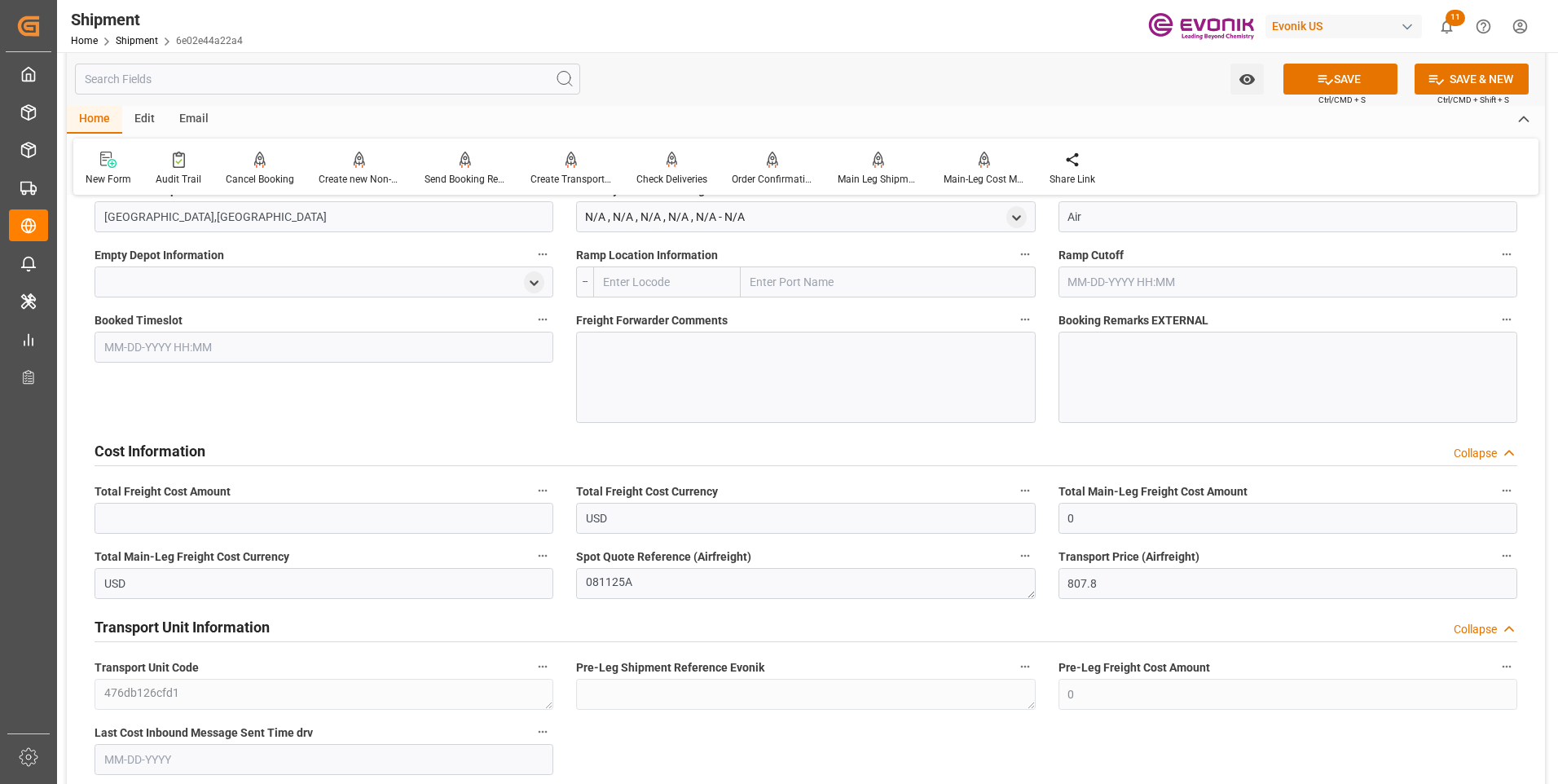
scroll to position [1417, 0]
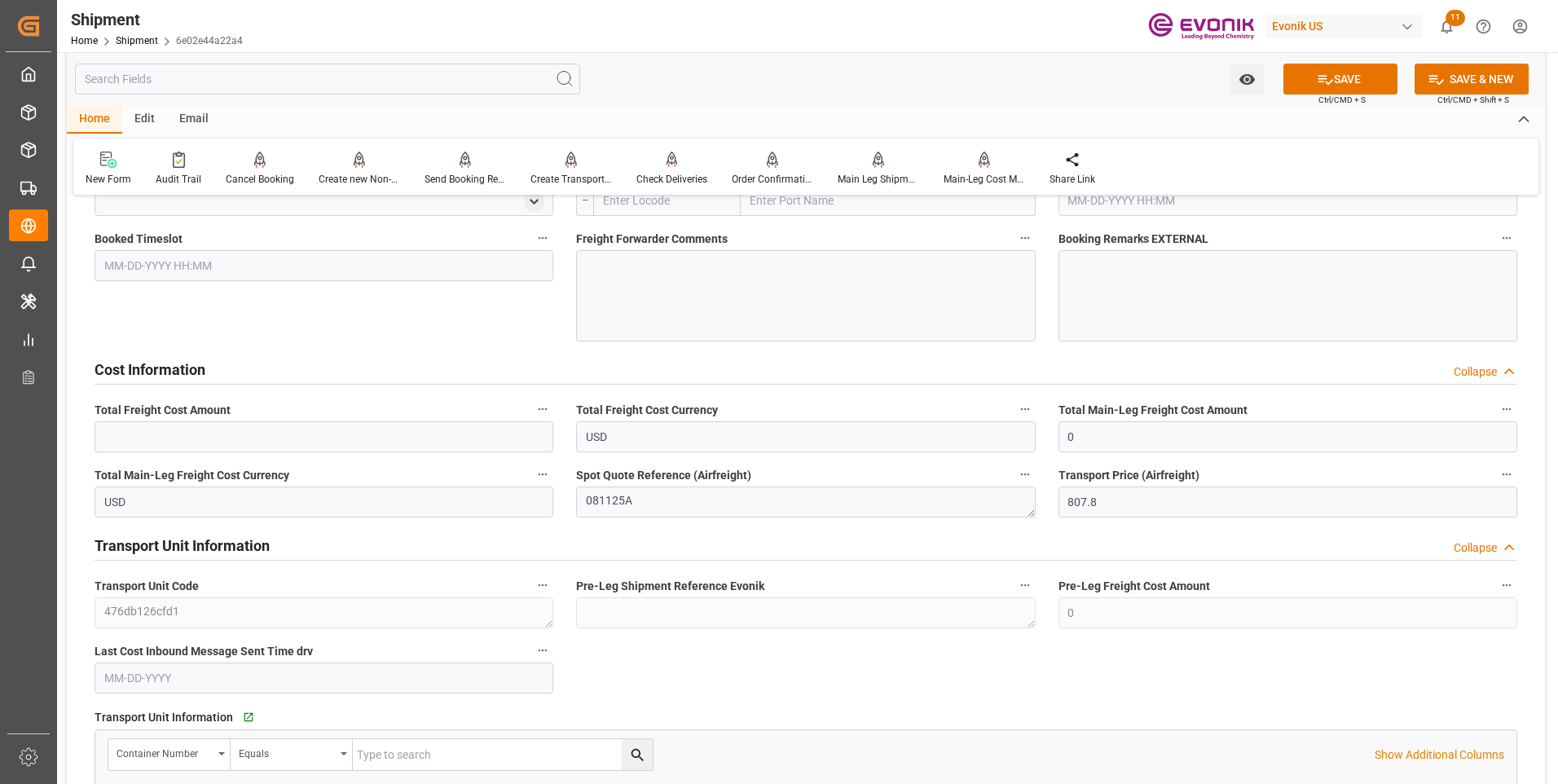
type input "081125A"
click at [1047, 433] on div "Total Main-Leg Freight Cost Amount 0" at bounding box center [1288, 425] width 482 height 65
drag, startPoint x: 1109, startPoint y: 428, endPoint x: 1012, endPoint y: 434, distance: 97.2
click at [1012, 433] on div "Booking Confirmation Milestone Bar Collapse Submitted to FFW for Booking (Pendi…" at bounding box center [805, 109] width 1478 height 2635
type input "807.8"
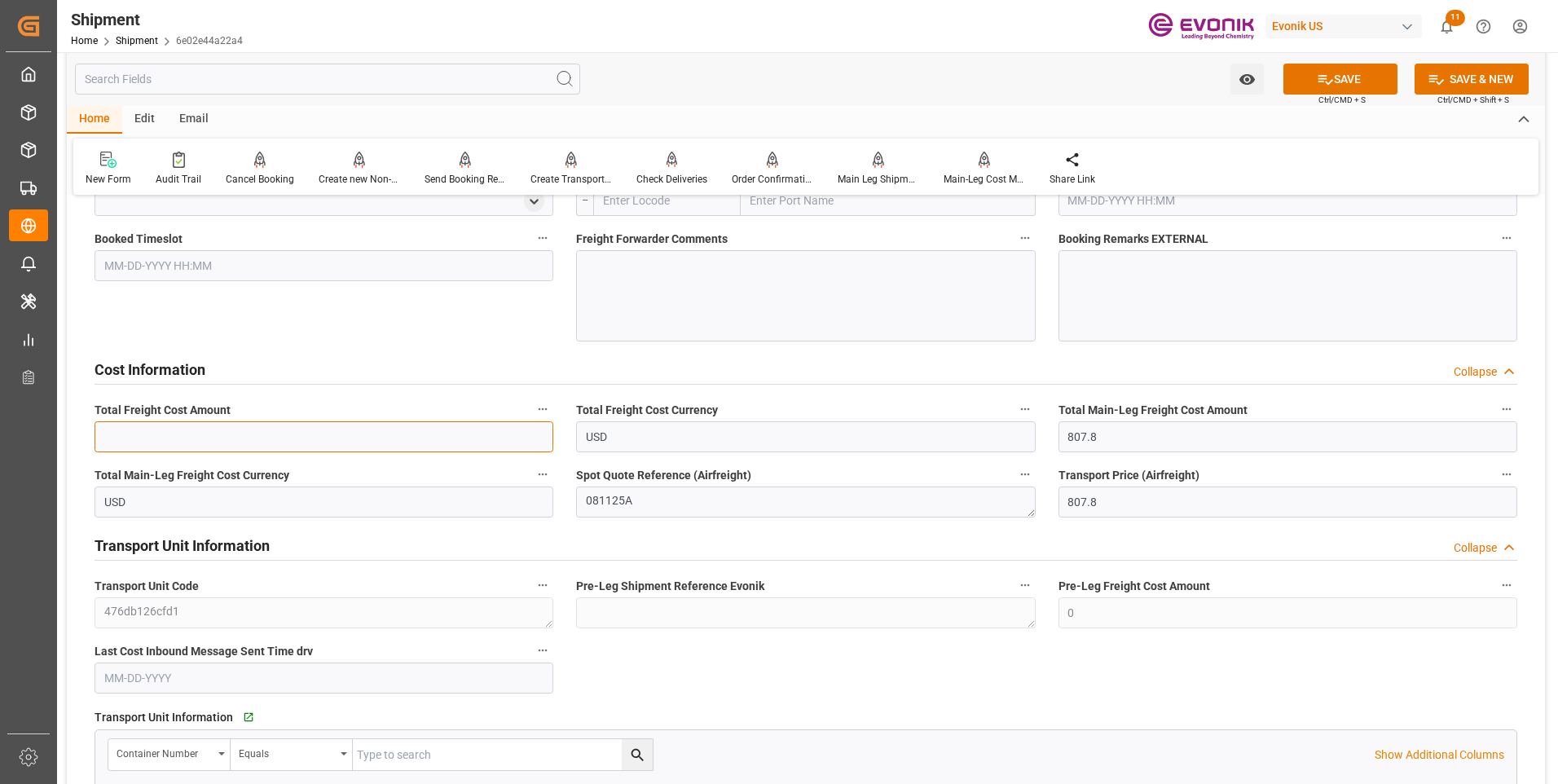
click at [335, 444] on input "text" at bounding box center [323, 436] width 459 height 31
paste input "807.8"
type input "807.8"
click at [1353, 72] on button "SAVE" at bounding box center [1340, 79] width 114 height 31
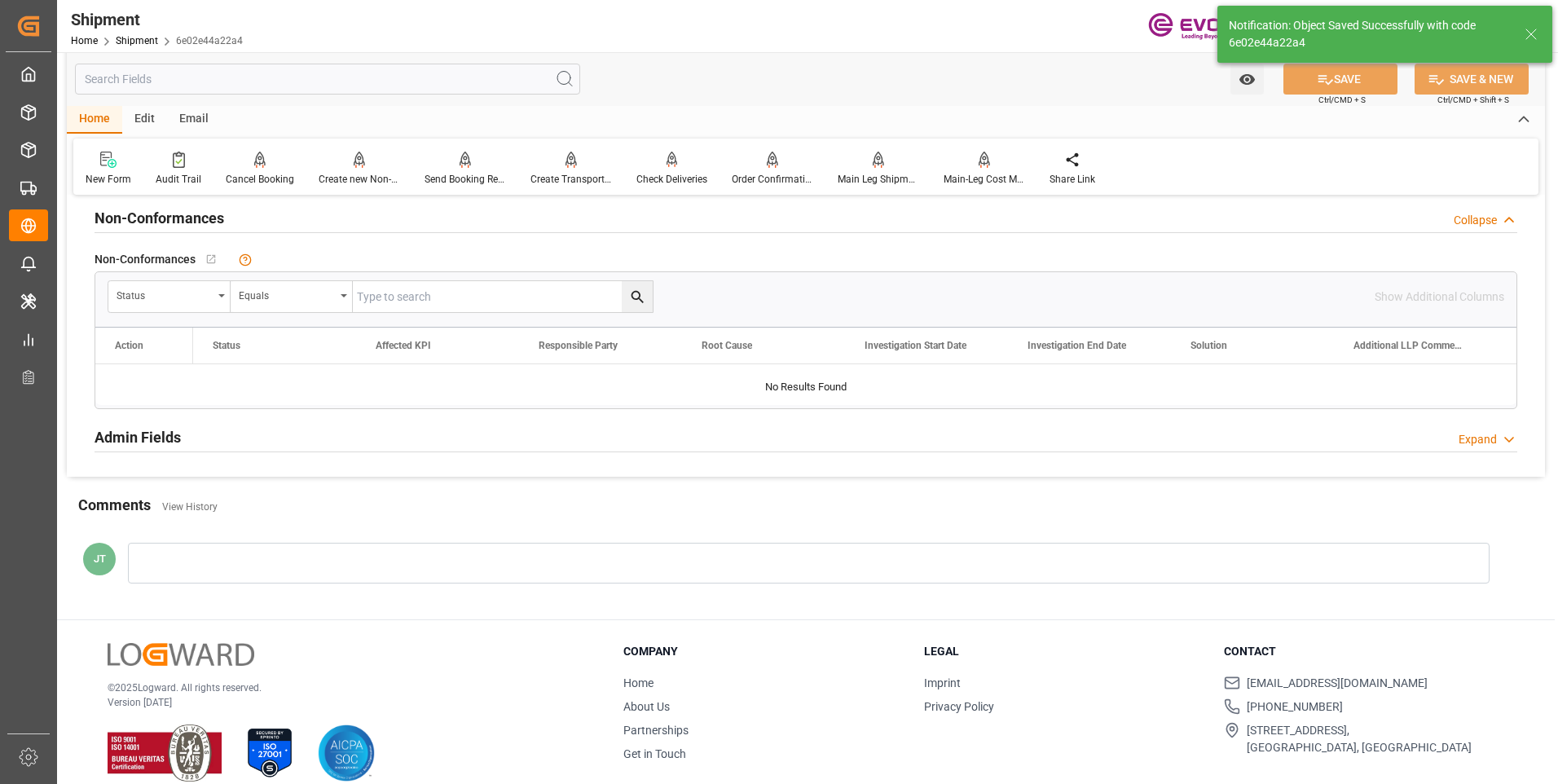
scroll to position [901, 0]
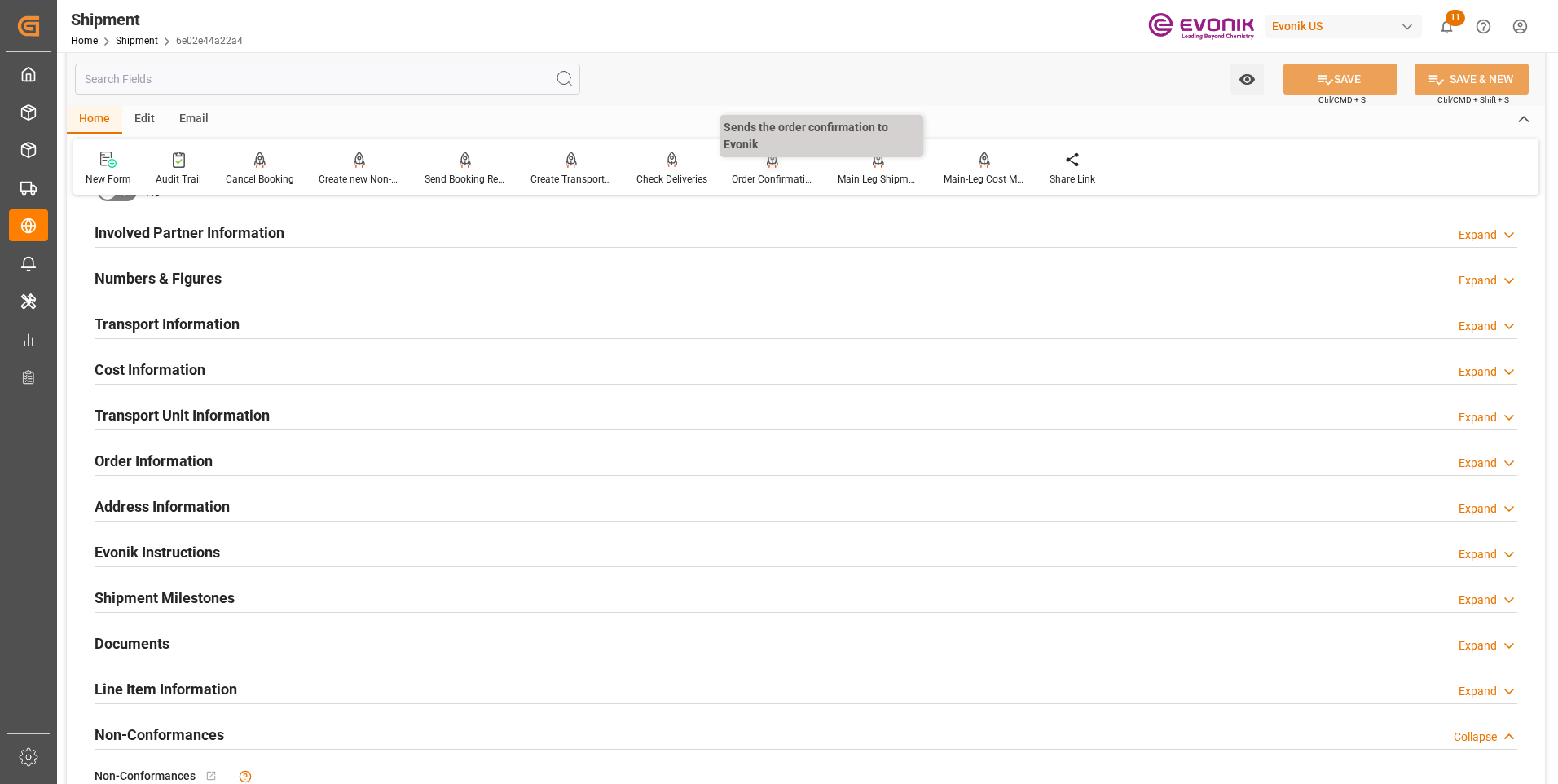
click at [762, 180] on div "Order Confirmation" at bounding box center [772, 179] width 82 height 14
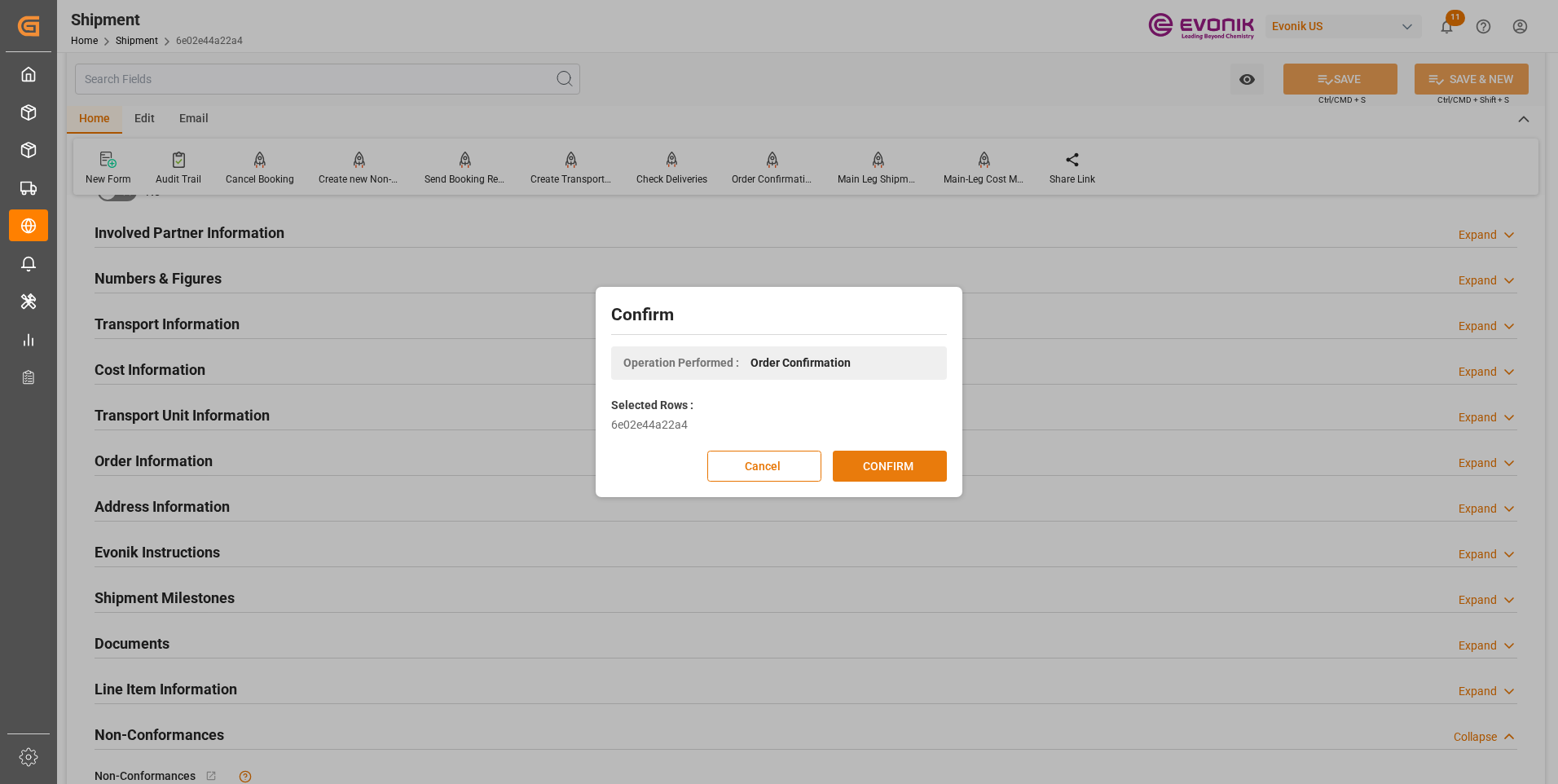
click at [873, 460] on button "CONFIRM" at bounding box center [889, 466] width 114 height 31
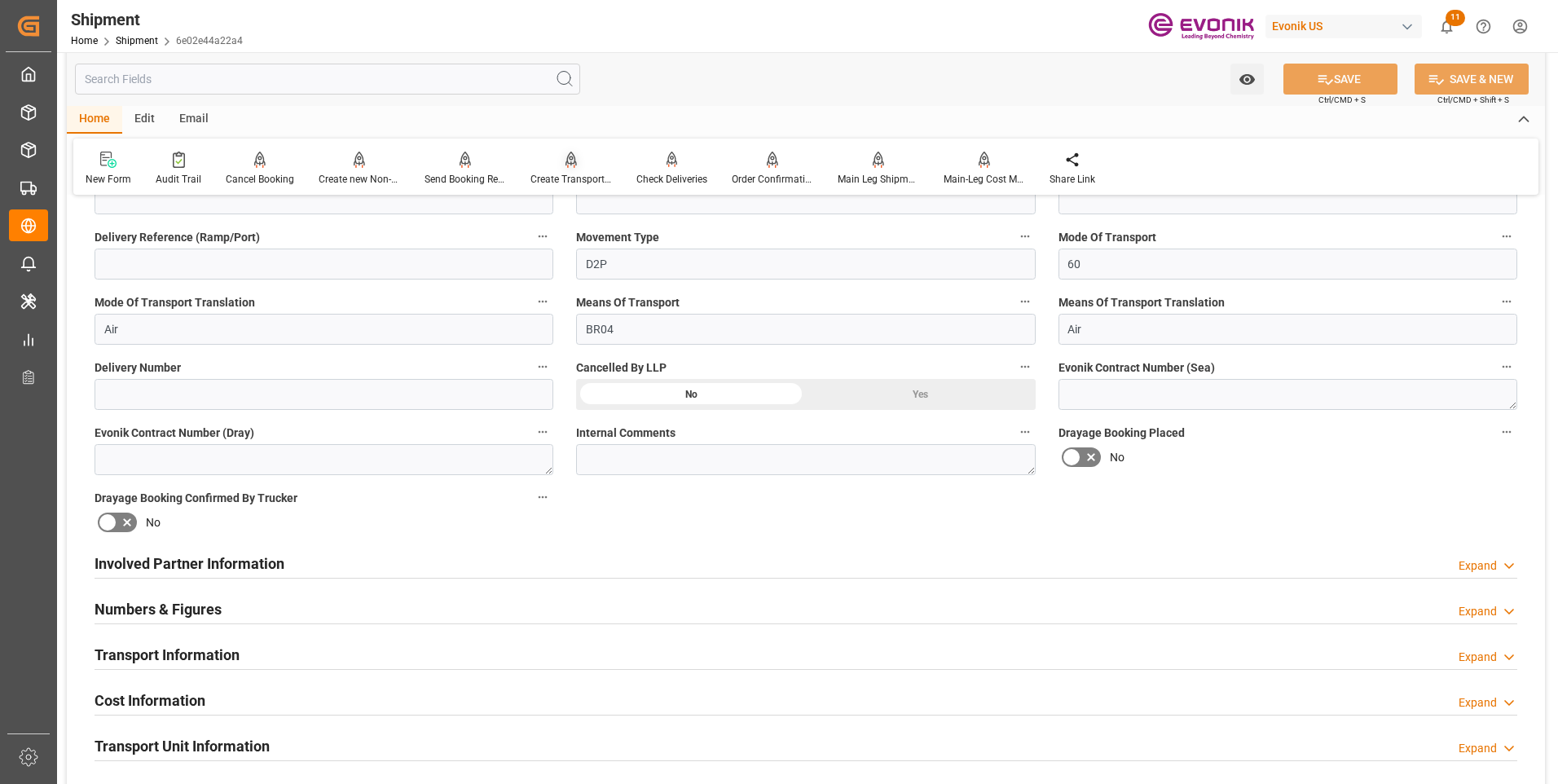
scroll to position [163, 0]
